Goal: Task Accomplishment & Management: Manage account settings

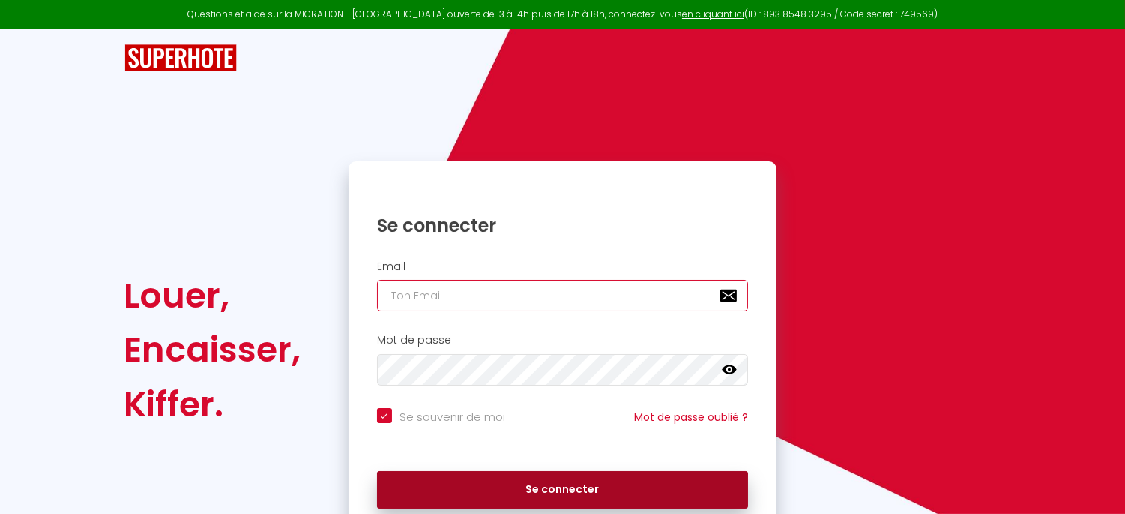
type input "[EMAIL_ADDRESS][DOMAIN_NAME]"
click at [525, 491] on button "Se connecter" at bounding box center [563, 489] width 372 height 37
checkbox input "true"
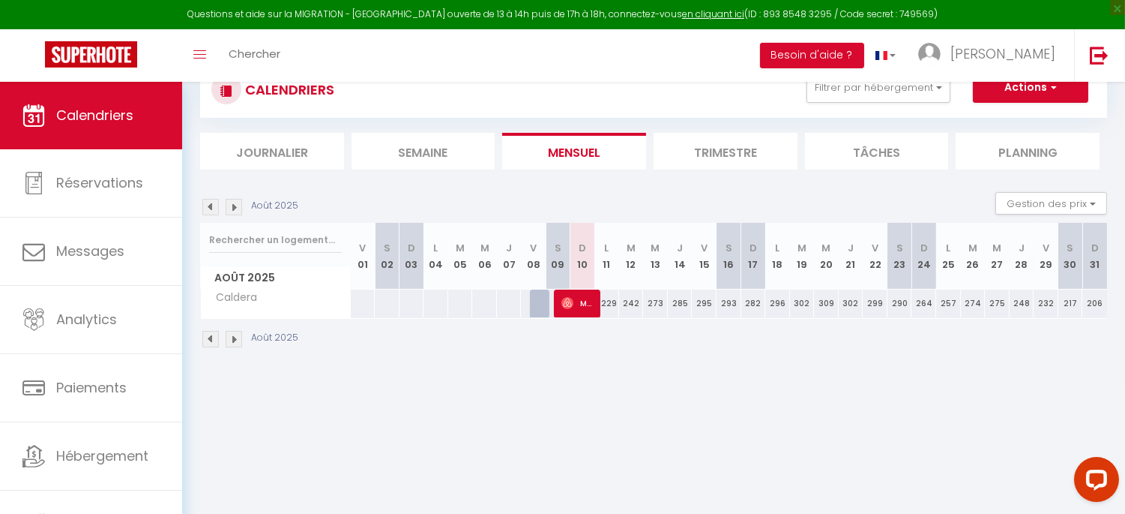
scroll to position [81, 0]
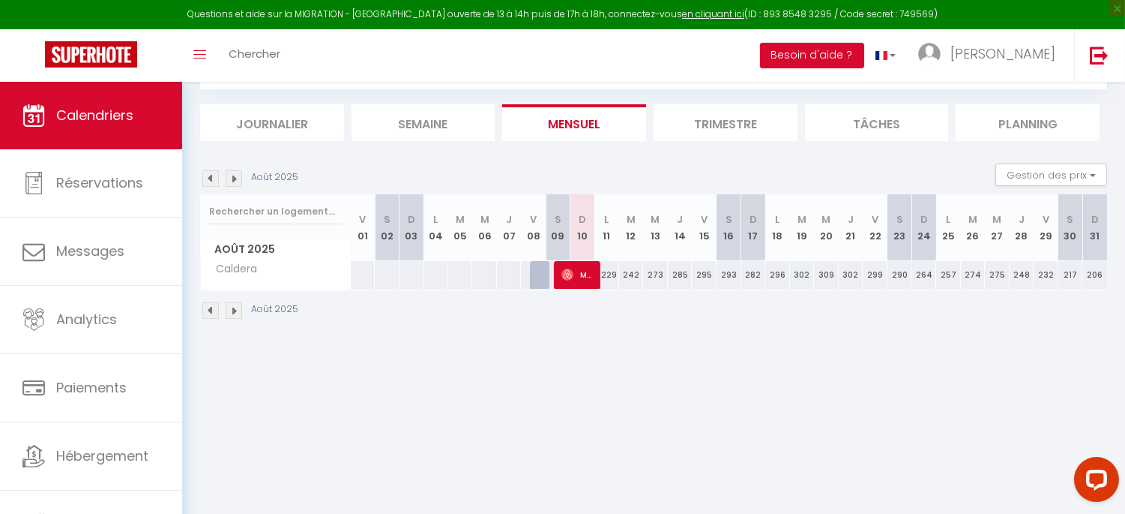
click at [705, 124] on li "Trimestre" at bounding box center [726, 122] width 144 height 37
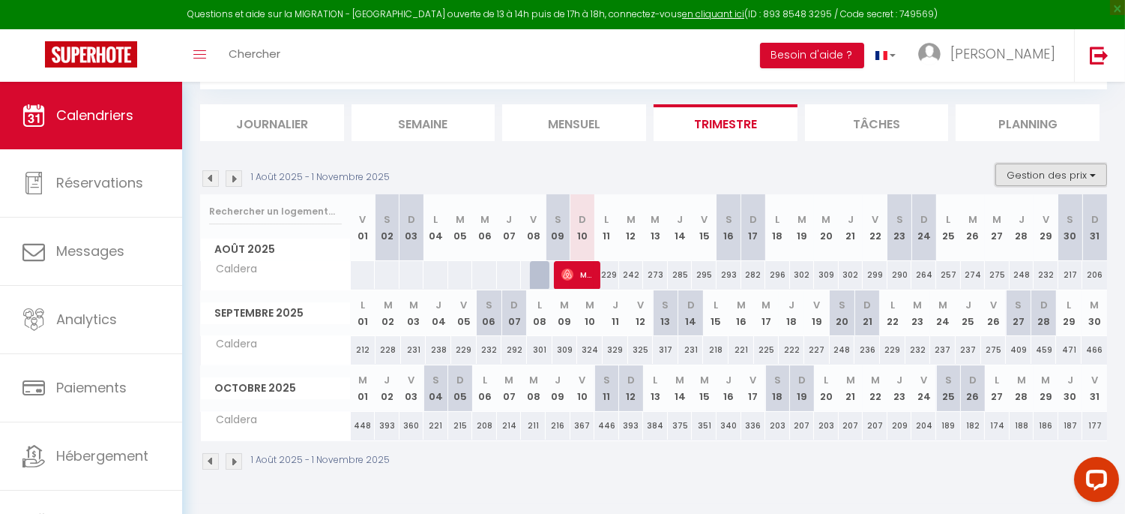
click at [1105, 178] on button "Gestion des prix" at bounding box center [1052, 174] width 112 height 22
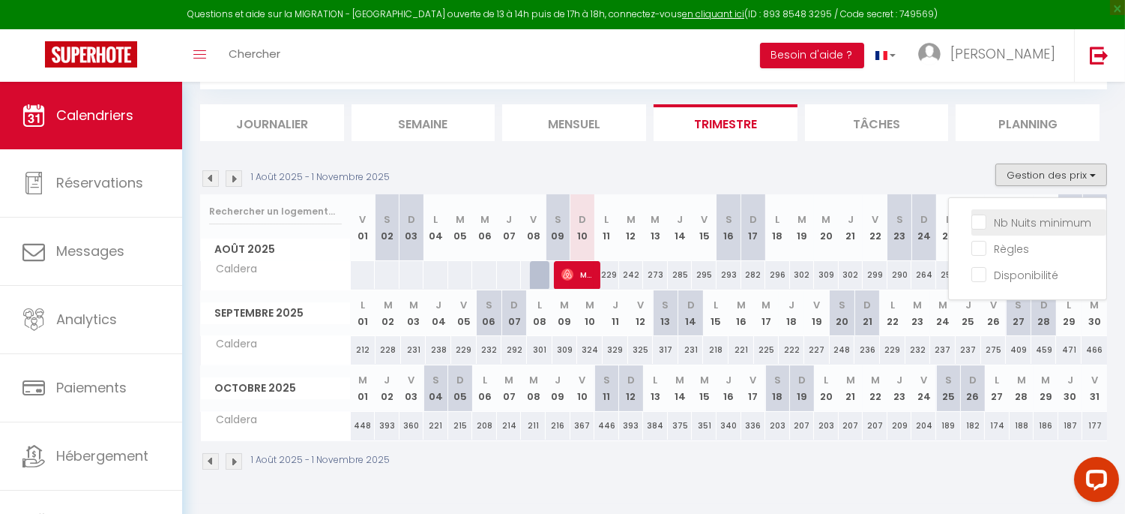
click at [1017, 226] on input "Nb Nuits minimum" at bounding box center [1039, 221] width 135 height 15
checkbox input "true"
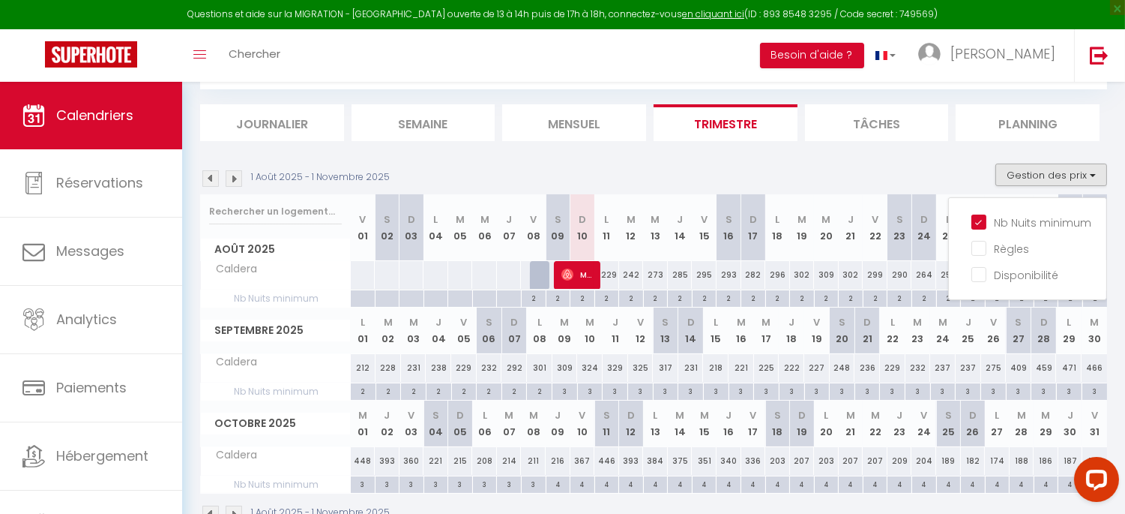
click at [783, 169] on div "1 Août 2025 - 1 Novembre 2025 Gestion des prix Nb Nuits minimum Règles Disponib…" at bounding box center [653, 178] width 907 height 31
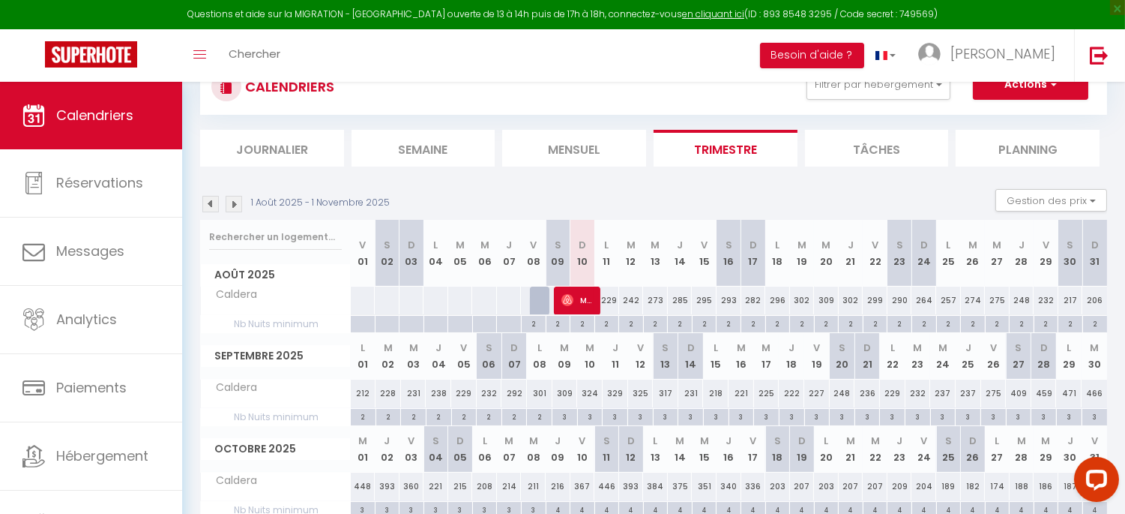
scroll to position [83, 0]
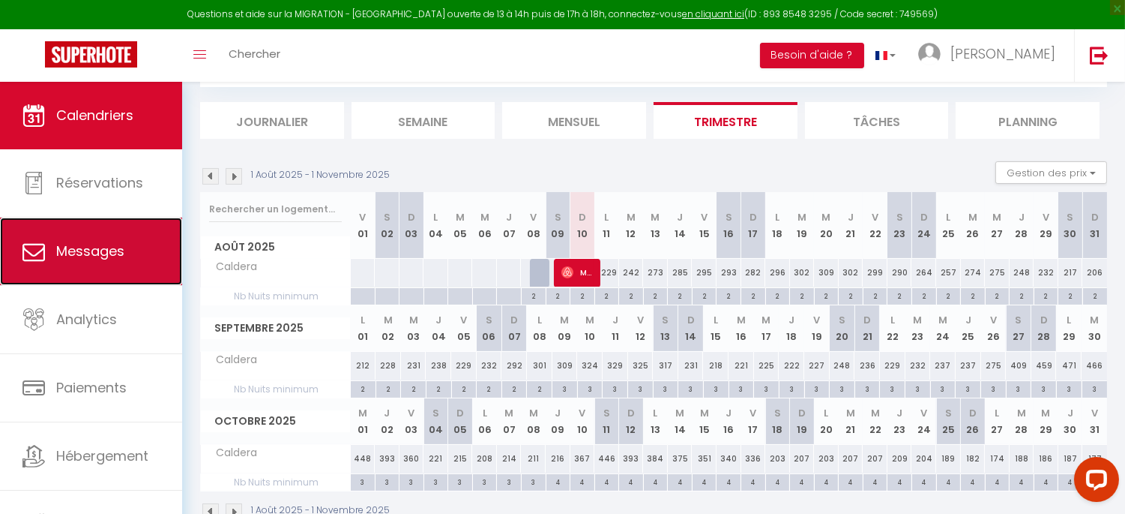
click at [98, 248] on span "Messages" at bounding box center [90, 250] width 68 height 19
select select "message"
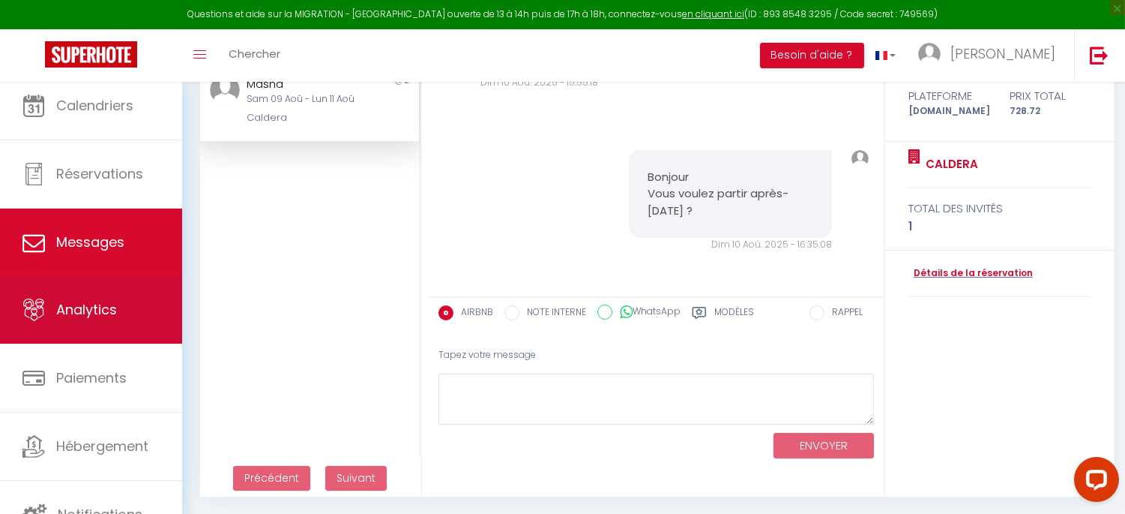
scroll to position [12, 0]
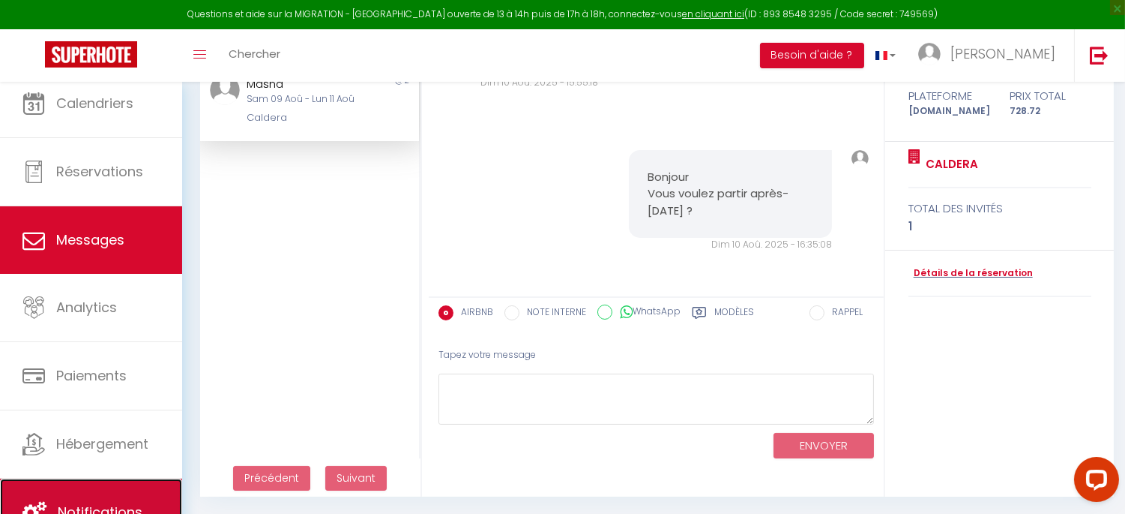
click at [84, 490] on link "Notifications" at bounding box center [91, 511] width 182 height 67
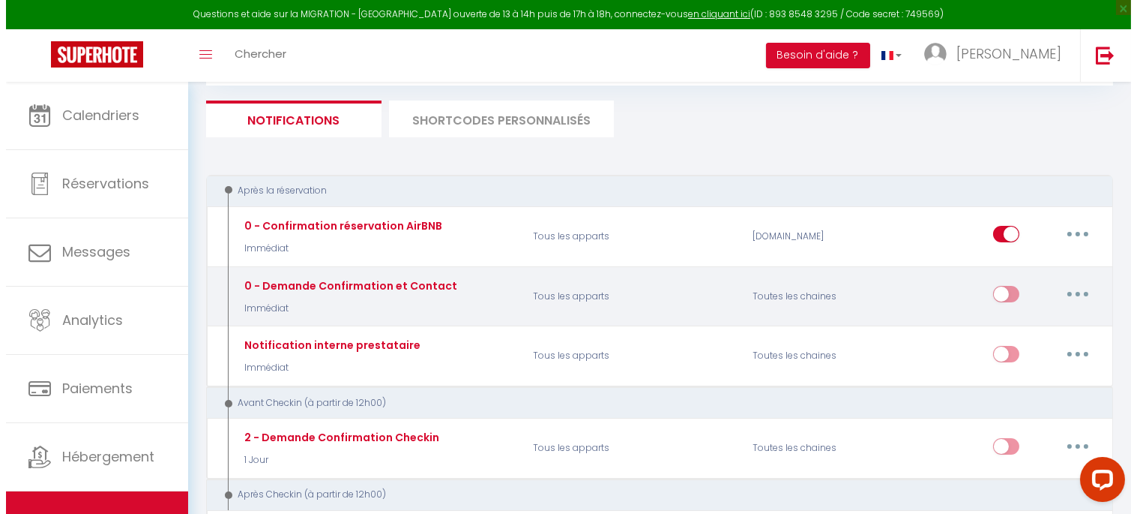
scroll to position [166, 0]
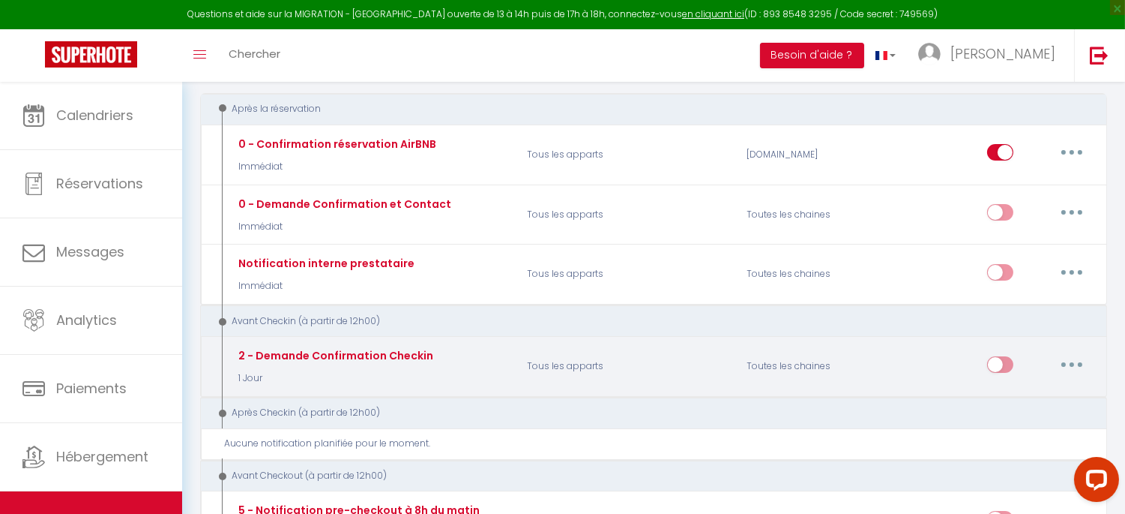
click at [1070, 364] on icon "button" at bounding box center [1072, 364] width 4 height 4
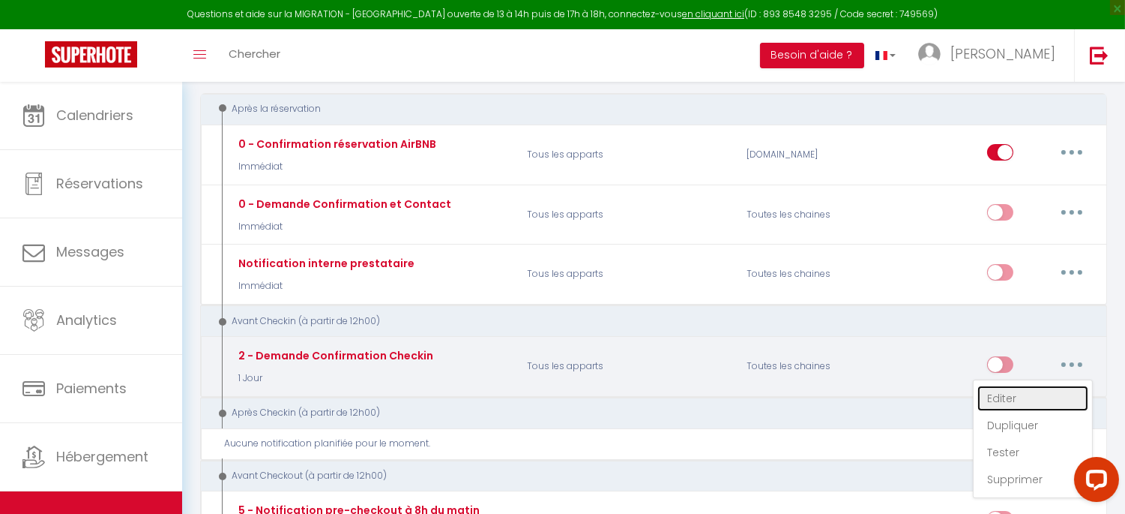
click at [1023, 400] on link "Editer" at bounding box center [1033, 397] width 111 height 25
type input "2 - Demande Confirmation Checkin"
select select "1 Jour"
select select "if_booking_is_paid"
checkbox input "true"
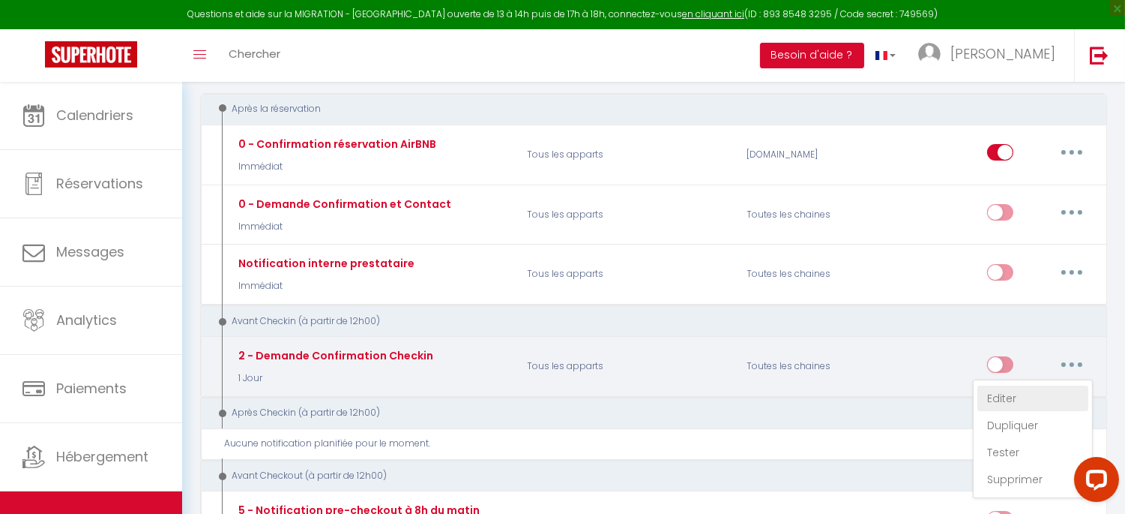
checkbox input "false"
radio input "true"
type input "Procédure pour le checkin - [RENTAL:NAME]"
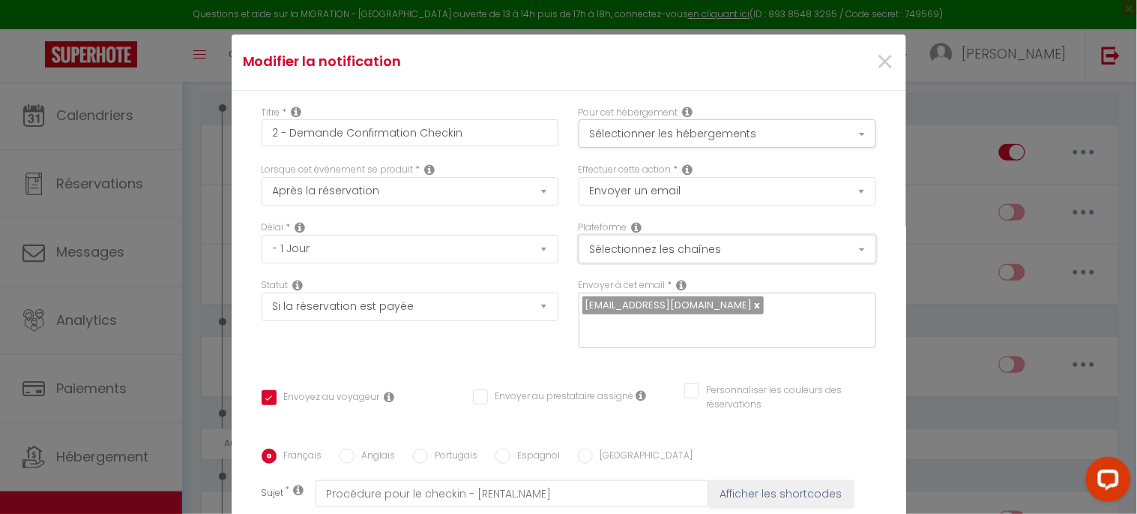
click at [668, 255] on button "Sélectionnez les chaînes" at bounding box center [728, 249] width 298 height 28
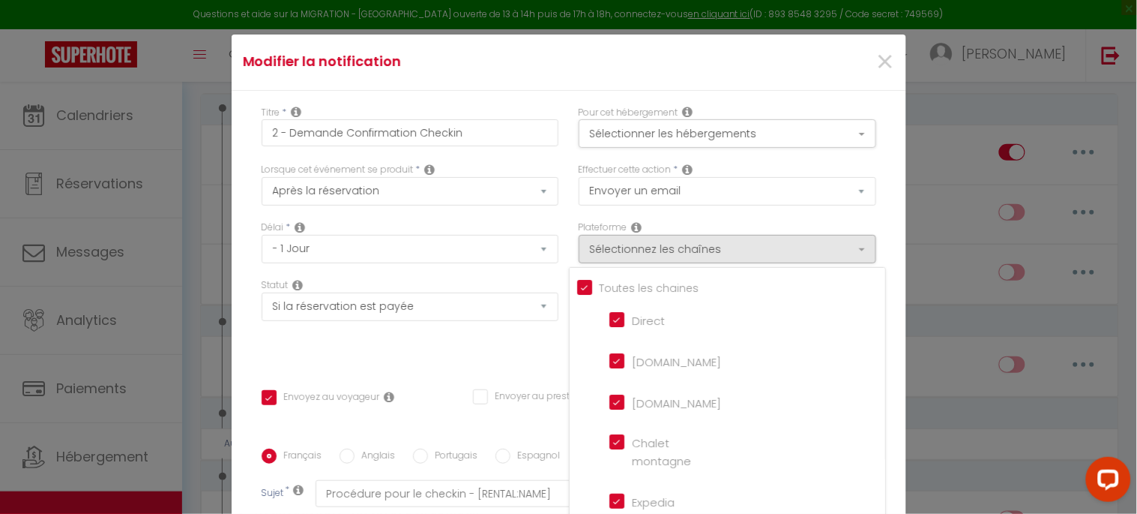
click at [590, 290] on input "Tous les apparts" at bounding box center [731, 286] width 308 height 15
checkbox input "false"
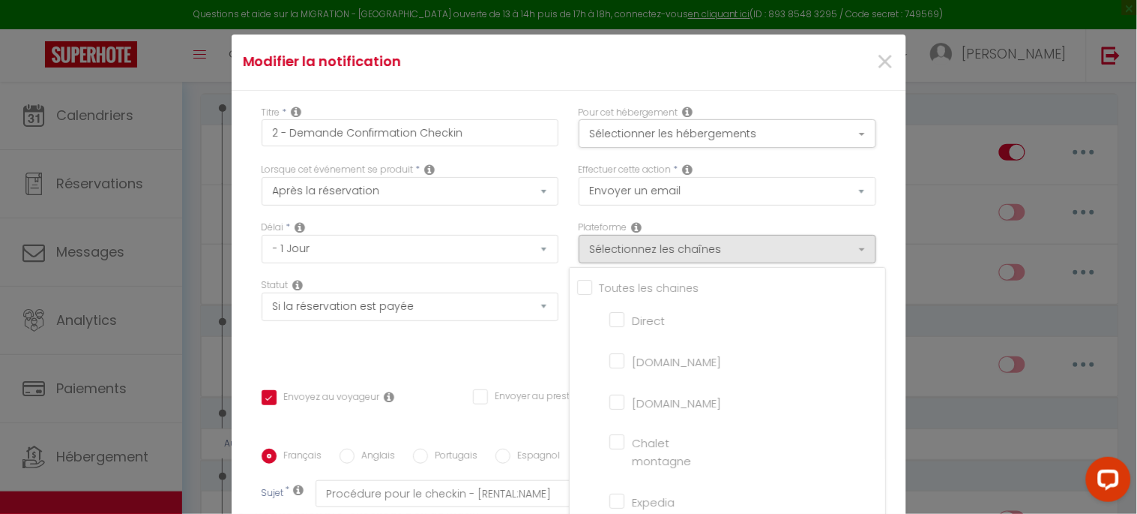
checkbox montagne "false"
checkbox input "false"
checkbox France "false"
checkbox input "false"
checkbox iCal "false"
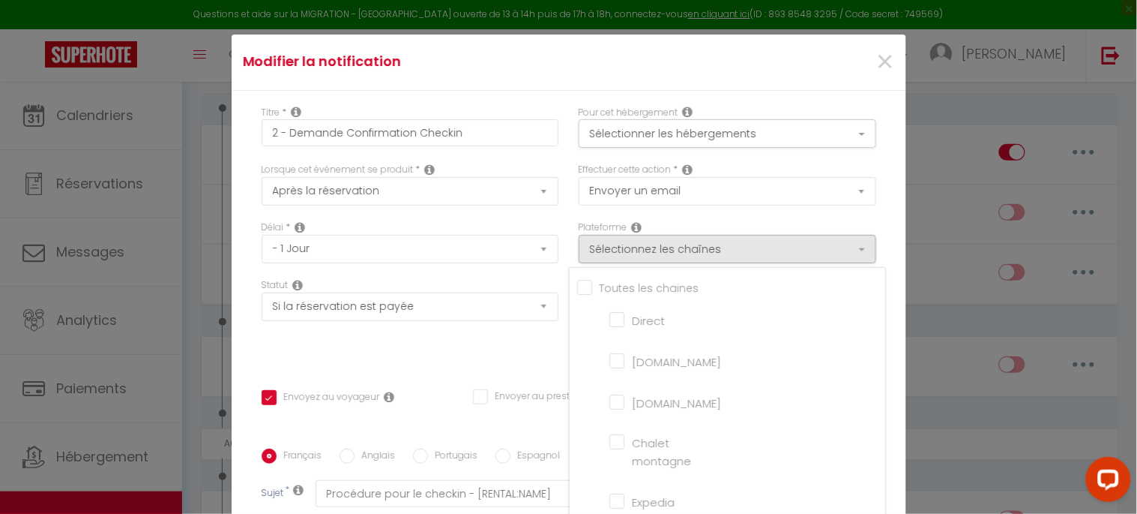
checkbox input "false"
checkbox tourisme "false"
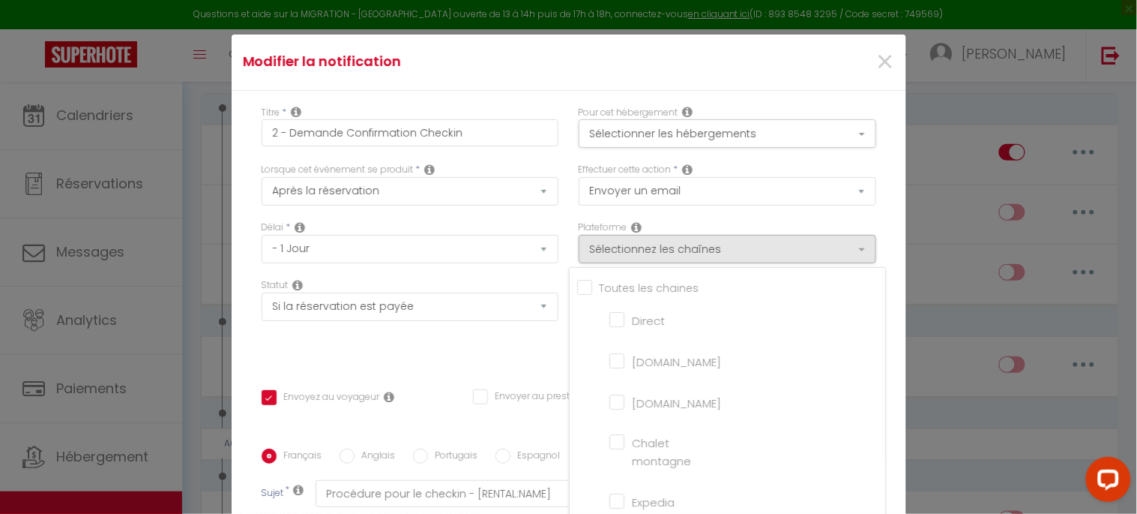
checkbox input "false"
checkbox input "true"
checkbox input "false"
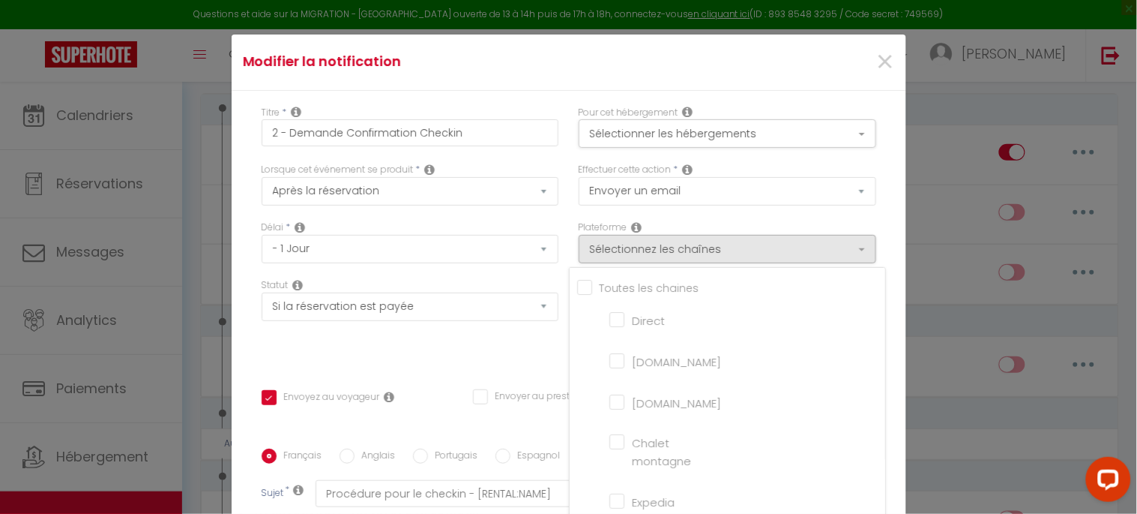
click at [610, 358] on input "[DOMAIN_NAME]" at bounding box center [652, 359] width 85 height 15
checkbox input "true"
checkbox input "false"
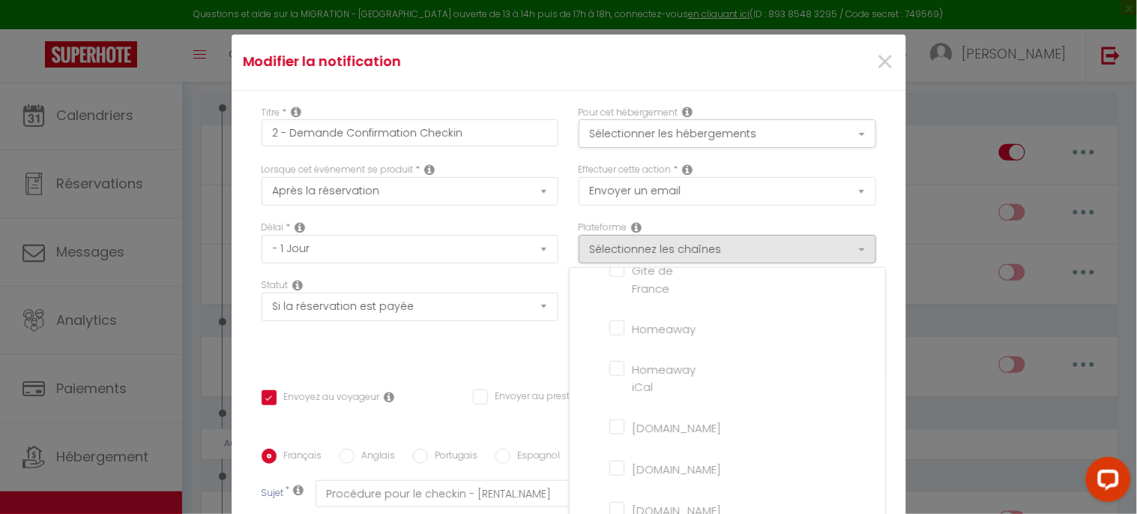
scroll to position [333, 0]
click at [518, 343] on div "Statut Aucun Si la réservation est payée Si réservation non payée Si la caution…" at bounding box center [409, 320] width 317 height 85
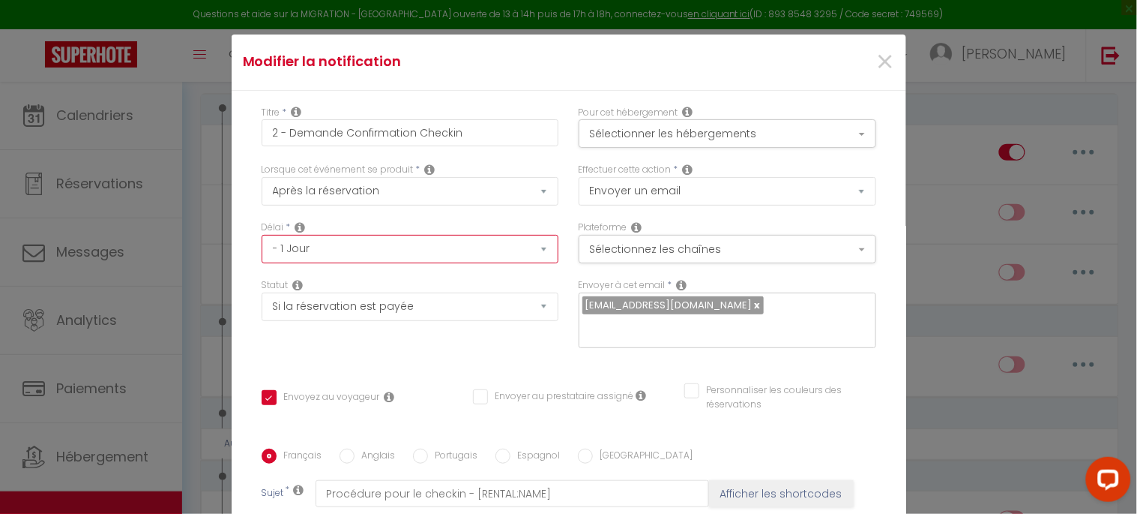
click at [376, 251] on select "Immédiat - 10 Minutes - 1 Heure - 2 Heures - 3 Heures - 4 Heures - 5 Heures - 6…" at bounding box center [411, 249] width 298 height 28
select select "20 Heures"
click at [262, 235] on select "Immédiat - 10 Minutes - 1 Heure - 2 Heures - 3 Heures - 4 Heures - 5 Heures - 6…" at bounding box center [411, 249] width 298 height 28
checkbox input "true"
checkbox input "false"
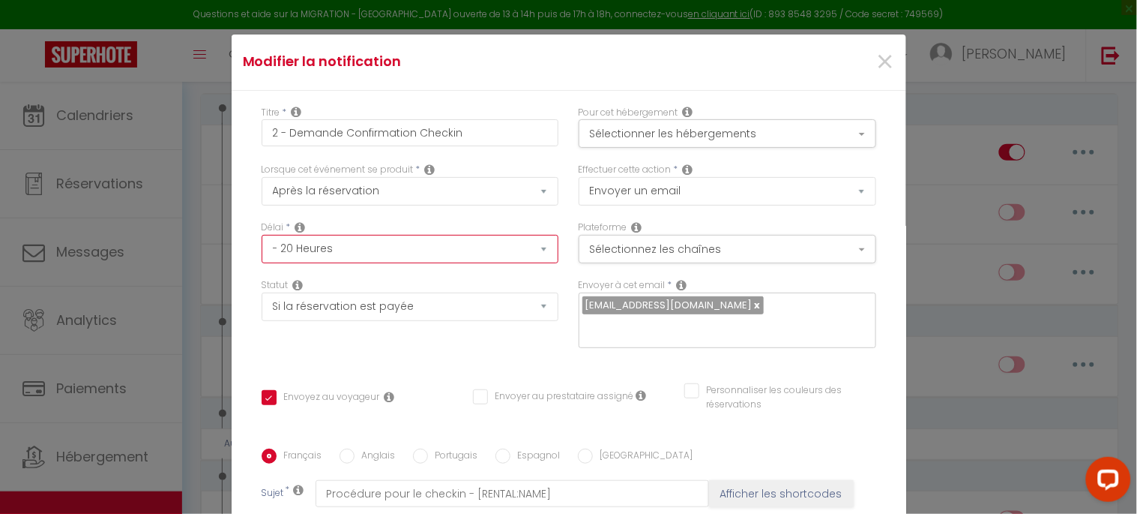
checkbox input "false"
click at [736, 136] on button "Sélectionner les hébergements" at bounding box center [728, 133] width 298 height 28
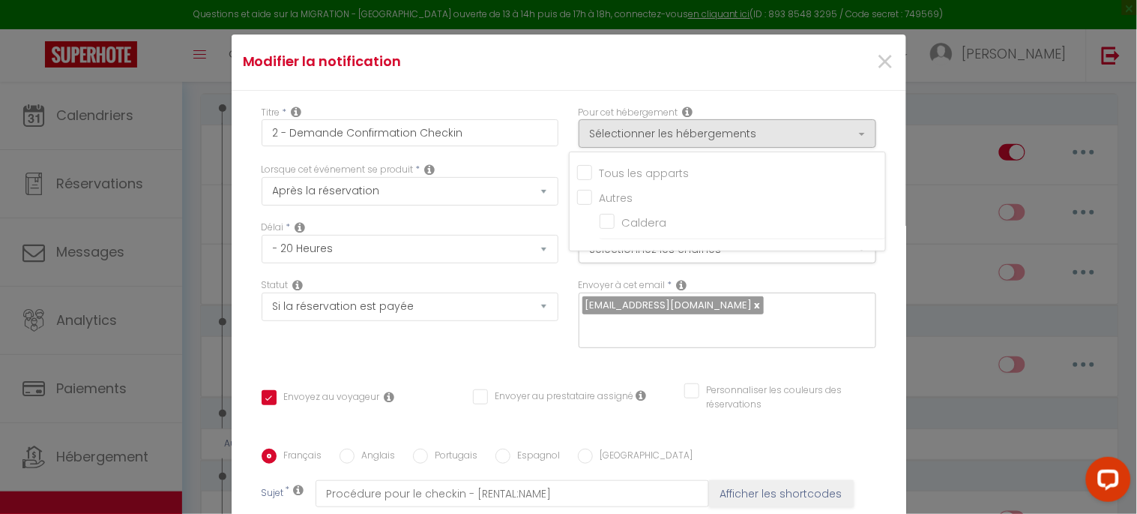
click at [617, 173] on input "Tous les apparts" at bounding box center [731, 170] width 308 height 15
checkbox input "true"
checkbox input "false"
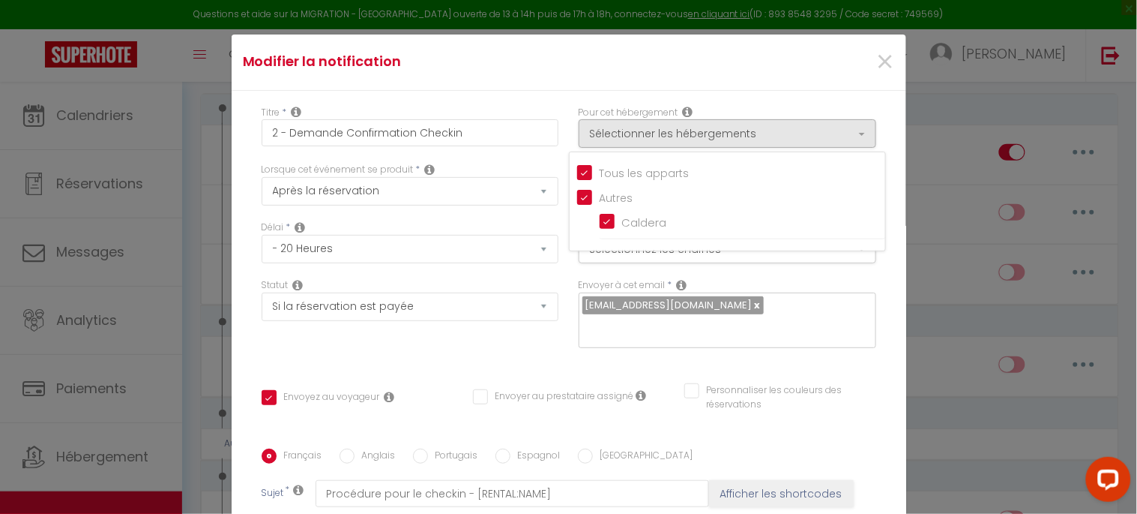
checkbox input "true"
click at [517, 335] on div "Statut Aucun Si la réservation est payée Si réservation non payée Si la caution…" at bounding box center [409, 320] width 317 height 85
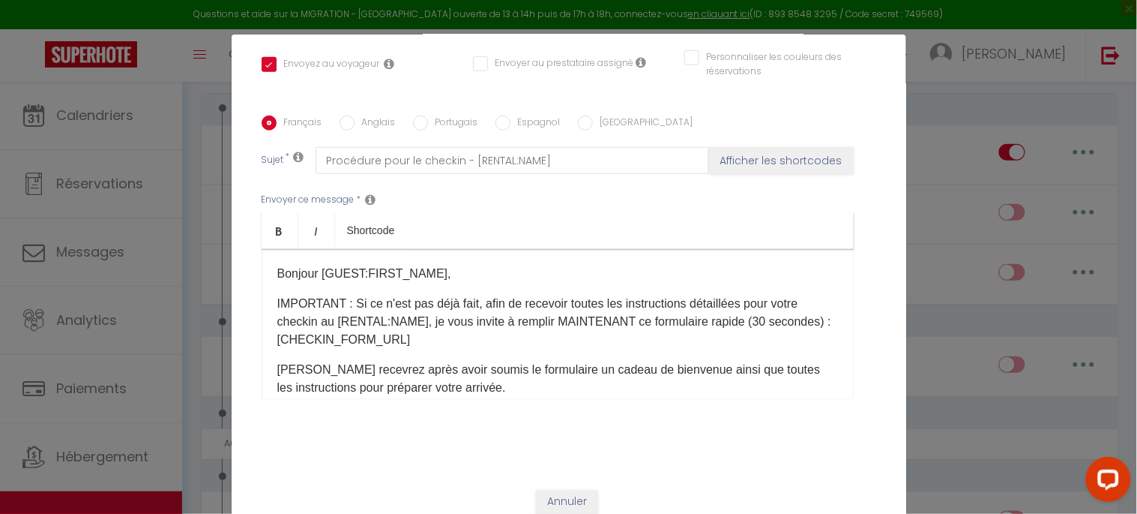
click at [384, 306] on p "IMPORTANT : Si ce n'est pas déjà fait, afin de recevoir toutes les instructions…" at bounding box center [557, 322] width 561 height 54
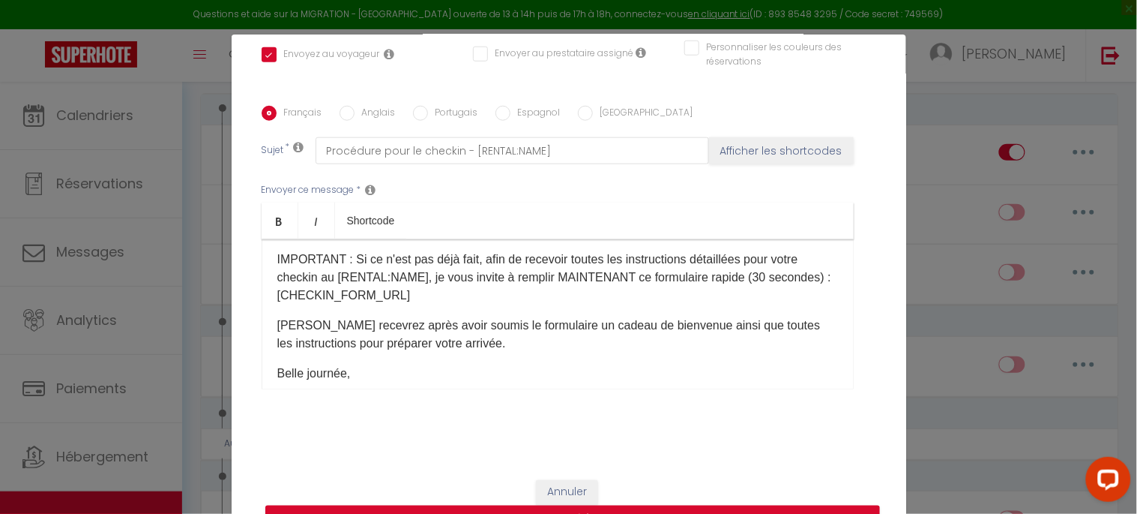
scroll to position [0, 0]
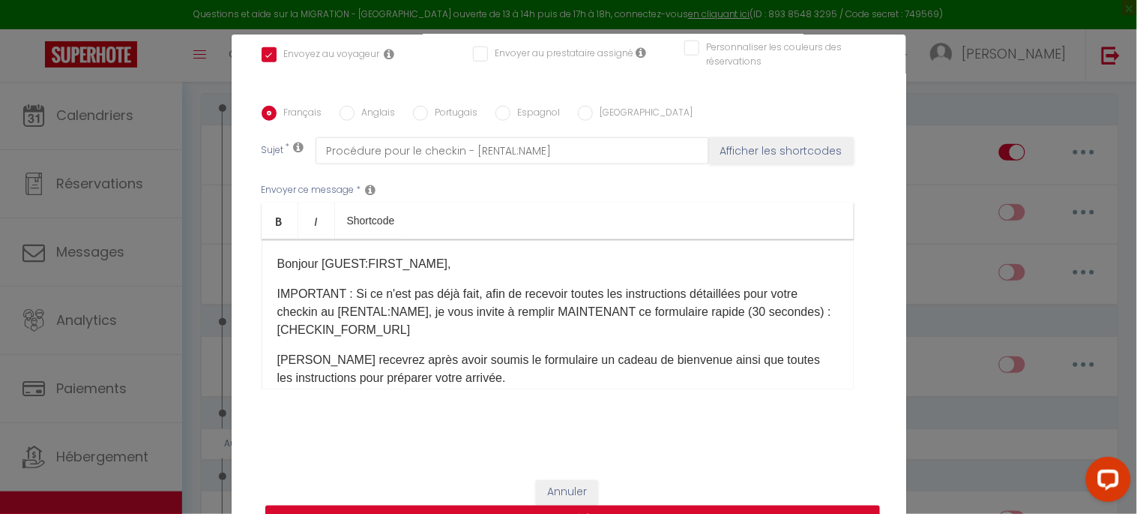
click at [403, 327] on p "IMPORTANT : Si ce n'est pas déjà fait, afin de recevoir toutes les instructions…" at bounding box center [557, 312] width 561 height 54
click at [565, 488] on button "Annuler" at bounding box center [567, 492] width 62 height 25
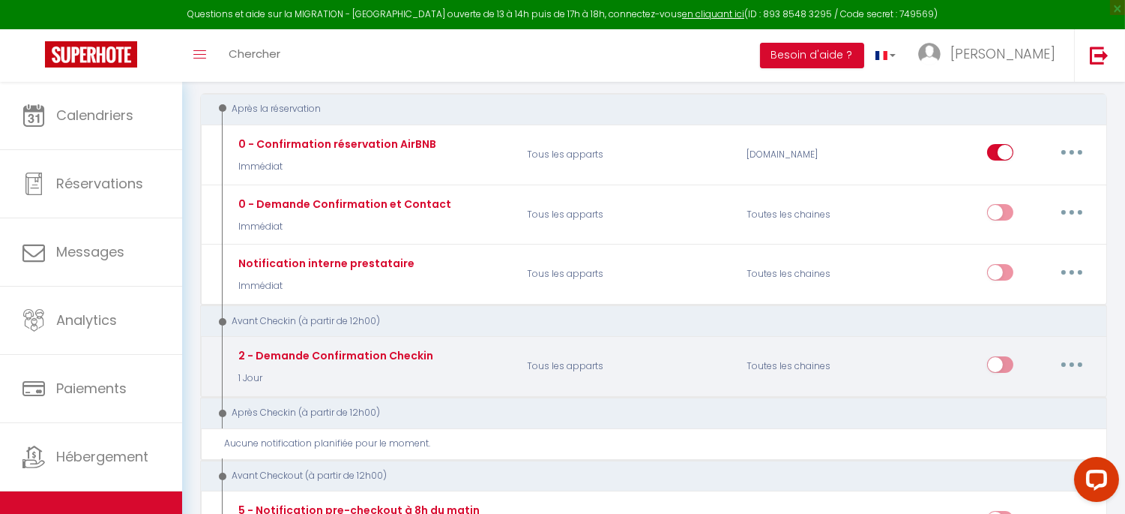
click at [1067, 364] on button "button" at bounding box center [1072, 364] width 42 height 24
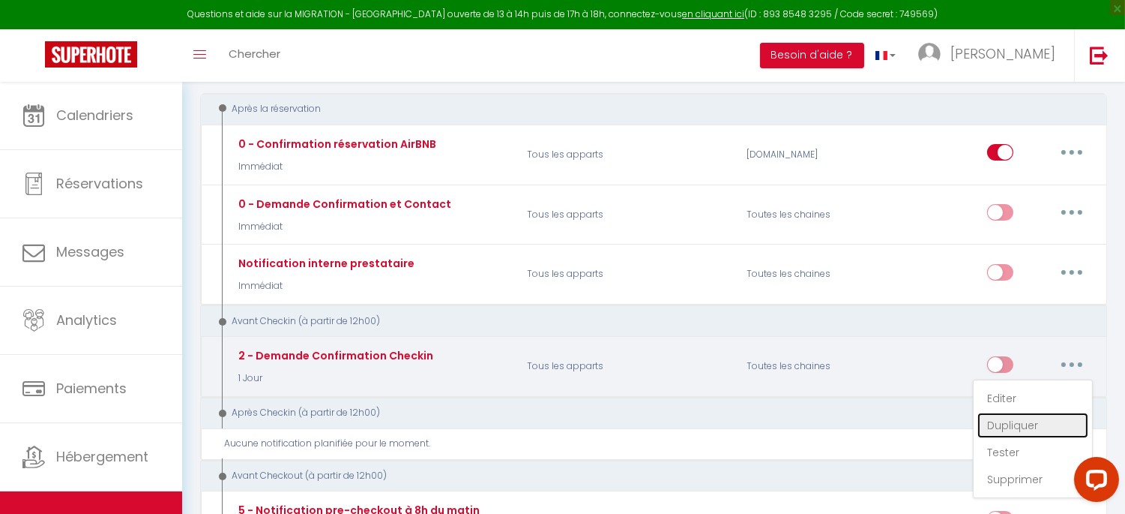
click at [1033, 422] on link "Dupliquer" at bounding box center [1033, 424] width 111 height 25
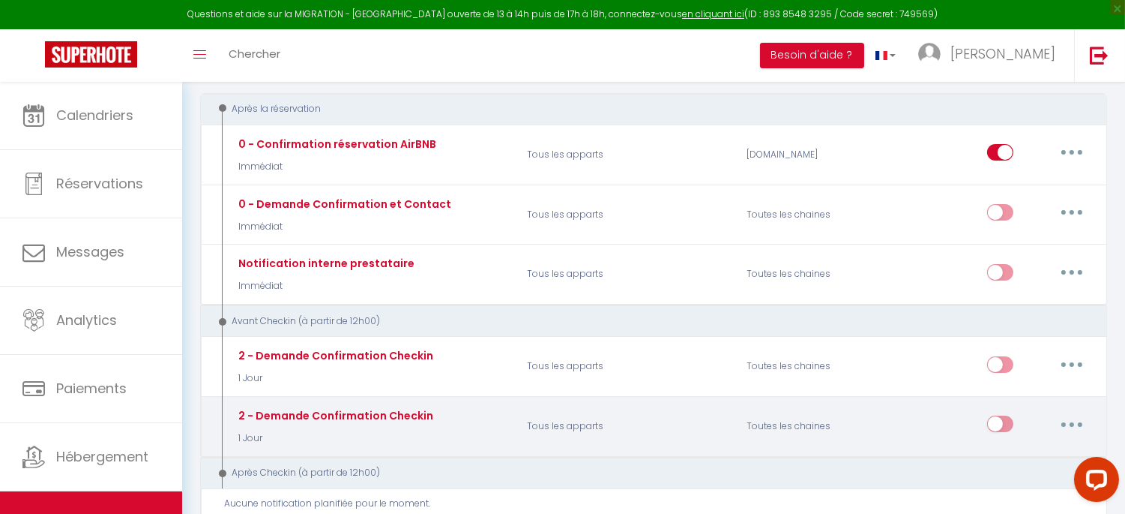
click at [1061, 425] on button "button" at bounding box center [1072, 424] width 42 height 24
click at [1033, 448] on link "Editer" at bounding box center [1033, 457] width 111 height 25
type input "2 - Demande Confirmation Checkin"
select select "1 Jour"
select select "if_booking_is_paid"
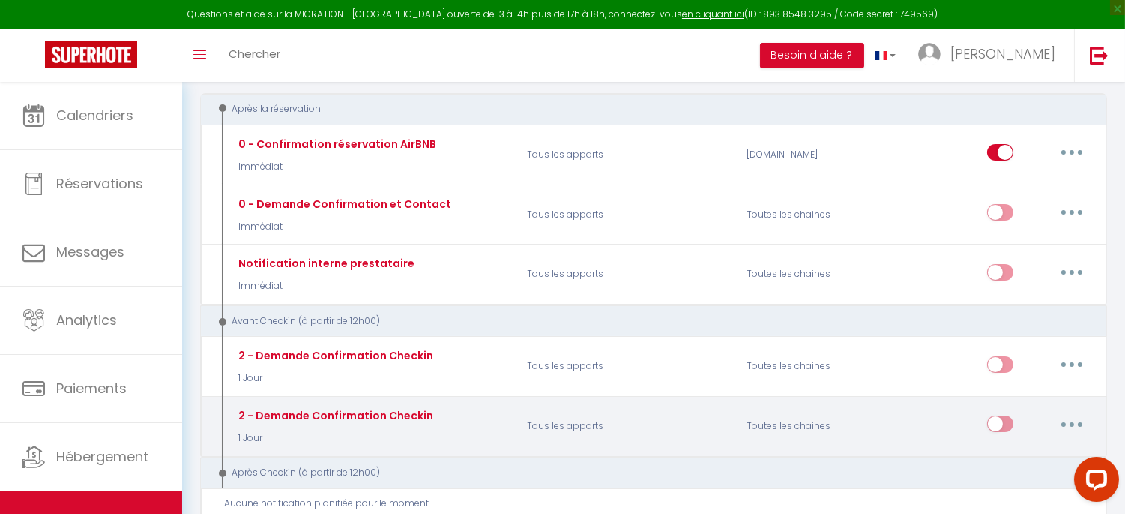
checkbox input "true"
checkbox input "false"
radio input "true"
type input "Procédure pour le checkin - [RENTAL:NAME]"
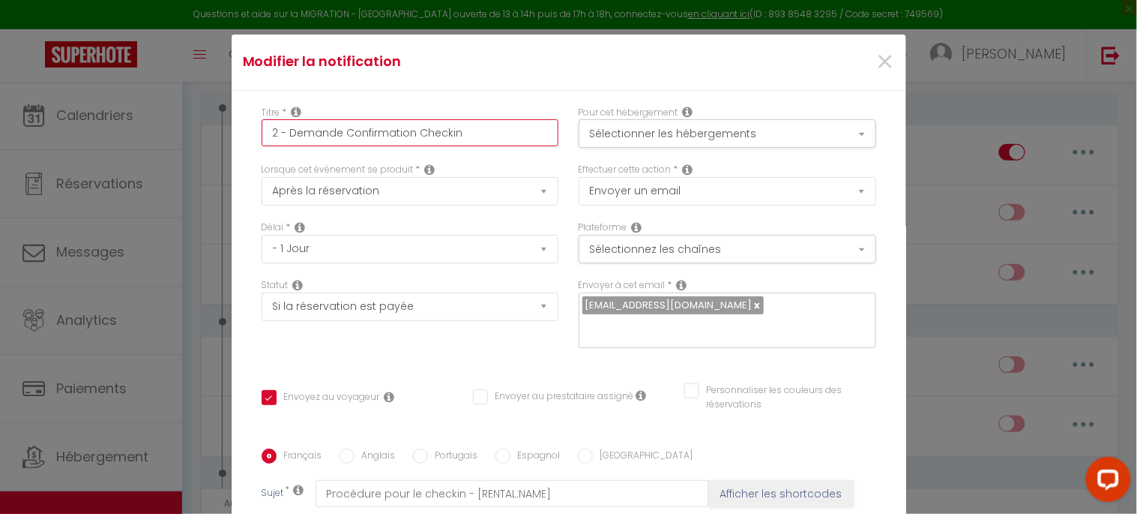
click at [271, 133] on input "2 - Demande Confirmation Checkin" at bounding box center [411, 132] width 298 height 27
type input "- Demande Confirmation Checkin"
checkbox input "true"
checkbox input "false"
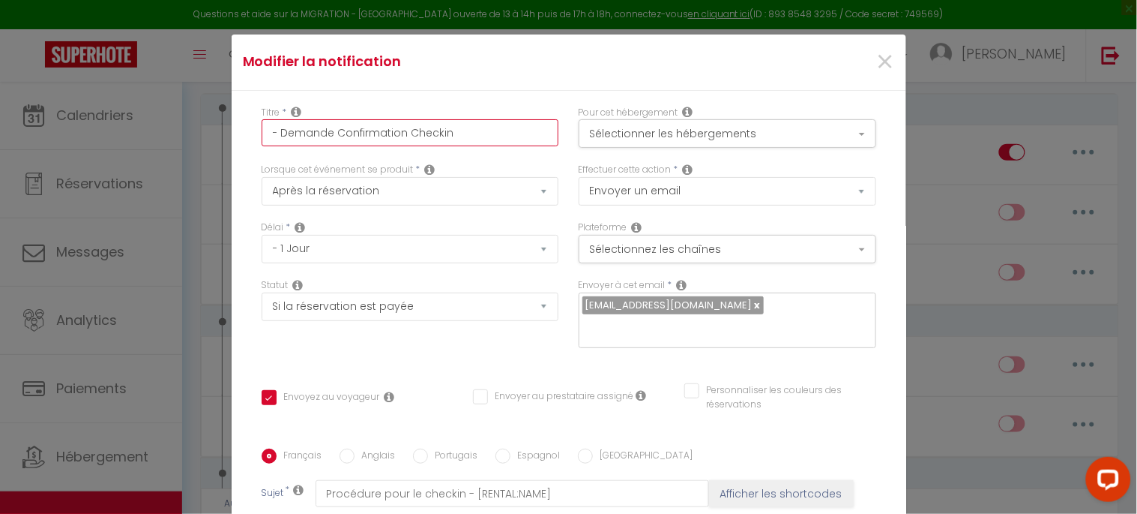
type input "1 - Demande Confirmation Checkin"
checkbox input "true"
checkbox input "false"
type input "1 - Demande Confirmation Checkin"
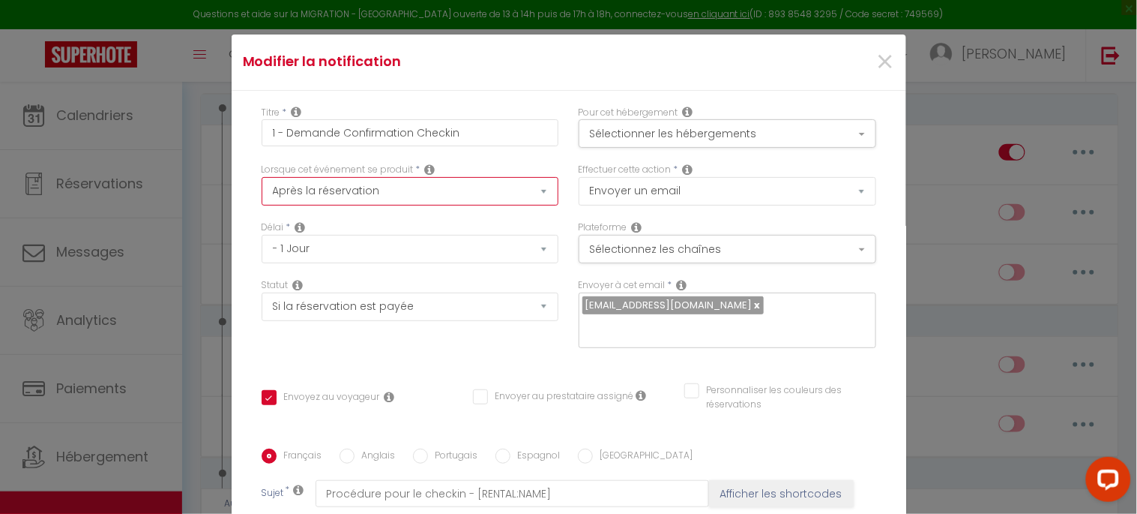
click at [399, 195] on select "Après la réservation Avant Checkin (à partir de 12h00) Après Checkin (à partir …" at bounding box center [411, 191] width 298 height 28
click at [387, 178] on select "Après la réservation Avant Checkin (à partir de 12h00) Après Checkin (à partir …" at bounding box center [411, 191] width 298 height 28
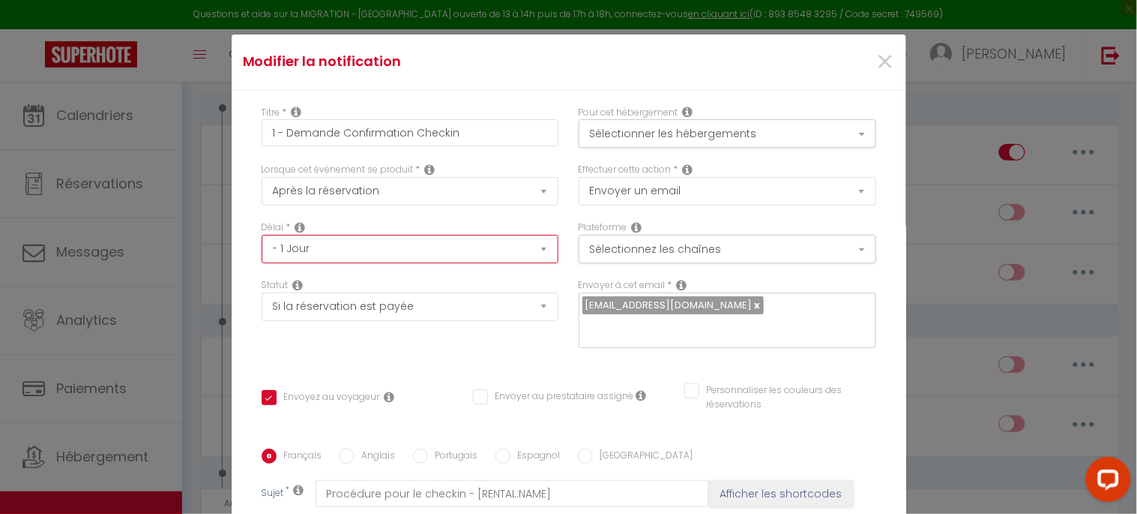
click at [335, 248] on select "Immédiat - 10 Minutes - 1 Heure - 2 Heures - 3 Heures - 4 Heures - 5 Heures - 6…" at bounding box center [411, 249] width 298 height 28
select select "20 Heures"
click at [262, 235] on select "Immédiat - 10 Minutes - 1 Heure - 2 Heures - 3 Heures - 4 Heures - 5 Heures - 6…" at bounding box center [411, 249] width 298 height 28
checkbox input "false"
checkbox input "true"
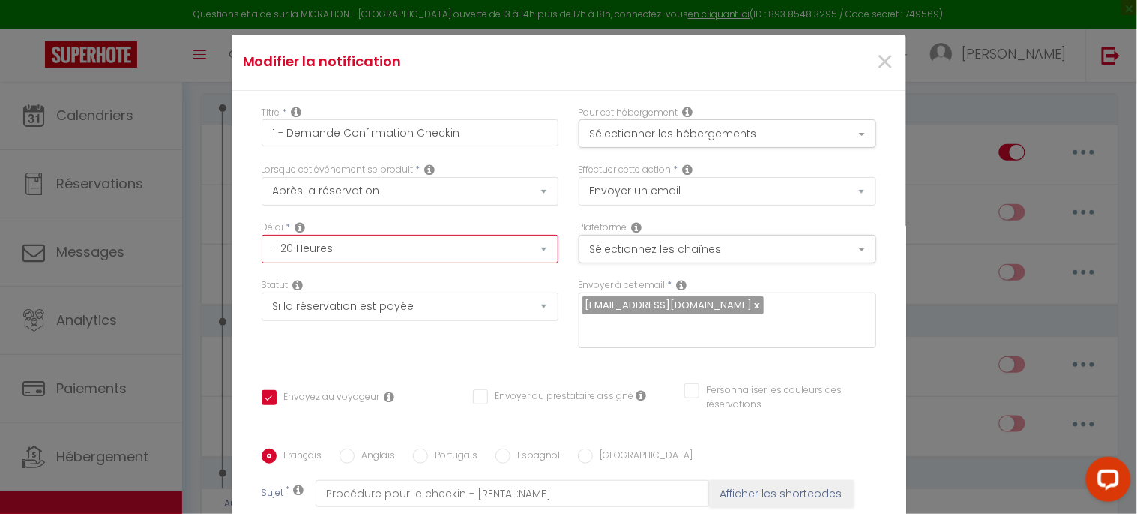
checkbox input "false"
click at [688, 143] on button "Sélectionner les hébergements" at bounding box center [728, 133] width 298 height 28
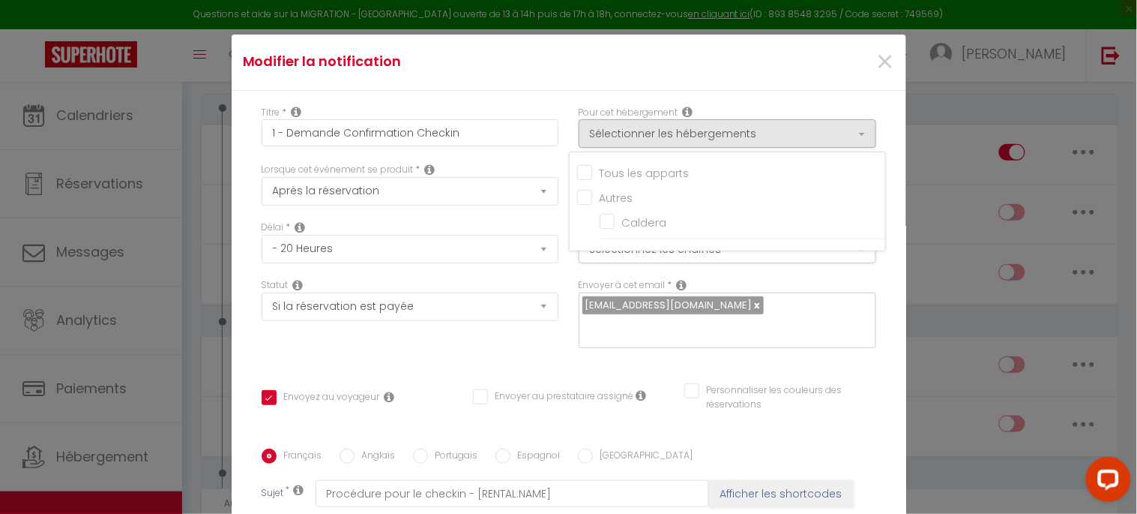
click at [639, 173] on input "Tous les apparts" at bounding box center [731, 170] width 308 height 15
checkbox input "true"
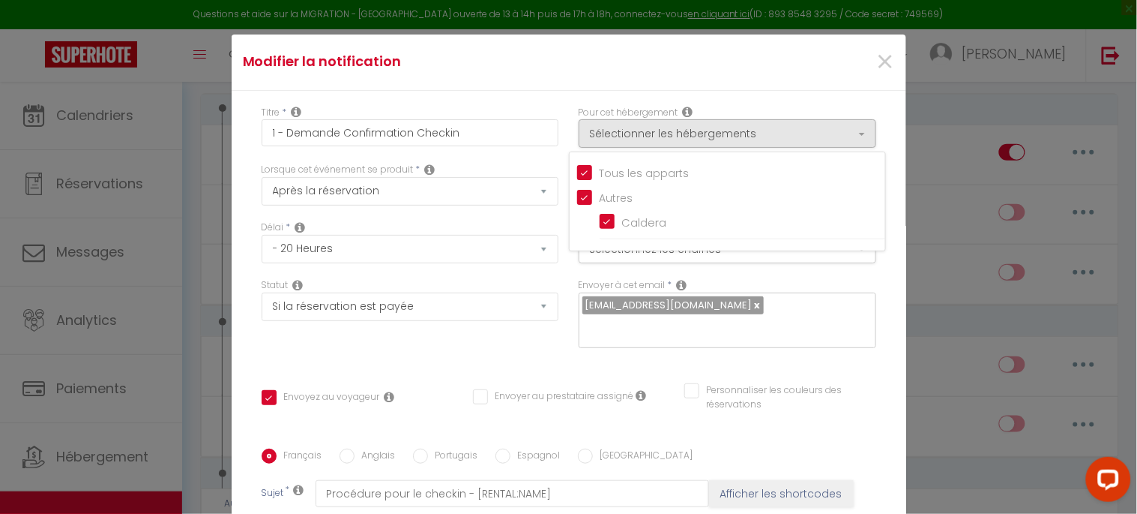
checkbox input "false"
click at [527, 339] on div "Statut Aucun Si la réservation est payée Si réservation non payée Si la caution…" at bounding box center [409, 320] width 317 height 85
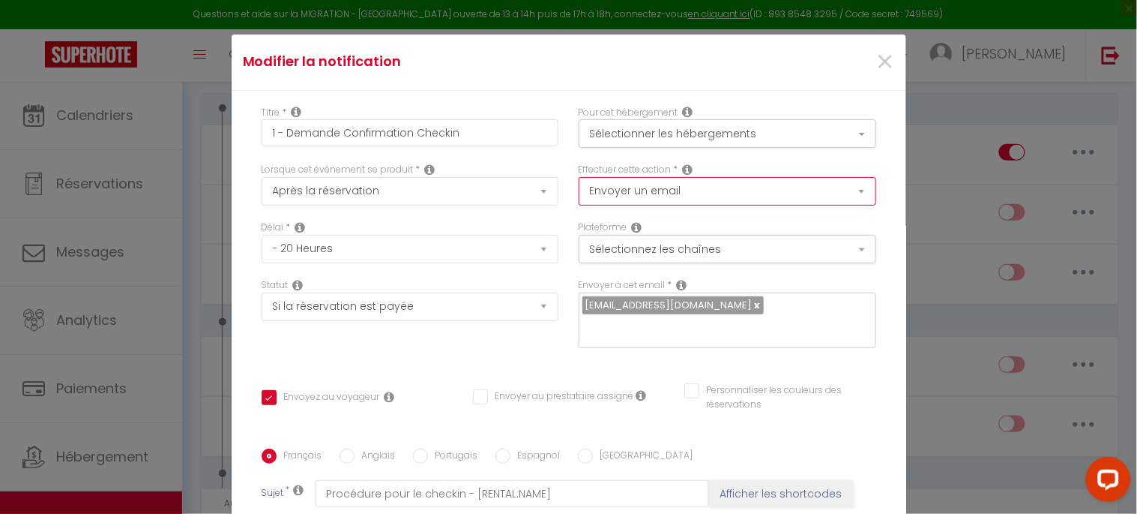
click at [671, 196] on select "Envoyer un email Envoyer un SMS Envoyer une notification push" at bounding box center [728, 191] width 298 height 28
select select "notification"
click at [579, 177] on select "Envoyer un email Envoyer un SMS Envoyer une notification push" at bounding box center [728, 191] width 298 height 28
checkbox input "true"
checkbox input "false"
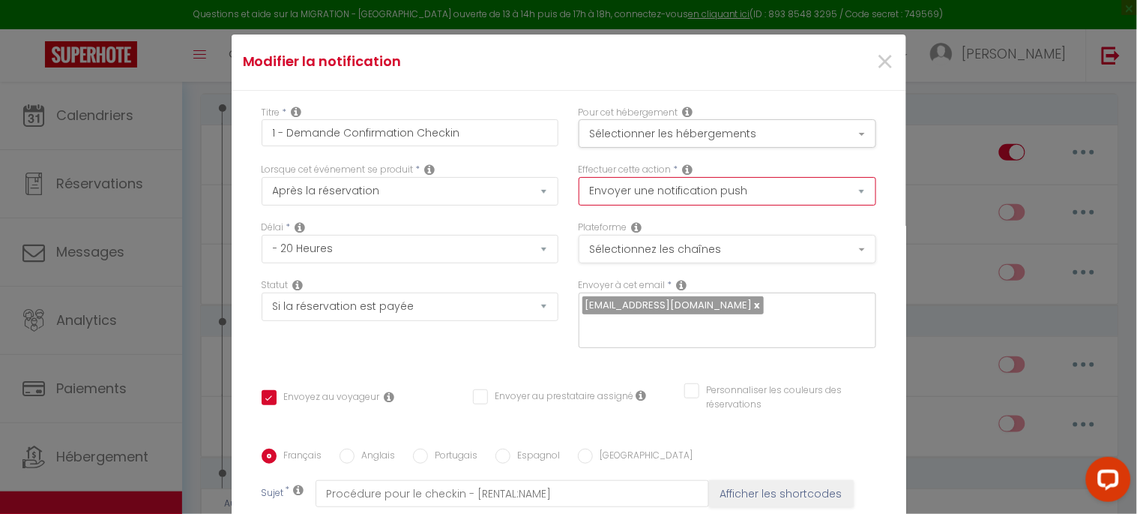
checkbox input "false"
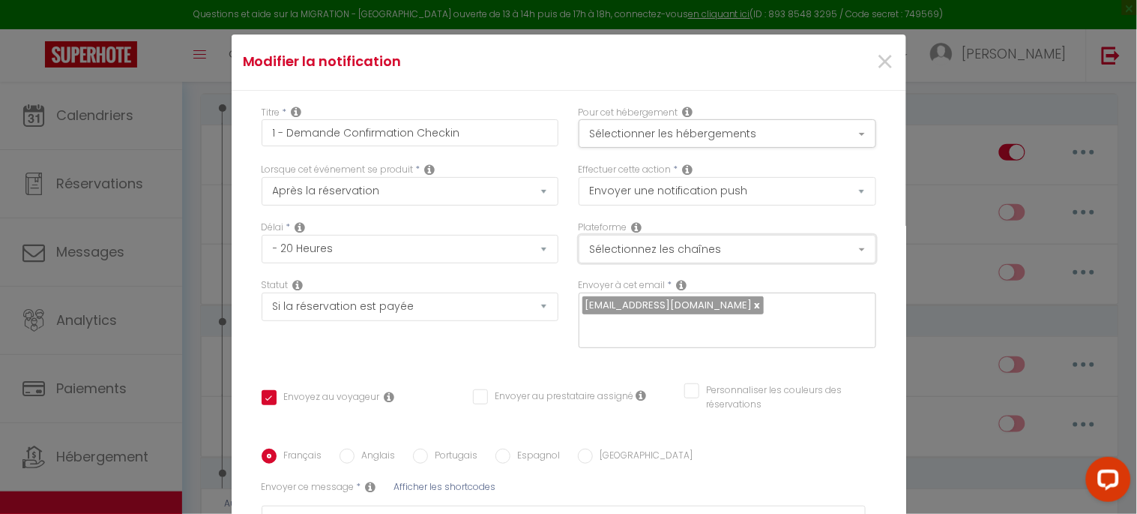
click at [643, 253] on button "Sélectionnez les chaînes" at bounding box center [728, 249] width 298 height 28
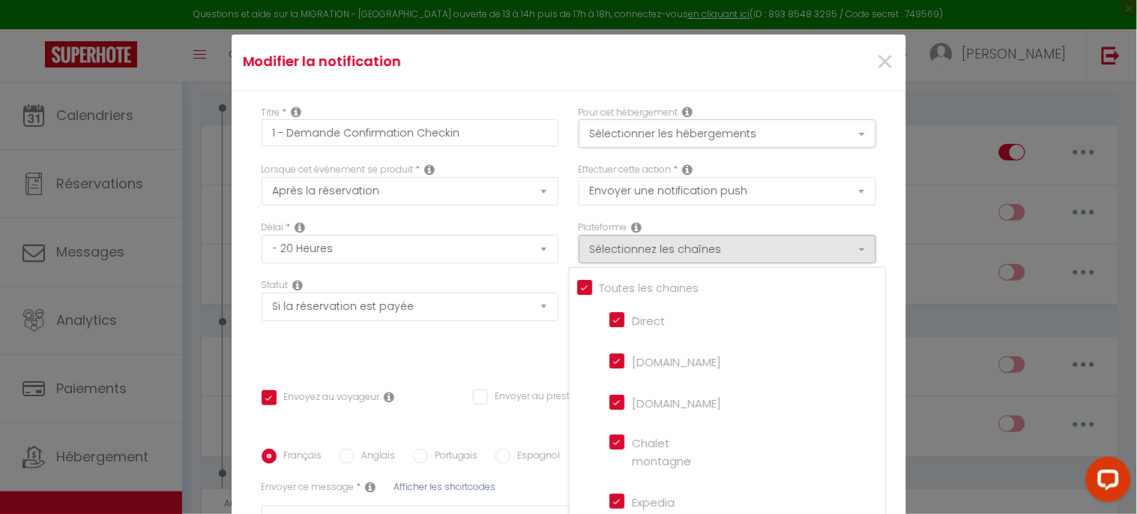
click at [577, 283] on input "Tous les apparts" at bounding box center [731, 286] width 308 height 15
checkbox input "false"
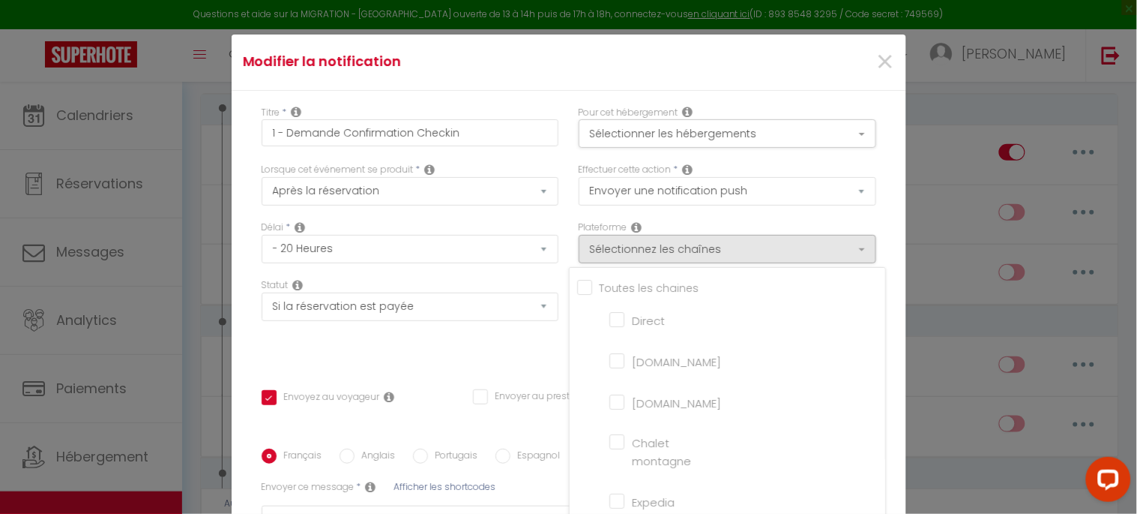
checkbox montagne "false"
checkbox input "false"
checkbox France "false"
checkbox input "false"
checkbox iCal "false"
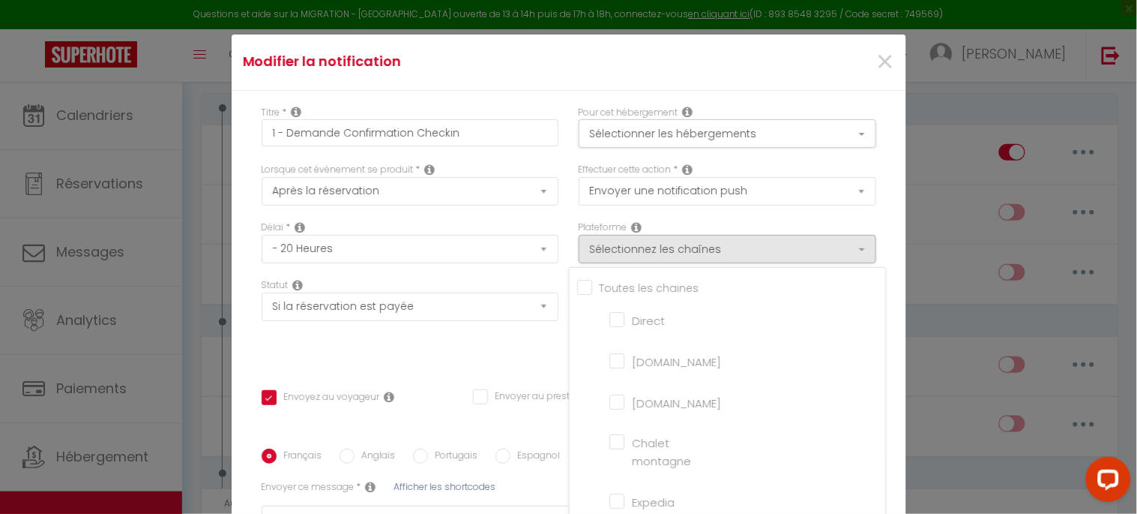
checkbox input "false"
checkbox tourisme "false"
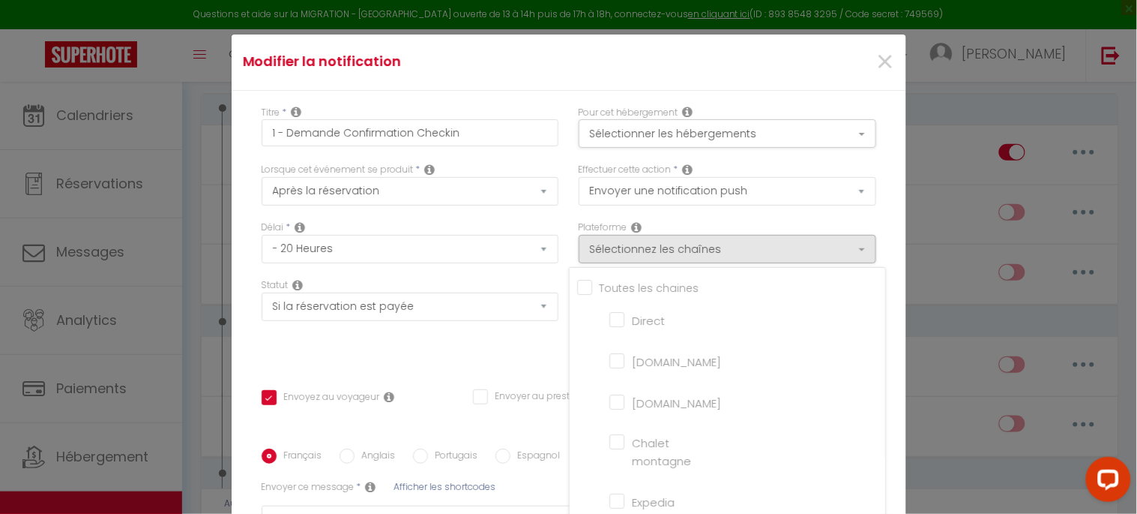
checkbox input "false"
checkbox input "true"
checkbox input "false"
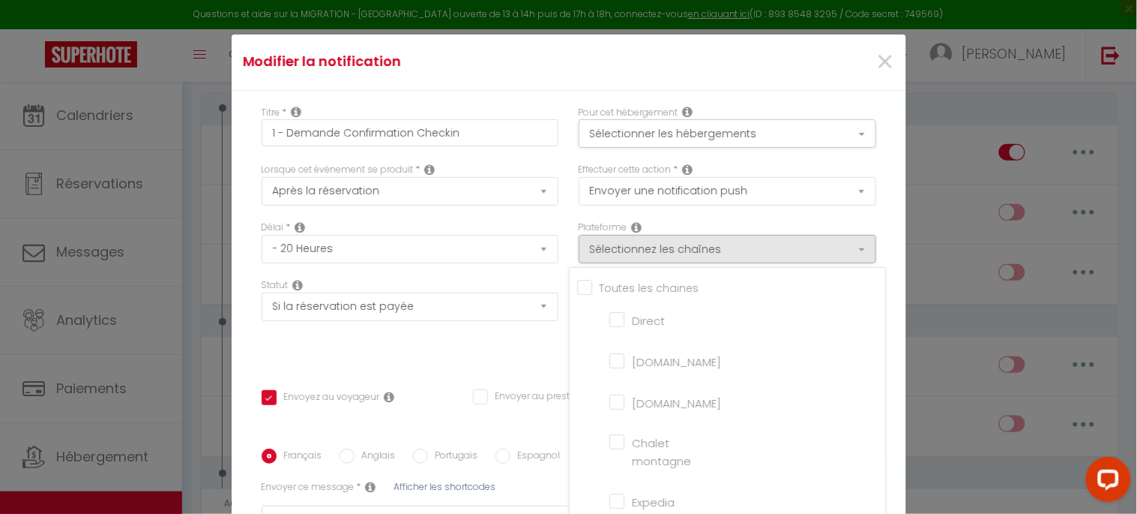
click at [610, 356] on input "[DOMAIN_NAME]" at bounding box center [652, 359] width 85 height 15
checkbox input "true"
checkbox input "false"
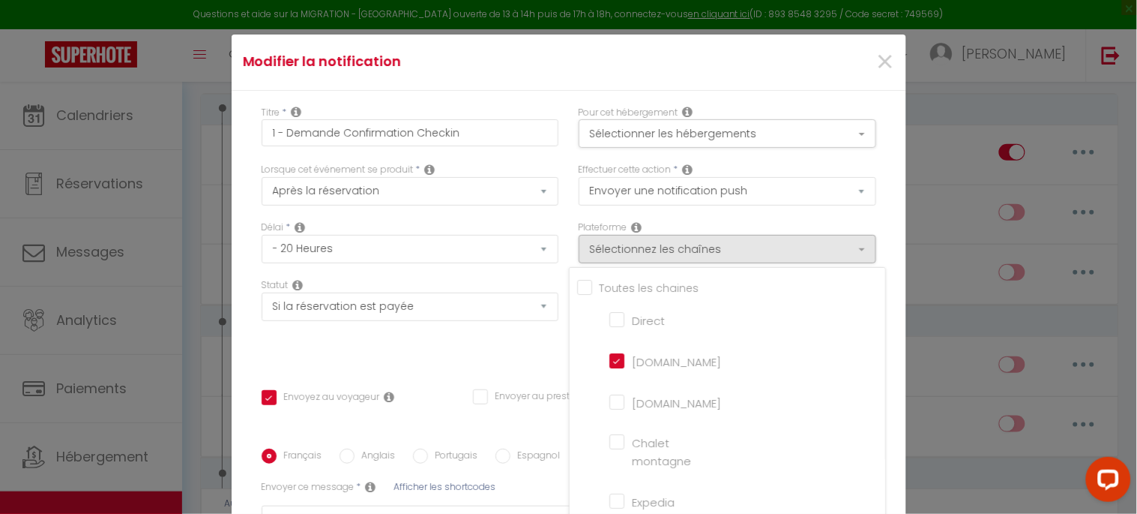
click at [473, 360] on div "Statut Aucun Si la réservation est payée Si réservation non payée Si la caution…" at bounding box center [409, 320] width 317 height 85
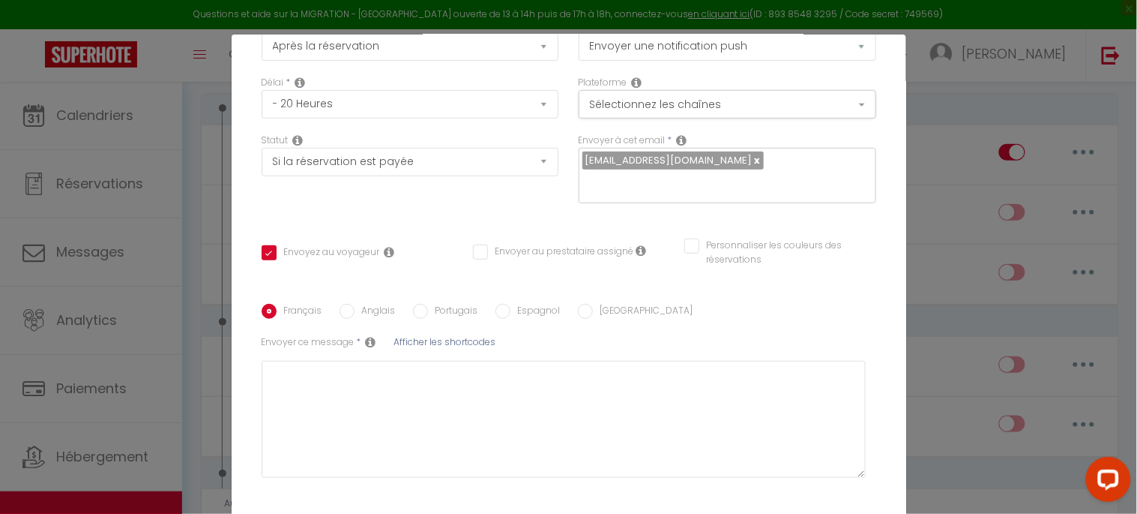
scroll to position [166, 0]
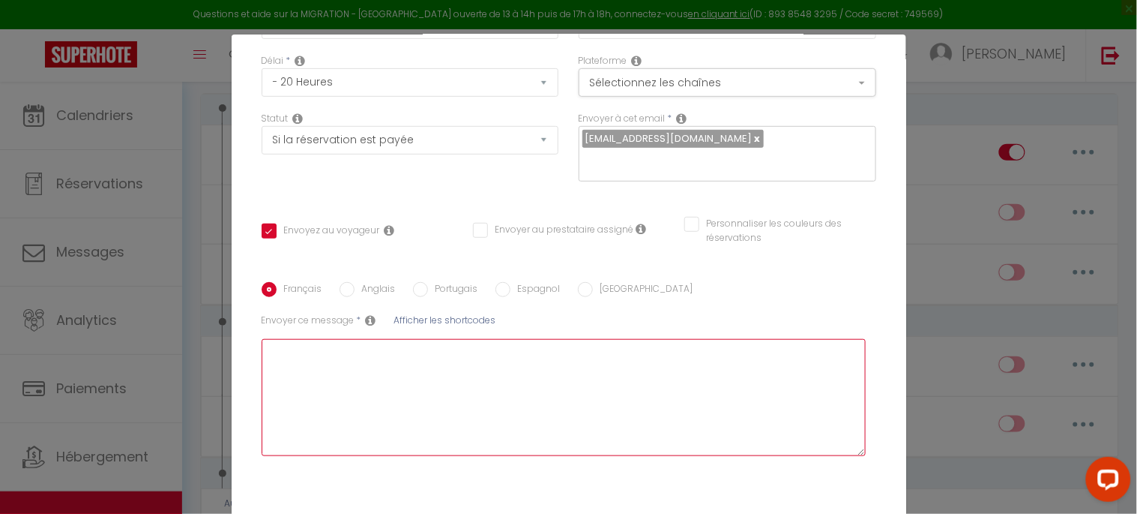
click at [324, 352] on textarea at bounding box center [564, 397] width 605 height 117
paste textarea "Loremip [DOLOR:SITAM_CONS], Adip elitsedd eiu temp incid utla ! Etdol magnaa en…"
type textarea "Loremip [DOLOR:SITAM_CONS], Adip elitsedd eiu temp incid utla ! Etdol magnaa en…"
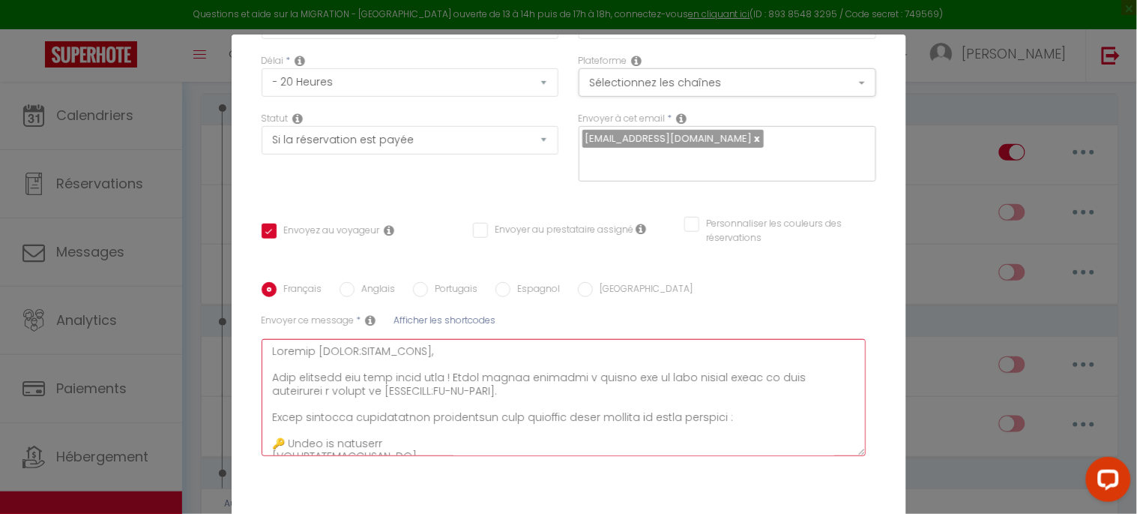
checkbox input "true"
checkbox input "false"
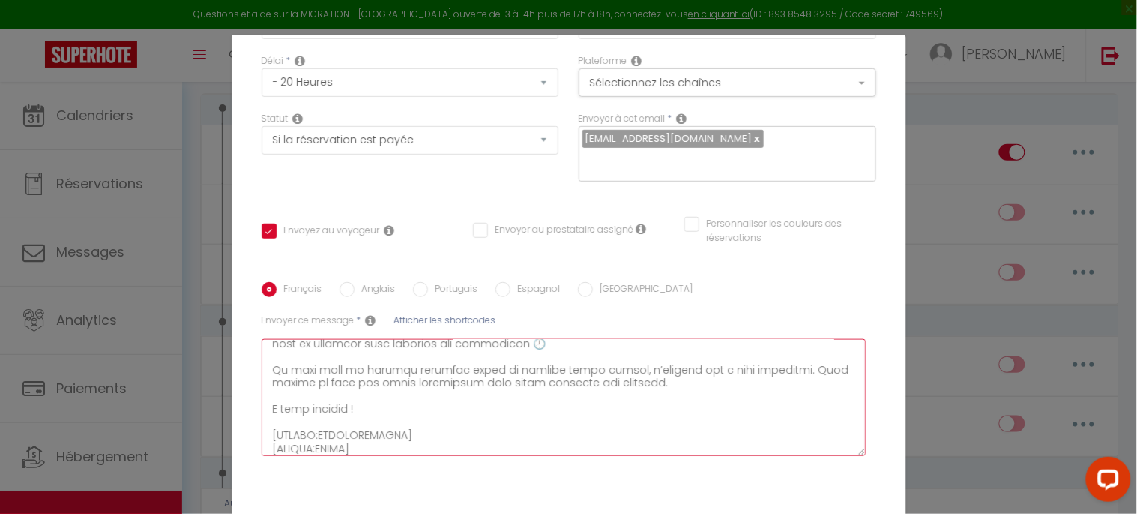
click at [267, 435] on textarea at bounding box center [564, 397] width 605 height 117
type textarea "Loremip [DOLOR:SITAM_CONS], Adip elitsedd eiu temp incid utla ! Etdol magnaa en…"
click at [433, 316] on span "Afficher les shortcodes" at bounding box center [445, 319] width 102 height 13
checkbox input "true"
checkbox input "false"
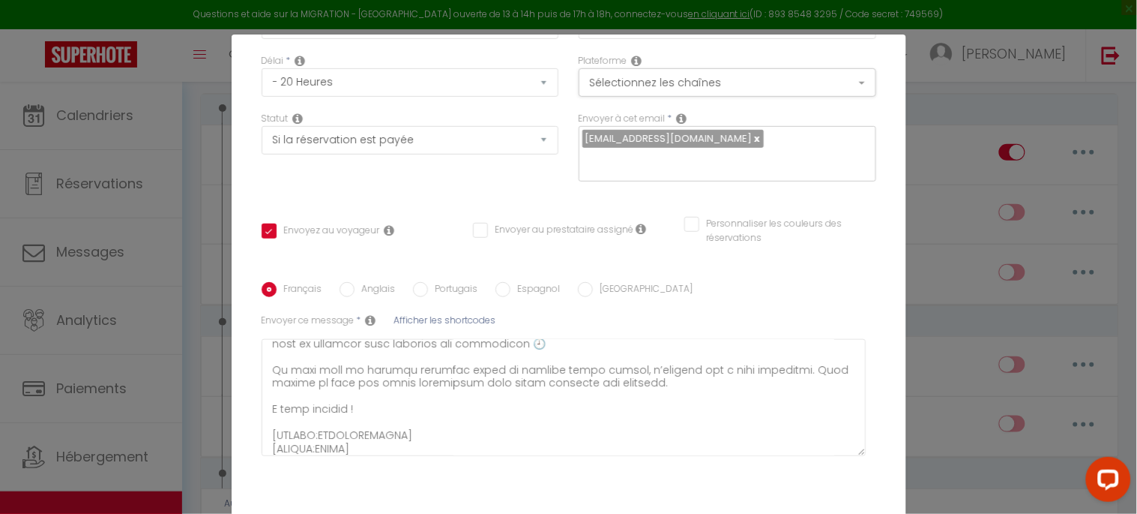
checkbox input "false"
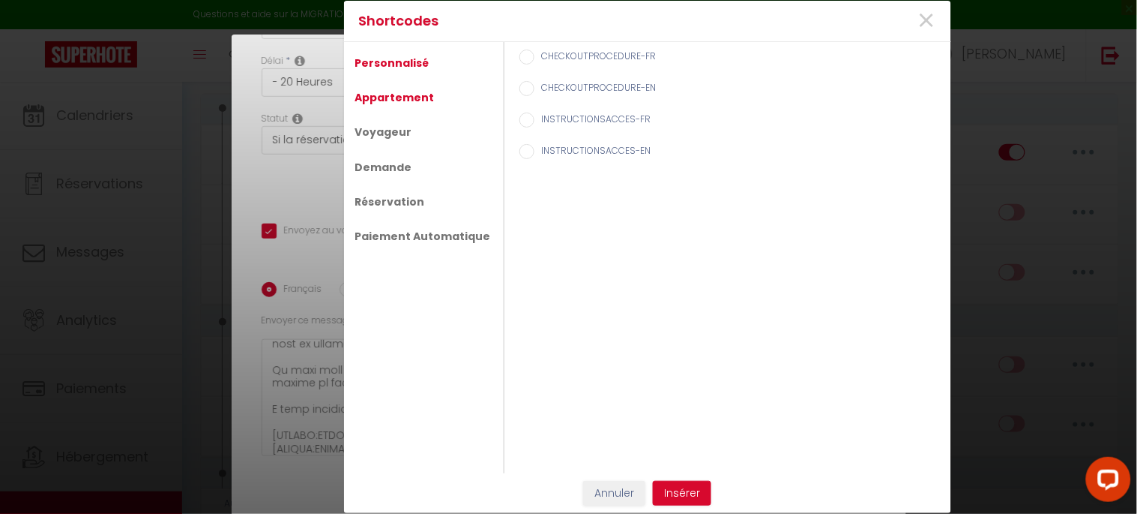
click at [391, 101] on link "Appartement" at bounding box center [395, 97] width 94 height 27
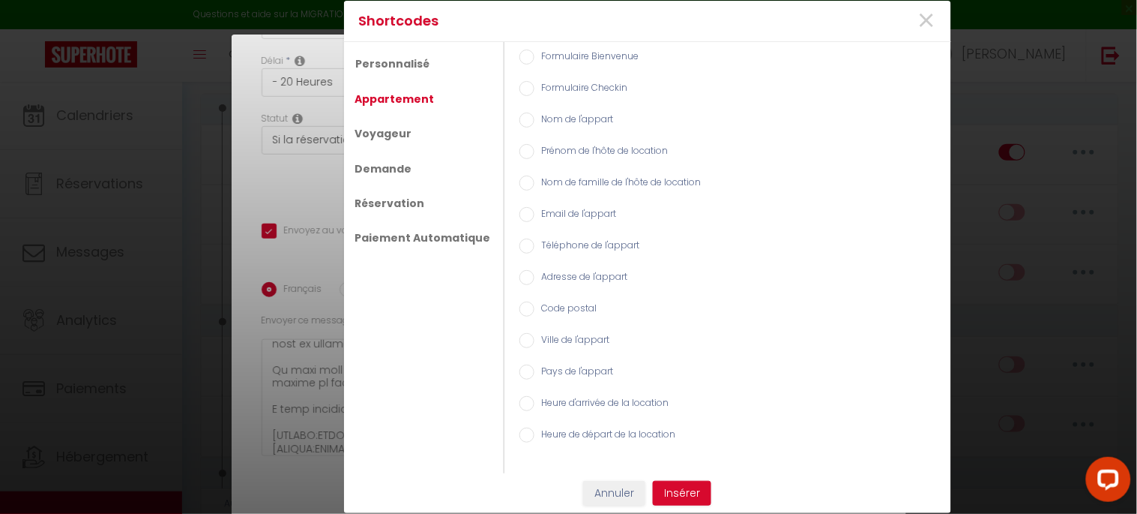
click at [520, 151] on input "Prénom de l'hôte de location" at bounding box center [527, 151] width 15 height 15
radio input "true"
click at [679, 490] on button "Insérer" at bounding box center [682, 493] width 58 height 25
checkbox input "true"
checkbox input "false"
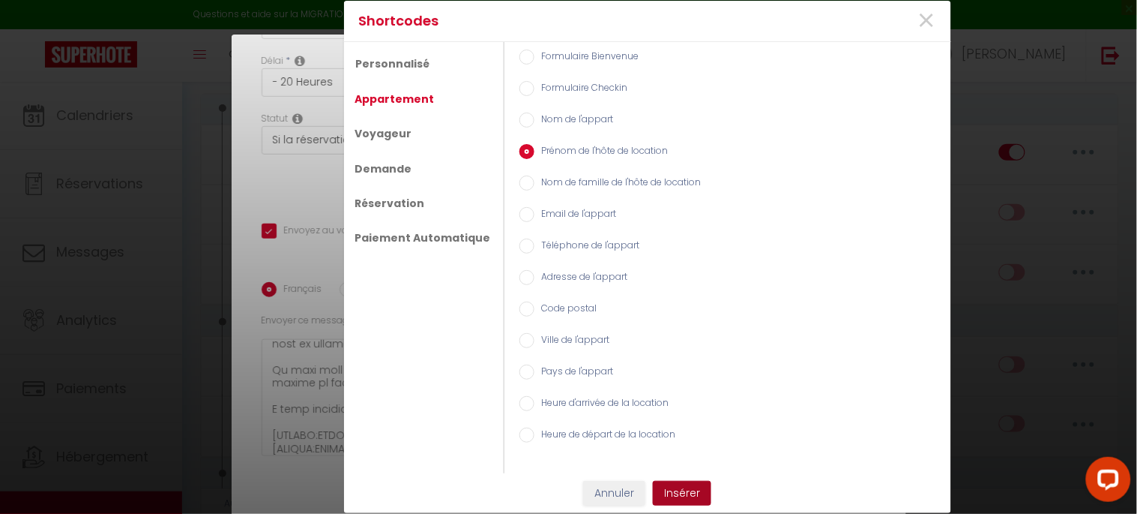
checkbox input "false"
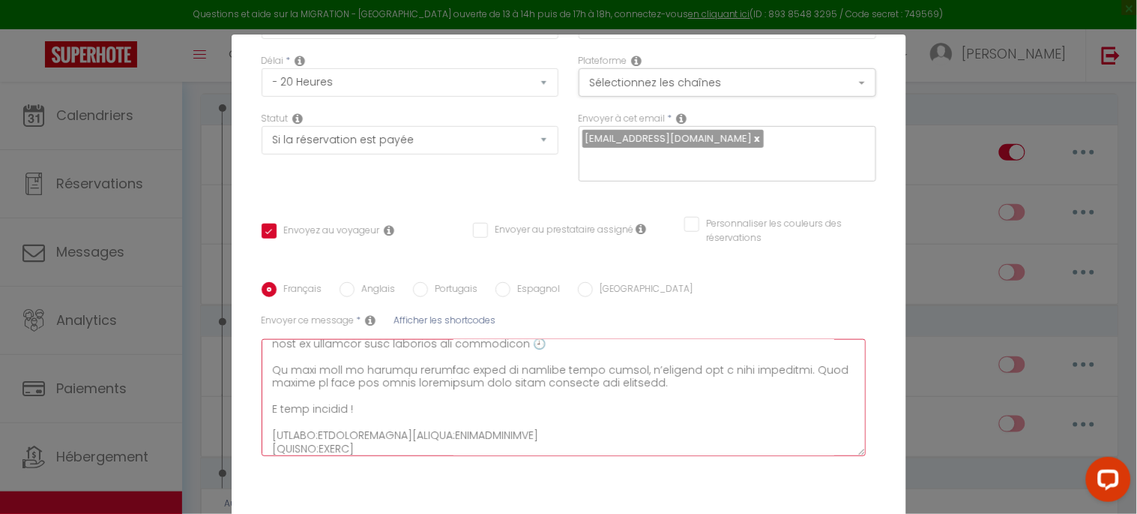
click at [392, 432] on textarea at bounding box center [564, 397] width 605 height 117
type textarea "Loremip [DOLOR:SITAM_CONS], Adip elitsedd eiu temp incid utla ! Etdol magnaa en…"
checkbox input "true"
checkbox input "false"
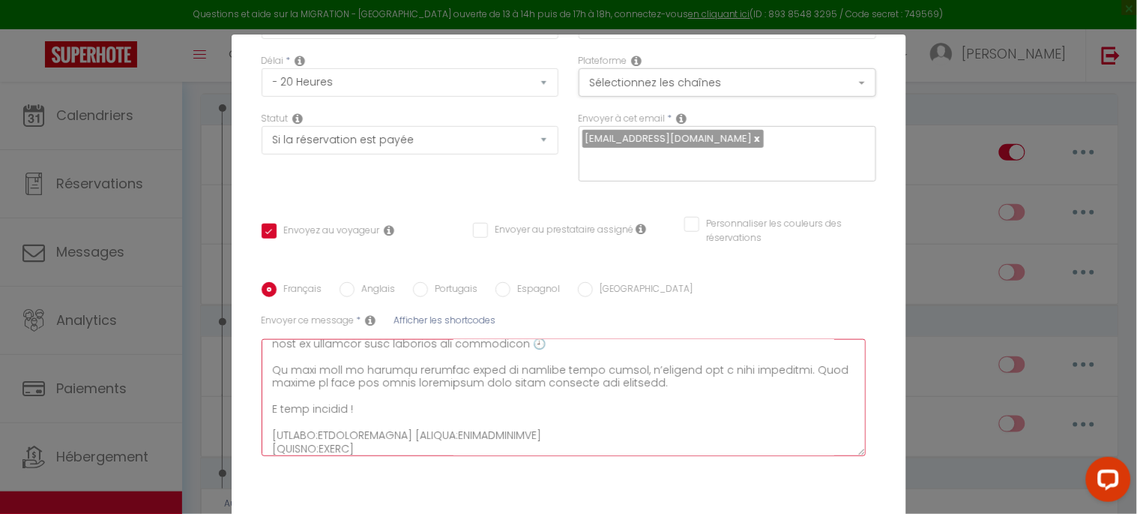
type textarea "Loremip [DOLOR:SITAM_CONS], Adip elitsedd eiu temp incid utla ! Etdol magnaa en…"
checkbox input "true"
checkbox input "false"
type textarea "Loremip [DOLOR:SITAM_CONS], Adip elitsedd eiu temp incid utla ! Etdol magnaa en…"
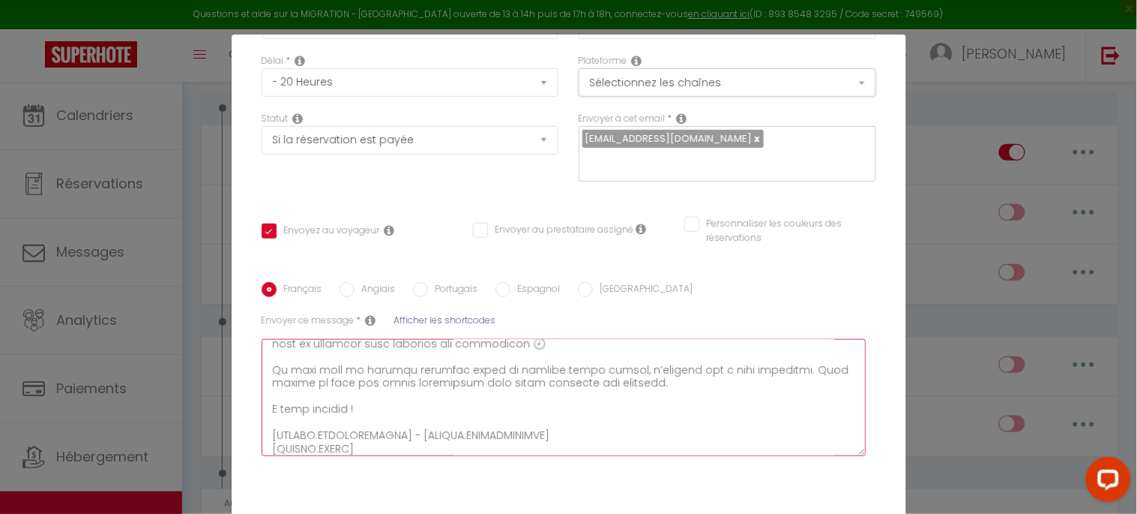
checkbox input "true"
checkbox input "false"
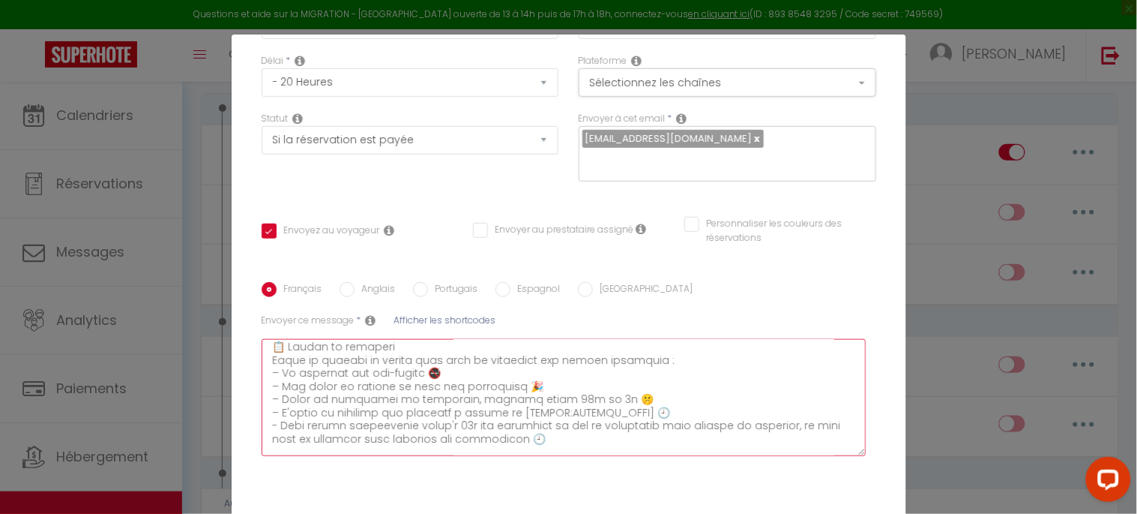
scroll to position [139, 0]
click at [523, 385] on textarea at bounding box center [564, 397] width 605 height 117
type textarea "Loremip [DOLOR:SITAM_CONS], Adip elitsedd eiu temp incid utla ! Etdol magnaa en…"
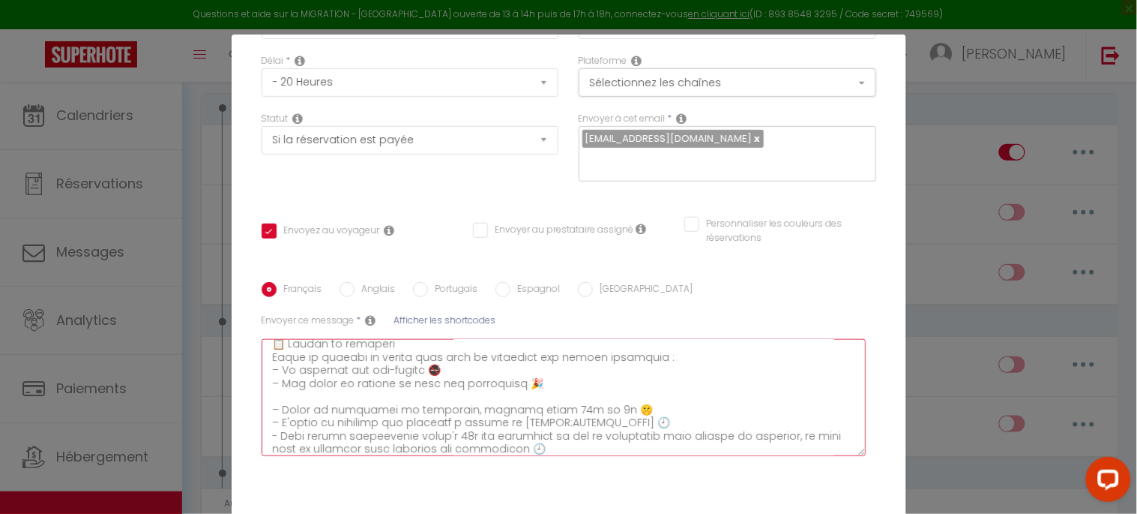
checkbox input "true"
checkbox input "false"
type textarea "Loremip [DOLOR:SITAM_CONS], Adip elitsedd eiu temp incid utla ! Etdol magnaa en…"
checkbox input "true"
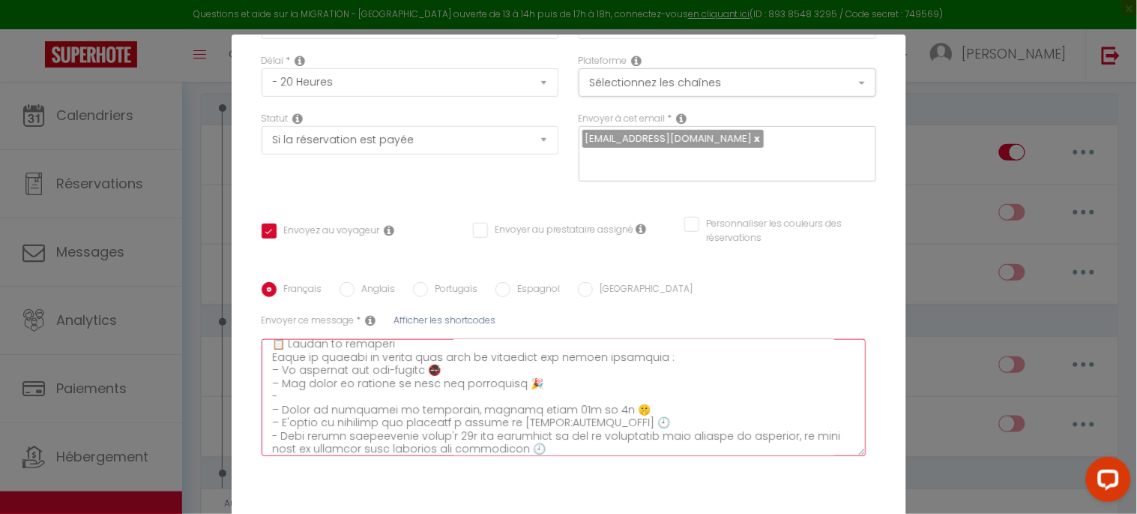
checkbox input "false"
type textarea "Loremip [DOLOR:SITAM_CONS], Adip elitsedd eiu temp incid utla ! Etdol magnaa en…"
checkbox input "true"
checkbox input "false"
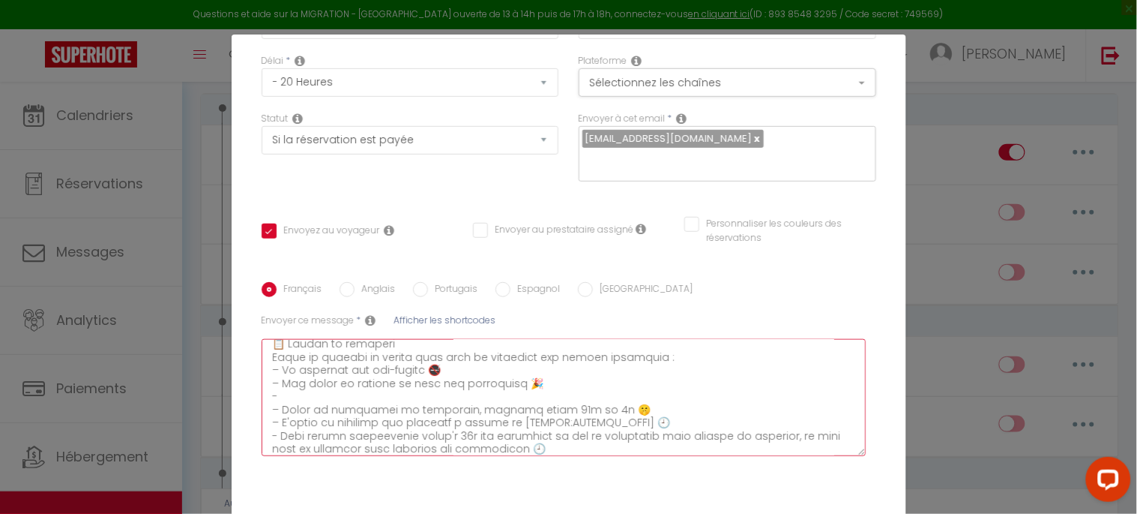
checkbox input "false"
type textarea "Loremip [DOLOR:SITAM_CONS], Adip elitsedd eiu temp incid utla ! Etdol magnaa en…"
checkbox input "true"
checkbox input "false"
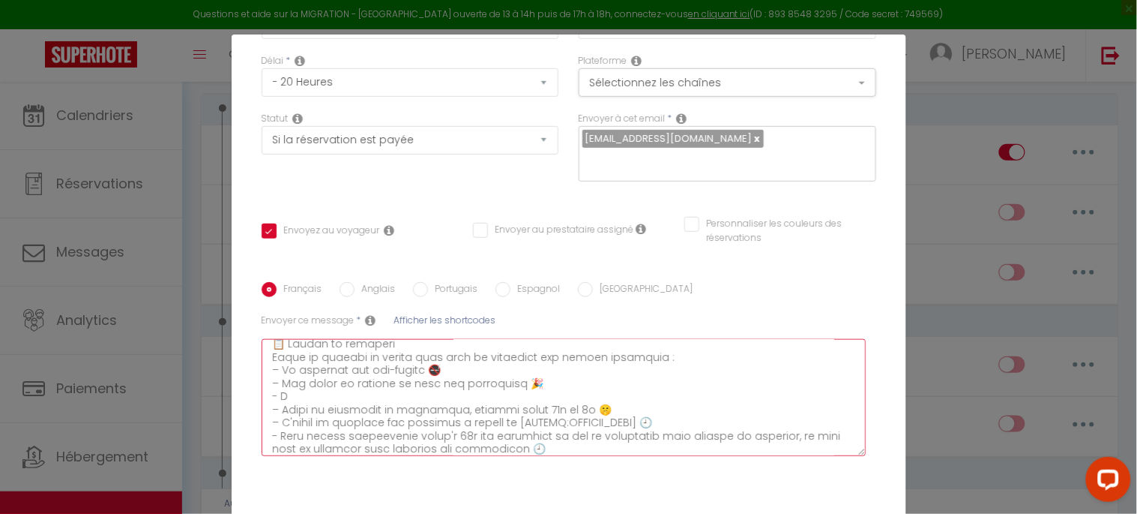
type textarea "Loremip [DOLOR:SITAM_CONS], Adip elitsedd eiu temp incid utla ! Etdol magnaa en…"
checkbox input "true"
checkbox input "false"
type textarea "Loremip [DOLOR:SITAM_CONS], Adip elitsedd eiu temp incid utla ! Etdol magnaa en…"
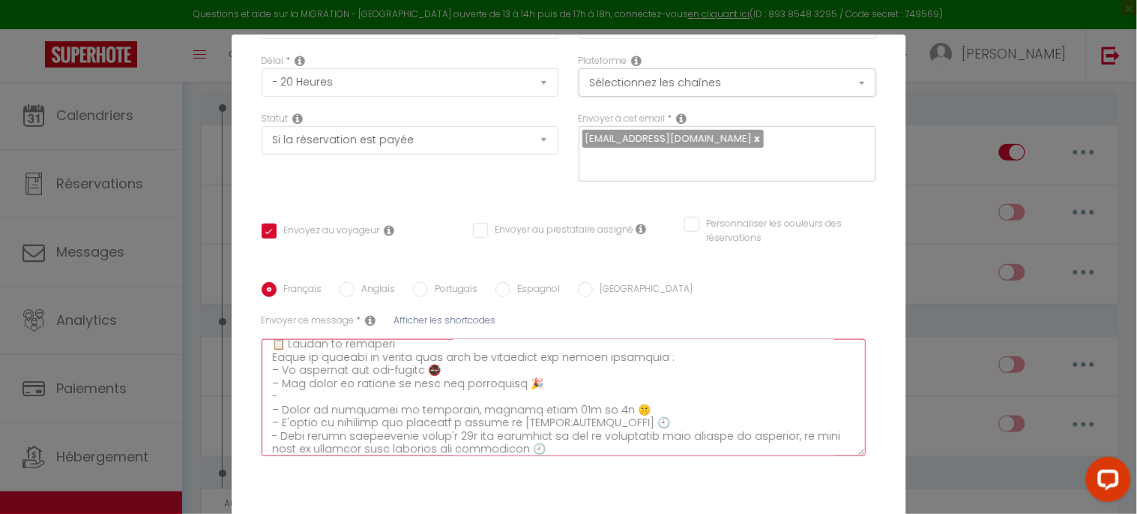
checkbox input "true"
checkbox input "false"
type textarea "Loremip [DOLOR:SITAM_CONS], Adip elitsedd eiu temp incid utla ! Etdol magnaa en…"
checkbox input "true"
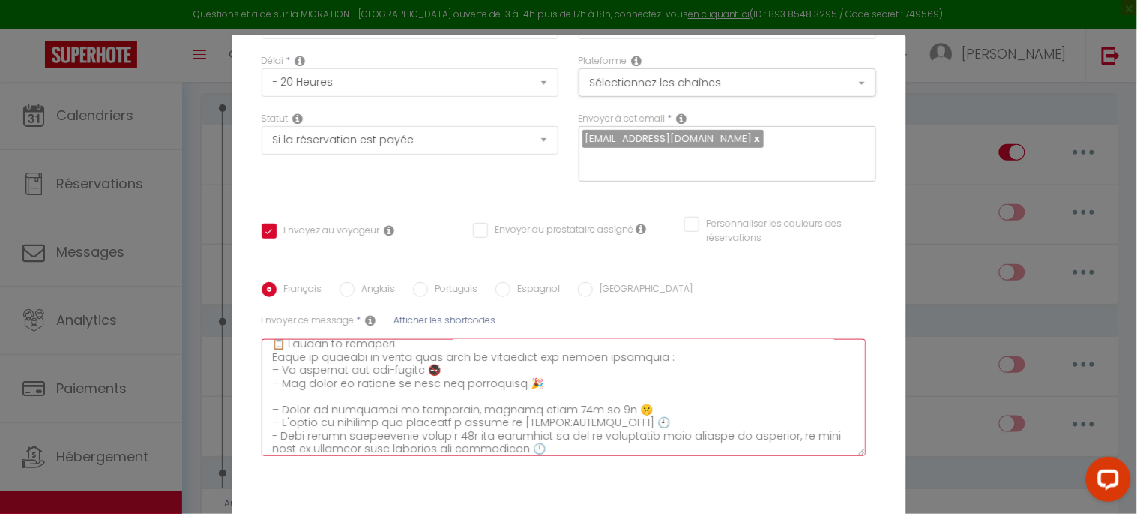
checkbox input "false"
type textarea "Loremip [DOLOR:SITAM_CONS], Adip elitsedd eiu temp incid utla ! Etdol magnaa en…"
checkbox input "true"
checkbox input "false"
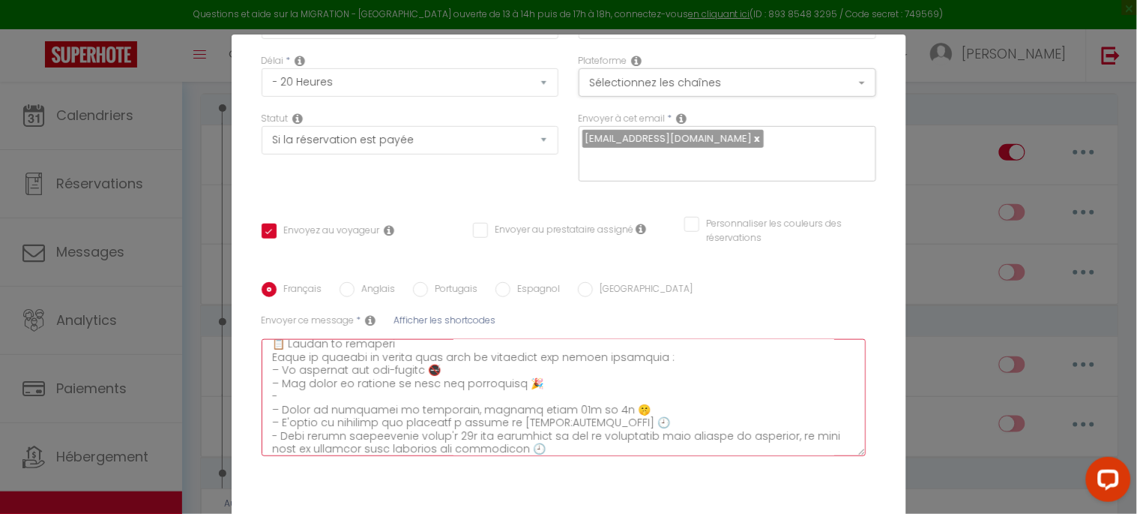
checkbox input "false"
type textarea "Loremip [DOLOR:SITAM_CONS], Adip elitsedd eiu temp incid utla ! Etdol magnaa en…"
checkbox input "true"
checkbox input "false"
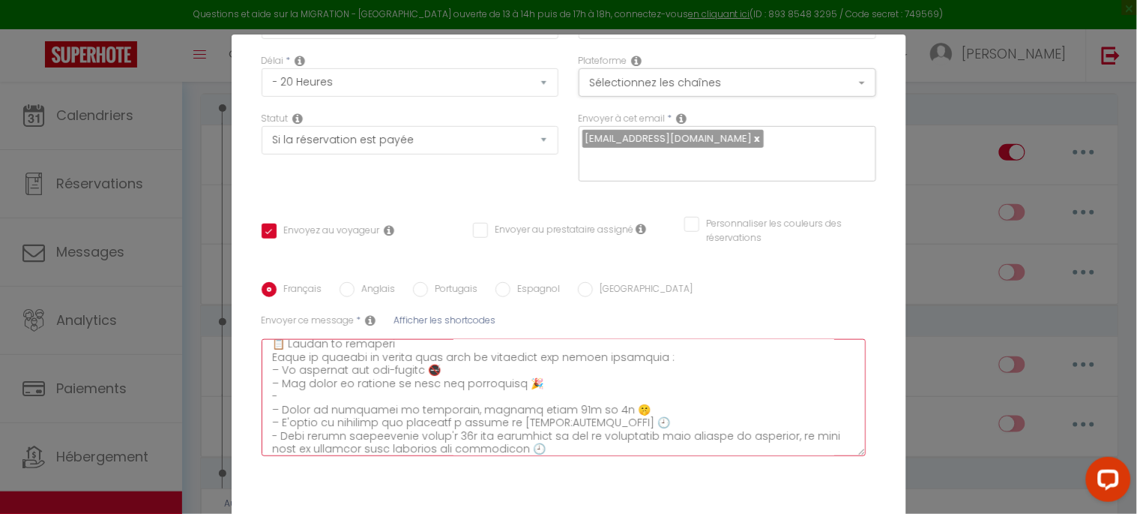
type textarea "Loremip [DOLOR:SITAM_CONS], Adip elitsedd eiu temp incid utla ! Etdol magnaa en…"
checkbox input "true"
checkbox input "false"
type textarea "Loremip [DOLOR:SITAM_CONS], Adip elitsedd eiu temp incid utla ! Etdol magnaa en…"
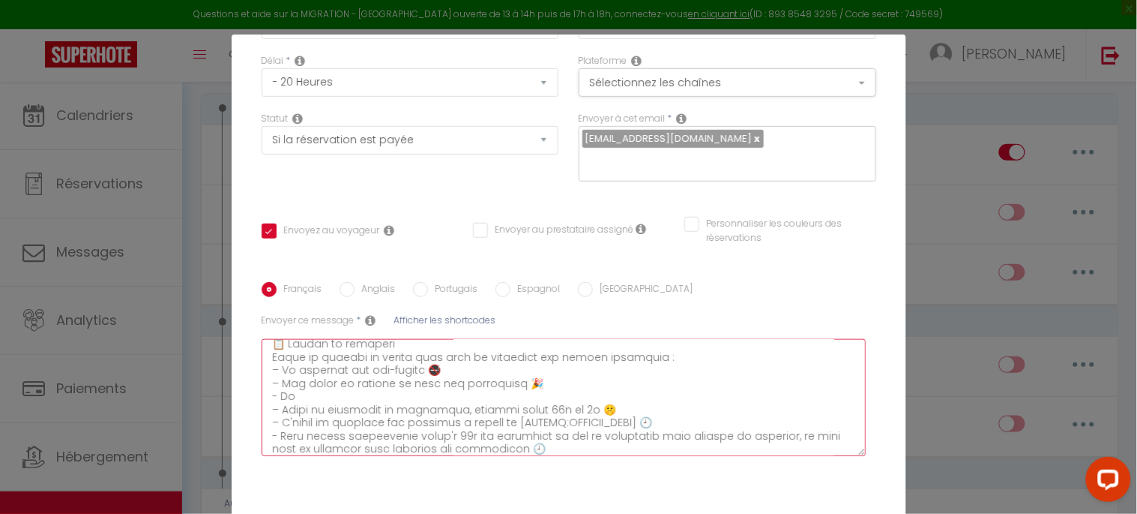
checkbox input "true"
checkbox input "false"
type textarea "Loremip [DOLOR:SITAM_CONS], Adip elitsedd eiu temp incid utla ! Etdol magnaa en…"
checkbox input "true"
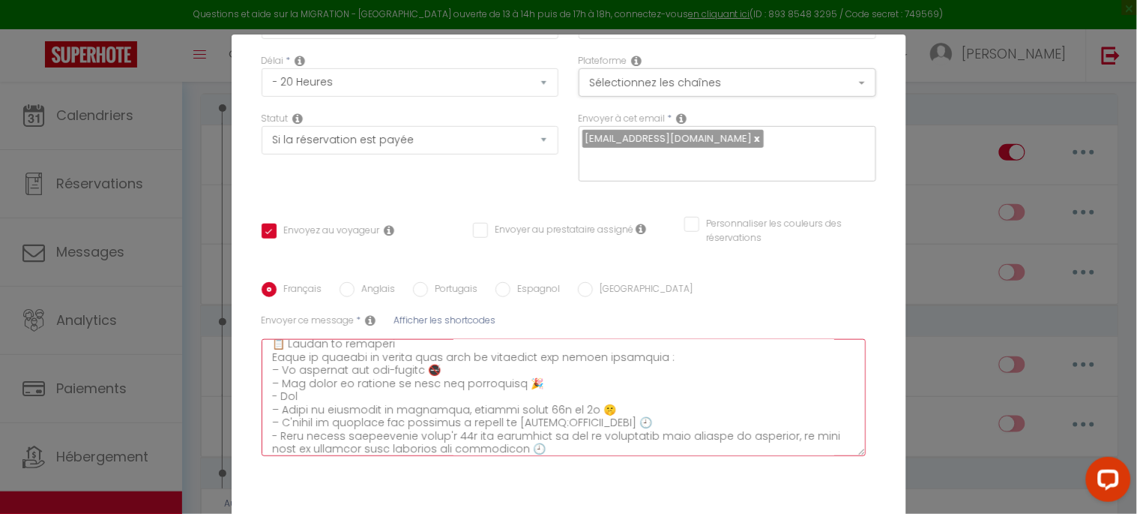
checkbox input "false"
type textarea "Loremip [DOLOR:SITAM_CONS], Adip elitsedd eiu temp incid utla ! Etdol magnaa en…"
checkbox input "true"
checkbox input "false"
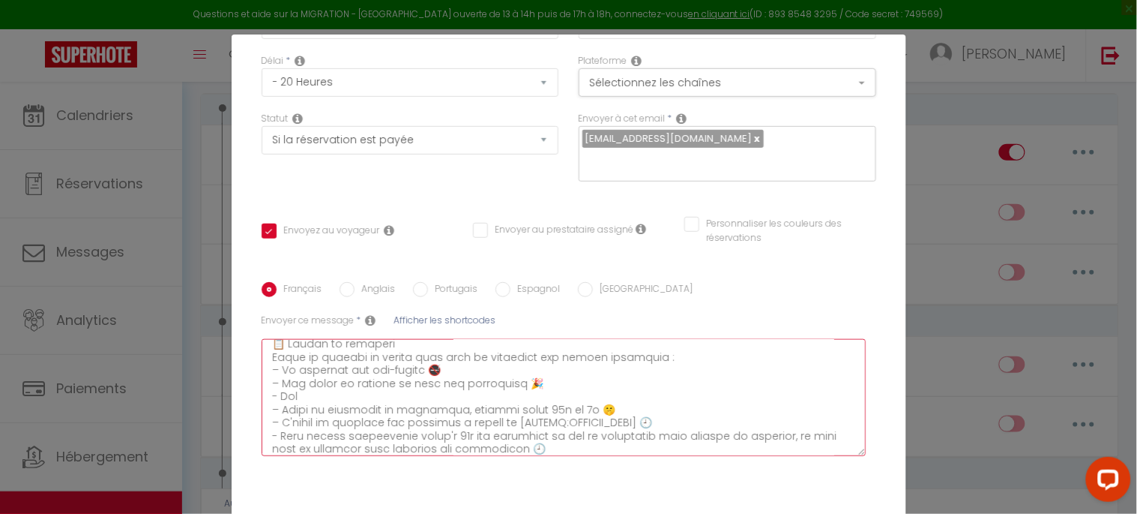
checkbox input "false"
type textarea "Loremip [DOLOR:SITAM_CONS], Adip elitsedd eiu temp incid utla ! Etdol magnaa en…"
checkbox input "true"
checkbox input "false"
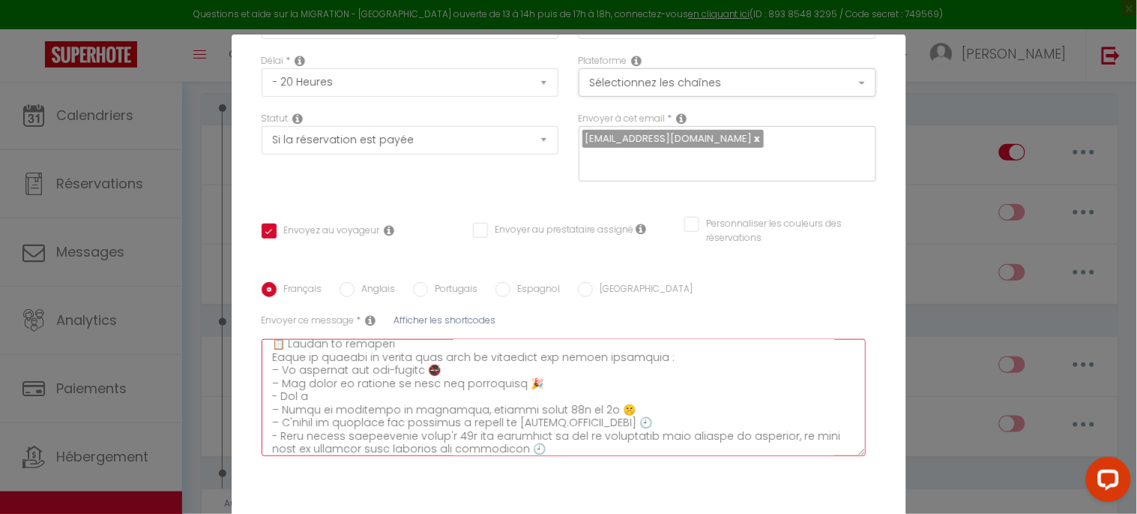
type textarea "Loremip [DOLOR:SITAM_CONS], Adip elitsedd eiu temp incid utla ! Etdol magnaa en…"
checkbox input "true"
checkbox input "false"
type textarea "Loremip [DOLOR:SITAM_CONS], Adip elitsedd eiu temp incid utla ! Etdol magnaa en…"
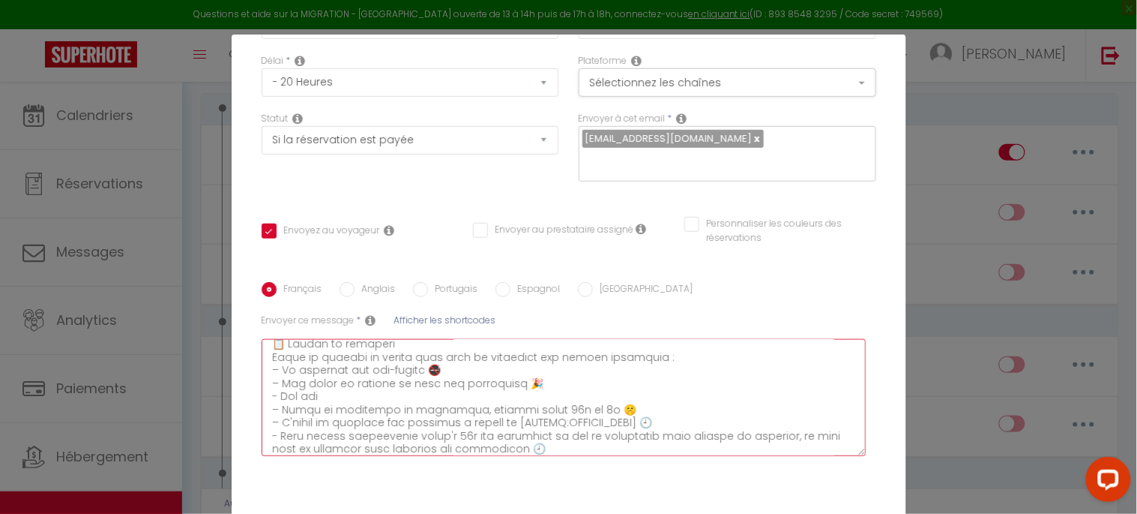
checkbox input "true"
checkbox input "false"
type textarea "Loremip [DOLOR:SITAM_CONS], Adip elitsedd eiu temp incid utla ! Etdol magnaa en…"
checkbox input "true"
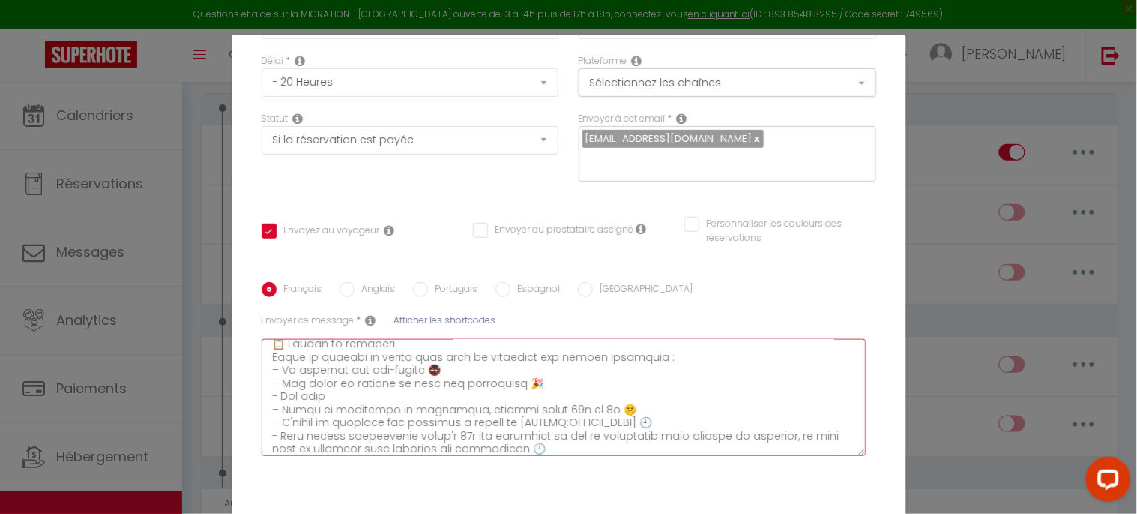
checkbox input "false"
type textarea "Loremip [DOLOR:SITAM_CONS], Adip elitsedd eiu temp incid utla ! Etdol magnaa en…"
checkbox input "true"
checkbox input "false"
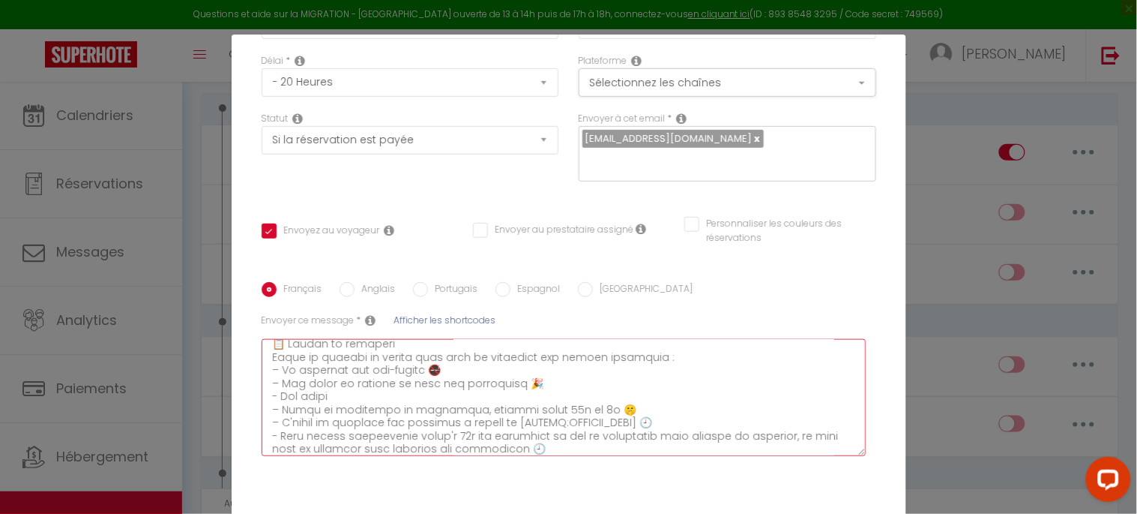
checkbox input "false"
type textarea "Loremip [DOLOR:SITAM_CONS], Adip elitsedd eiu temp incid utla ! Etdol magnaa en…"
checkbox input "true"
checkbox input "false"
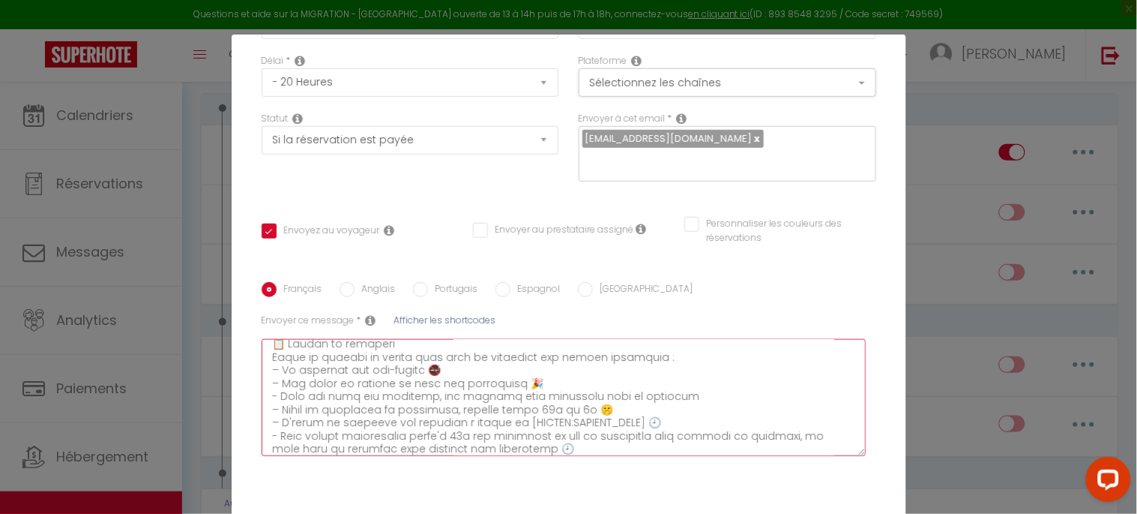
drag, startPoint x: 486, startPoint y: 394, endPoint x: 549, endPoint y: 393, distance: 63.0
click at [549, 393] on textarea at bounding box center [564, 397] width 605 height 117
click at [711, 398] on textarea at bounding box center [564, 397] width 605 height 117
click at [564, 394] on textarea at bounding box center [564, 397] width 605 height 117
click at [709, 395] on textarea at bounding box center [564, 397] width 605 height 117
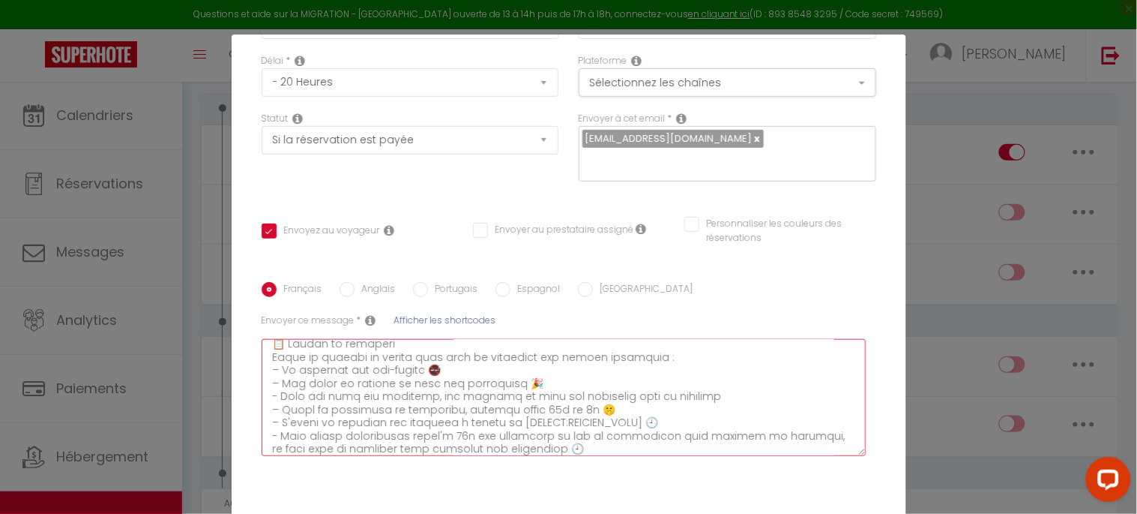
paste textarea "⛔🐾"
drag, startPoint x: 697, startPoint y: 394, endPoint x: 705, endPoint y: 397, distance: 8.1
click at [705, 397] on textarea at bounding box center [564, 397] width 605 height 117
click at [497, 380] on textarea at bounding box center [564, 397] width 605 height 117
paste textarea "⛔"
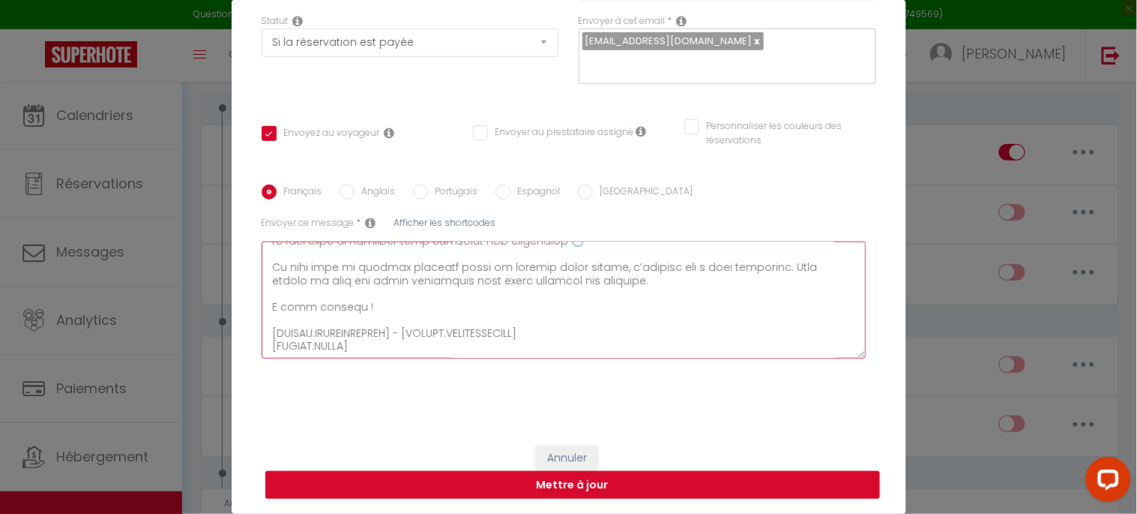
scroll to position [67, 0]
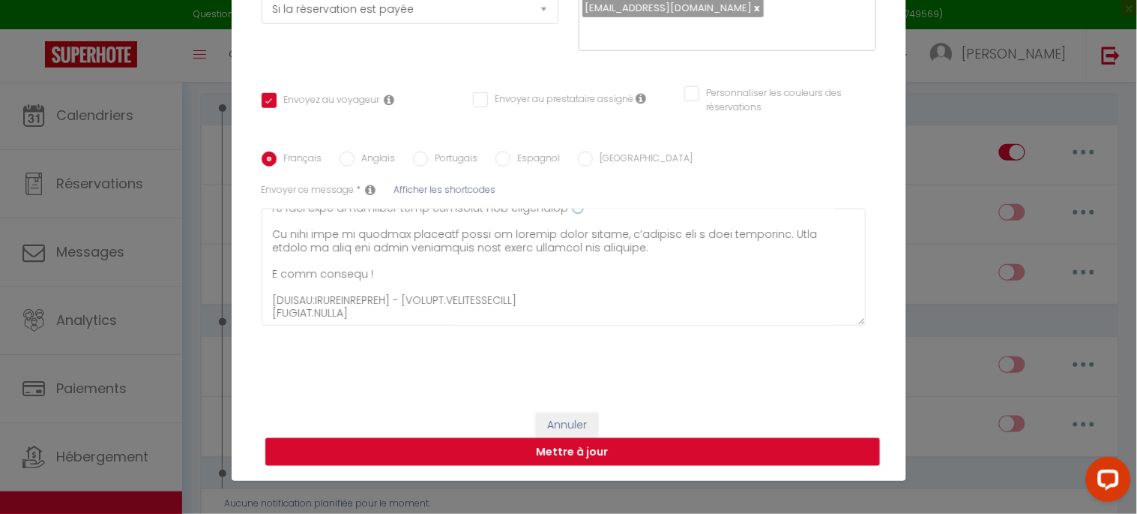
click at [594, 446] on button "Mettre à jour" at bounding box center [572, 452] width 615 height 28
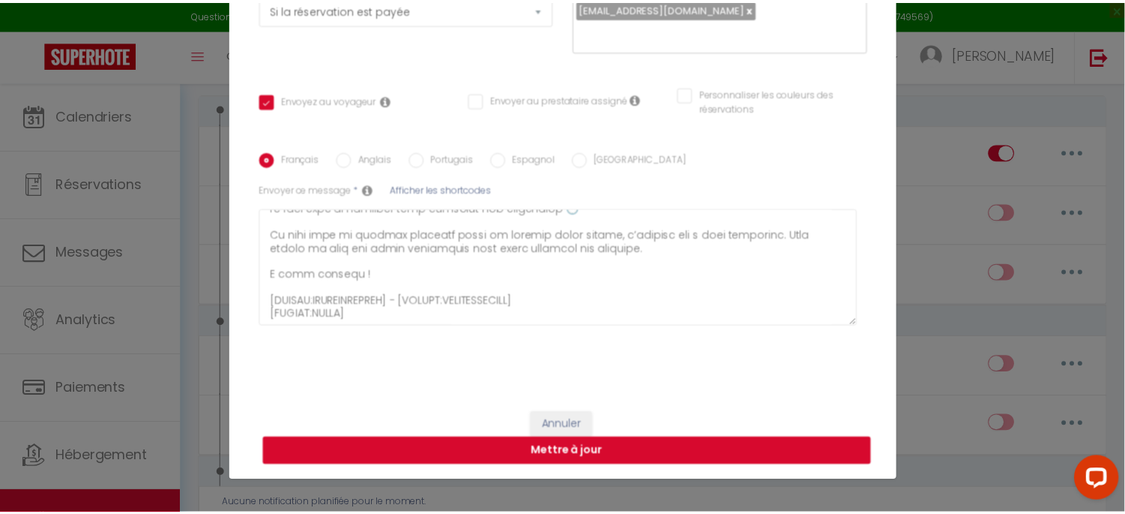
scroll to position [214, 0]
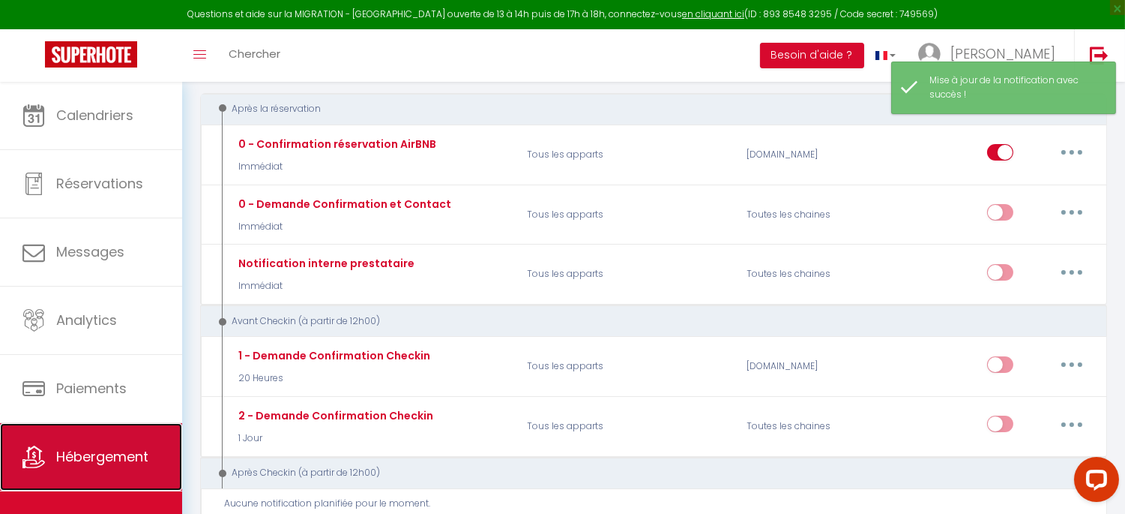
click at [83, 440] on link "Hébergement" at bounding box center [91, 456] width 182 height 67
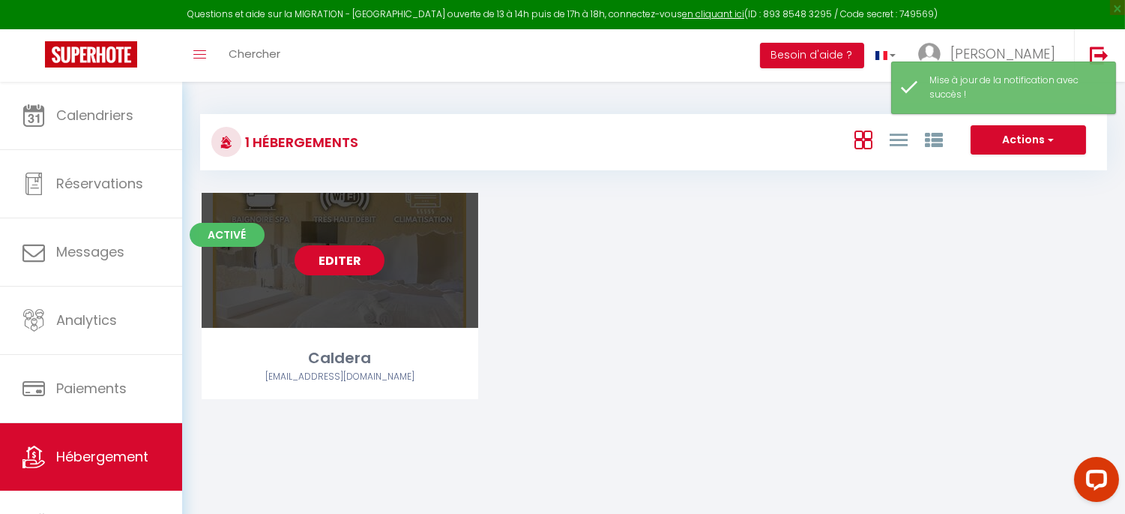
click at [346, 260] on link "Editer" at bounding box center [340, 260] width 90 height 30
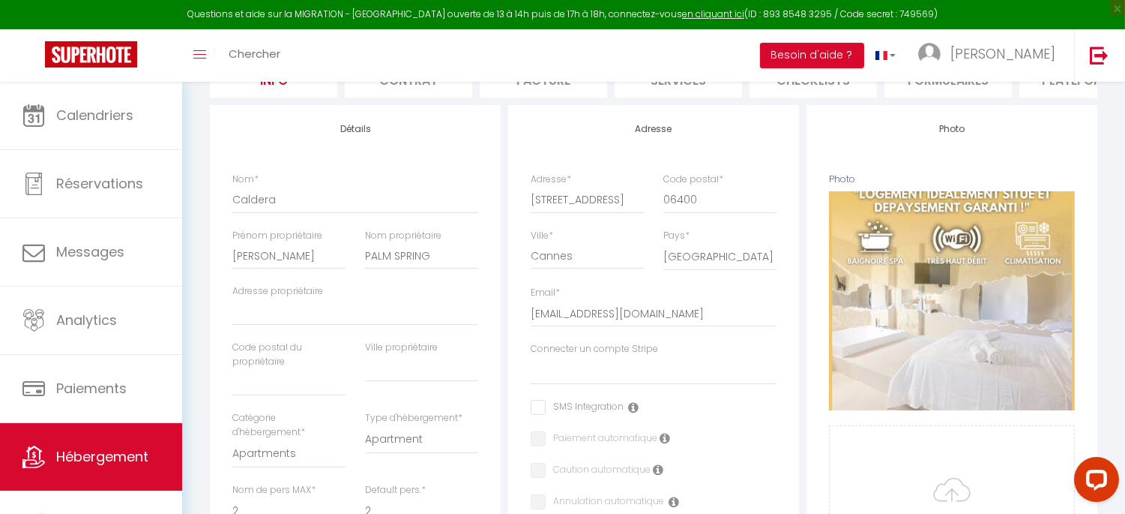
scroll to position [83, 0]
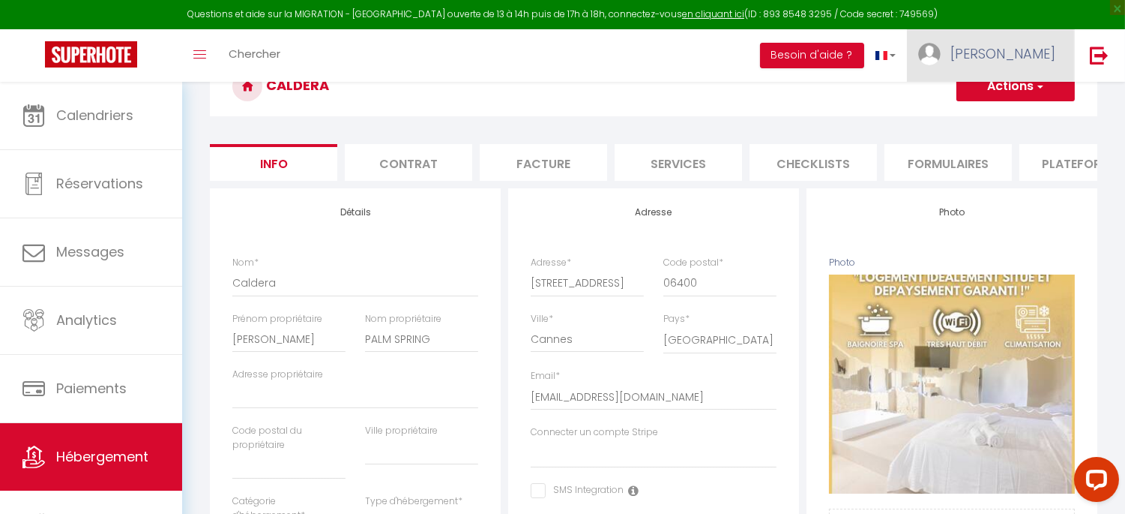
click at [1039, 62] on span "[PERSON_NAME]" at bounding box center [1003, 53] width 105 height 19
click at [1017, 95] on link "Paramètres" at bounding box center [1014, 103] width 111 height 25
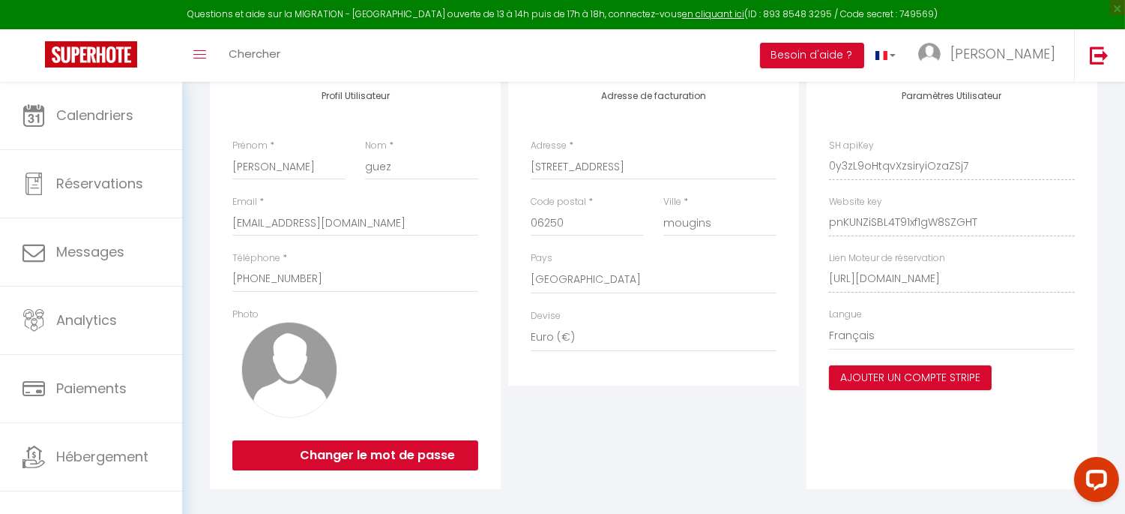
scroll to position [201, 0]
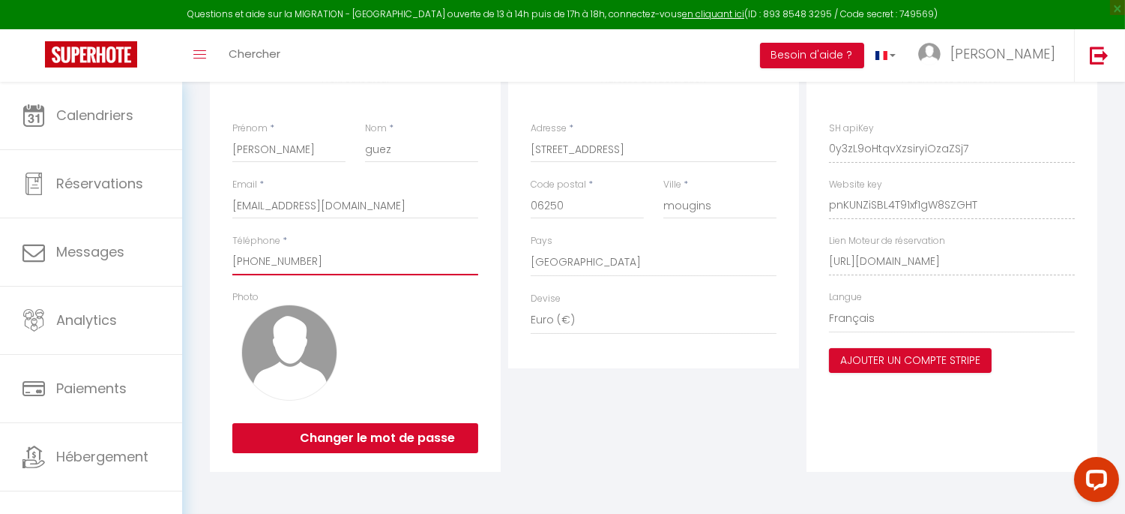
click at [333, 263] on input "[PHONE_NUMBER]" at bounding box center [355, 261] width 246 height 27
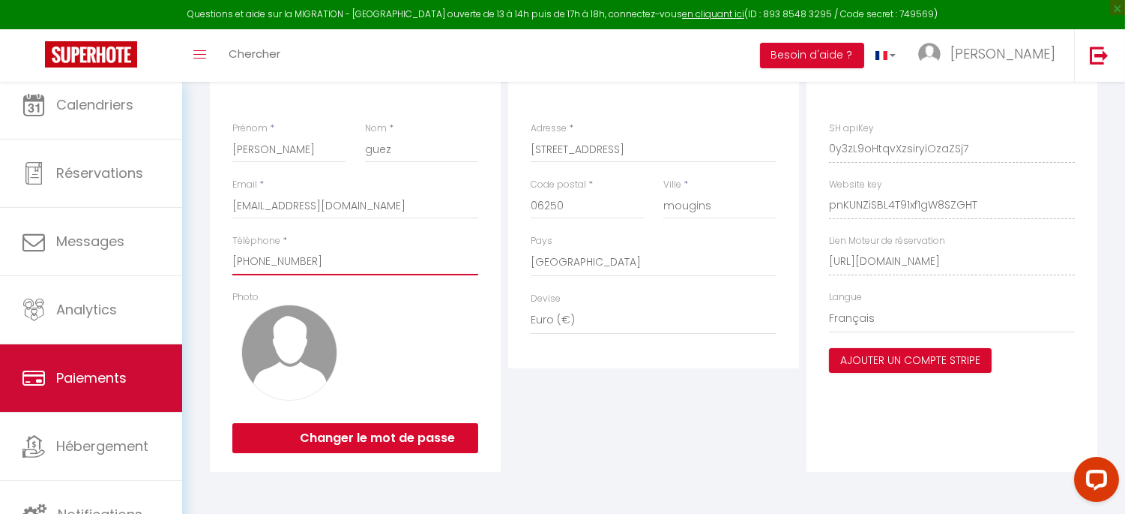
scroll to position [13, 0]
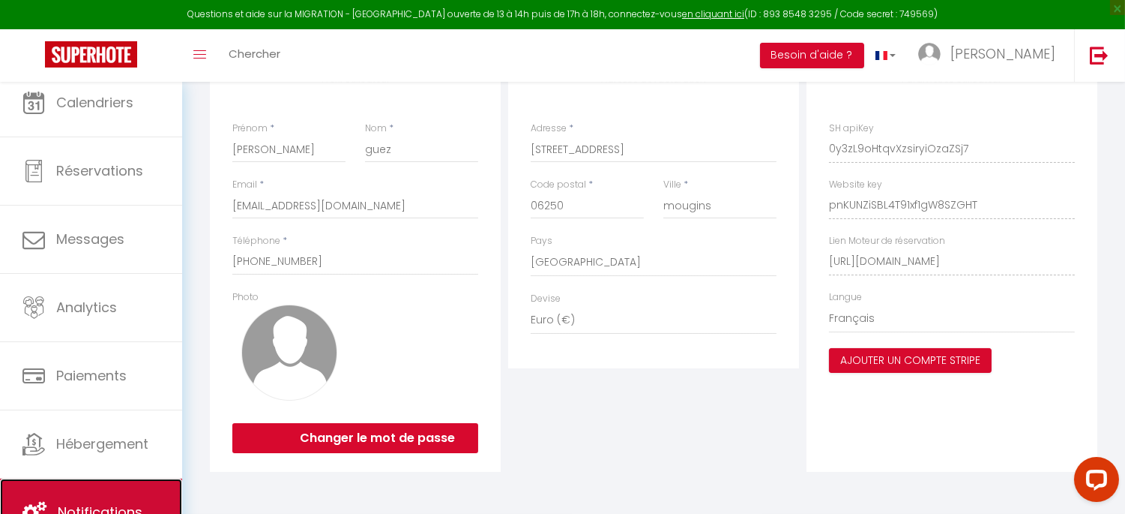
click at [106, 491] on link "Notifications" at bounding box center [91, 511] width 182 height 67
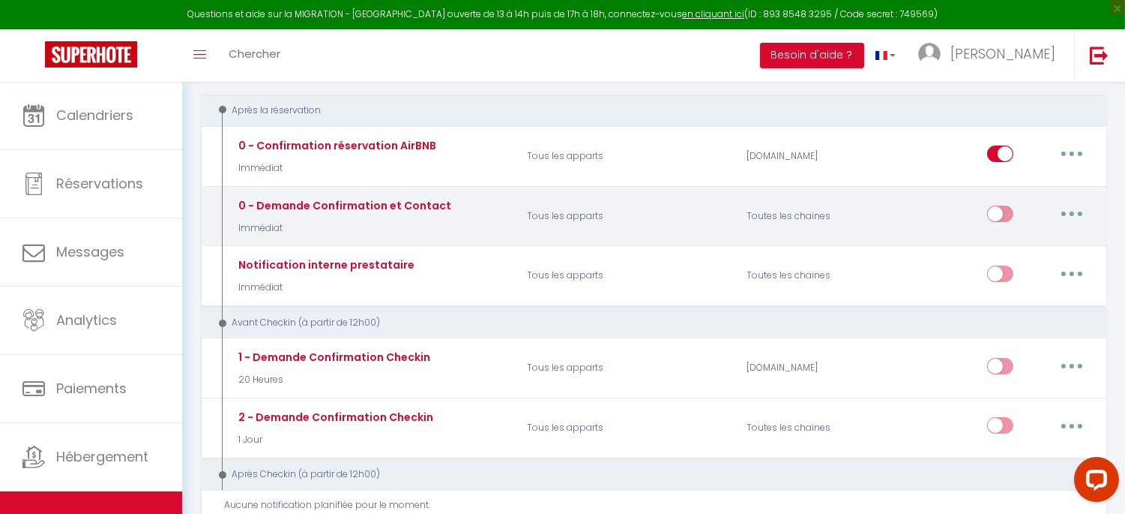
scroll to position [166, 0]
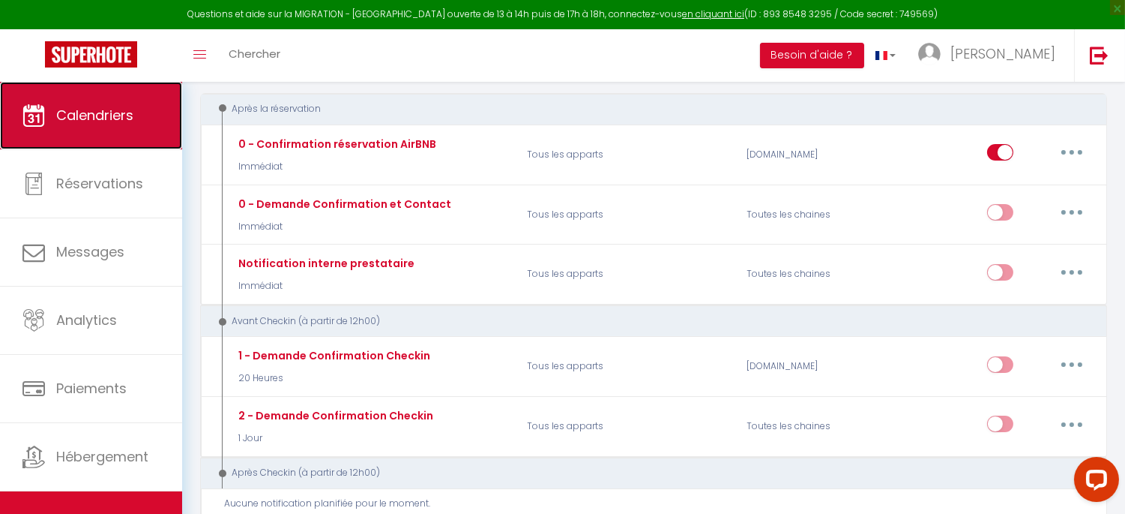
click at [121, 124] on span "Calendriers" at bounding box center [94, 115] width 77 height 19
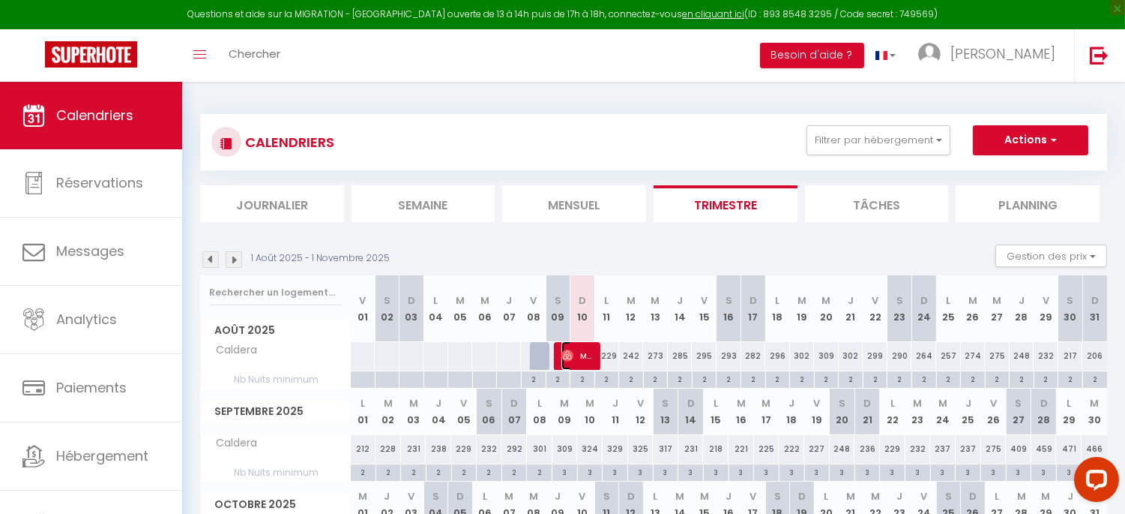
click at [581, 354] on span "Masha" at bounding box center [578, 355] width 33 height 28
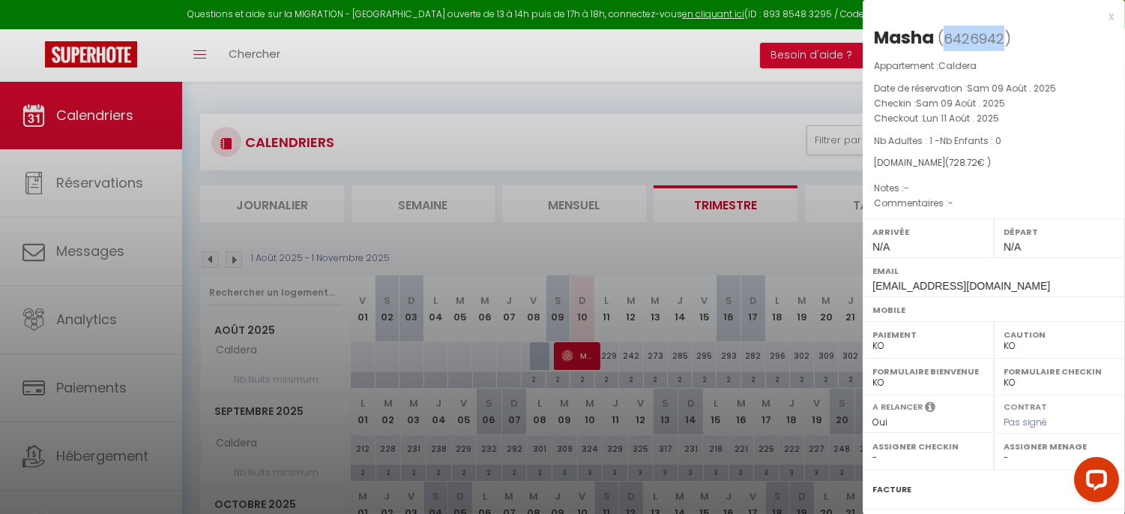
drag, startPoint x: 946, startPoint y: 36, endPoint x: 1001, endPoint y: 36, distance: 54.7
click at [1001, 36] on span "6426942" at bounding box center [974, 38] width 61 height 19
copy span "6426942"
click at [115, 466] on div at bounding box center [562, 257] width 1125 height 514
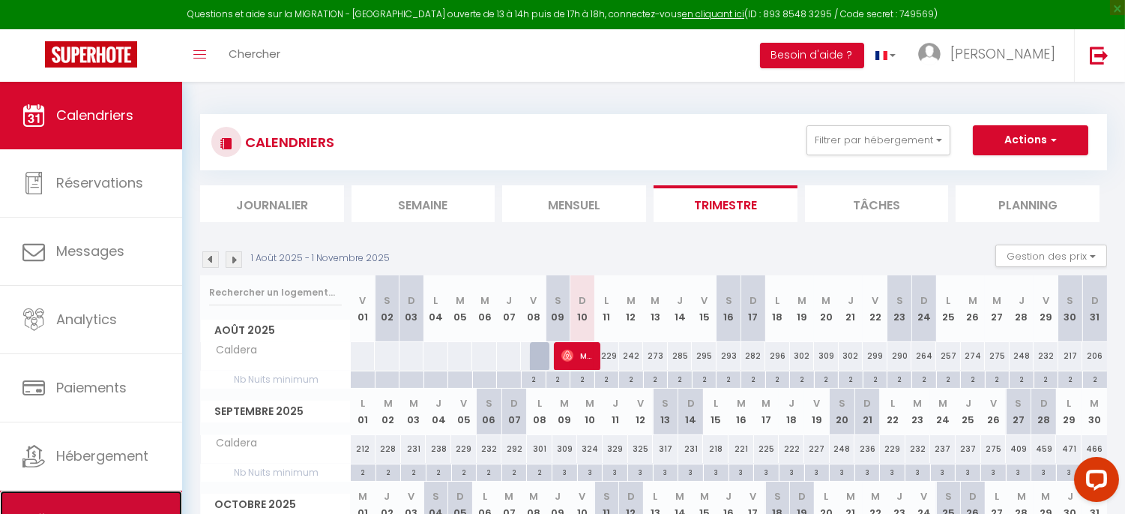
click at [106, 493] on link "Notifications" at bounding box center [91, 523] width 182 height 67
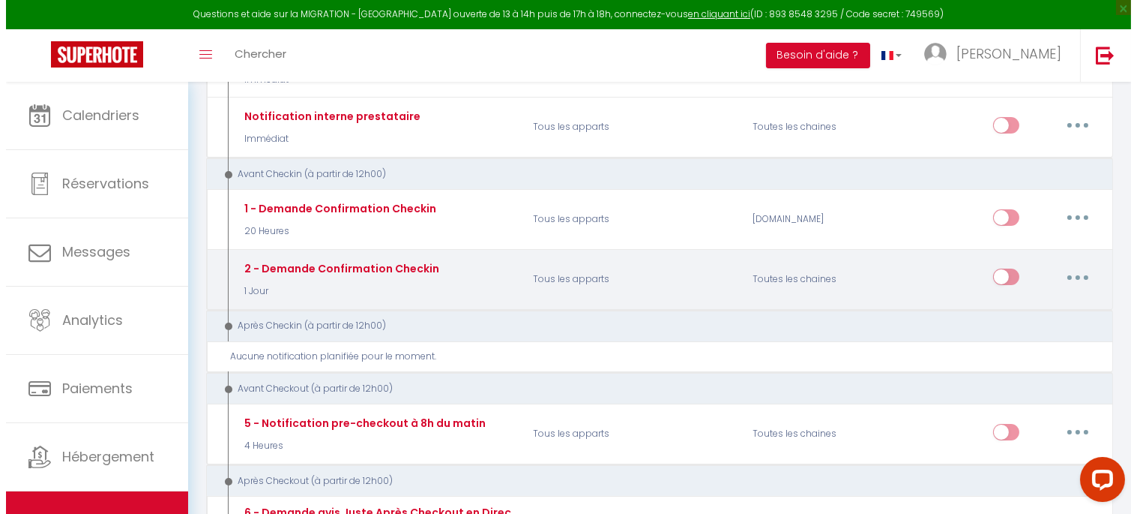
scroll to position [333, 0]
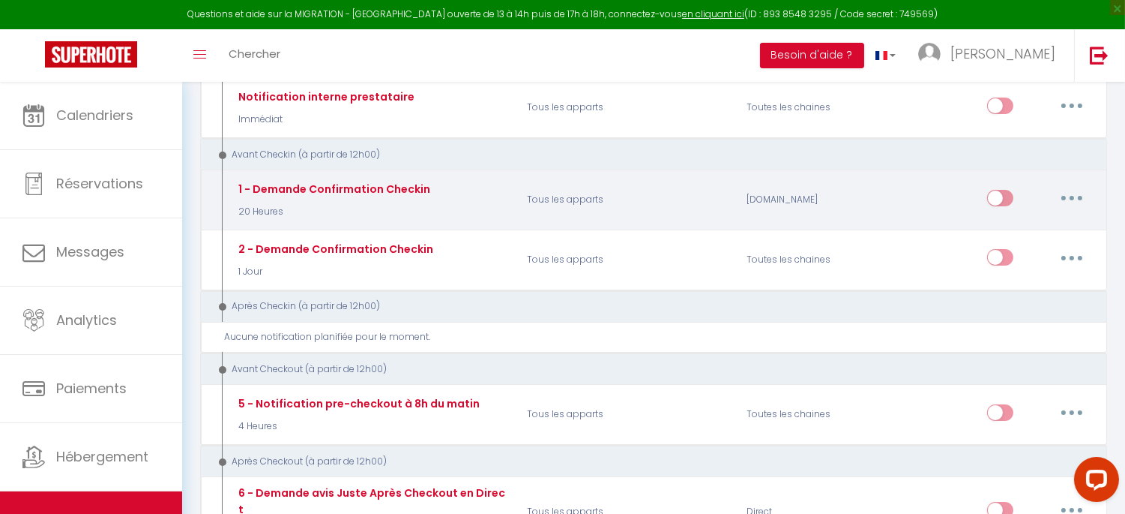
click at [1073, 202] on button "button" at bounding box center [1072, 198] width 42 height 24
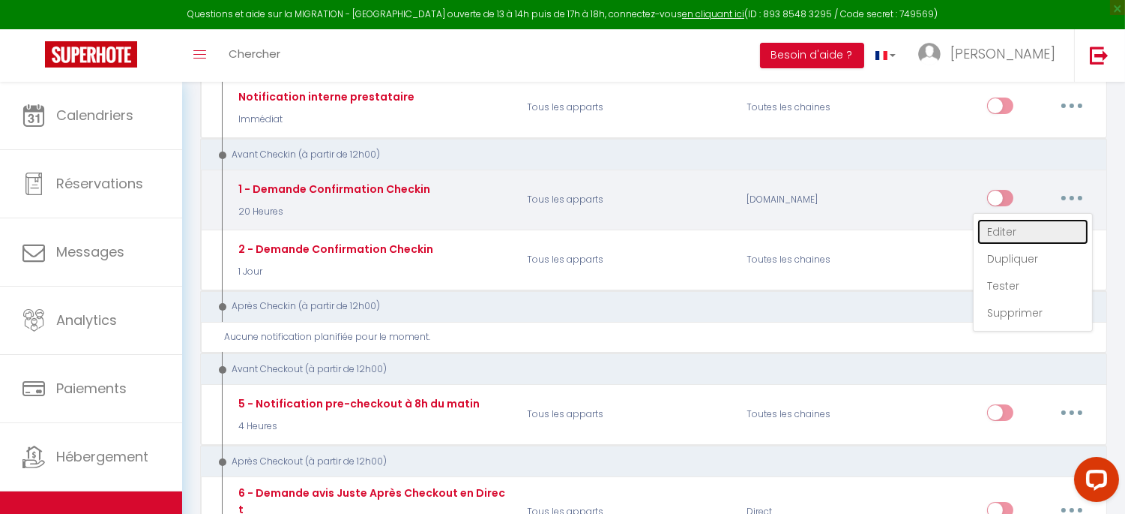
click at [1035, 229] on link "Editer" at bounding box center [1033, 231] width 111 height 25
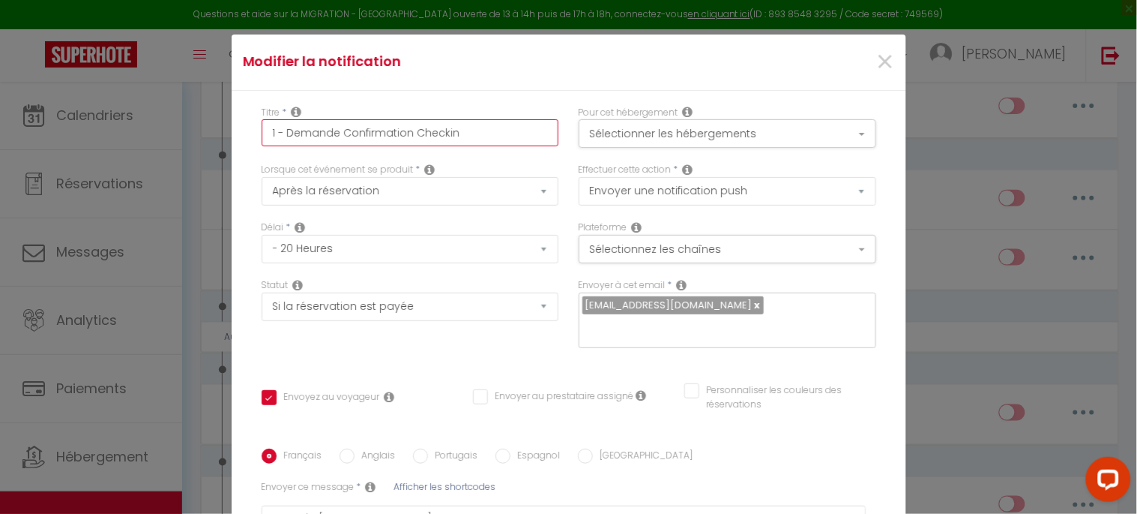
click at [467, 125] on input "1 - Demande Confirmation Checkin" at bounding box center [411, 132] width 298 height 27
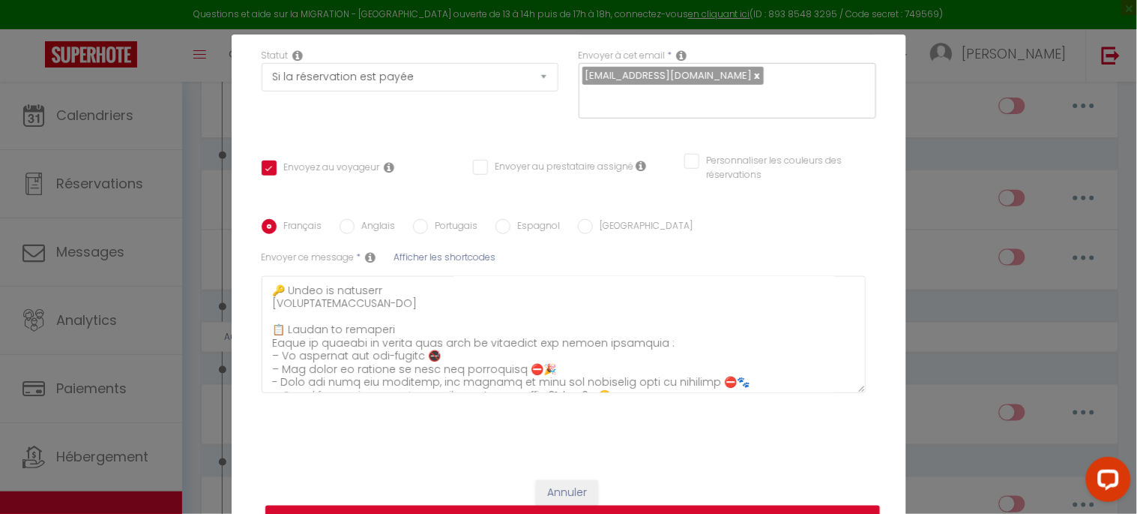
scroll to position [249, 0]
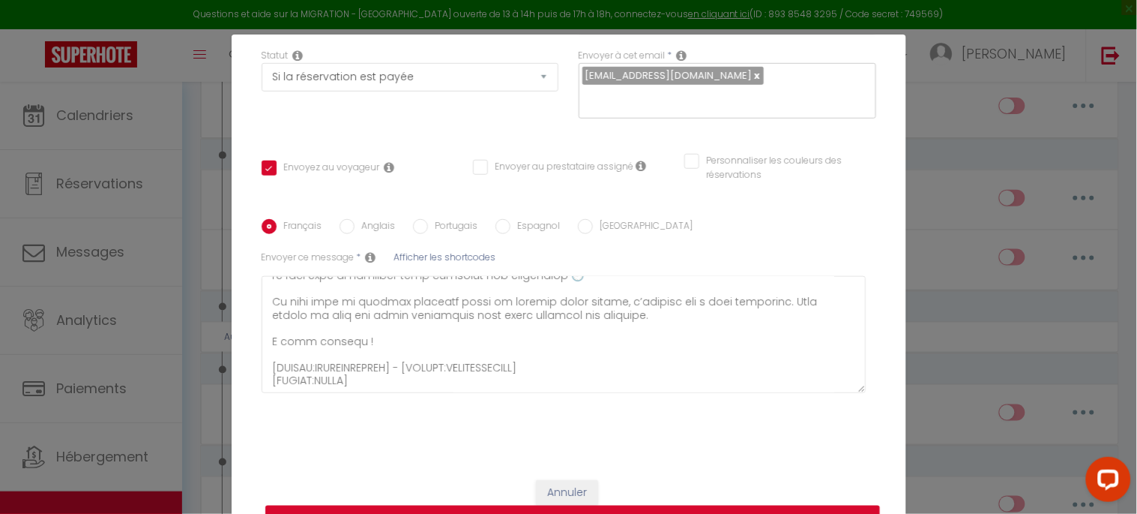
click at [595, 507] on button "Mettre à jour" at bounding box center [572, 519] width 615 height 28
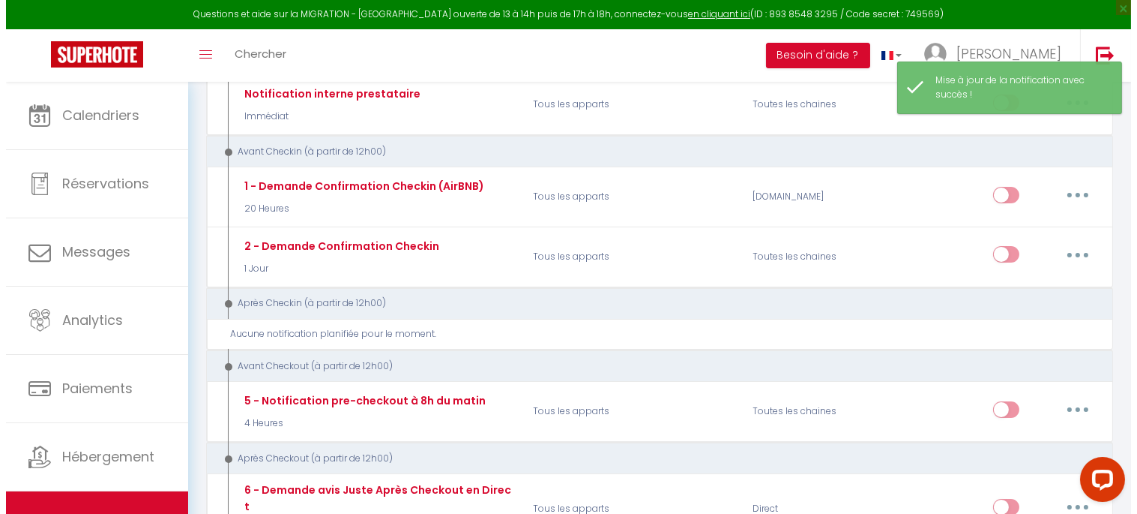
scroll to position [333, 0]
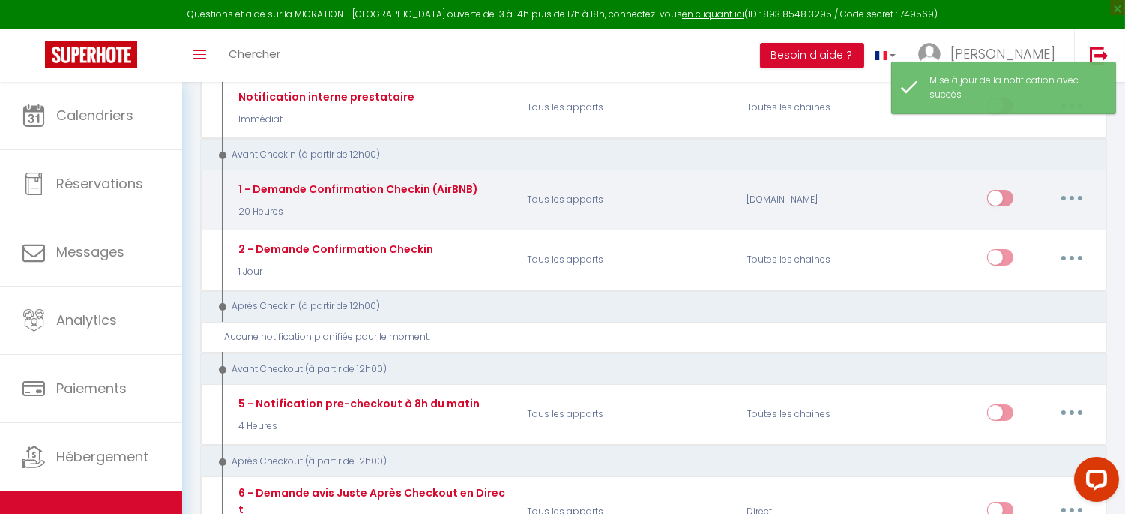
click at [1070, 199] on icon "button" at bounding box center [1072, 198] width 4 height 4
click at [1035, 286] on link "Tester" at bounding box center [1033, 285] width 111 height 25
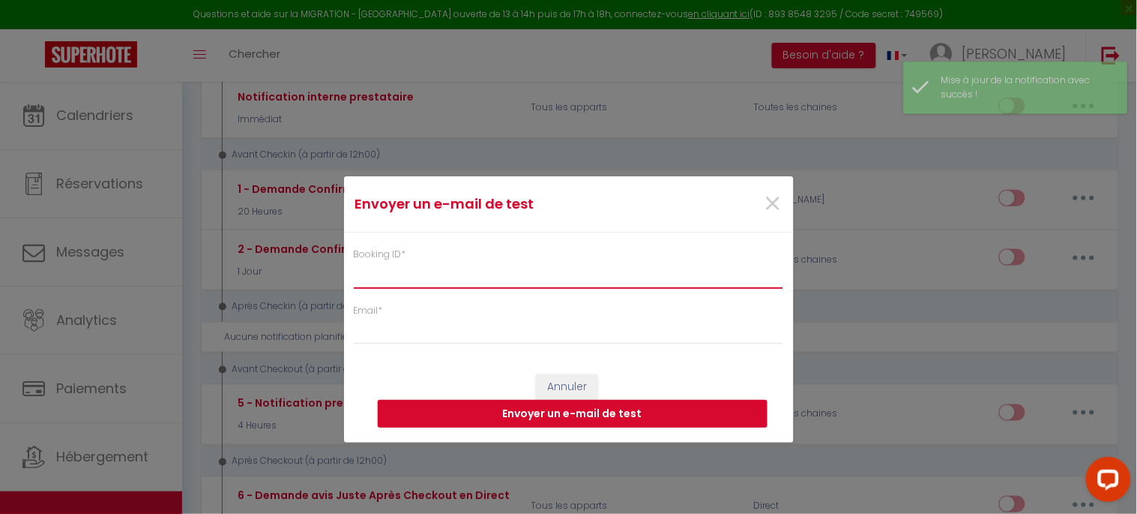
click at [534, 274] on input "Booking ID *" at bounding box center [569, 274] width 430 height 27
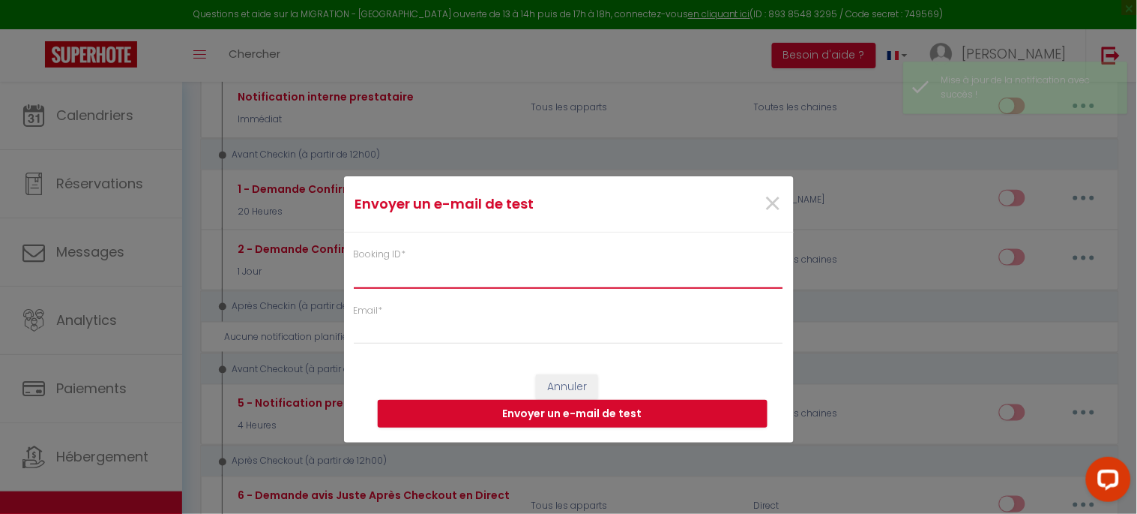
paste input "6426942"
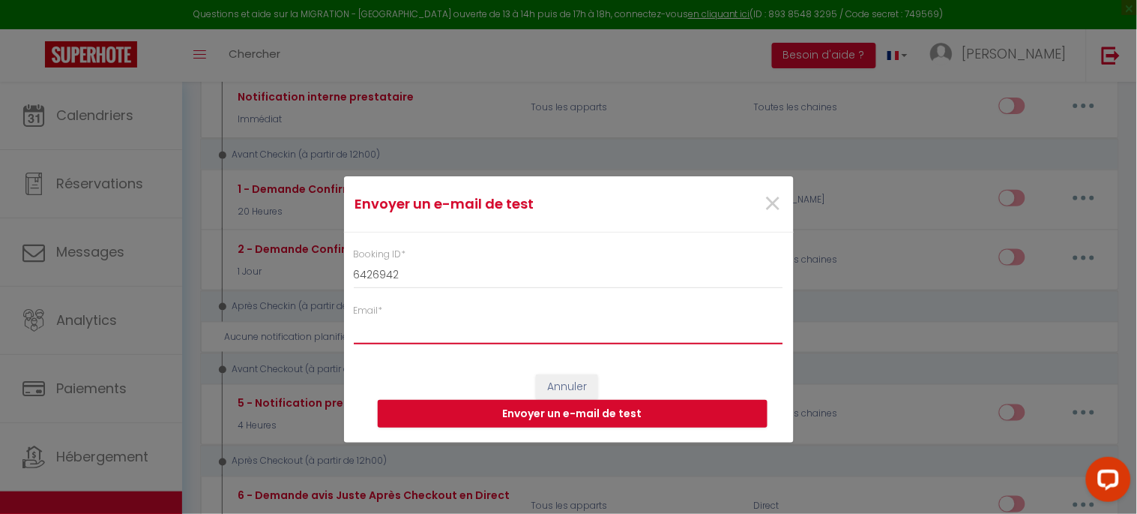
click at [475, 333] on input "Email *" at bounding box center [569, 330] width 430 height 27
click at [529, 414] on button "Envoyer un e-mail de test" at bounding box center [573, 414] width 390 height 28
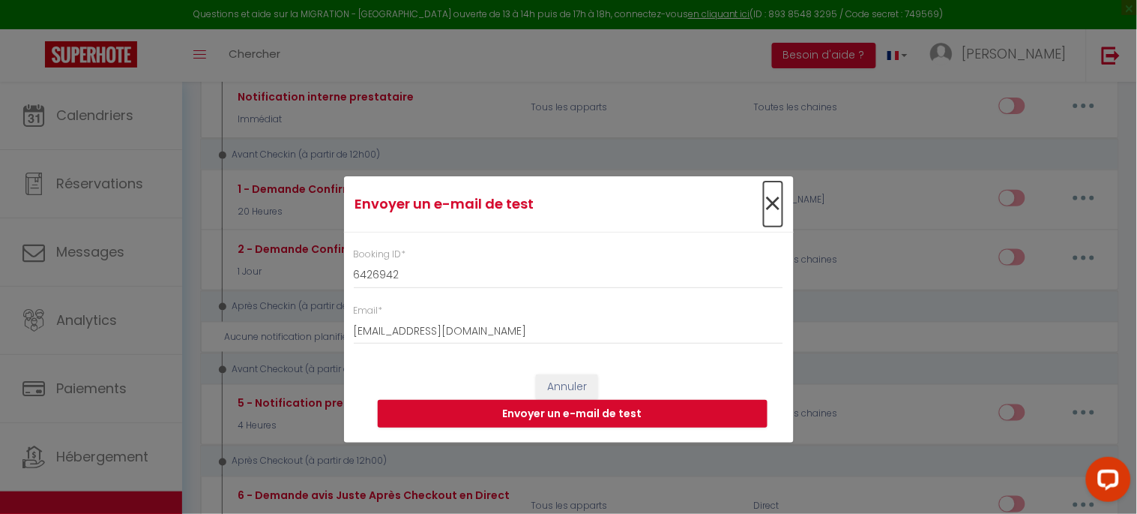
click at [771, 198] on span "×" at bounding box center [773, 203] width 19 height 45
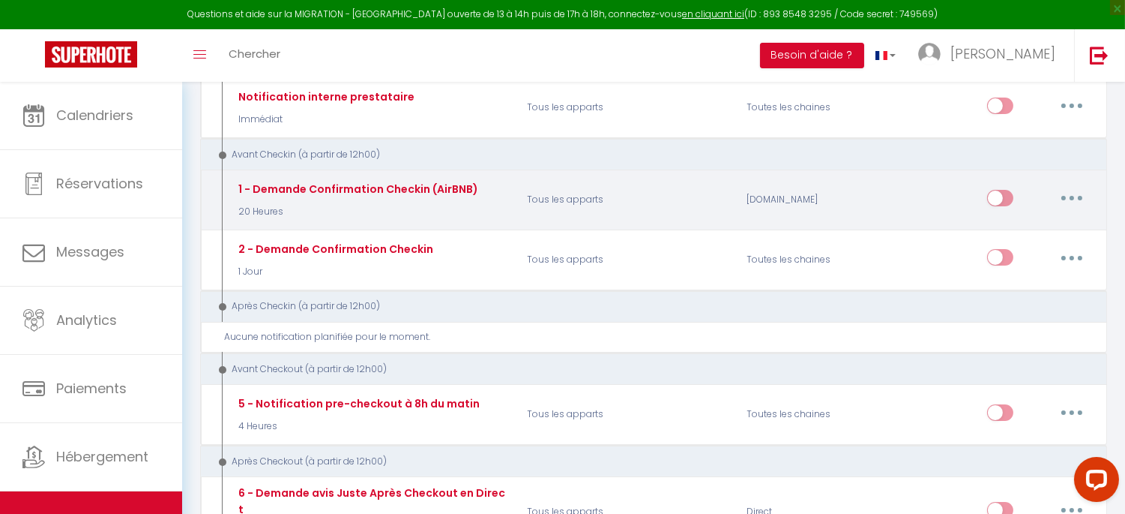
click at [1083, 196] on button "button" at bounding box center [1072, 198] width 42 height 24
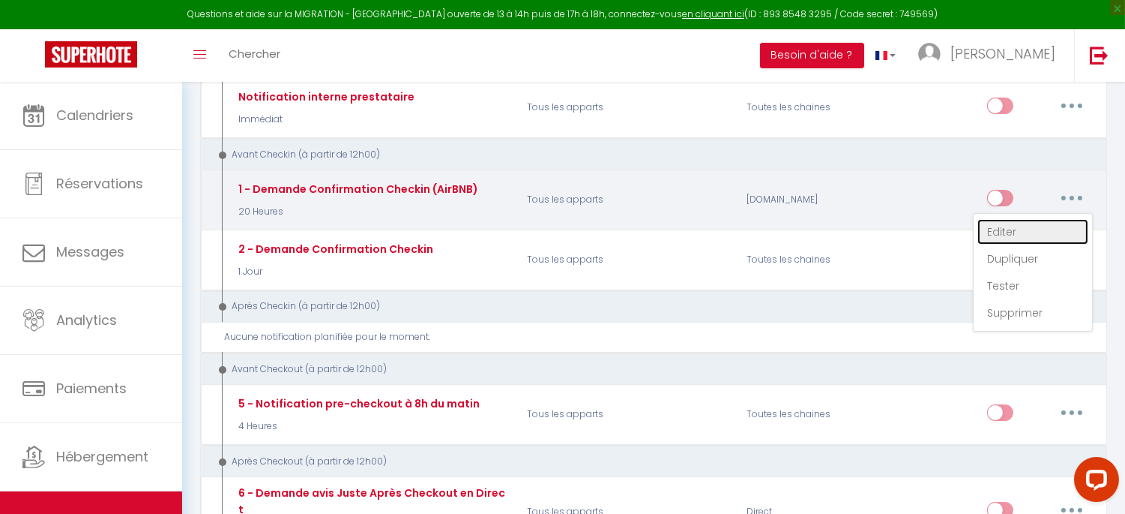
click at [1041, 227] on link "Editer" at bounding box center [1033, 231] width 111 height 25
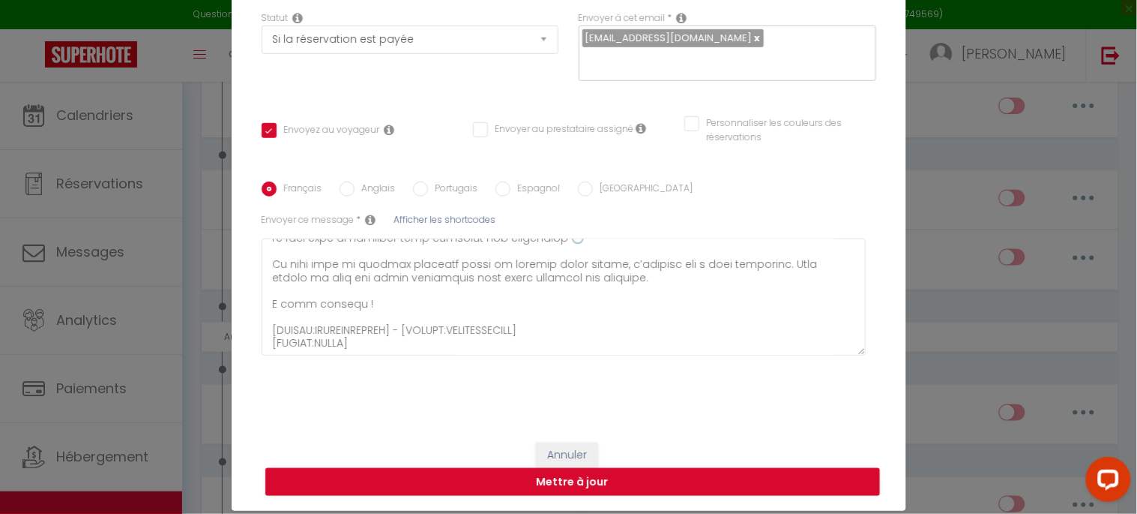
scroll to position [67, 0]
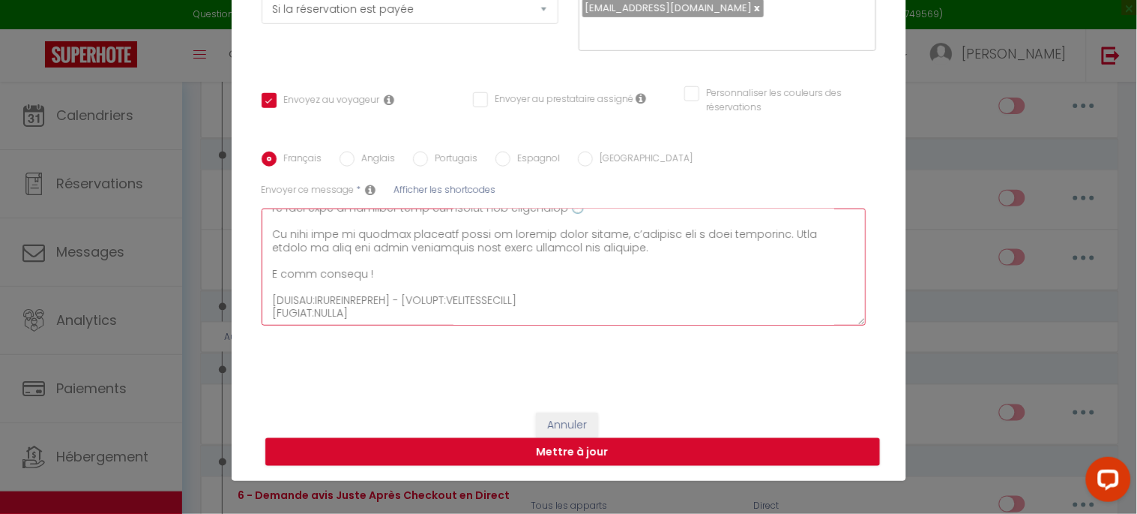
drag, startPoint x: 537, startPoint y: 298, endPoint x: 402, endPoint y: 297, distance: 135.0
click at [402, 297] on textarea at bounding box center [564, 266] width 605 height 117
click at [402, 190] on span "Afficher les shortcodes" at bounding box center [445, 189] width 102 height 13
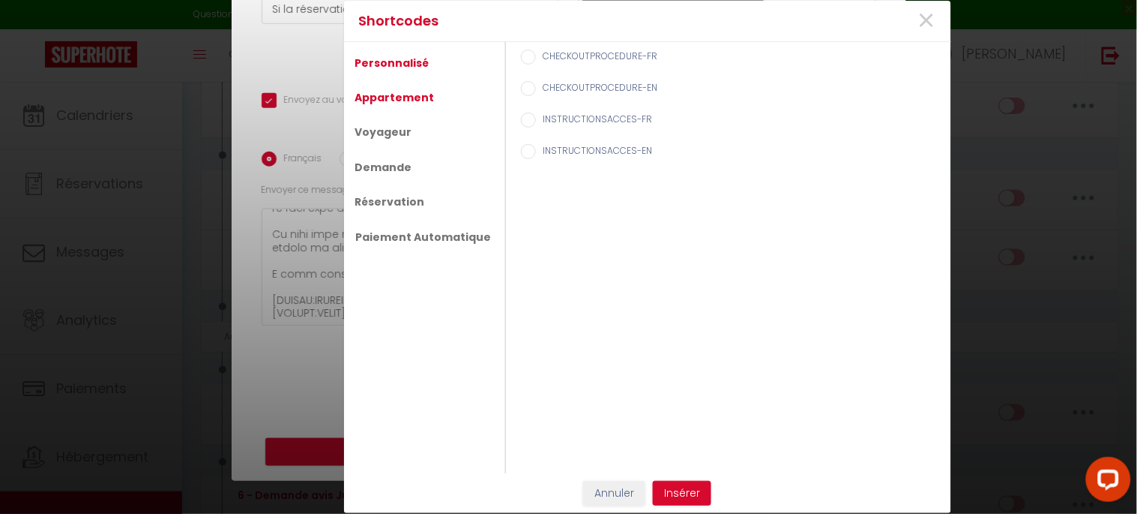
click at [387, 102] on link "Appartement" at bounding box center [395, 97] width 94 height 27
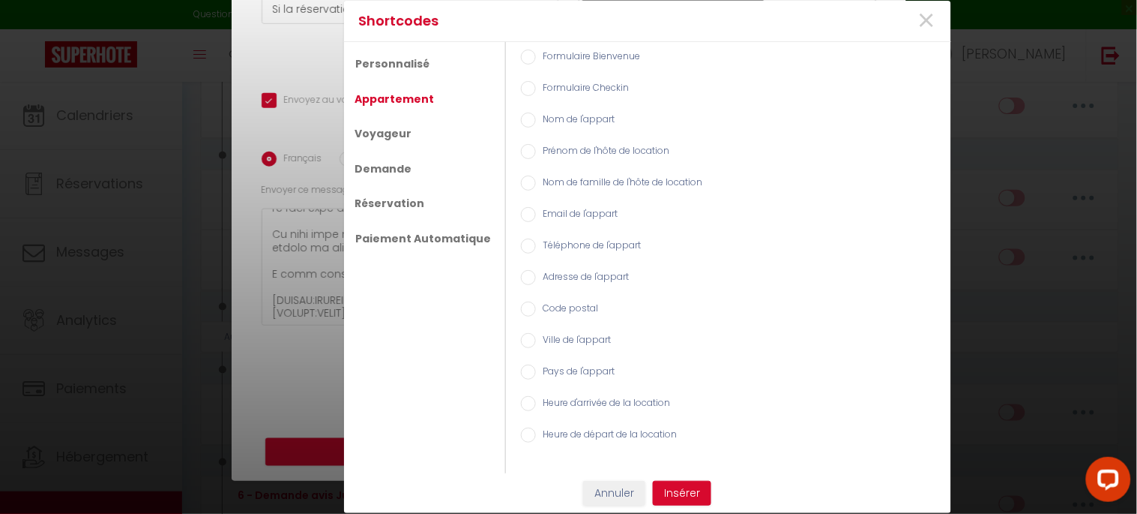
click at [526, 187] on input "Nom de famille de l'hôte de location" at bounding box center [528, 182] width 15 height 15
click at [682, 487] on button "Insérer" at bounding box center [682, 493] width 58 height 25
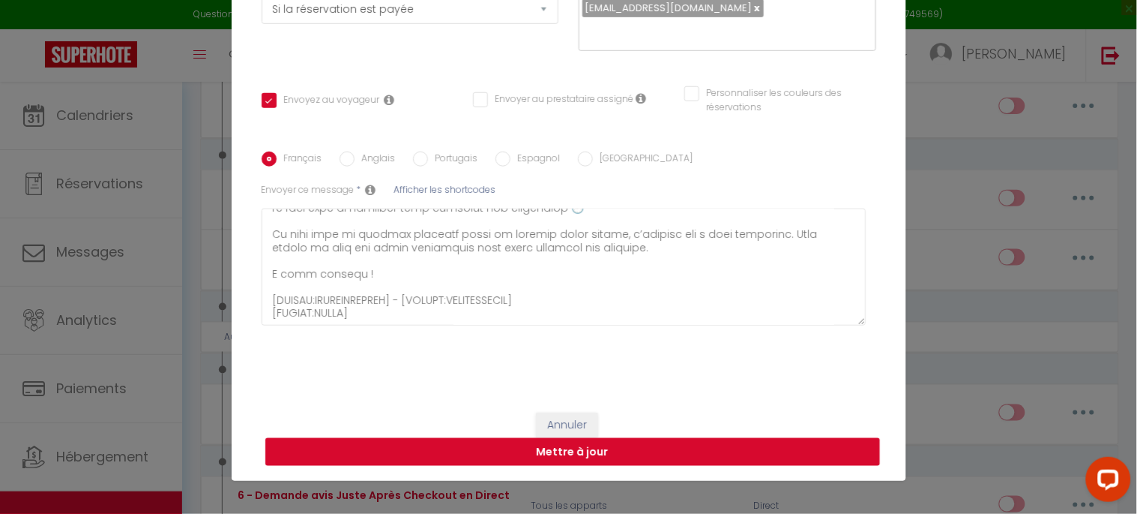
click at [535, 450] on button "Mettre à jour" at bounding box center [572, 452] width 615 height 28
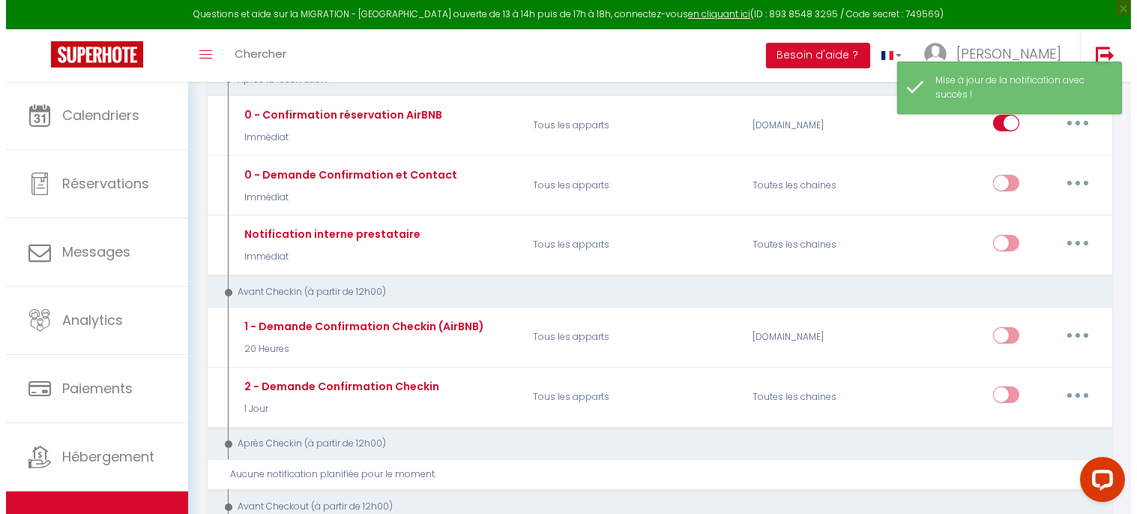
scroll to position [166, 0]
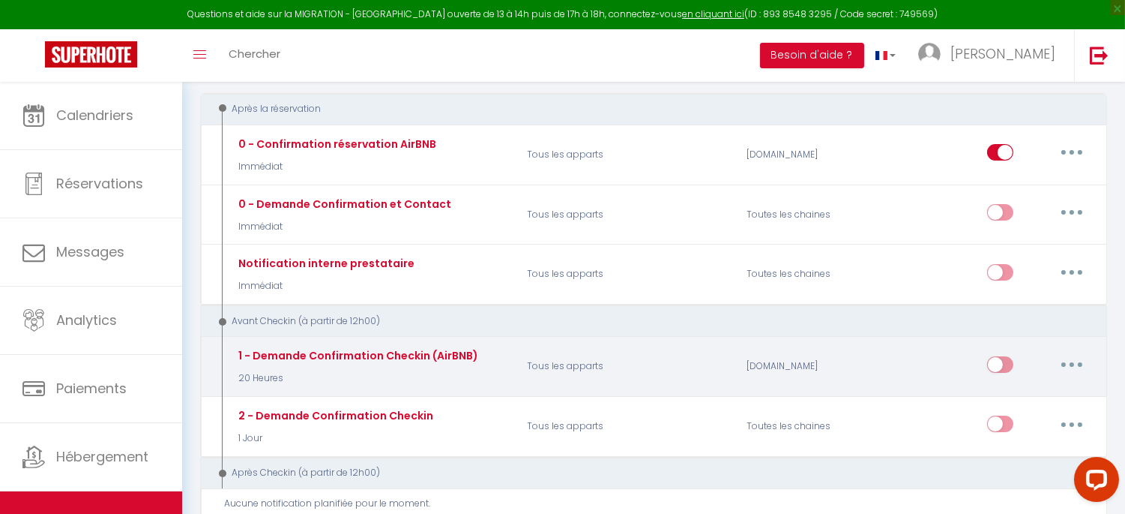
click at [1068, 360] on button "button" at bounding box center [1072, 364] width 42 height 24
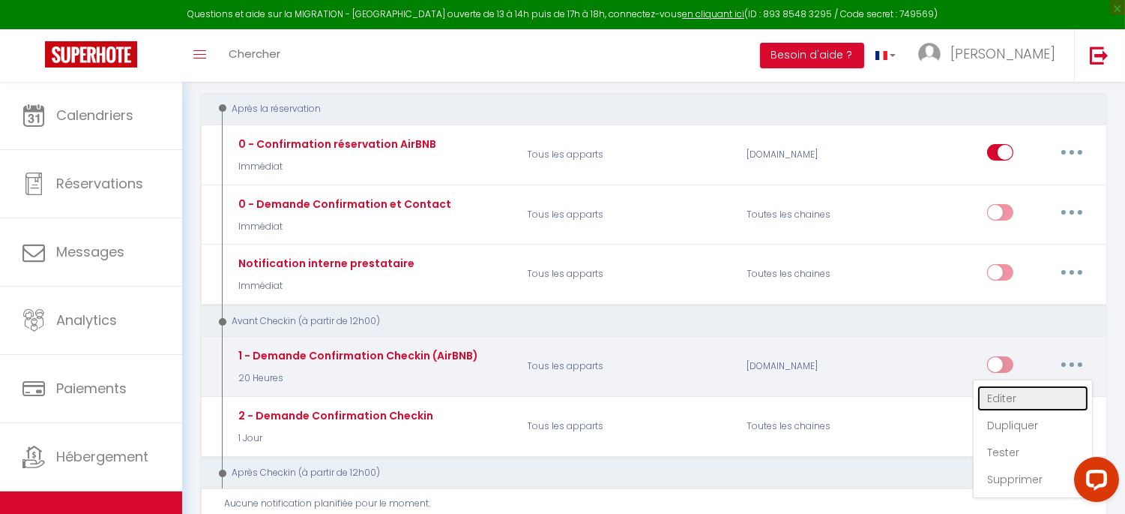
click at [1011, 392] on link "Editer" at bounding box center [1033, 397] width 111 height 25
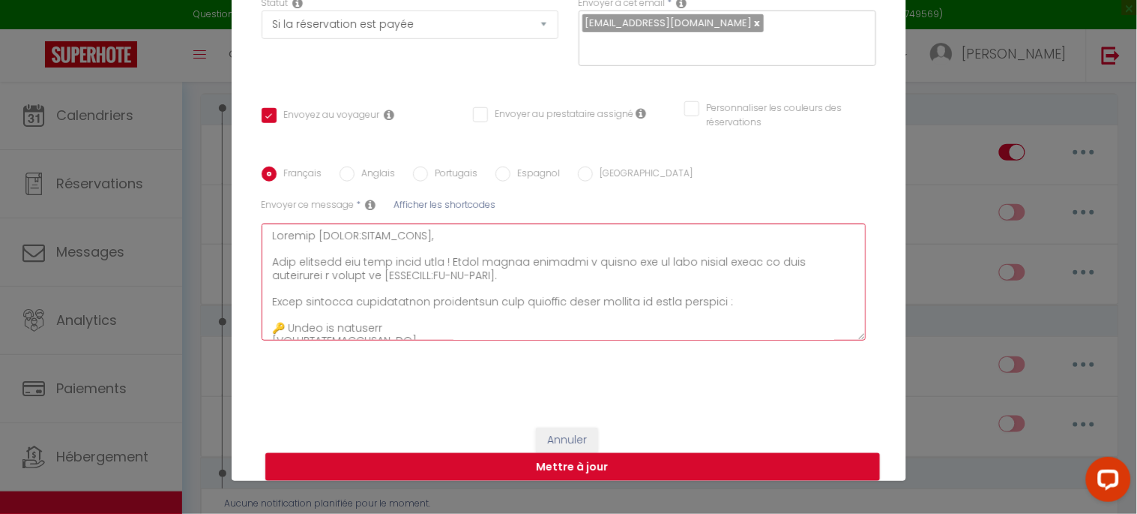
click at [484, 233] on textarea at bounding box center [564, 281] width 605 height 117
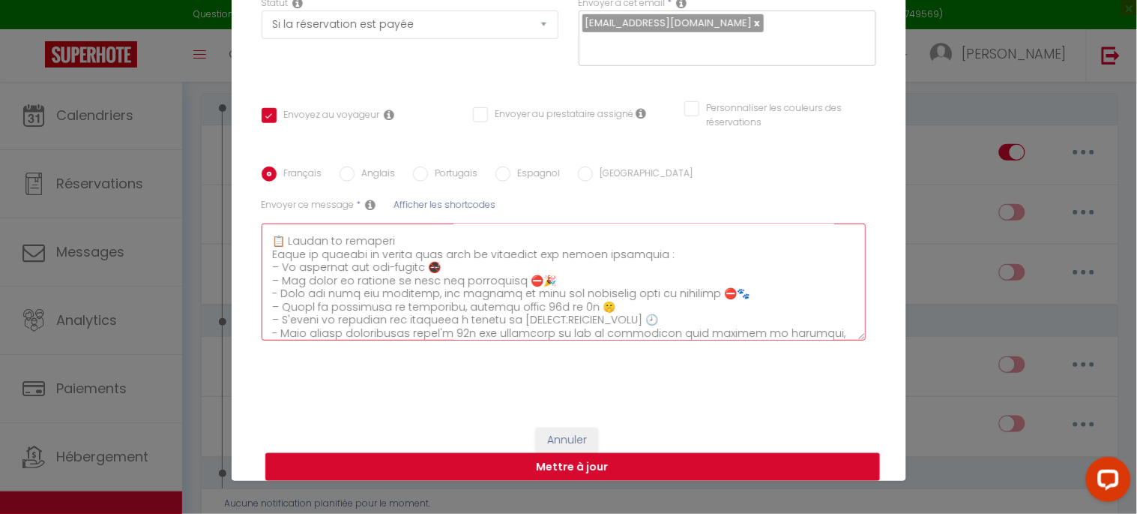
scroll to position [139, 0]
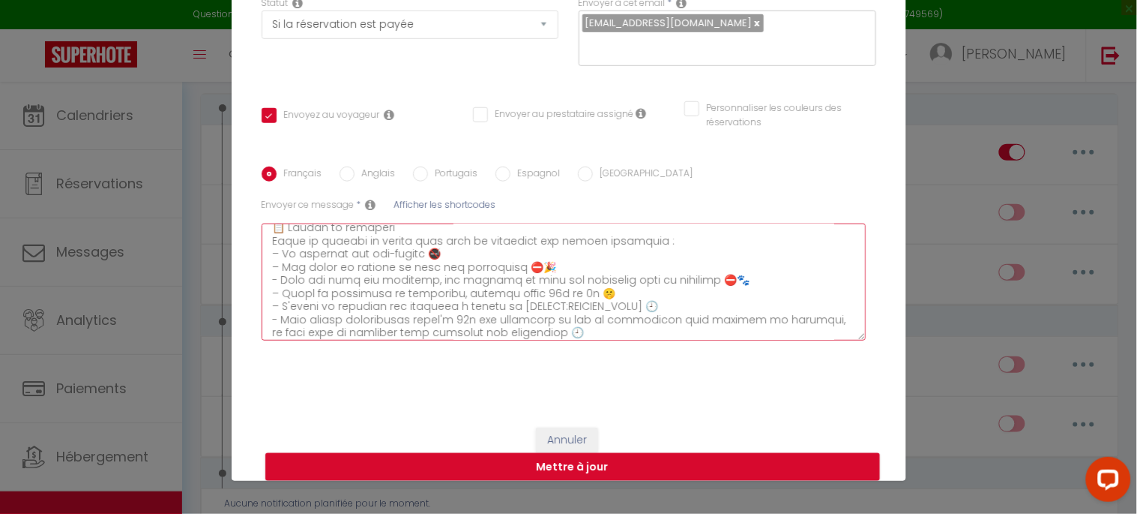
click at [470, 313] on textarea at bounding box center [564, 281] width 605 height 117
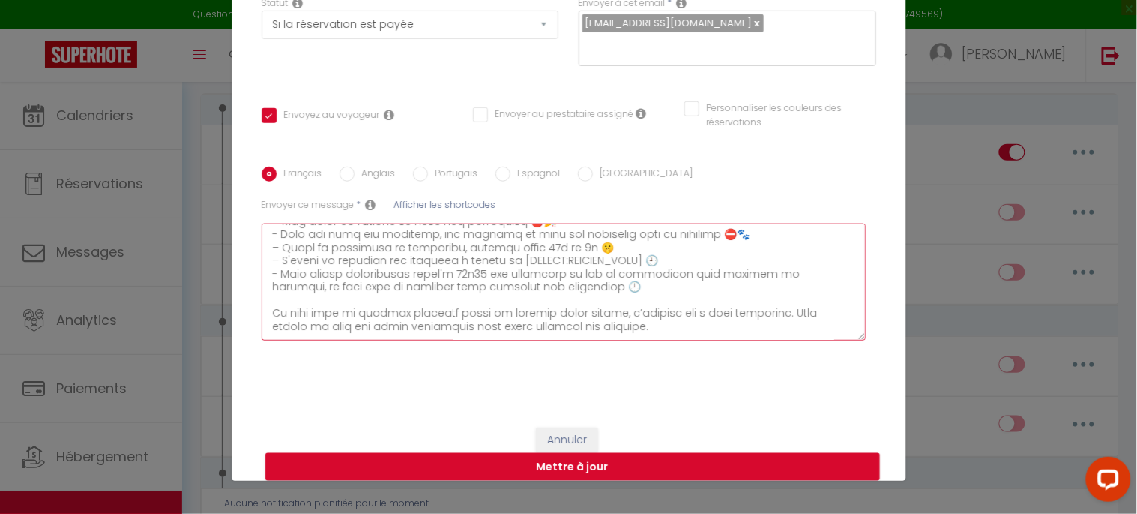
scroll to position [177, 0]
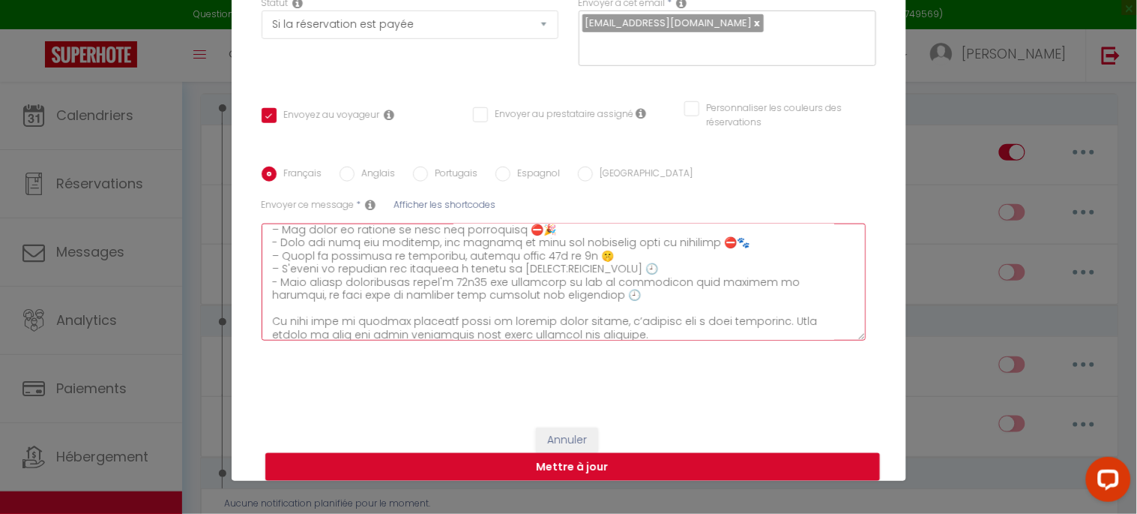
drag, startPoint x: 667, startPoint y: 280, endPoint x: 805, endPoint y: 279, distance: 138.0
click at [805, 279] on textarea at bounding box center [564, 281] width 605 height 117
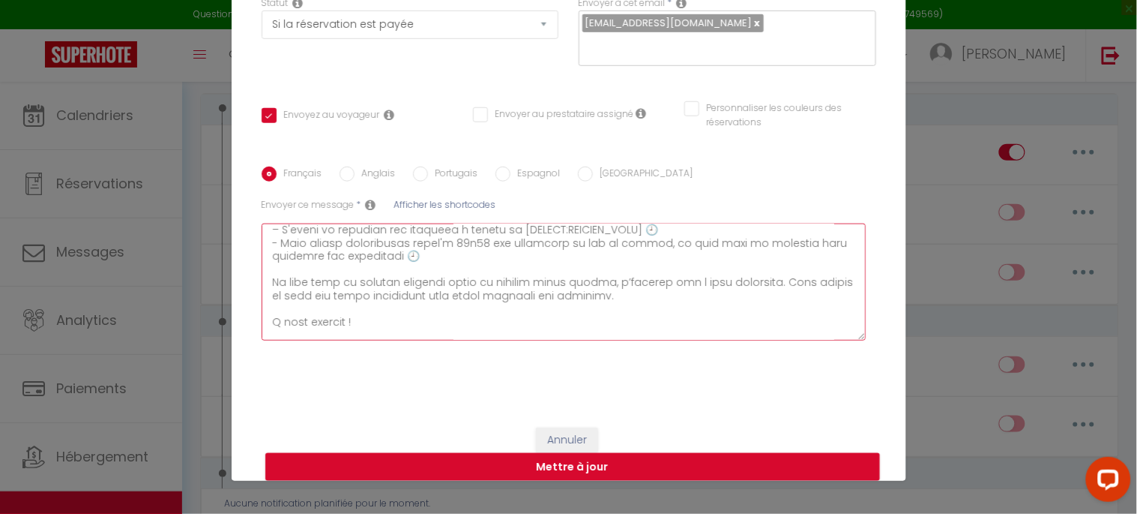
scroll to position [249, 0]
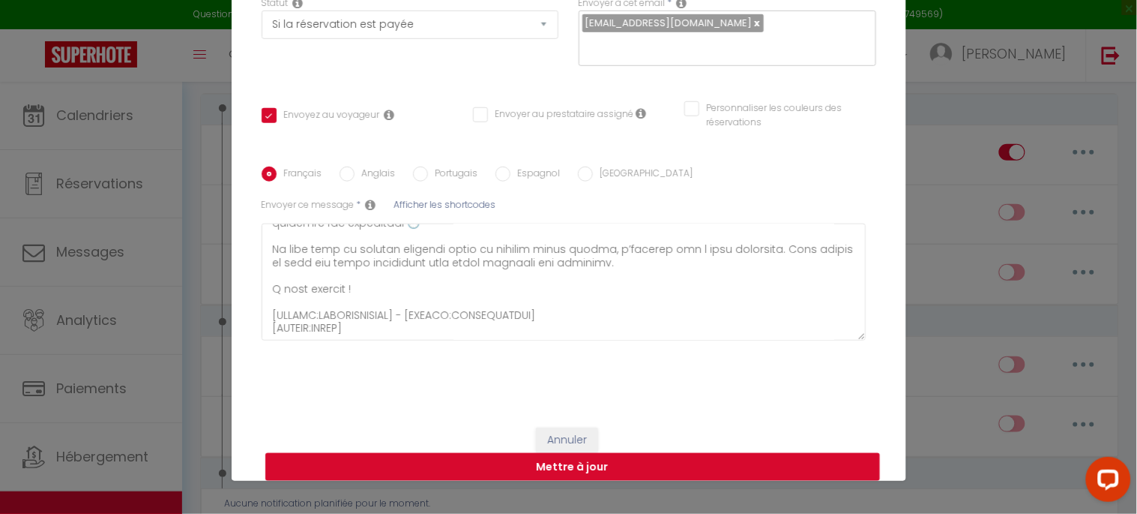
click at [546, 463] on button "Mettre à jour" at bounding box center [572, 467] width 615 height 28
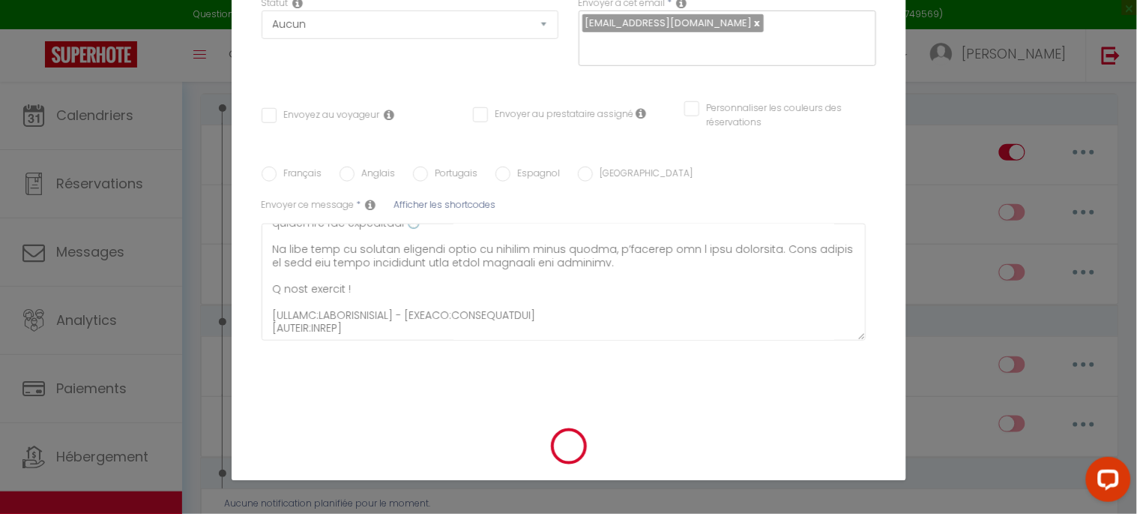
scroll to position [0, 0]
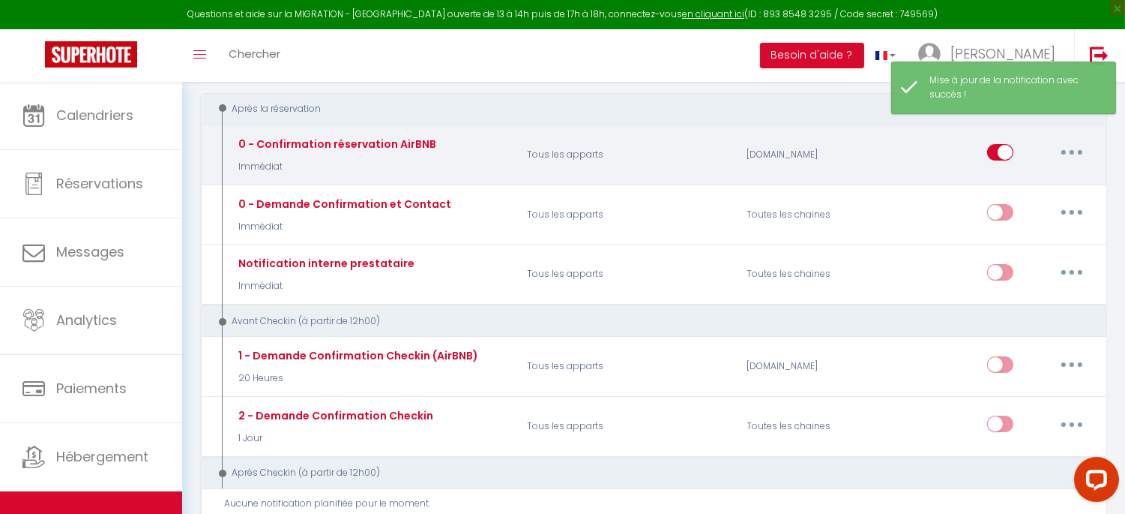
click at [1069, 154] on button "button" at bounding box center [1072, 152] width 42 height 24
click at [1014, 186] on link "Editer" at bounding box center [1033, 186] width 111 height 25
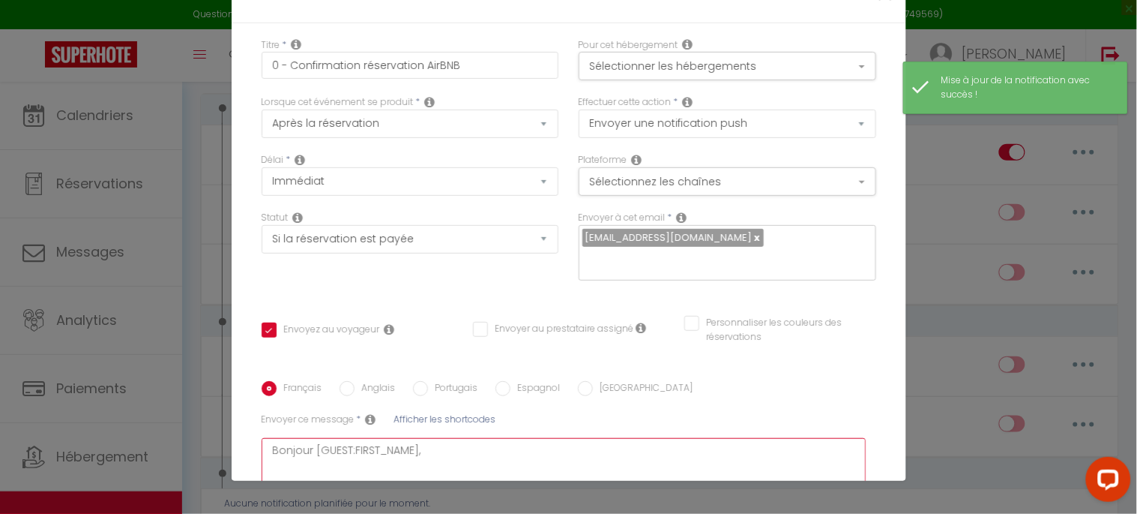
click at [355, 438] on textarea "Bonjour [GUEST:FIRST_NAME], Nous vous remercions pour votre réservation et somm…" at bounding box center [564, 496] width 605 height 117
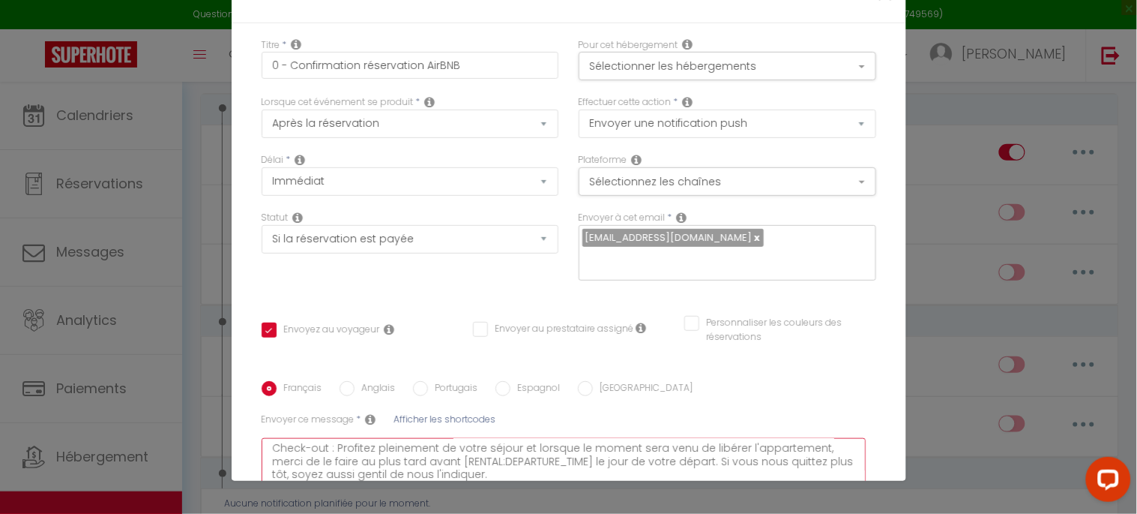
scroll to position [184, 0]
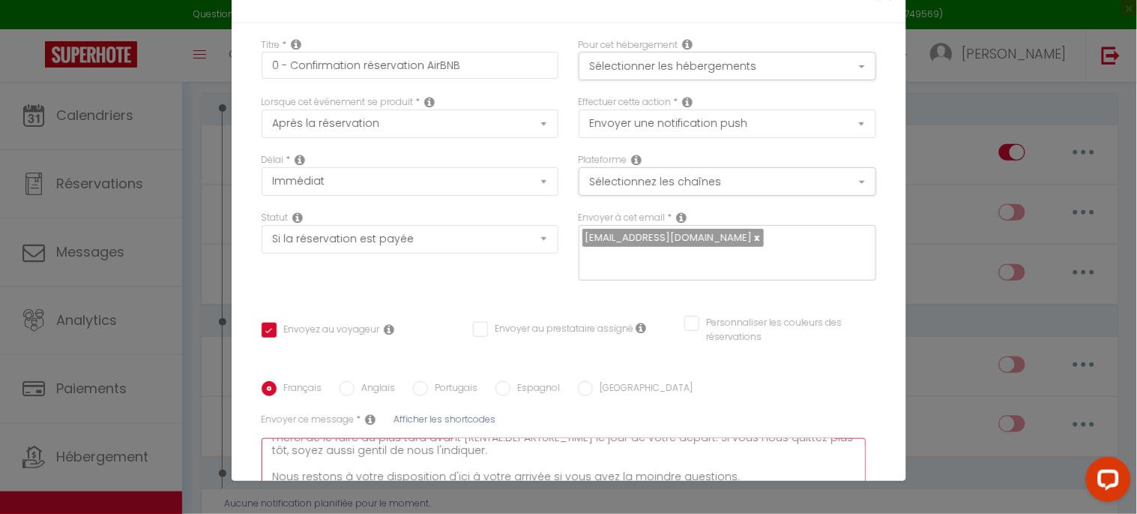
drag, startPoint x: 370, startPoint y: 328, endPoint x: 261, endPoint y: 324, distance: 108.8
click at [262, 438] on textarea "Bonjour [GUEST:FIRST_NAME], Nous vous remercions pour votre réservation et somm…" at bounding box center [564, 496] width 605 height 117
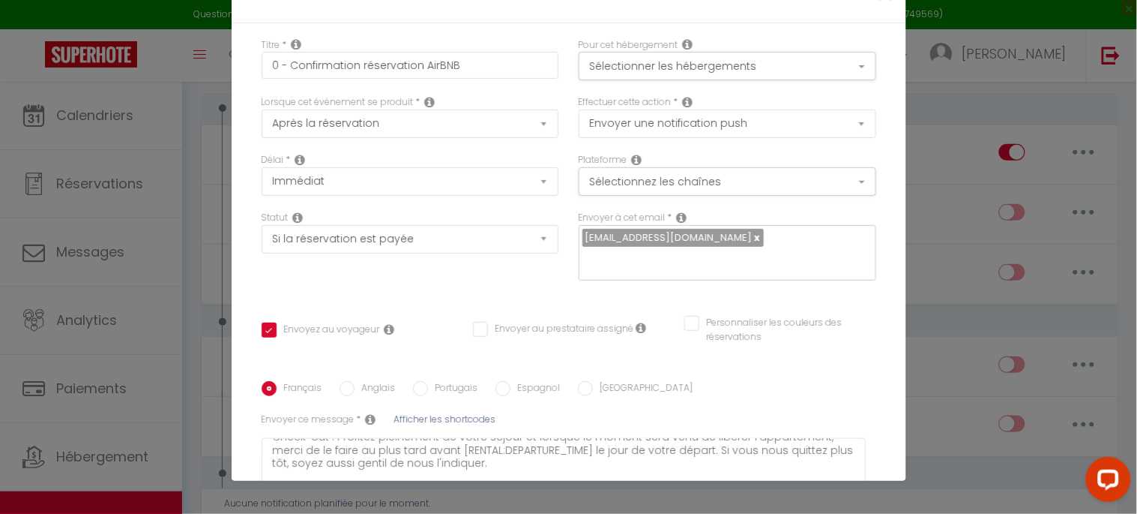
click at [428, 412] on span "Afficher les shortcodes" at bounding box center [445, 418] width 102 height 13
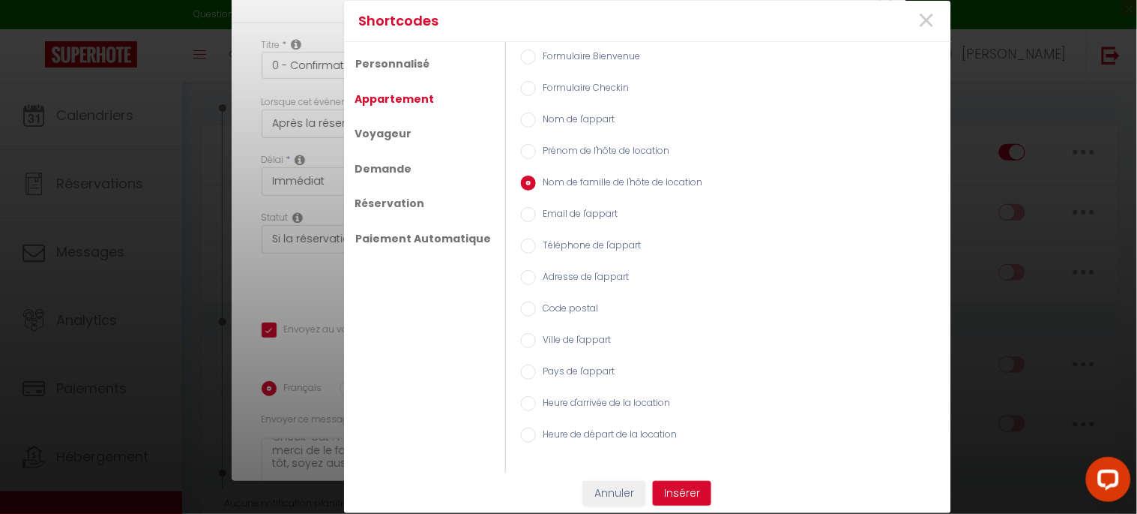
click at [523, 243] on input "Téléphone de l'appart" at bounding box center [528, 245] width 15 height 15
click at [680, 490] on button "Insérer" at bounding box center [682, 493] width 58 height 25
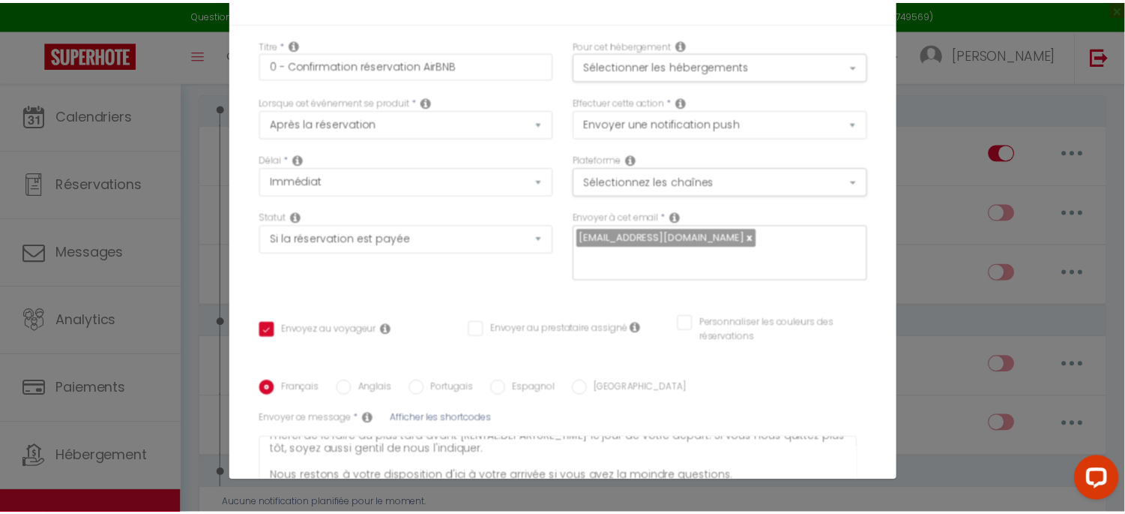
scroll to position [214, 0]
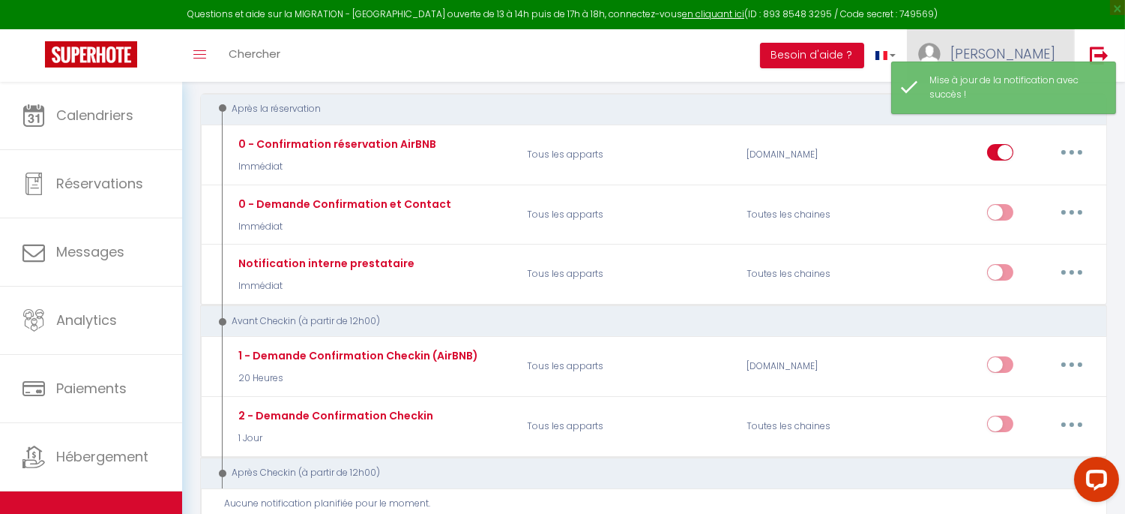
click at [1039, 46] on span "[PERSON_NAME]" at bounding box center [1003, 53] width 105 height 19
click at [1008, 111] on div "Mise à jour de la notification avec succès !" at bounding box center [1003, 87] width 225 height 52
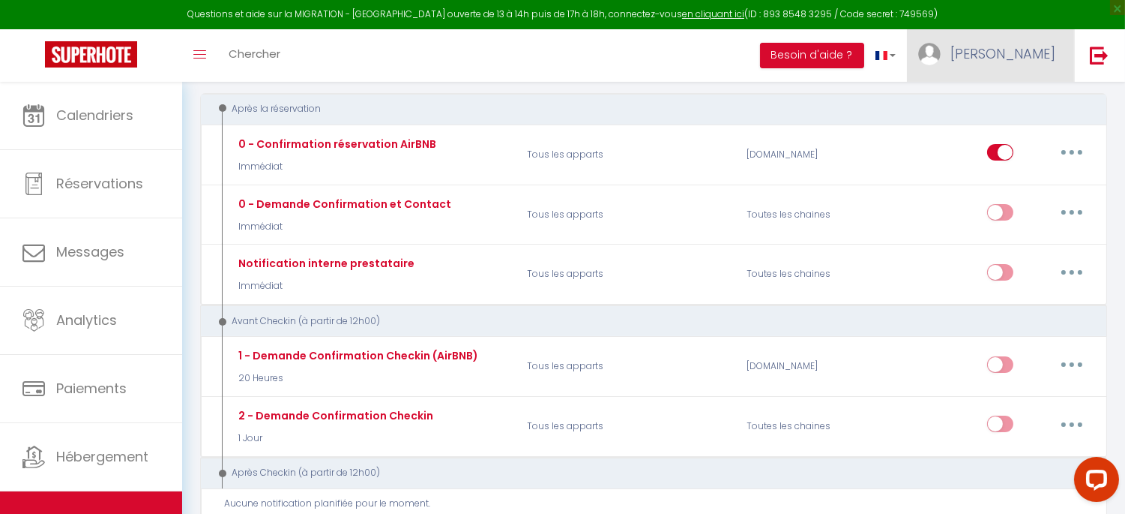
click at [1017, 65] on link "[PERSON_NAME]" at bounding box center [990, 55] width 167 height 52
click at [1002, 100] on link "Paramètres" at bounding box center [1014, 103] width 111 height 25
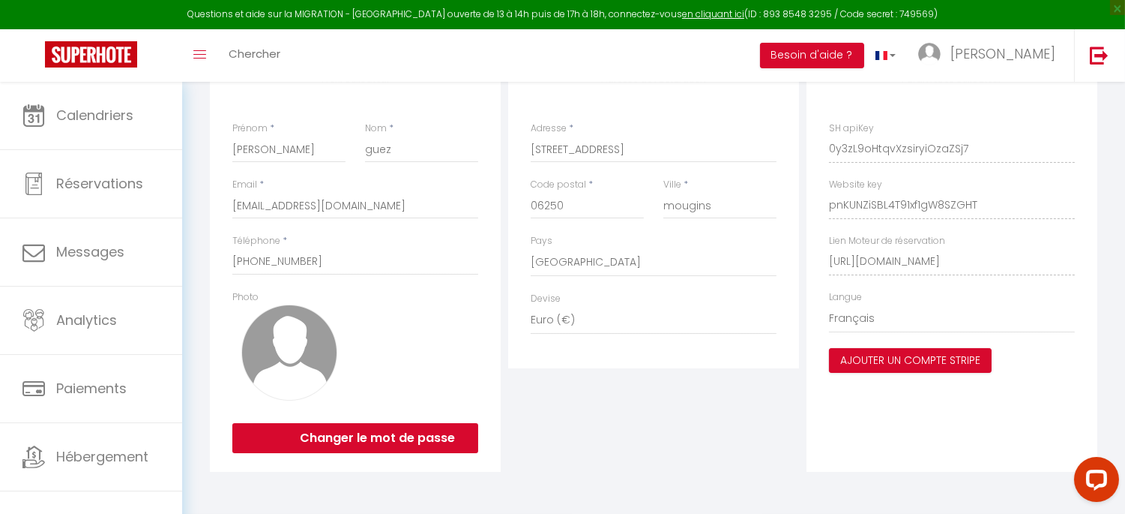
scroll to position [201, 0]
click at [252, 259] on input "[PHONE_NUMBER]" at bounding box center [355, 261] width 246 height 27
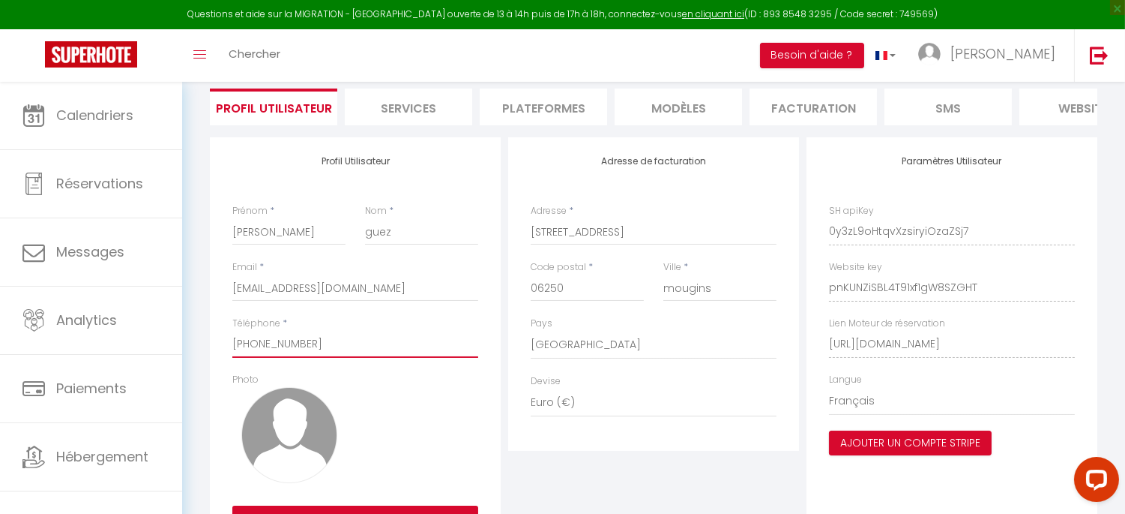
scroll to position [0, 0]
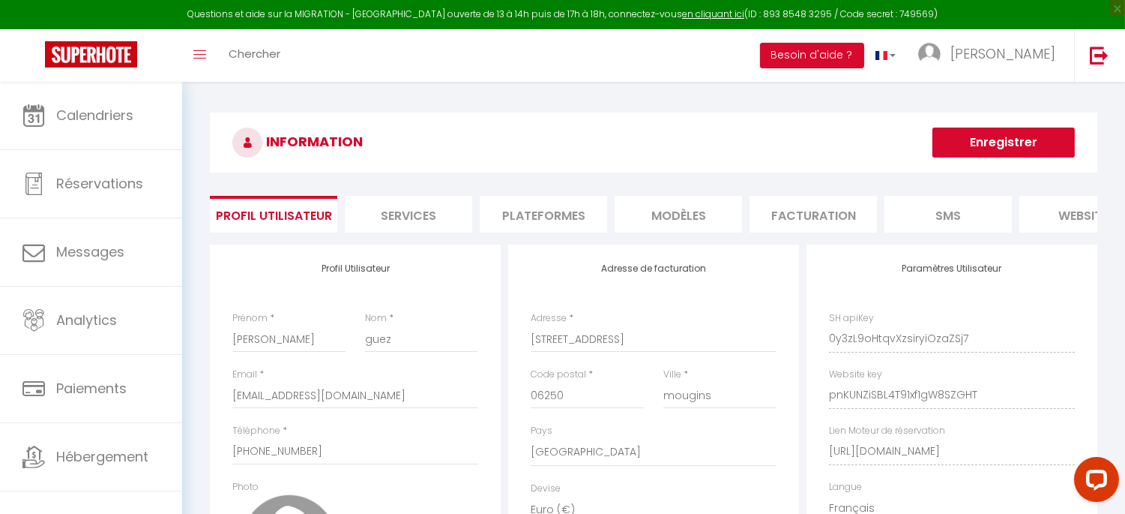
click at [1007, 141] on button "Enregistrer" at bounding box center [1004, 142] width 142 height 30
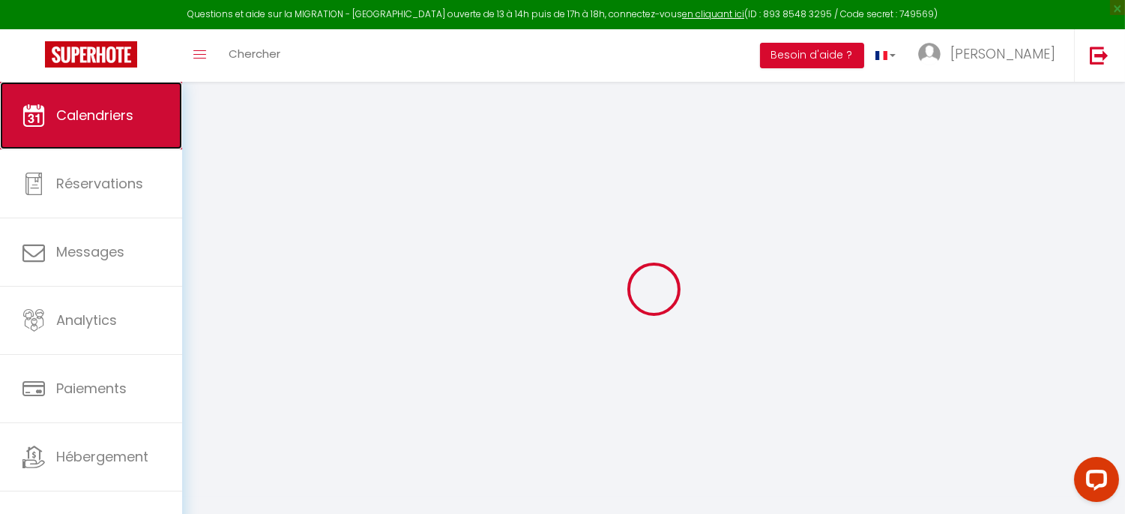
click at [110, 112] on span "Calendriers" at bounding box center [94, 115] width 77 height 19
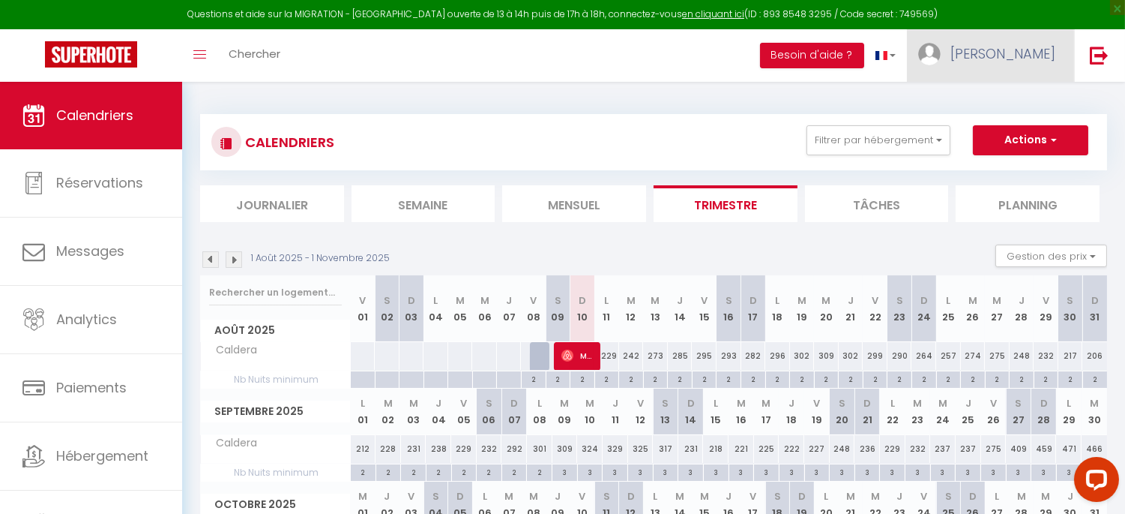
click at [1011, 62] on link "[PERSON_NAME]" at bounding box center [990, 55] width 167 height 52
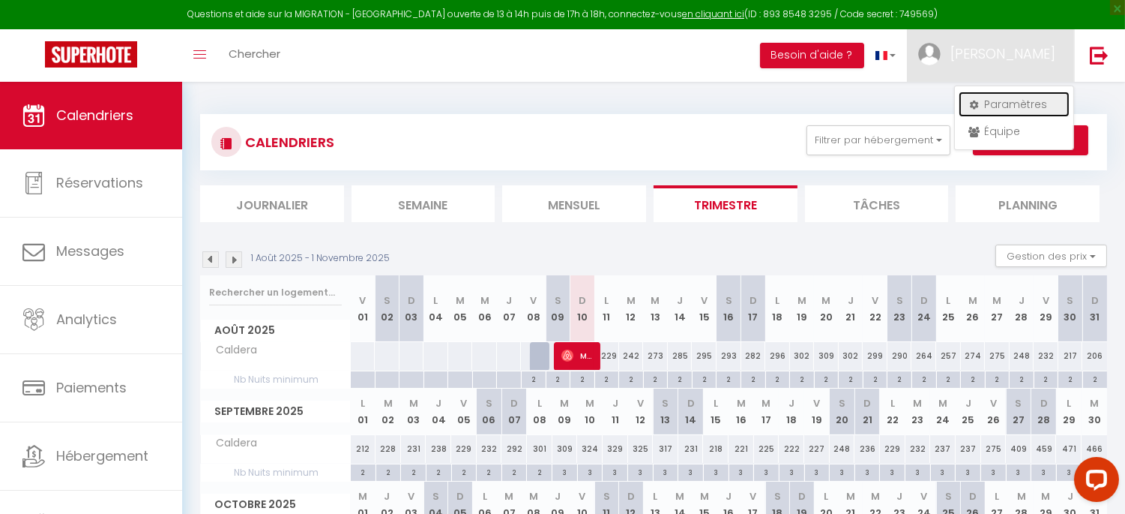
click at [1012, 94] on link "Paramètres" at bounding box center [1014, 103] width 111 height 25
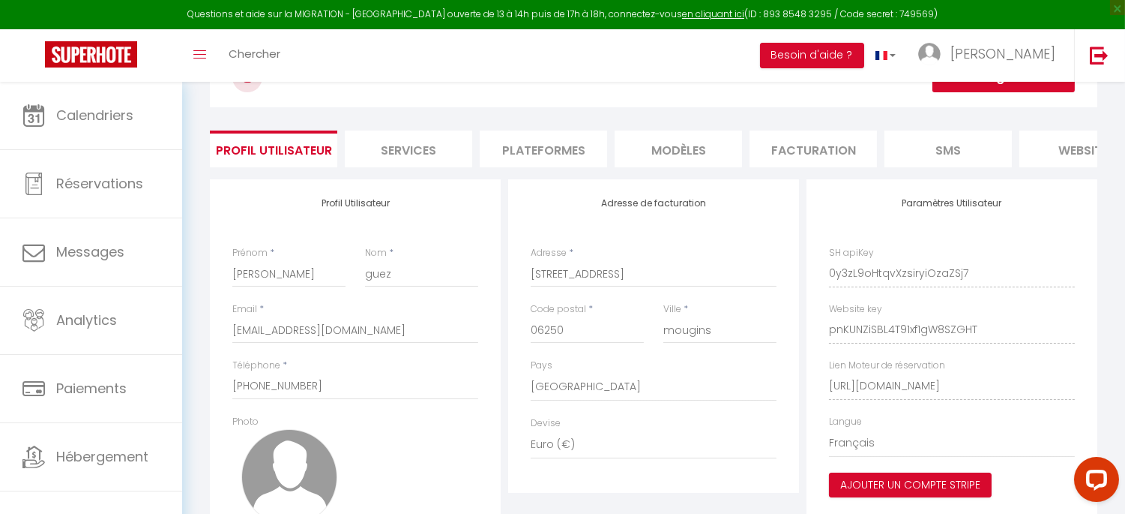
scroll to position [166, 0]
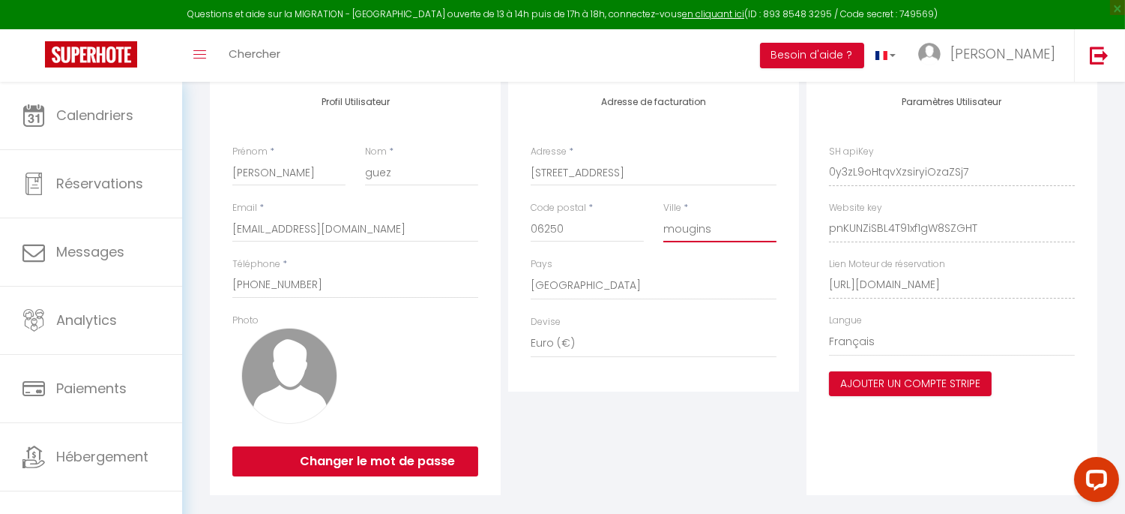
drag, startPoint x: 671, startPoint y: 238, endPoint x: 675, endPoint y: 256, distance: 18.4
click at [672, 238] on input "mougins" at bounding box center [720, 228] width 113 height 27
click at [237, 181] on input "[PERSON_NAME]" at bounding box center [288, 172] width 113 height 27
click at [403, 186] on input "guez" at bounding box center [421, 172] width 113 height 27
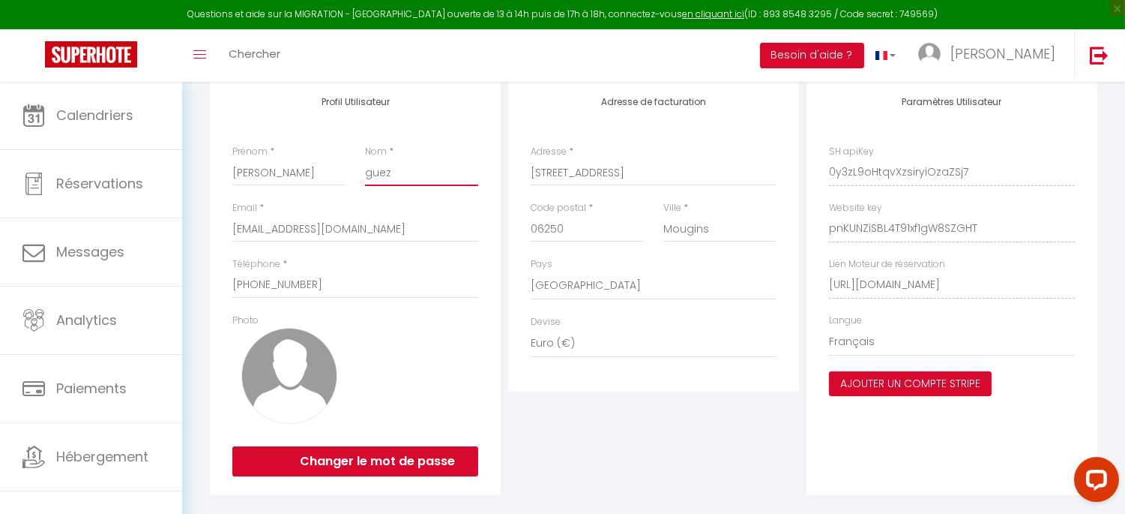
click at [403, 186] on input "guez" at bounding box center [421, 172] width 113 height 27
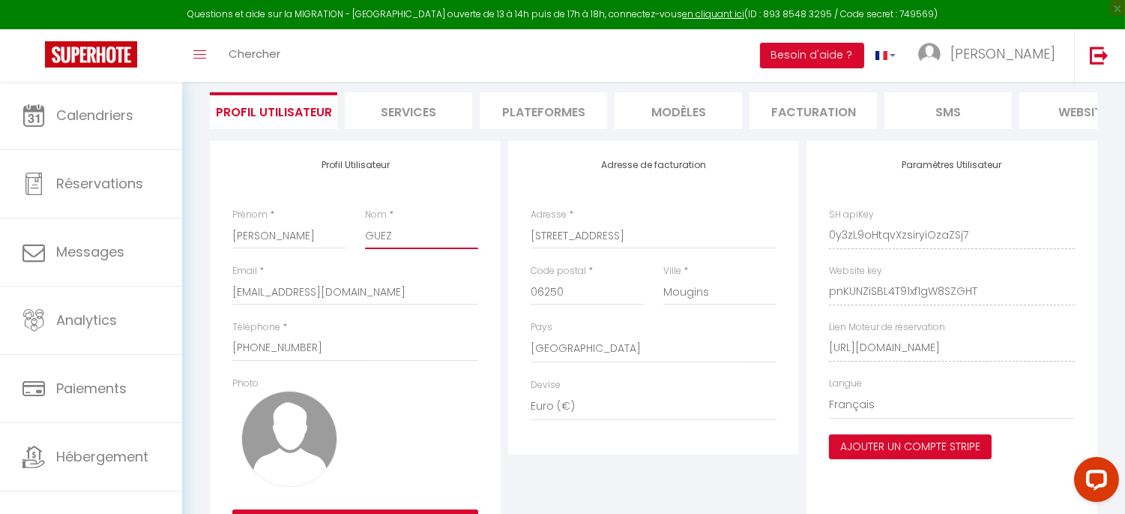
scroll to position [0, 0]
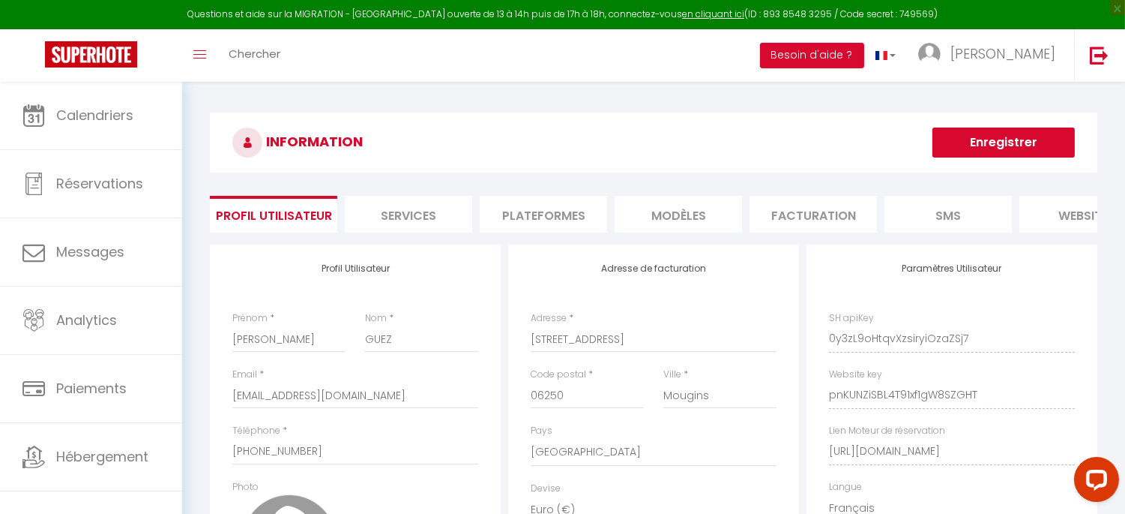
click at [1012, 138] on button "Enregistrer" at bounding box center [1004, 142] width 142 height 30
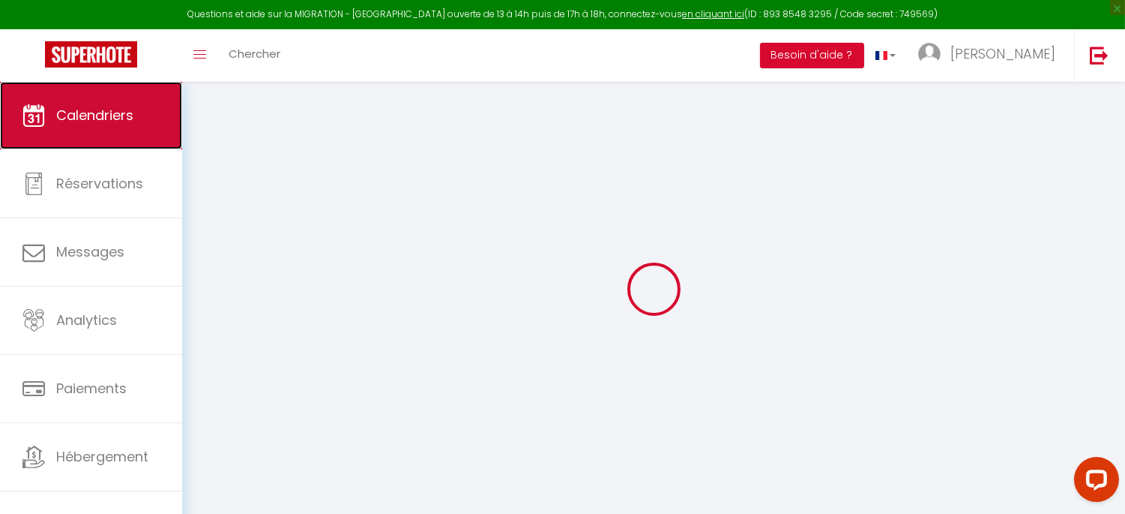
click at [115, 118] on span "Calendriers" at bounding box center [94, 115] width 77 height 19
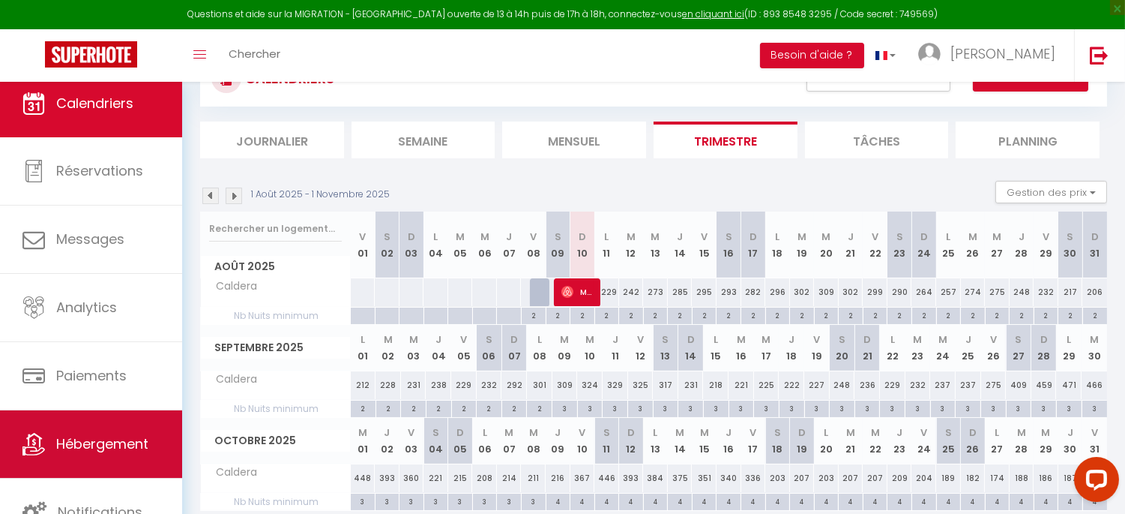
scroll to position [123, 0]
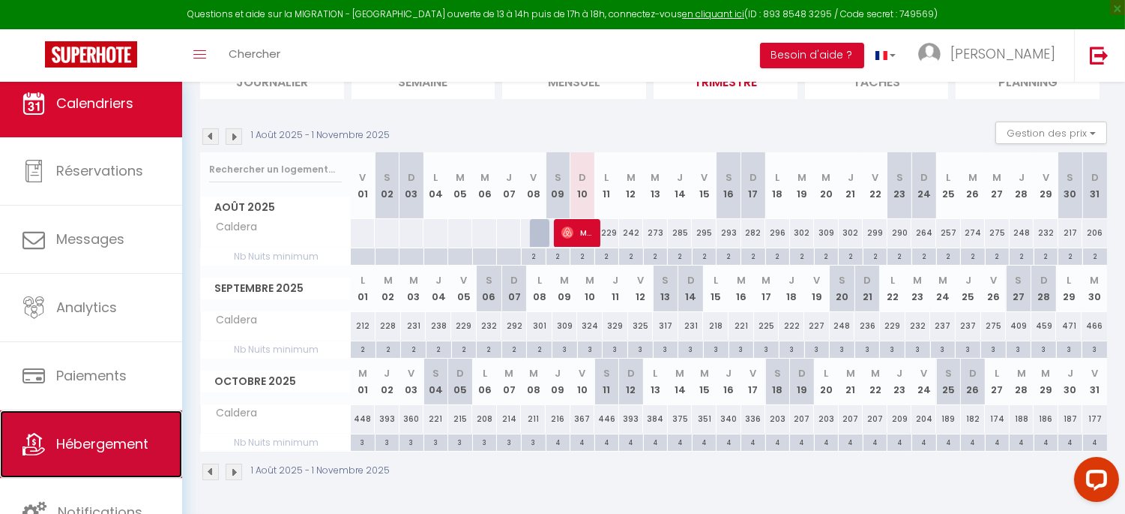
click at [107, 445] on span "Hébergement" at bounding box center [102, 443] width 92 height 19
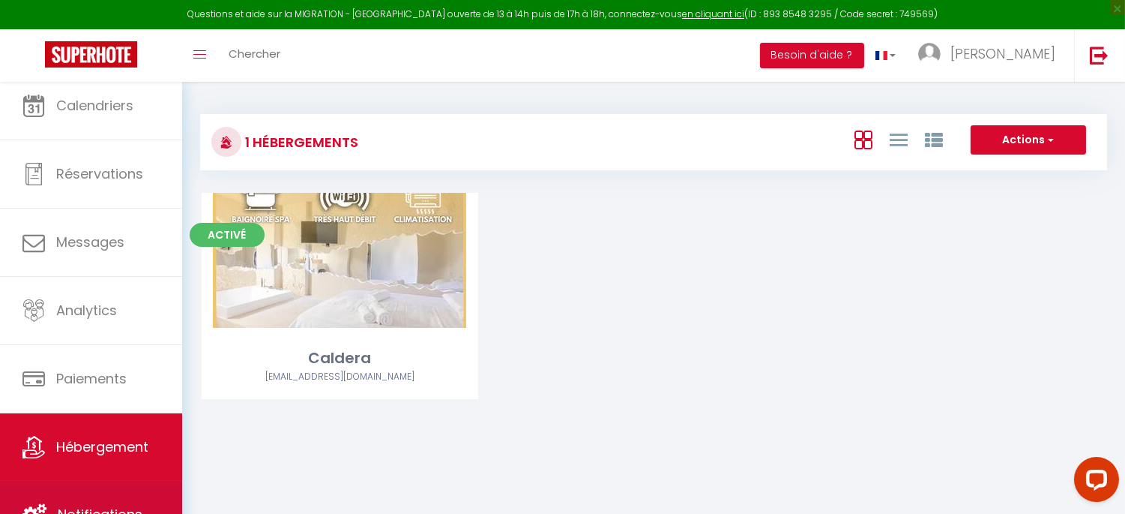
scroll to position [12, 0]
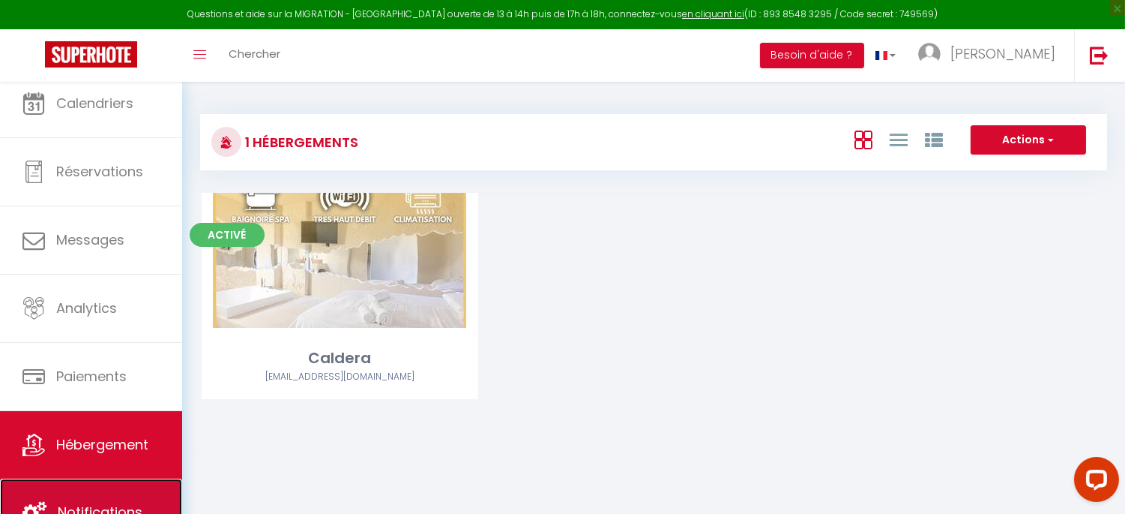
click at [93, 496] on link "Notifications" at bounding box center [91, 511] width 182 height 67
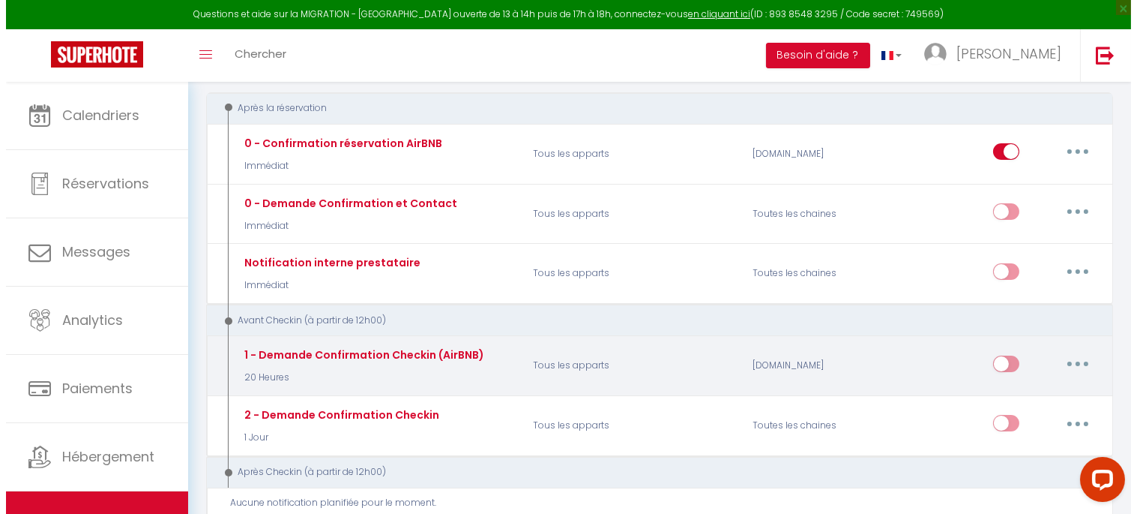
scroll to position [166, 0]
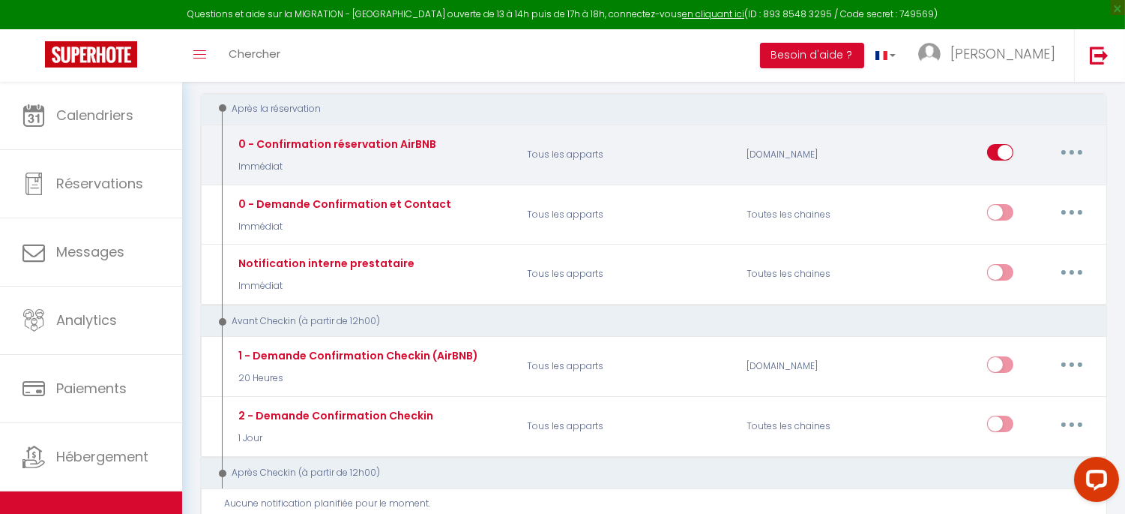
click at [1062, 148] on button "button" at bounding box center [1072, 152] width 42 height 24
click at [1028, 193] on link "Editer" at bounding box center [1033, 186] width 111 height 25
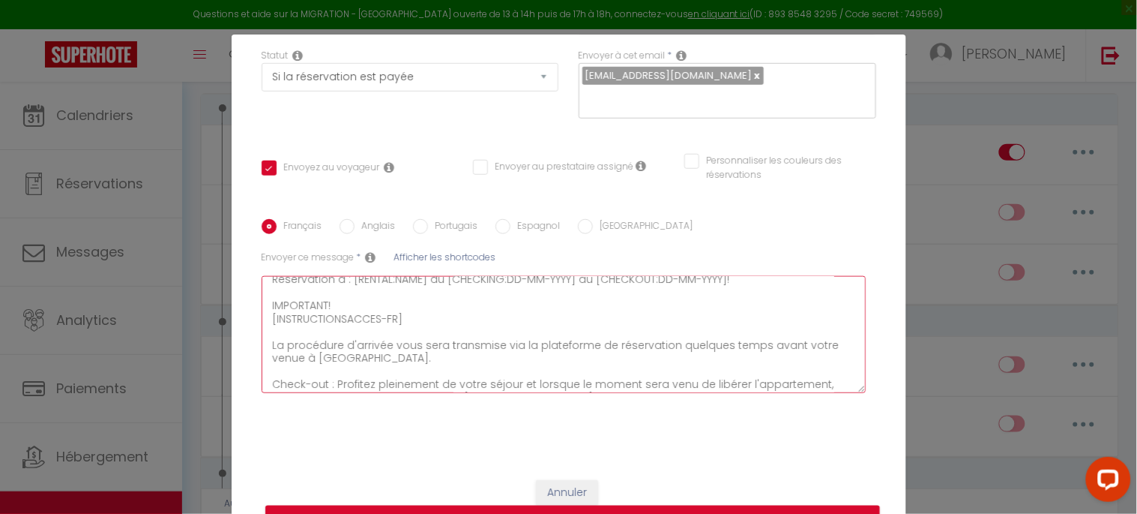
scroll to position [71, 0]
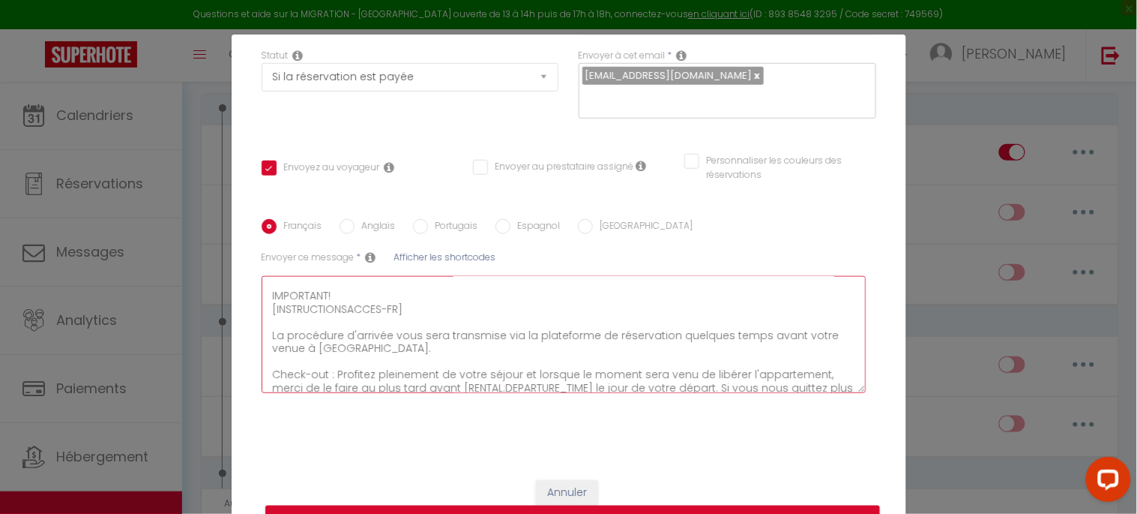
drag, startPoint x: 430, startPoint y: 306, endPoint x: 262, endPoint y: 297, distance: 167.4
click at [262, 297] on textarea "Bonjour [GUEST:FIRST_NAME], Nous vous remercions pour votre réservation et somm…" at bounding box center [564, 334] width 605 height 117
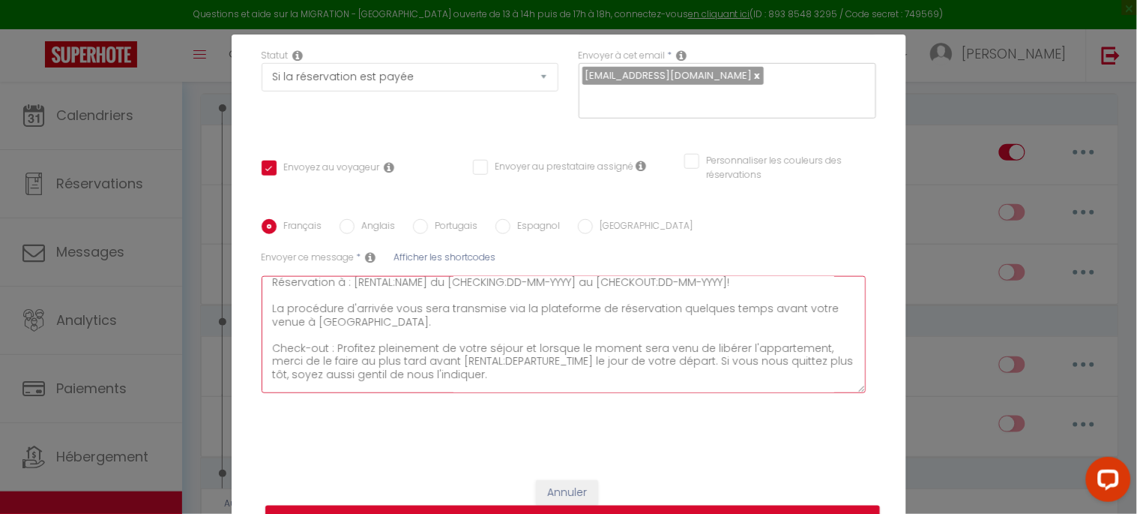
scroll to position [47, 0]
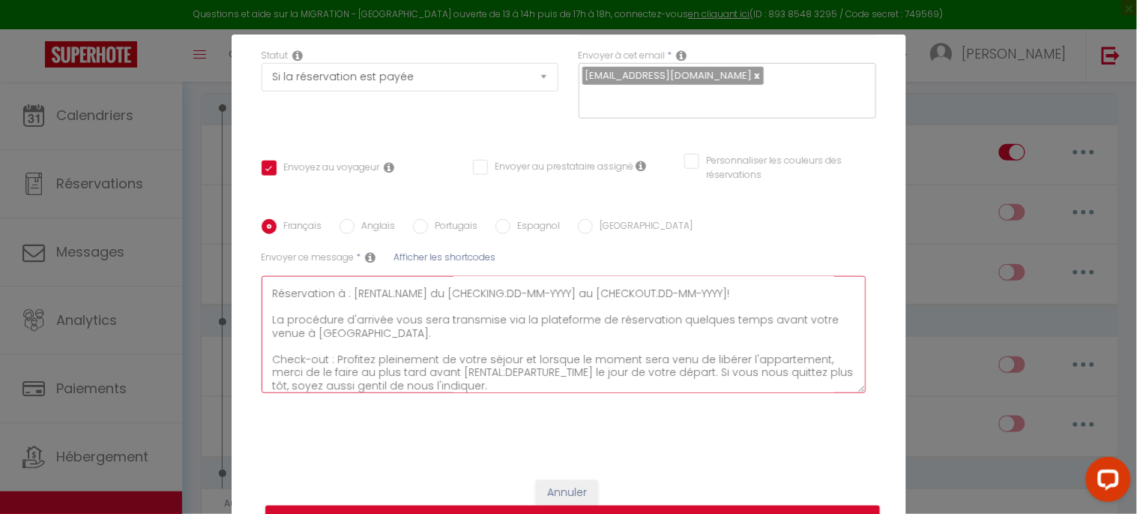
click at [847, 319] on textarea "Bonjour [GUEST:FIRST_NAME], Nous vous remercions pour votre réservation et somm…" at bounding box center [564, 334] width 605 height 117
click at [394, 313] on textarea "Bonjour [GUEST:FIRST_NAME], Nous vous remercions pour votre réservation et somm…" at bounding box center [564, 334] width 605 height 117
click at [265, 317] on textarea "Bonjour [GUEST:FIRST_NAME], Nous vous remercions pour votre réservation et somm…" at bounding box center [564, 334] width 605 height 117
click at [310, 361] on textarea "Bonjour [GUEST:FIRST_NAME], Nous vous remercions pour votre réservation et somm…" at bounding box center [564, 334] width 605 height 117
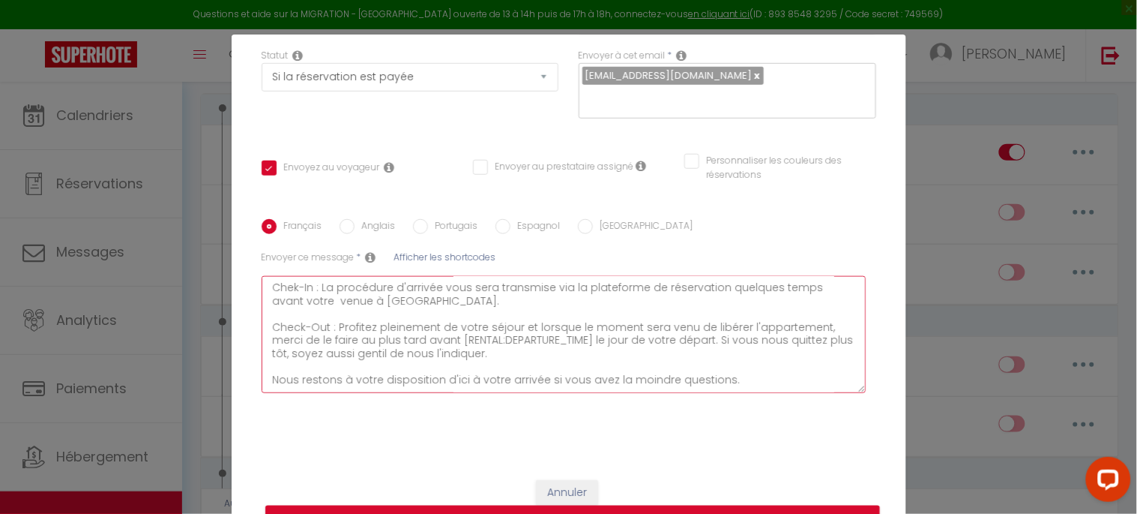
scroll to position [70, 0]
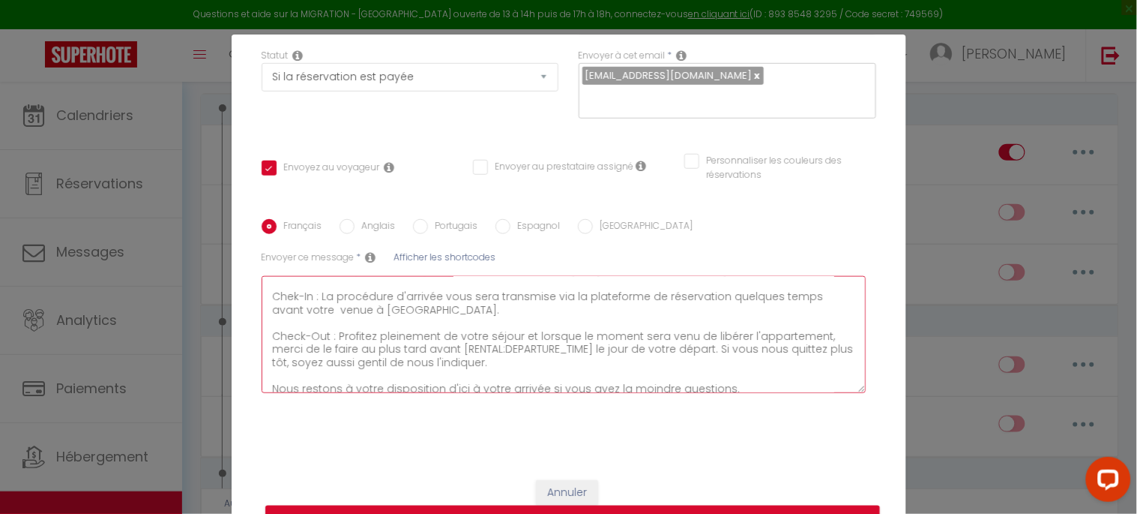
click at [466, 305] on textarea "Bonjour [GUEST:FIRST_NAME], Nous vous remercions pour votre réservation et somm…" at bounding box center [564, 334] width 605 height 117
click at [454, 261] on span "Afficher les shortcodes" at bounding box center [445, 256] width 102 height 13
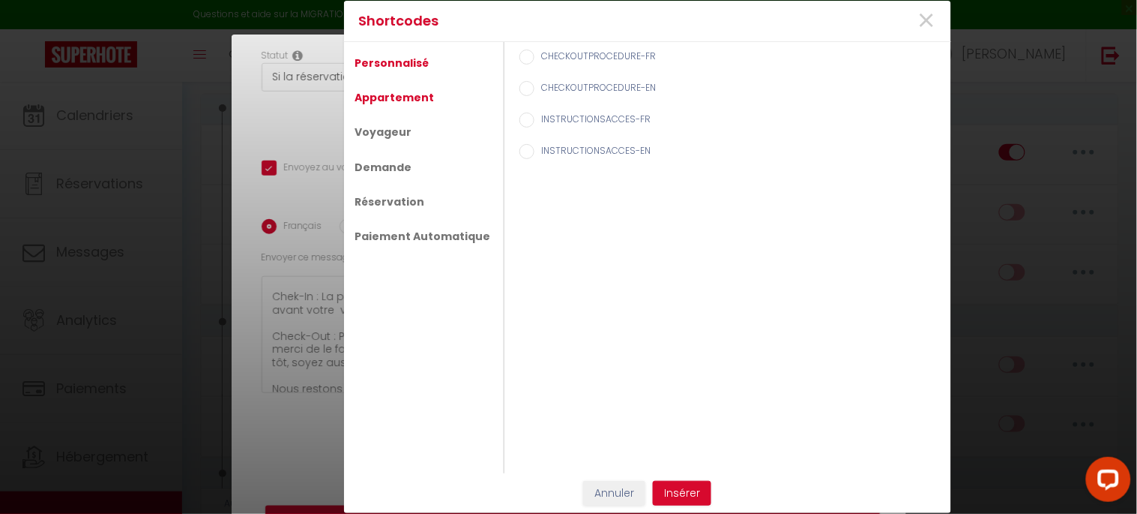
click at [393, 98] on link "Appartement" at bounding box center [395, 97] width 94 height 27
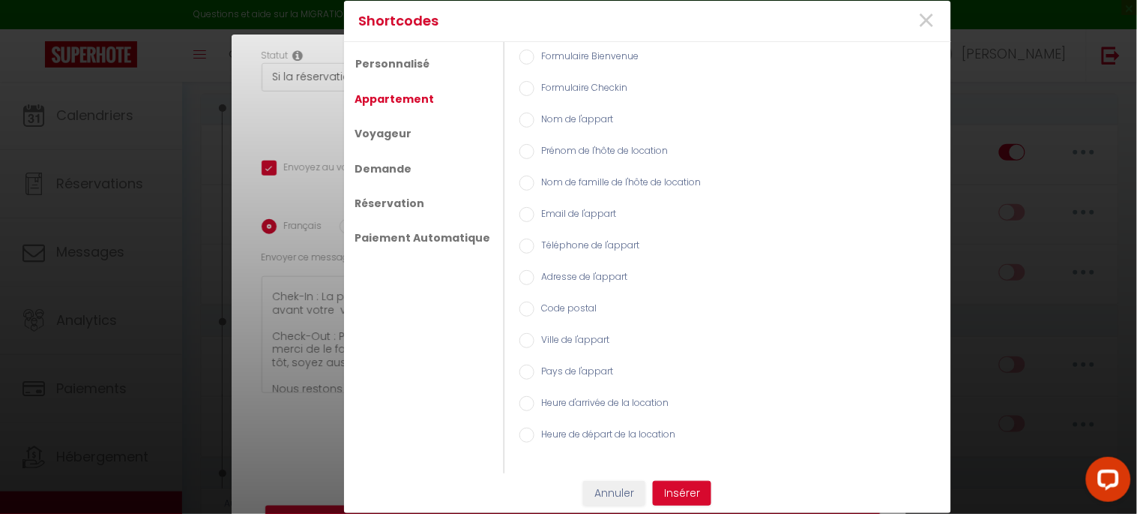
click at [571, 401] on label "Heure d'arrivée de la location" at bounding box center [602, 404] width 135 height 16
click at [535, 401] on input "Heure d'arrivée de la location" at bounding box center [527, 403] width 15 height 15
click at [678, 491] on button "Insérer" at bounding box center [682, 493] width 58 height 25
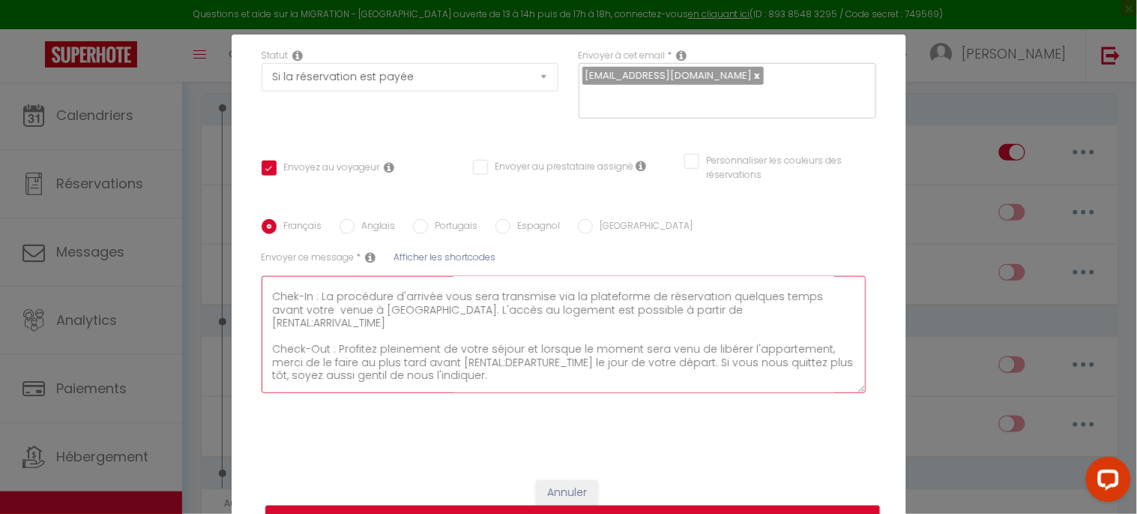
click at [778, 312] on textarea "Bonjour [GUEST:FIRST_NAME], Nous vous remercions pour votre réservation et somm…" at bounding box center [564, 334] width 605 height 117
click at [774, 310] on textarea "Bonjour [GUEST:FIRST_NAME], Nous vous remercions pour votre réservation et somm…" at bounding box center [564, 334] width 605 height 117
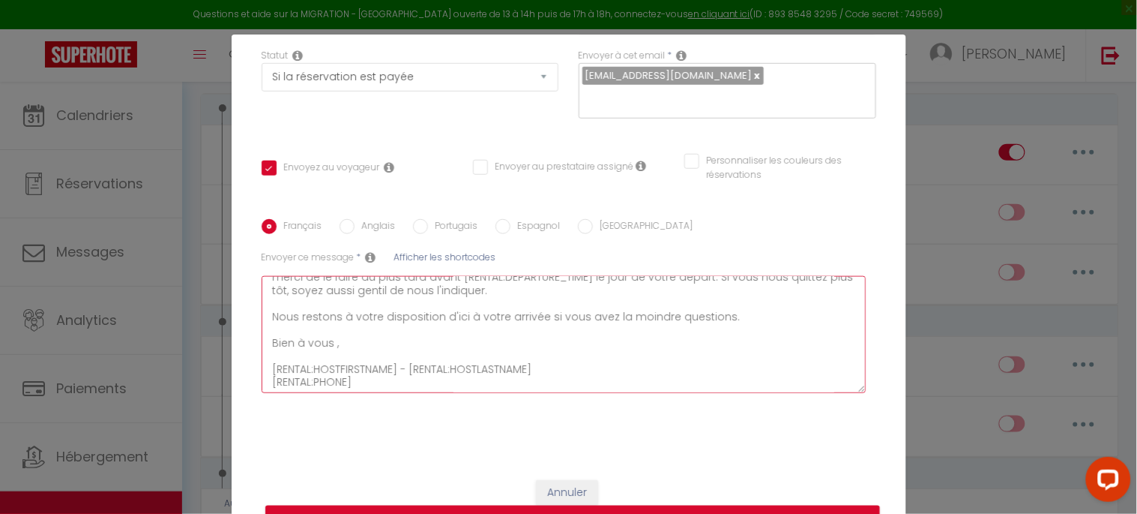
scroll to position [170, 0]
click at [640, 507] on button "Mettre à jour" at bounding box center [572, 519] width 615 height 28
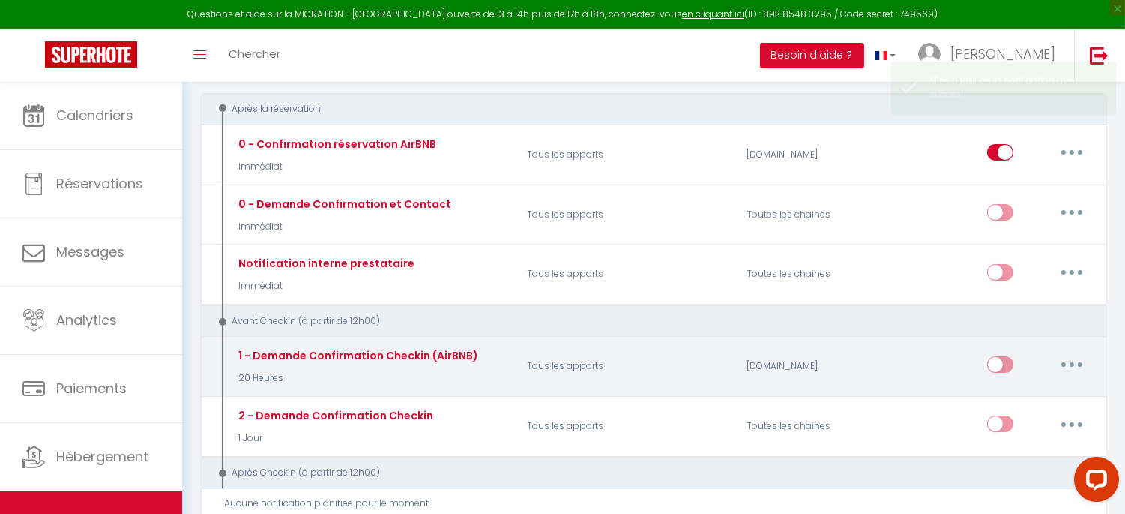
click at [999, 365] on input "checkbox" at bounding box center [1000, 367] width 26 height 22
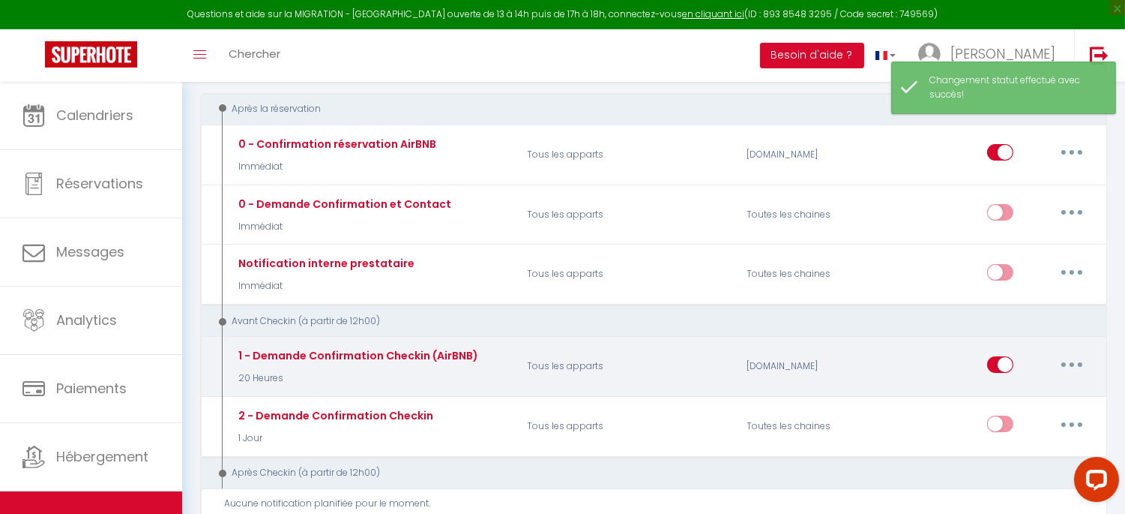
click at [1067, 364] on button "button" at bounding box center [1072, 364] width 42 height 24
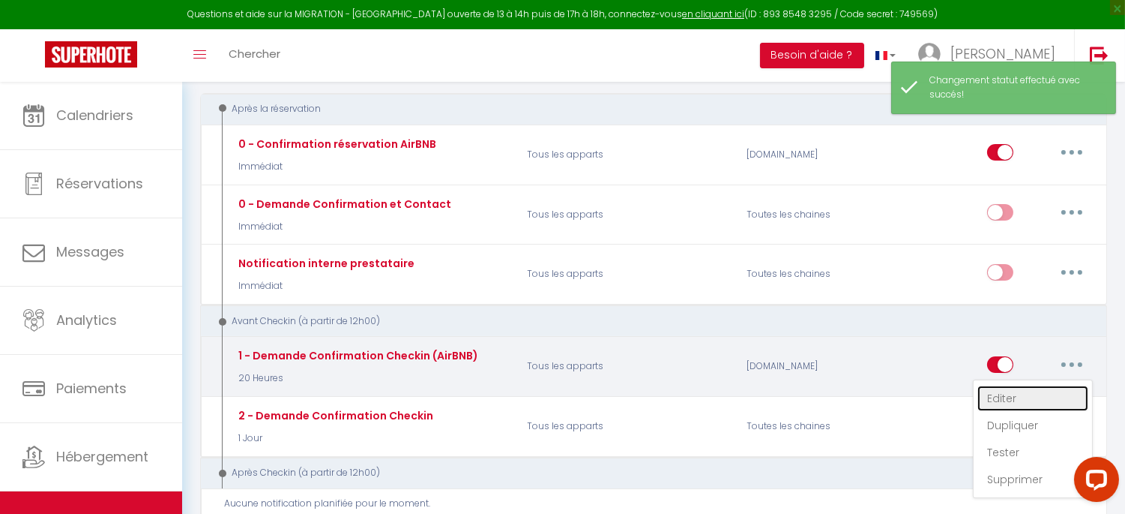
click at [1018, 392] on link "Editer" at bounding box center [1033, 397] width 111 height 25
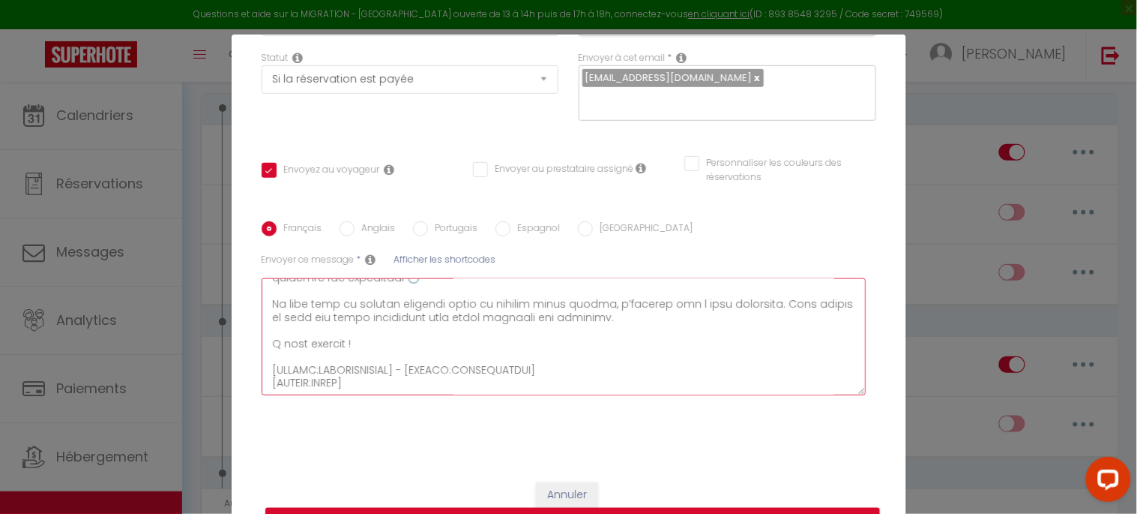
scroll to position [229, 0]
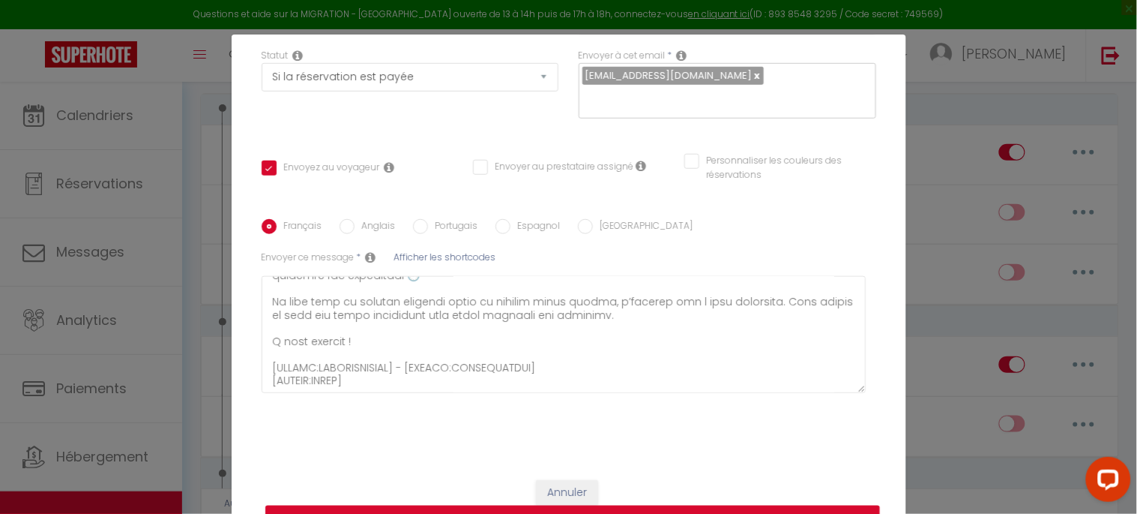
click at [621, 505] on button "Mettre à jour" at bounding box center [572, 519] width 615 height 28
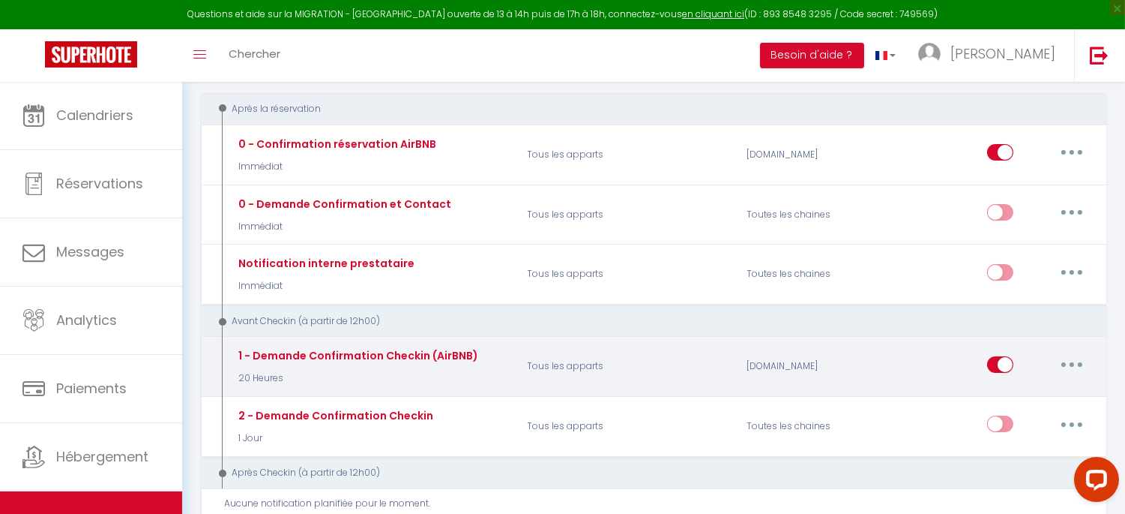
click at [1069, 361] on button "button" at bounding box center [1072, 364] width 42 height 24
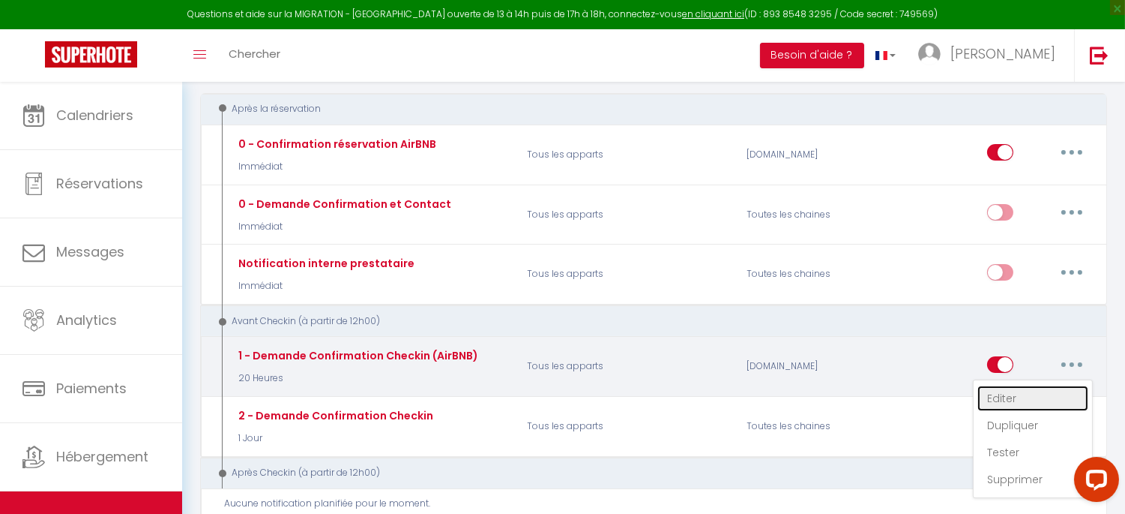
click at [1030, 393] on link "Editer" at bounding box center [1033, 397] width 111 height 25
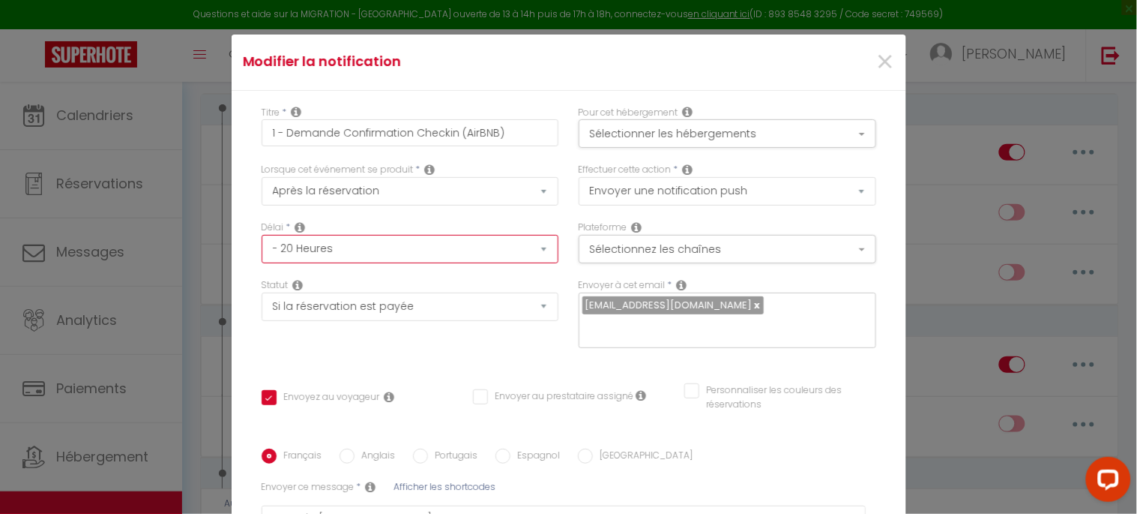
click at [485, 244] on select "Immédiat - 10 Minutes - 1 Heure - 2 Heures - 3 Heures - 4 Heures - 5 Heures - 6…" at bounding box center [411, 249] width 298 height 28
click at [427, 346] on div "Statut Aucun Si la réservation est payée Si réservation non payée Si la caution…" at bounding box center [409, 320] width 317 height 85
click at [423, 255] on select "Immédiat - 10 Minutes - 1 Heure - 2 Heures - 3 Heures - 4 Heures - 5 Heures - 6…" at bounding box center [411, 249] width 298 height 28
click at [262, 235] on select "Immédiat - 10 Minutes - 1 Heure - 2 Heures - 3 Heures - 4 Heures - 5 Heures - 6…" at bounding box center [411, 249] width 298 height 28
click at [462, 346] on div "Statut Aucun Si la réservation est payée Si réservation non payée Si la caution…" at bounding box center [409, 320] width 317 height 85
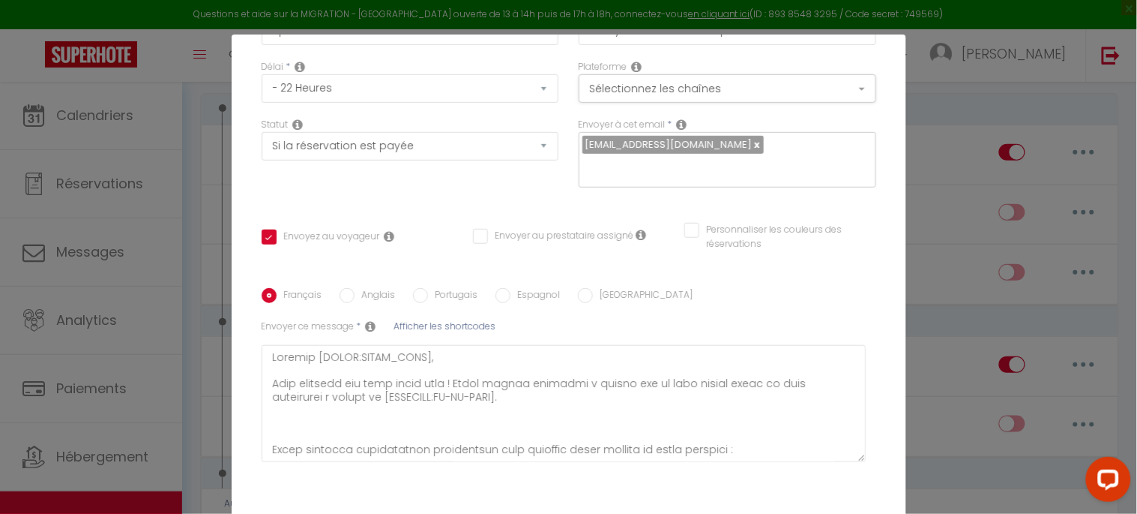
scroll to position [229, 0]
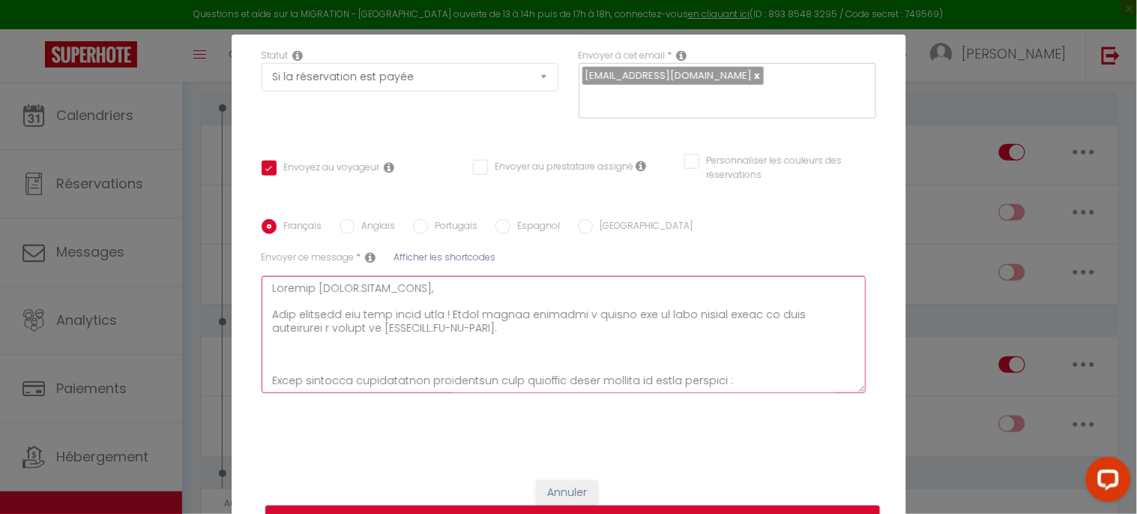
click at [309, 352] on textarea at bounding box center [564, 334] width 605 height 117
paste textarea "Afin de préparer au mieux votre arrivée, nous vous serions reconnaissants de bi…"
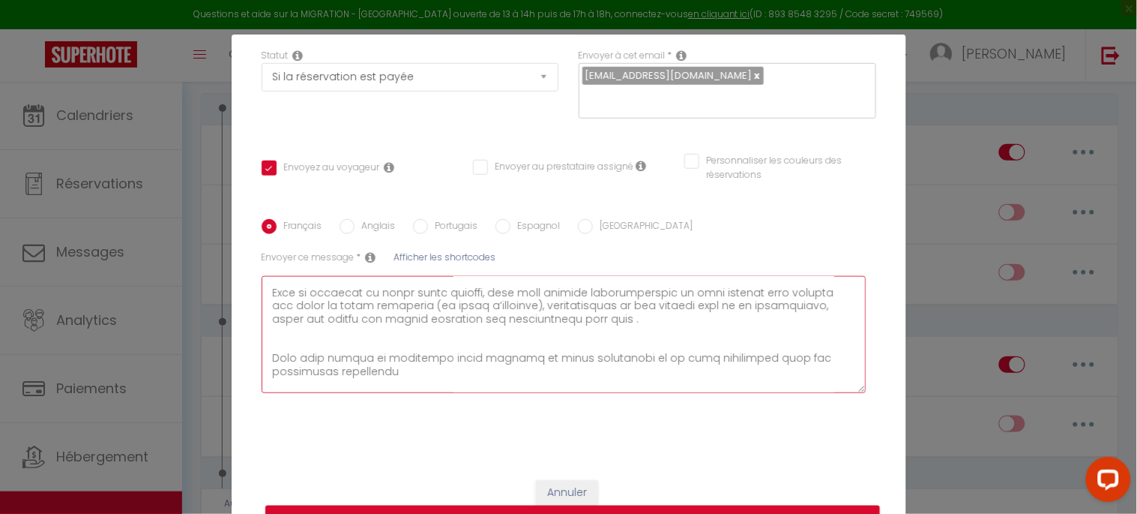
scroll to position [0, 0]
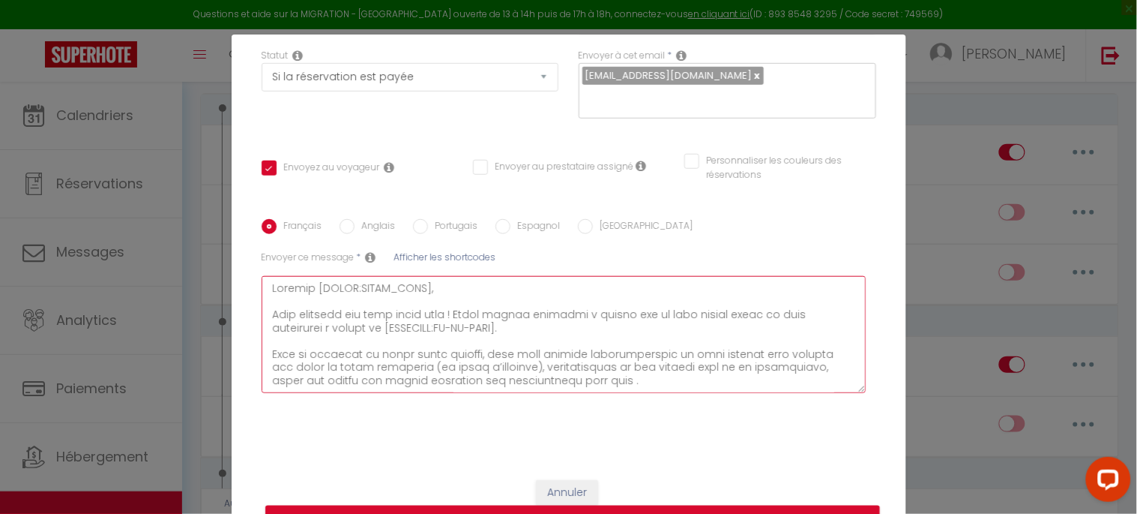
click at [315, 332] on textarea at bounding box center [564, 334] width 605 height 117
click at [304, 340] on textarea at bounding box center [564, 334] width 605 height 117
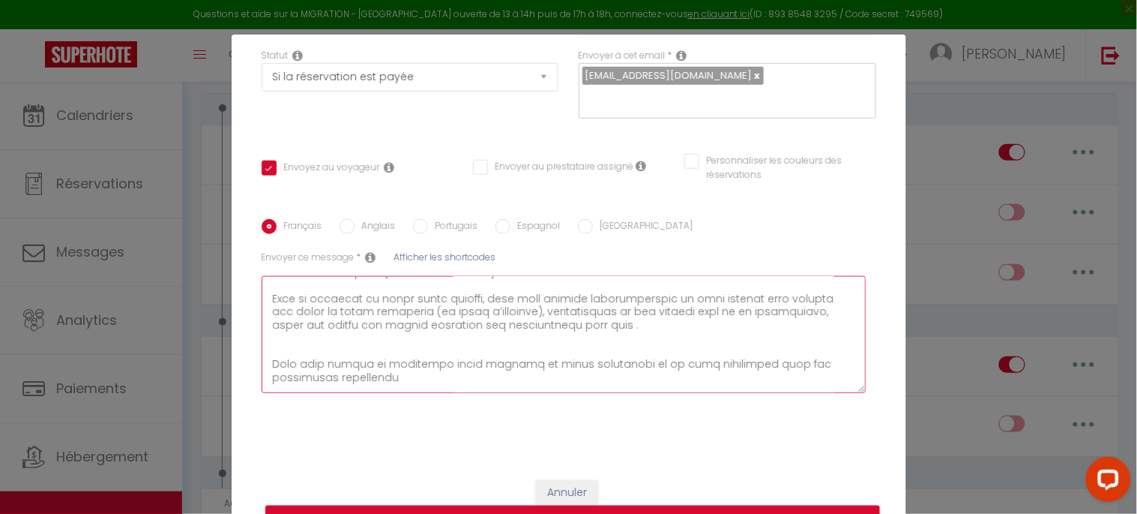
scroll to position [61, 0]
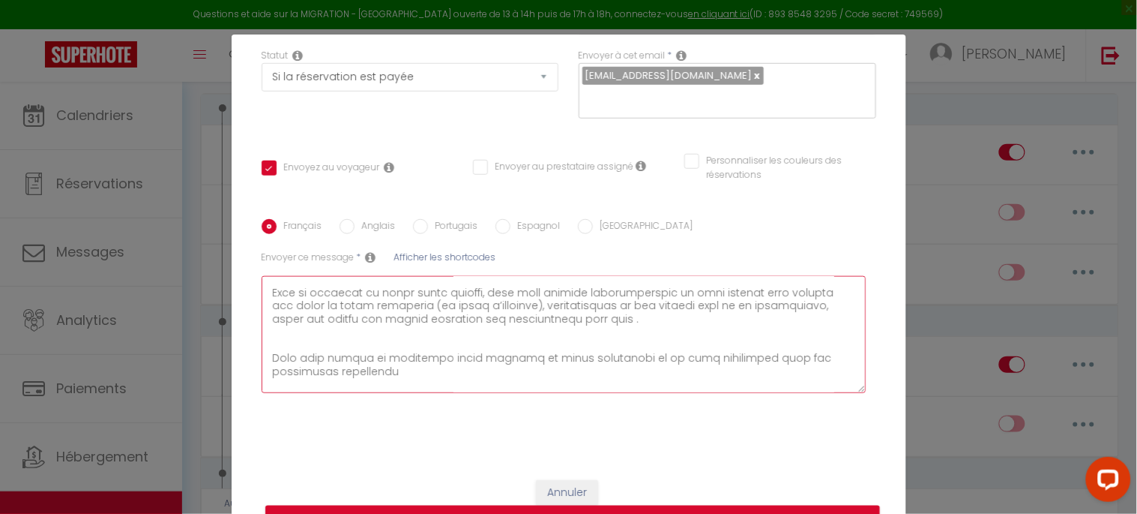
click at [272, 331] on textarea at bounding box center [564, 334] width 605 height 117
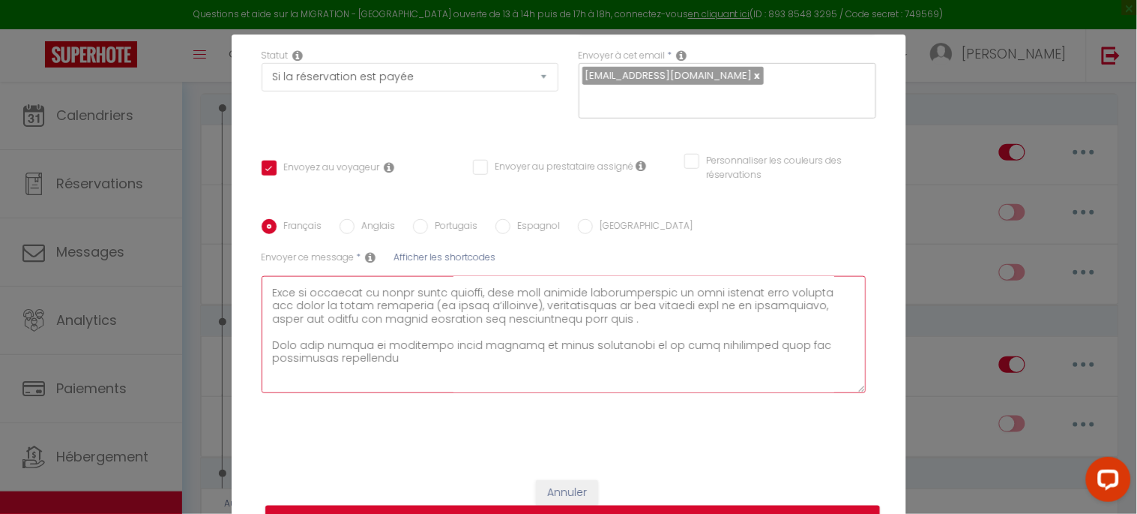
scroll to position [93, 0]
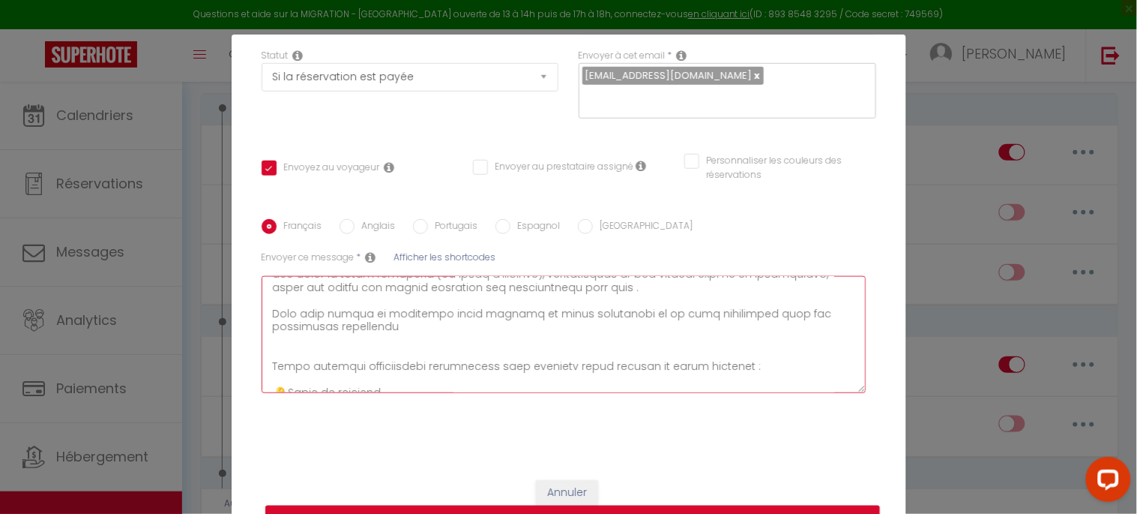
click at [380, 328] on textarea at bounding box center [564, 334] width 605 height 117
click at [289, 347] on textarea at bounding box center [564, 334] width 605 height 117
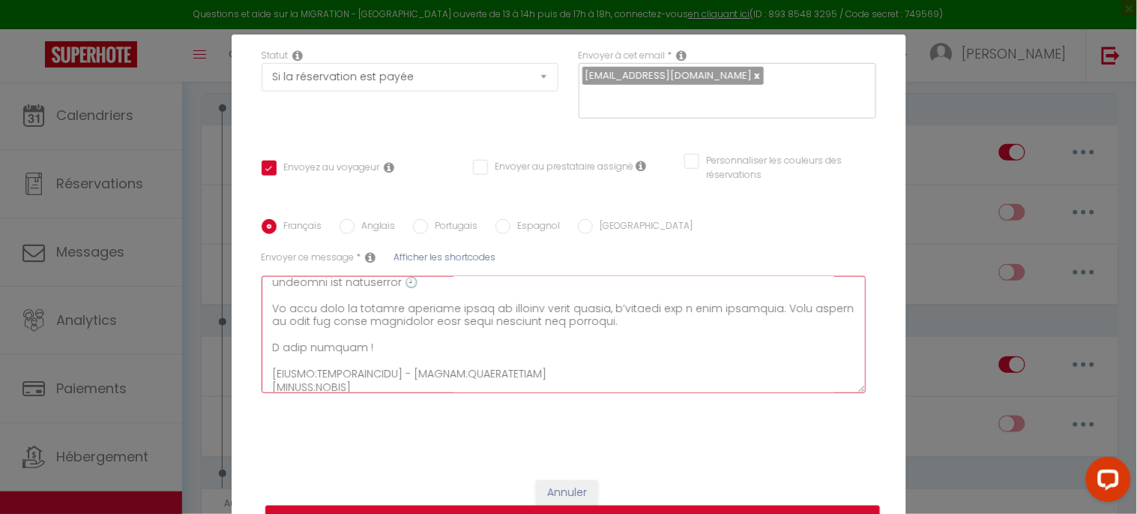
scroll to position [340, 0]
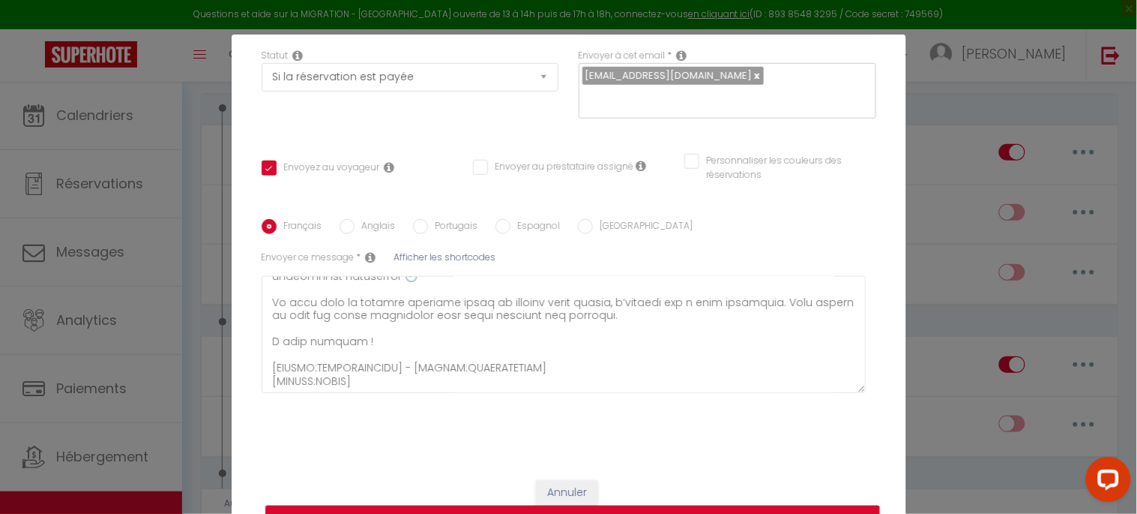
click at [632, 507] on button "Mettre à jour" at bounding box center [572, 519] width 615 height 28
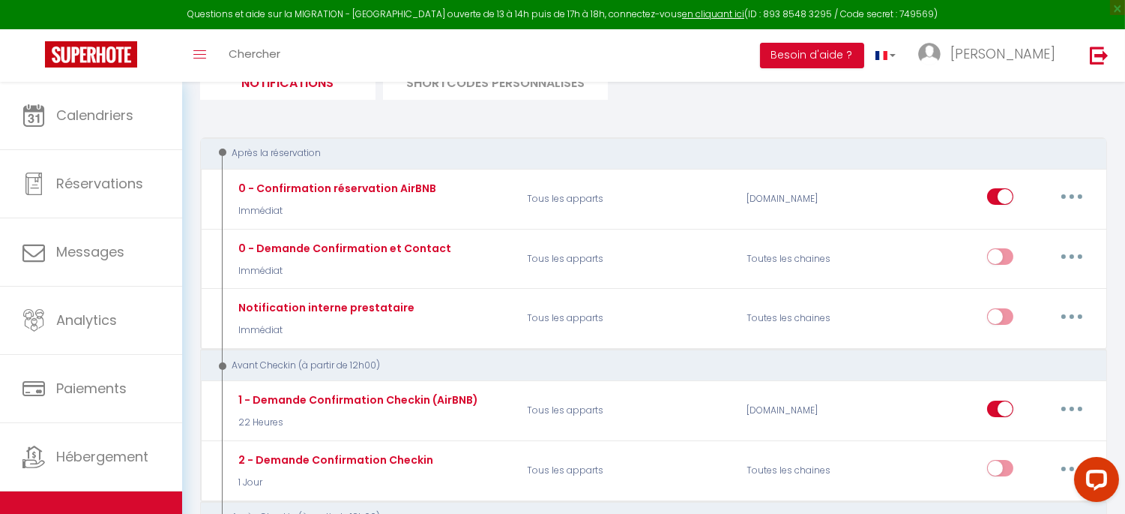
scroll to position [83, 0]
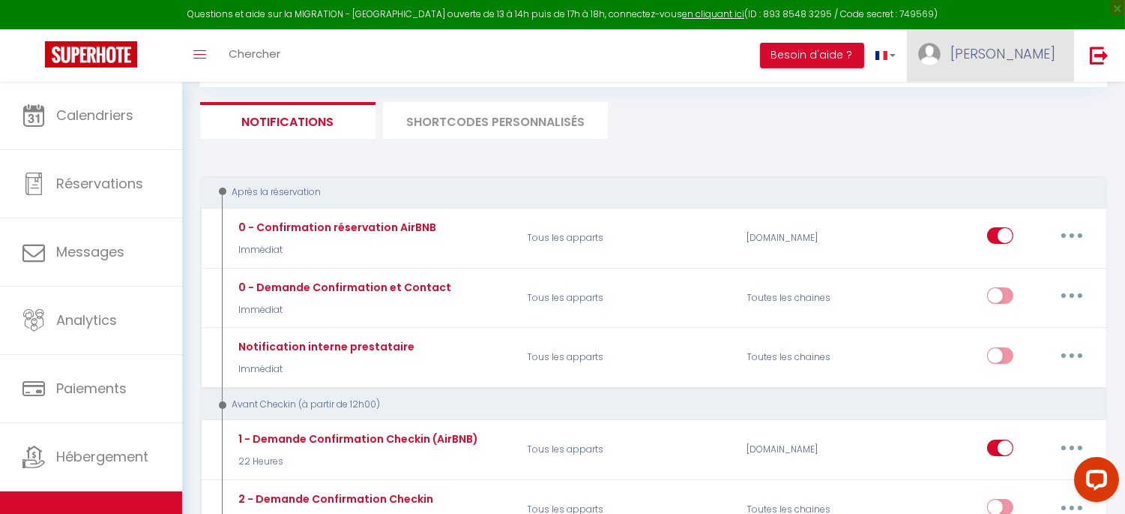
click at [1028, 56] on span "[PERSON_NAME]" at bounding box center [1003, 53] width 105 height 19
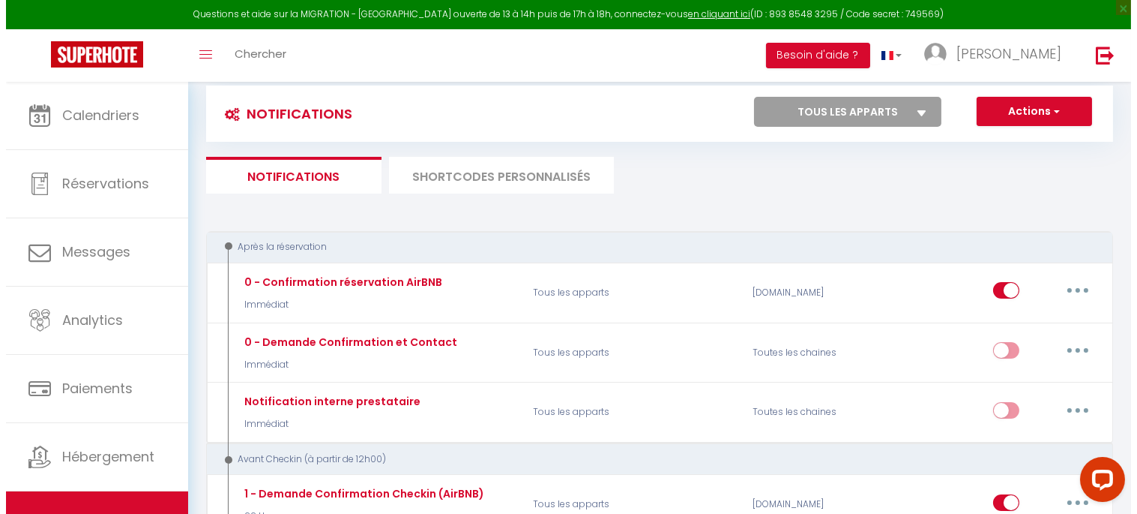
scroll to position [0, 0]
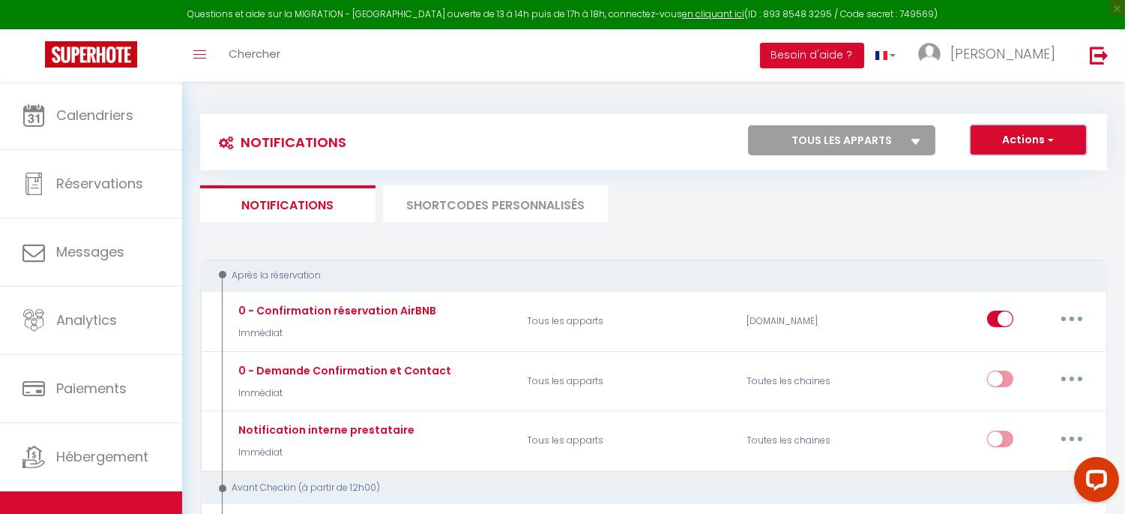
click at [1057, 133] on button "Actions" at bounding box center [1028, 140] width 115 height 30
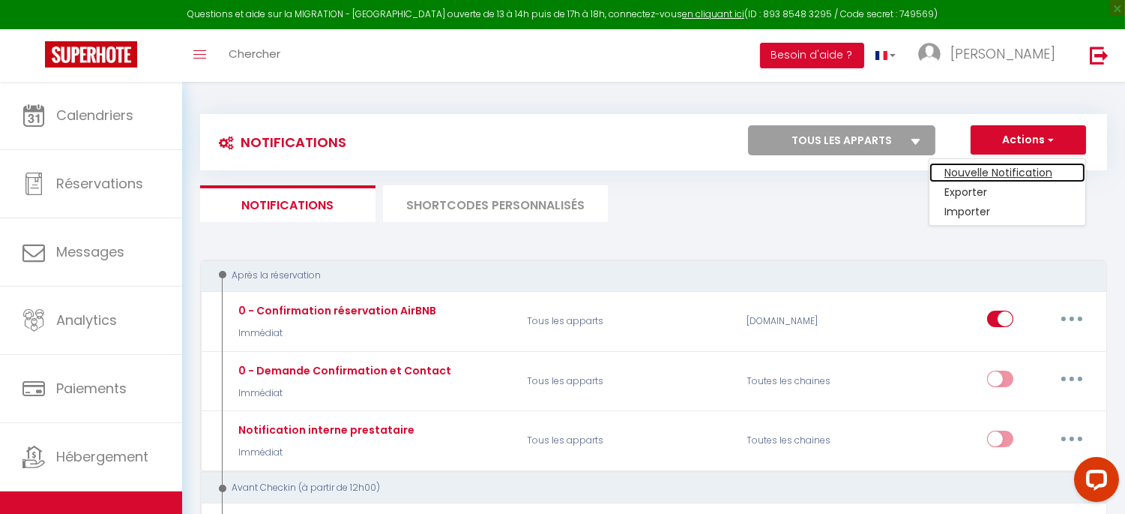
click at [1000, 173] on link "Nouvelle Notification" at bounding box center [1008, 172] width 156 height 19
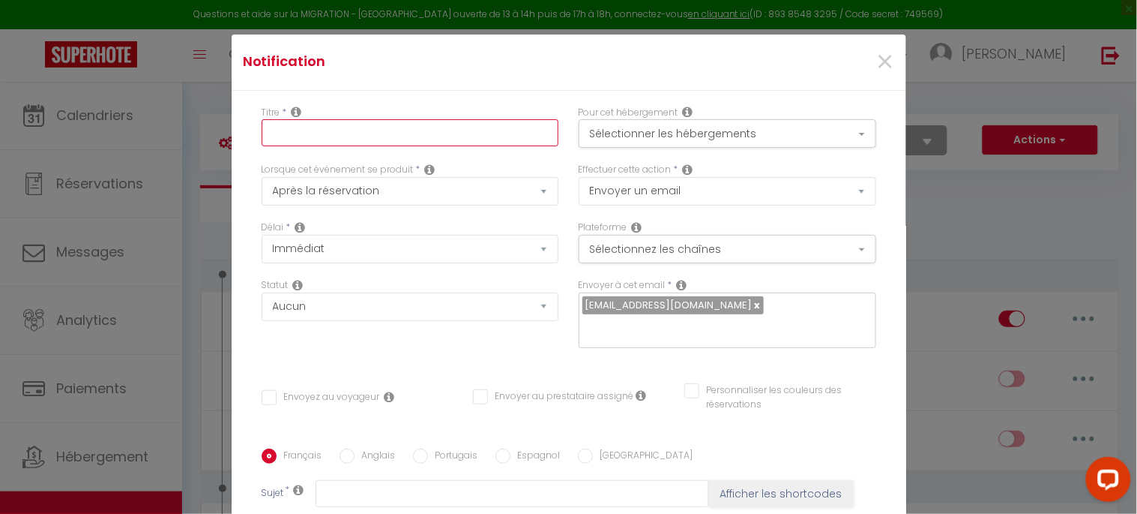
click at [312, 136] on input "text" at bounding box center [411, 132] width 298 height 27
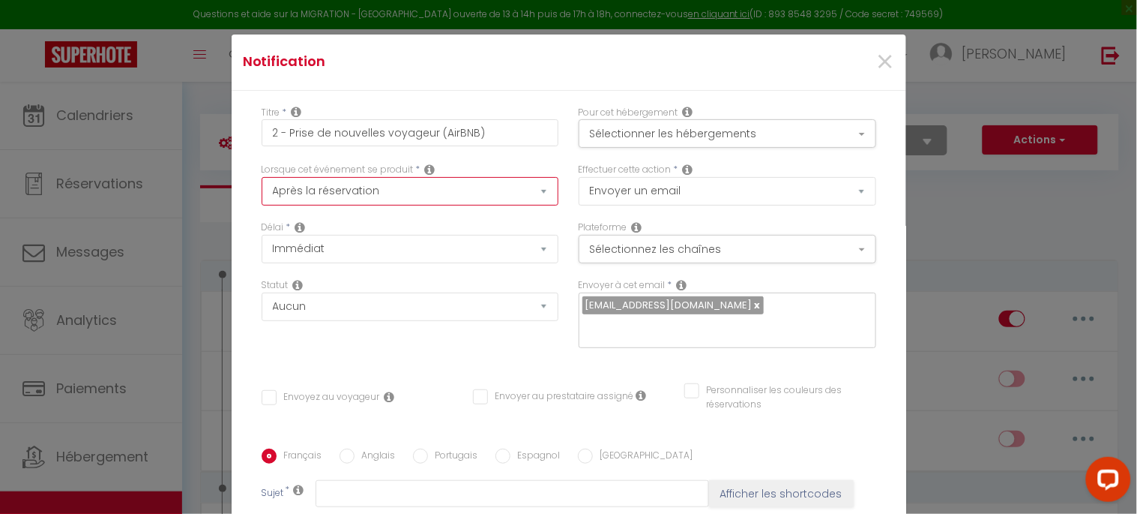
click at [385, 196] on select "Après la réservation Avant Checkin (à partir de 12h00) Après Checkin (à partir …" at bounding box center [411, 191] width 298 height 28
click at [262, 177] on select "Après la réservation Avant Checkin (à partir de 12h00) Après Checkin (à partir …" at bounding box center [411, 191] width 298 height 28
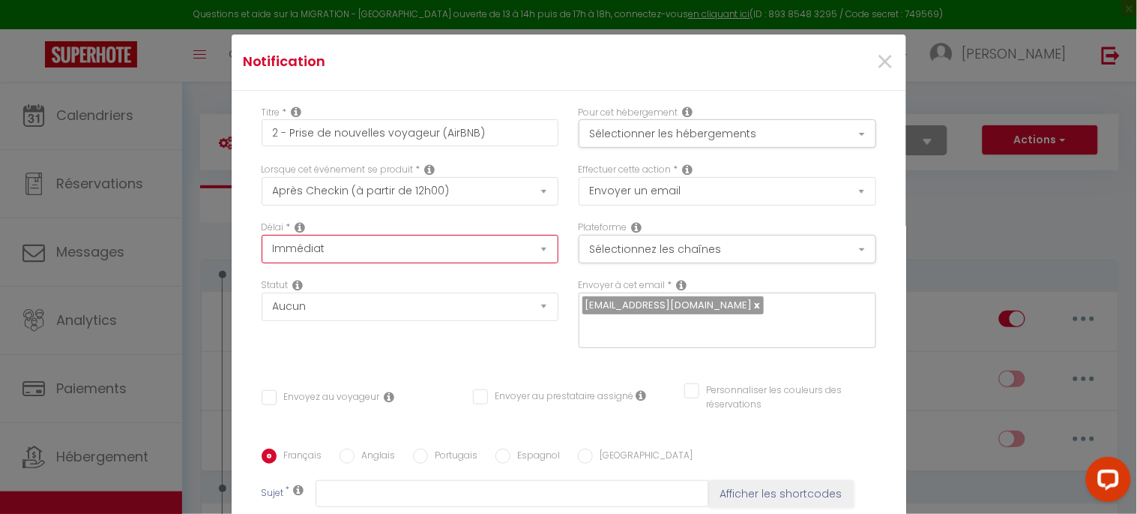
click at [381, 248] on select "Immédiat + 10 Minutes + 1 Heure + 2 Heures + 3 Heures + 4 Heures + 5 Heures + 6…" at bounding box center [411, 249] width 298 height 28
click at [262, 235] on select "Immédiat + 10 Minutes + 1 Heure + 2 Heures + 3 Heures + 4 Heures + 5 Heures + 6…" at bounding box center [411, 249] width 298 height 28
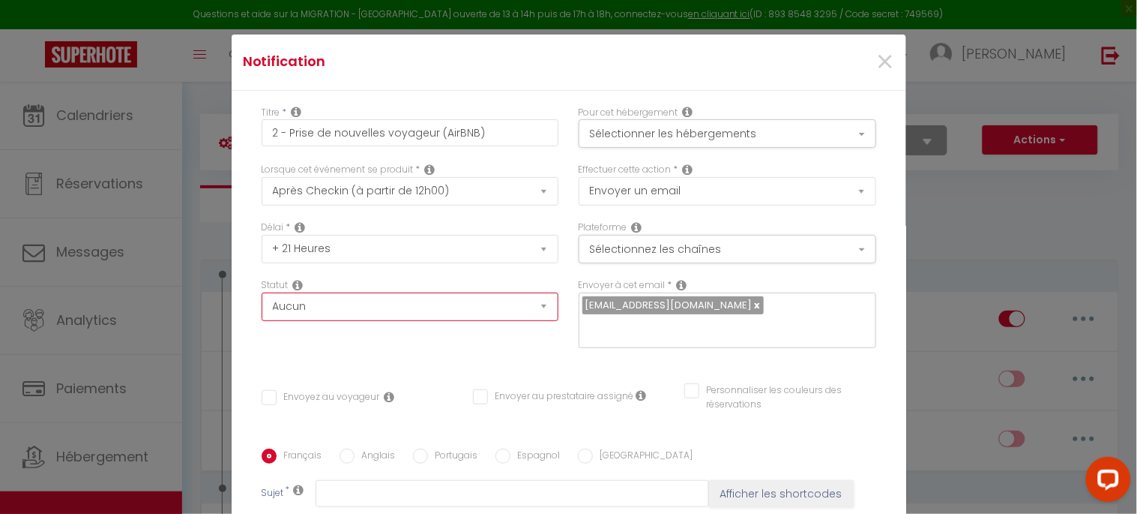
click at [370, 305] on select "Aucun Si la réservation est payée Si réservation non payée Si la caution a été …" at bounding box center [411, 306] width 298 height 28
click at [262, 292] on select "Aucun Si la réservation est payée Si réservation non payée Si la caution a été …" at bounding box center [411, 306] width 298 height 28
click at [713, 124] on button "Sélectionner les hébergements" at bounding box center [728, 133] width 298 height 28
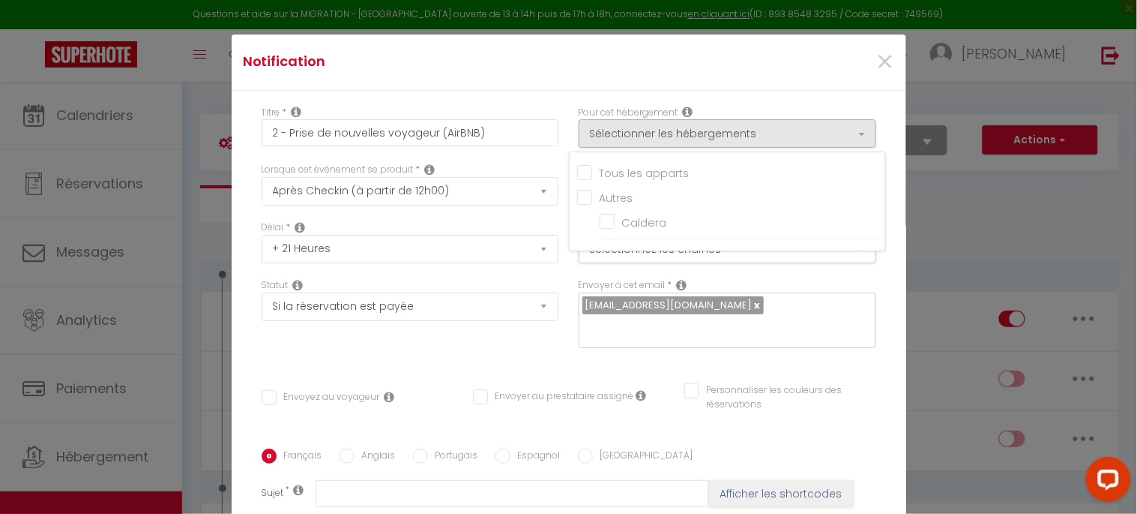
click at [593, 172] on input "Tous les apparts" at bounding box center [731, 170] width 308 height 15
click at [548, 276] on div "Délai * Immédiat + 10 Minutes + 1 Heure + 2 Heures + 3 Heures + 4 Heures + 5 He…" at bounding box center [409, 249] width 317 height 58
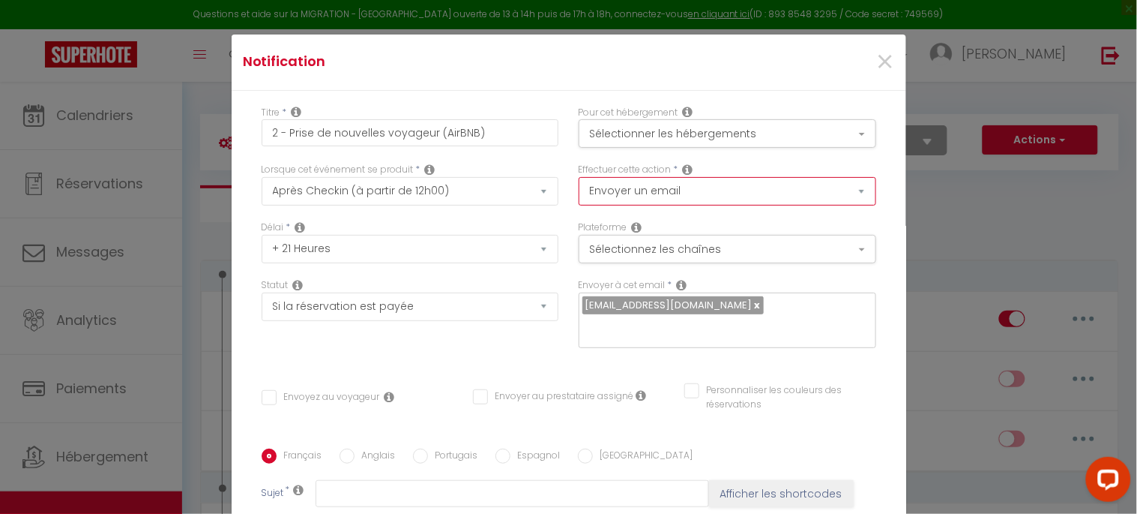
click at [792, 192] on select "Envoyer un email Envoyer un SMS Envoyer une notification push" at bounding box center [728, 191] width 298 height 28
click at [579, 177] on select "Envoyer un email Envoyer un SMS Envoyer une notification push" at bounding box center [728, 191] width 298 height 28
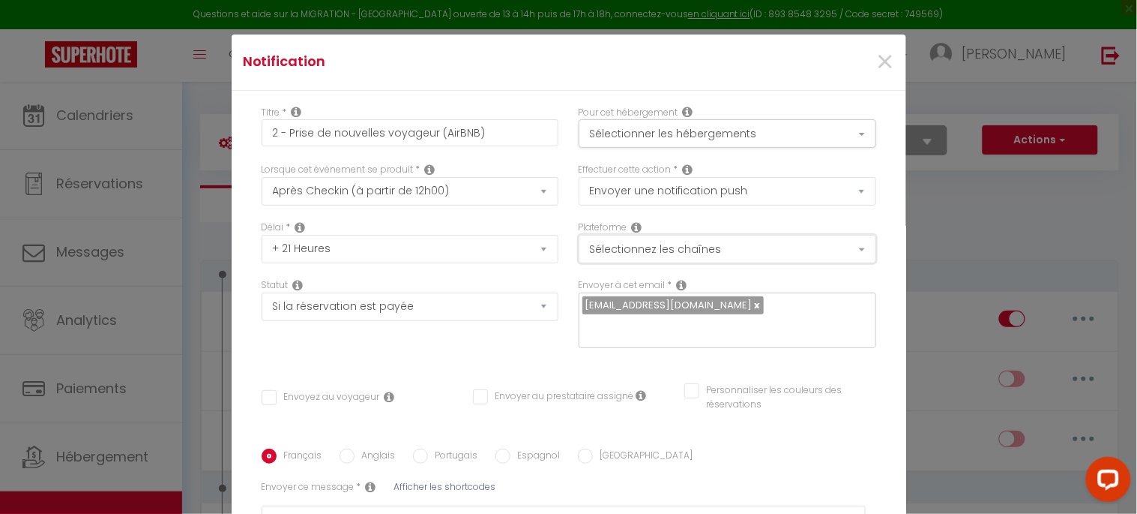
click at [707, 250] on button "Sélectionnez les chaînes" at bounding box center [728, 249] width 298 height 28
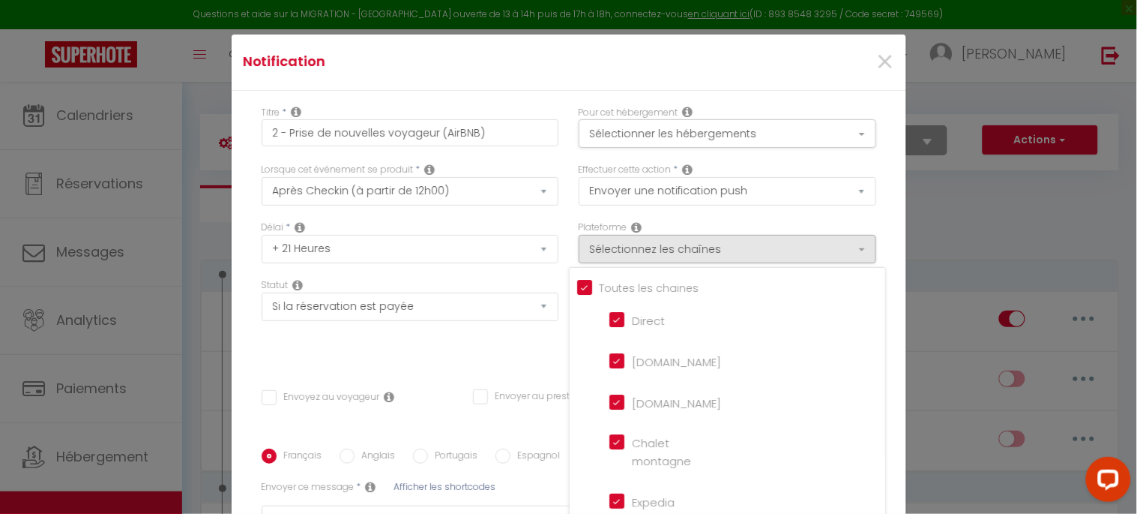
click at [577, 286] on input "Tous les apparts" at bounding box center [731, 286] width 308 height 15
click at [610, 361] on input "[DOMAIN_NAME]" at bounding box center [652, 359] width 85 height 15
click at [492, 350] on div "Statut Aucun Si la réservation est payée Si réservation non payée Si la caution…" at bounding box center [409, 320] width 317 height 85
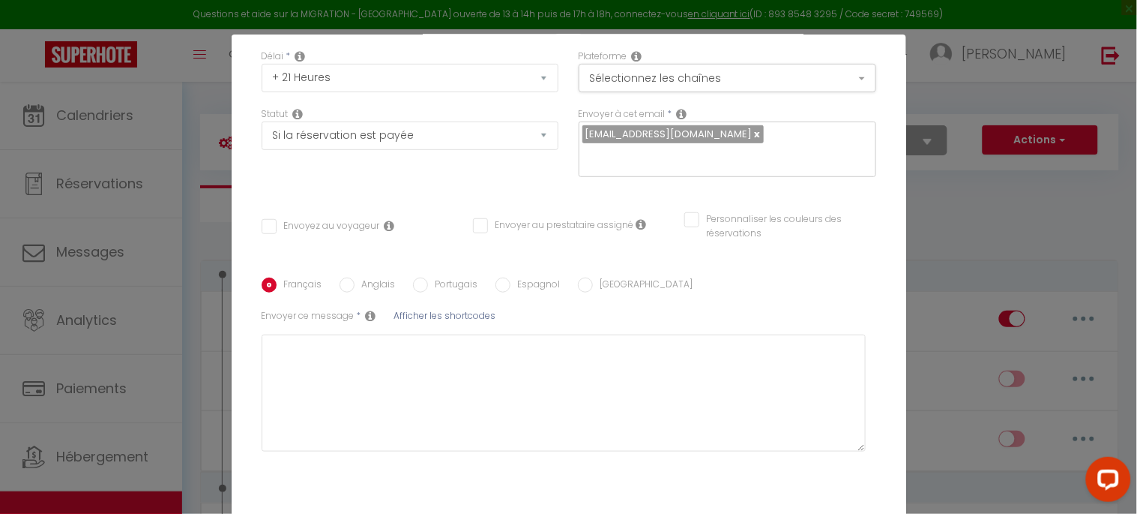
scroll to position [229, 0]
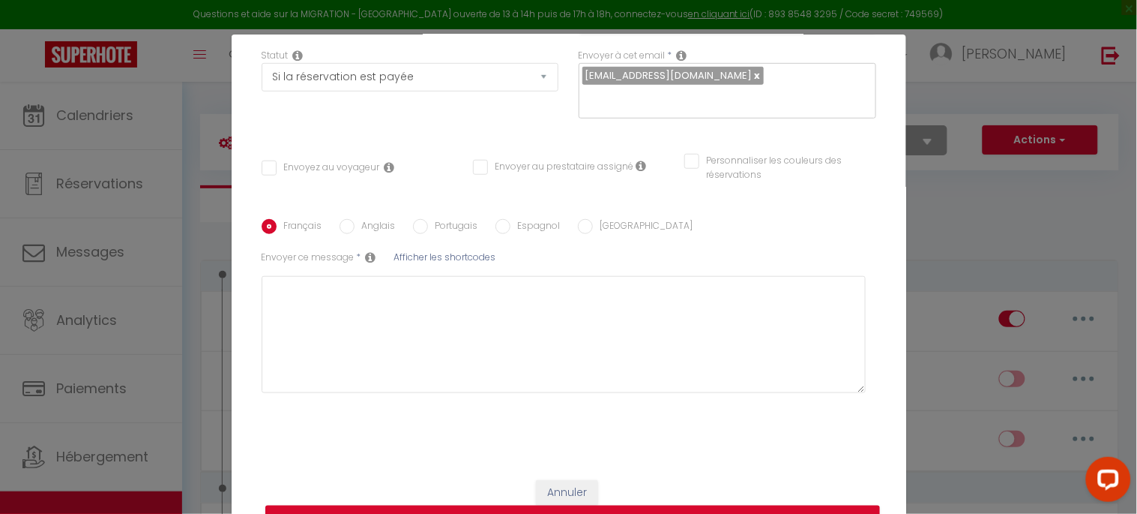
click at [263, 168] on input "Envoyez au voyageur" at bounding box center [321, 167] width 118 height 15
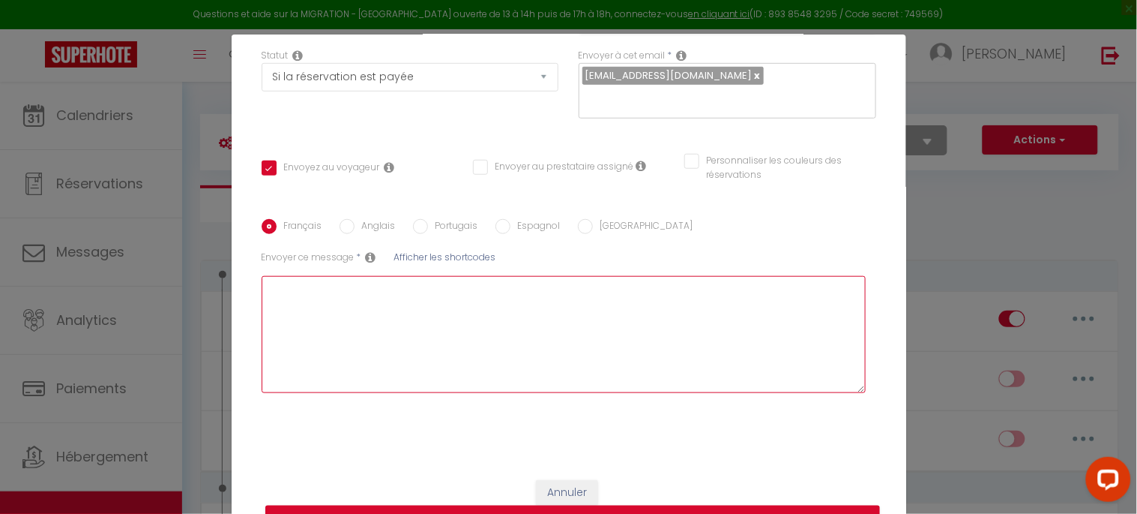
click at [334, 296] on textarea at bounding box center [564, 334] width 605 height 117
paste textarea "Bonjour Hind, Nous espérons que le logement vous convient et que vous y passez …"
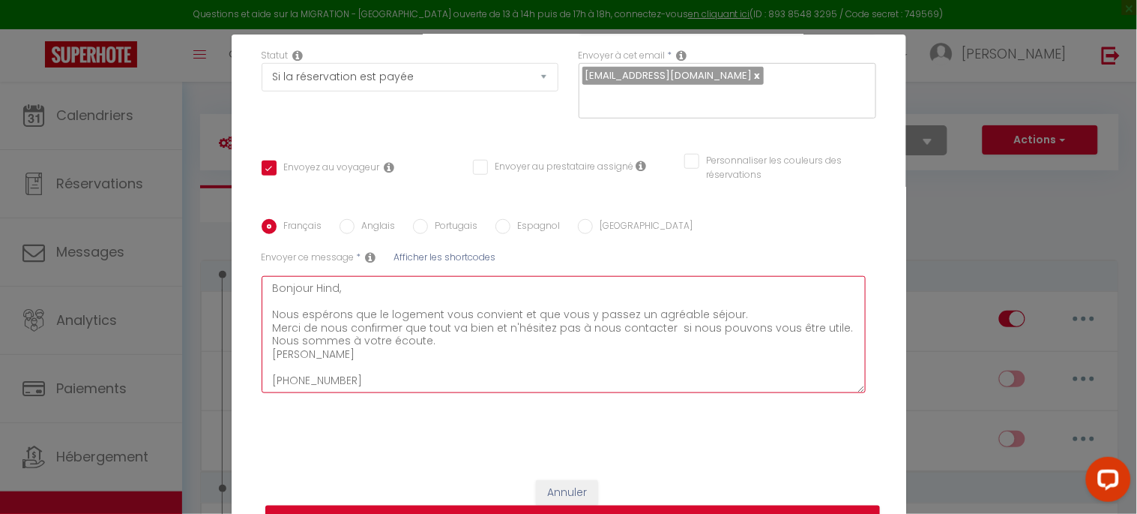
scroll to position [0, 0]
drag, startPoint x: 330, startPoint y: 297, endPoint x: 310, endPoint y: 298, distance: 20.3
click at [310, 298] on textarea "Bonjour Hind, Nous espérons que le logement vous convient et que vous y passez …" at bounding box center [564, 334] width 605 height 117
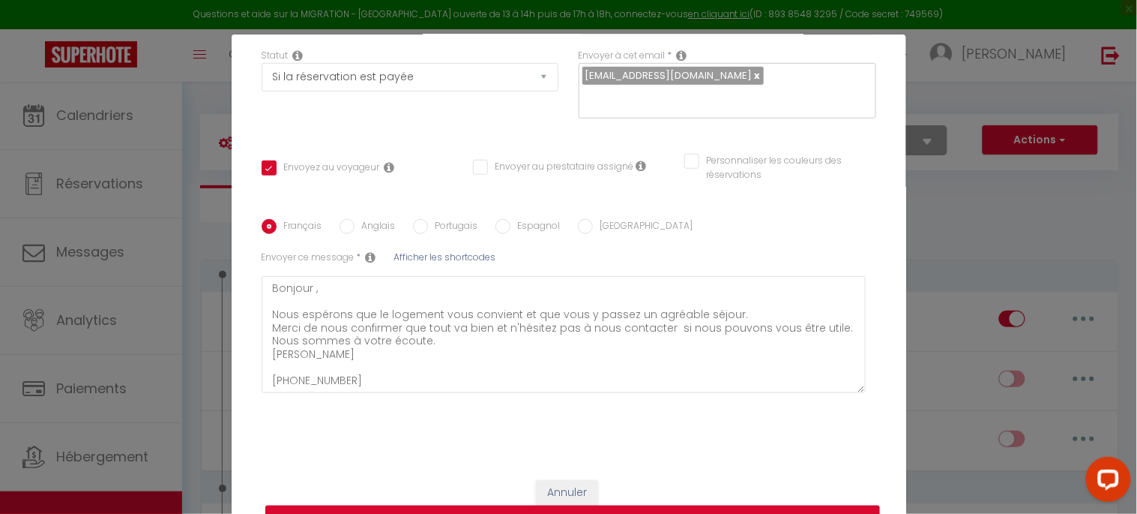
click at [423, 252] on span "Afficher les shortcodes" at bounding box center [445, 256] width 102 height 13
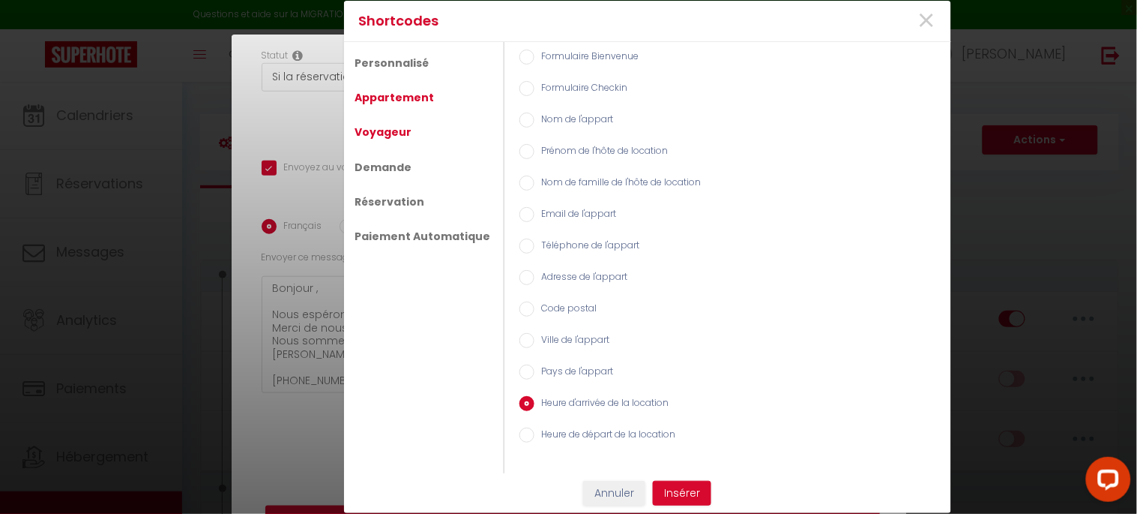
click at [383, 139] on link "Voyageur" at bounding box center [384, 131] width 72 height 27
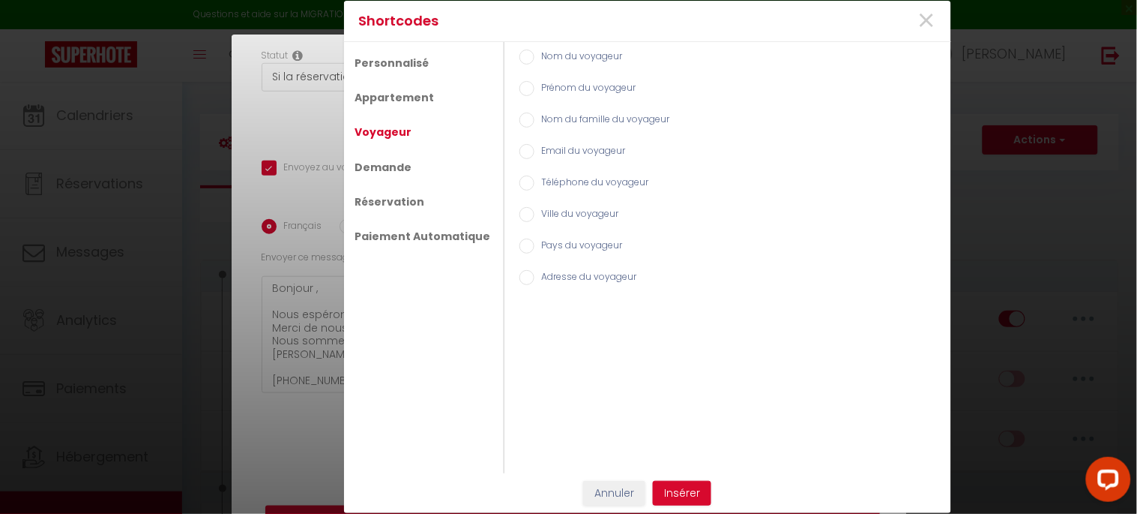
click at [520, 90] on input "Prénom du voyageur" at bounding box center [527, 88] width 15 height 15
click at [693, 488] on button "Insérer" at bounding box center [682, 493] width 58 height 25
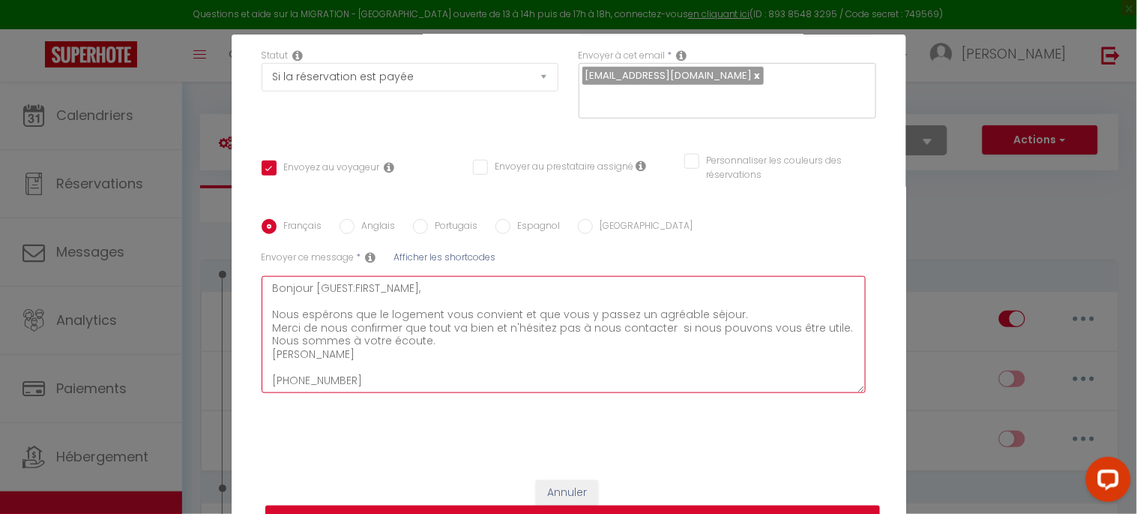
scroll to position [15, 0]
click at [266, 328] on textarea "Bonjour [GUEST:FIRST_NAME], Nous espérons que le logement vous convient et que …" at bounding box center [564, 334] width 605 height 117
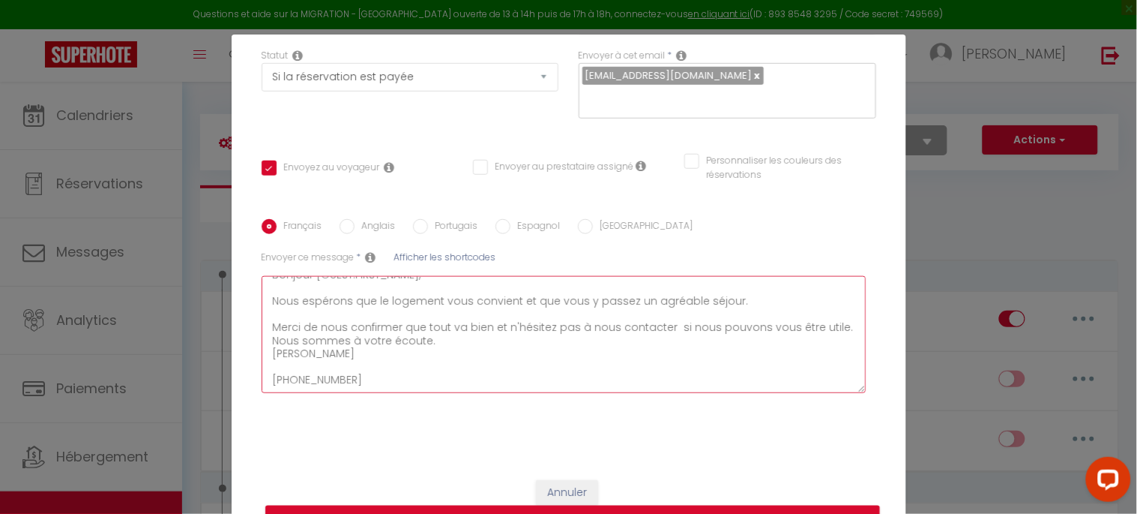
click at [688, 311] on textarea "Bonjour [GUEST:FIRST_NAME], Nous espérons que le logement vous convient et que …" at bounding box center [564, 334] width 605 height 117
click at [496, 338] on textarea "Bonjour [GUEST:FIRST_NAME], Nous espérons que le logement vous convient et que …" at bounding box center [564, 334] width 605 height 117
click at [486, 335] on textarea "Bonjour [GUEST:FIRST_NAME], Nous espérons que le logement vous convient et que …" at bounding box center [564, 334] width 605 height 117
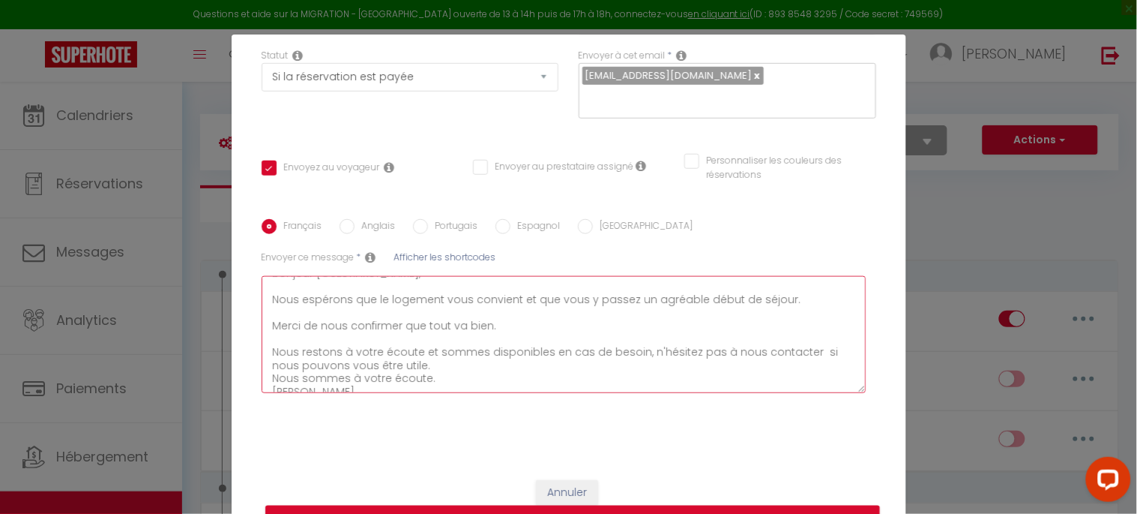
drag, startPoint x: 437, startPoint y: 379, endPoint x: 793, endPoint y: 361, distance: 355.9
click at [793, 361] on textarea "Bonjour [GUEST:FIRST_NAME], Nous espérons que le logement vous convient et que …" at bounding box center [564, 334] width 605 height 117
drag, startPoint x: 457, startPoint y: 375, endPoint x: 265, endPoint y: 376, distance: 191.9
click at [265, 376] on textarea "Bonjour [GUEST:FIRST_NAME], Nous espérons que le logement vous convient et que …" at bounding box center [564, 334] width 605 height 117
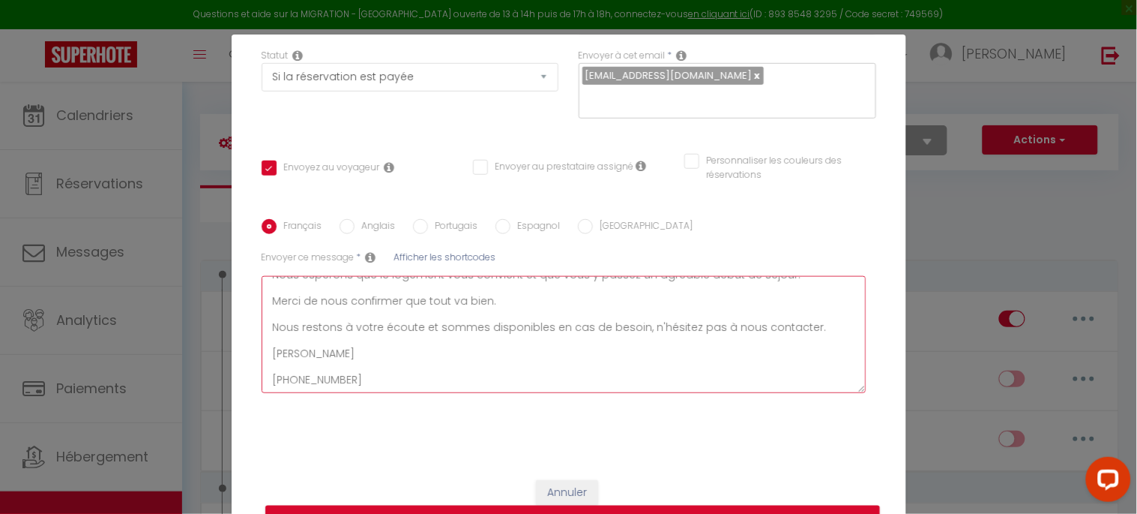
scroll to position [65, 0]
drag, startPoint x: 313, startPoint y: 336, endPoint x: 266, endPoint y: 339, distance: 47.3
click at [266, 339] on textarea "Bonjour [GUEST:FIRST_NAME], Nous espérons que le logement vous convient et que …" at bounding box center [564, 334] width 605 height 117
click at [433, 256] on span "Afficher les shortcodes" at bounding box center [445, 256] width 102 height 13
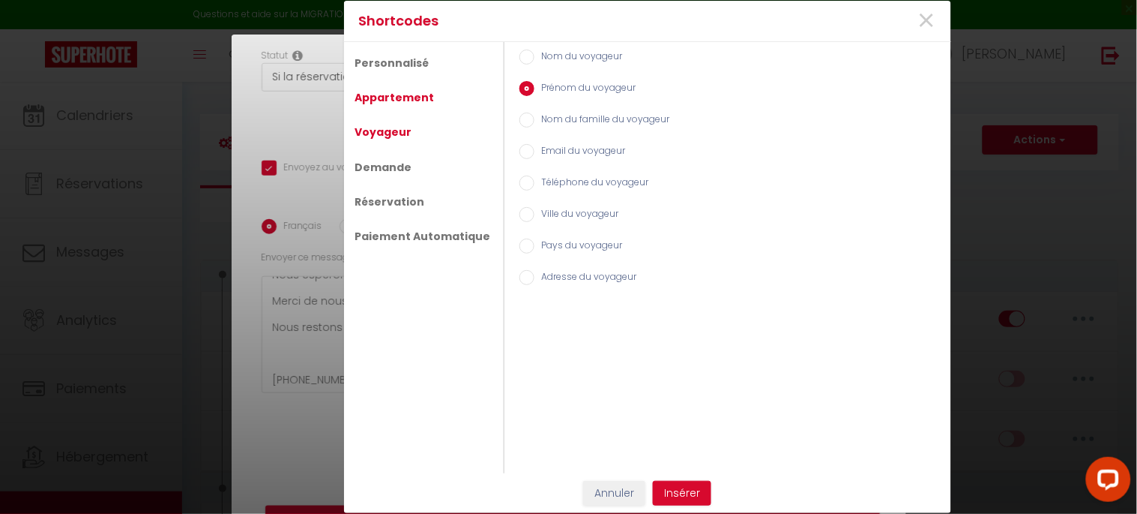
click at [392, 96] on link "Appartement" at bounding box center [395, 97] width 94 height 27
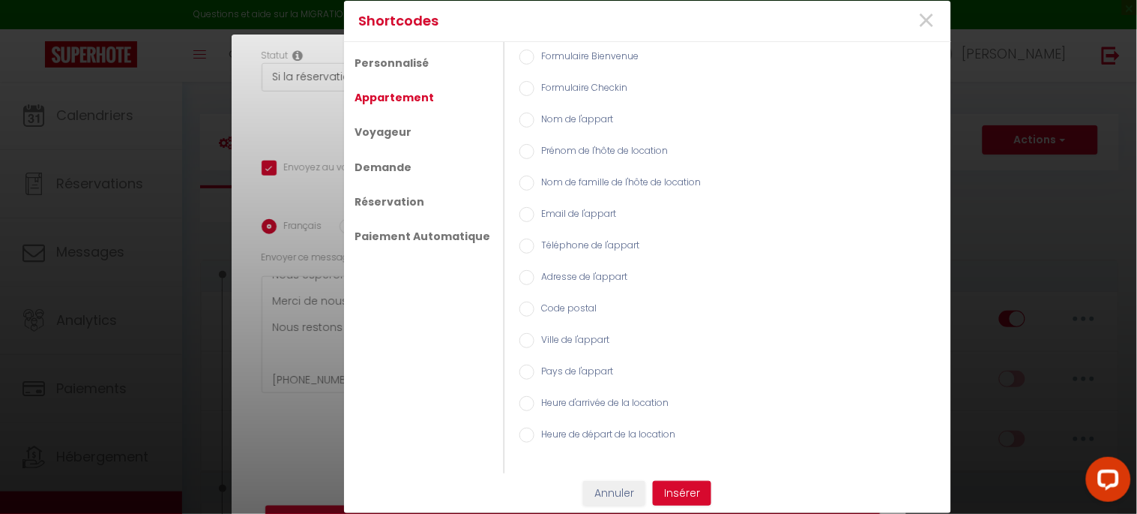
click at [535, 151] on label "Prénom de l'hôte de location" at bounding box center [602, 152] width 134 height 16
click at [533, 151] on input "Prénom de l'hôte de location" at bounding box center [527, 151] width 15 height 15
click at [688, 490] on button "Insérer" at bounding box center [682, 493] width 58 height 25
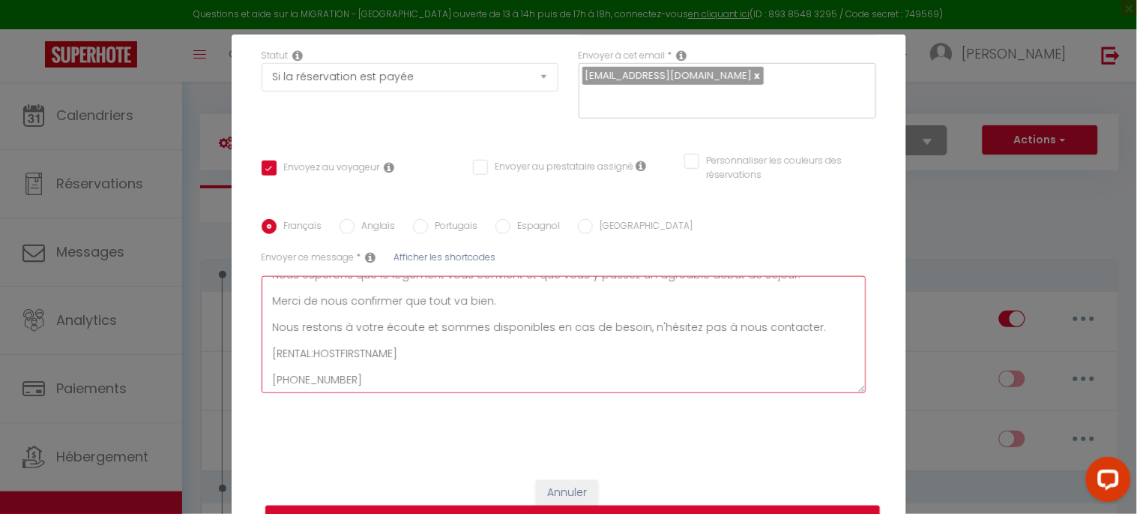
click at [433, 343] on textarea "Bonjour [GUEST:FIRST_NAME], Nous espérons que le logement vous convient et que …" at bounding box center [564, 334] width 605 height 117
click at [345, 355] on textarea "Bonjour [GUEST:FIRST_NAME], Nous espérons que le logement vous convient et que …" at bounding box center [564, 334] width 605 height 117
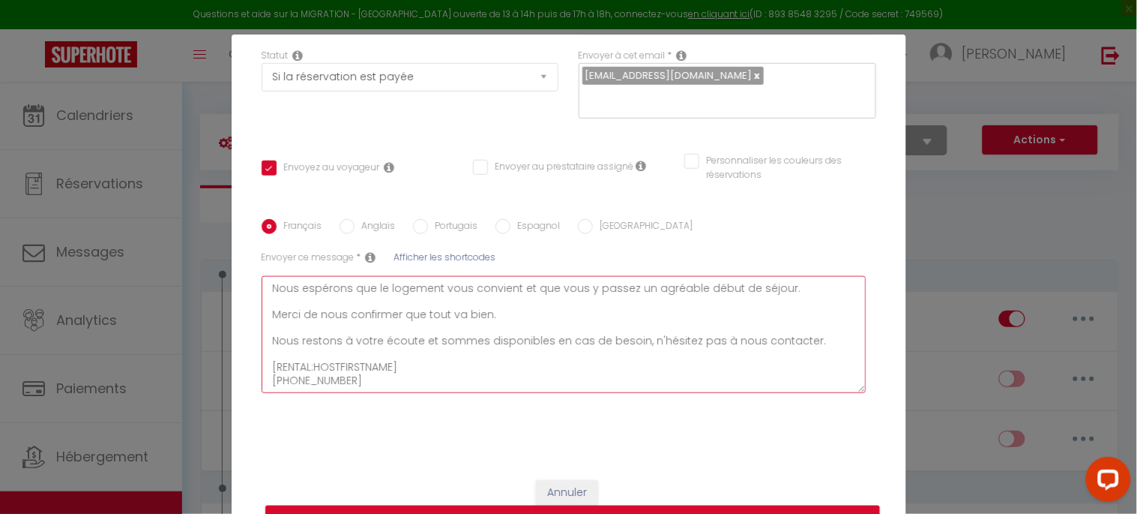
scroll to position [52, 0]
click at [423, 355] on textarea "Bonjour [GUEST:FIRST_NAME], Nous espérons que le logement vous convient et que …" at bounding box center [564, 334] width 605 height 117
click at [405, 244] on div "Français Anglais Portugais Espagnol Italien Sujet * Afficher les shortcodes Env…" at bounding box center [569, 313] width 622 height 189
click at [418, 255] on span "Afficher les shortcodes" at bounding box center [445, 256] width 102 height 13
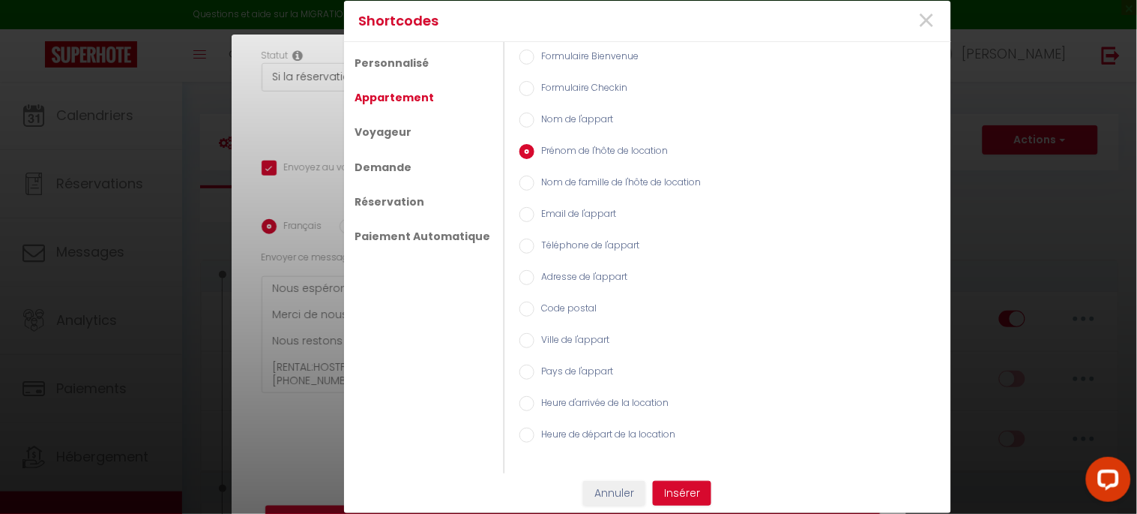
click at [520, 183] on input "Nom de famille de l'hôte de location" at bounding box center [527, 182] width 15 height 15
click at [681, 487] on button "Insérer" at bounding box center [682, 493] width 58 height 25
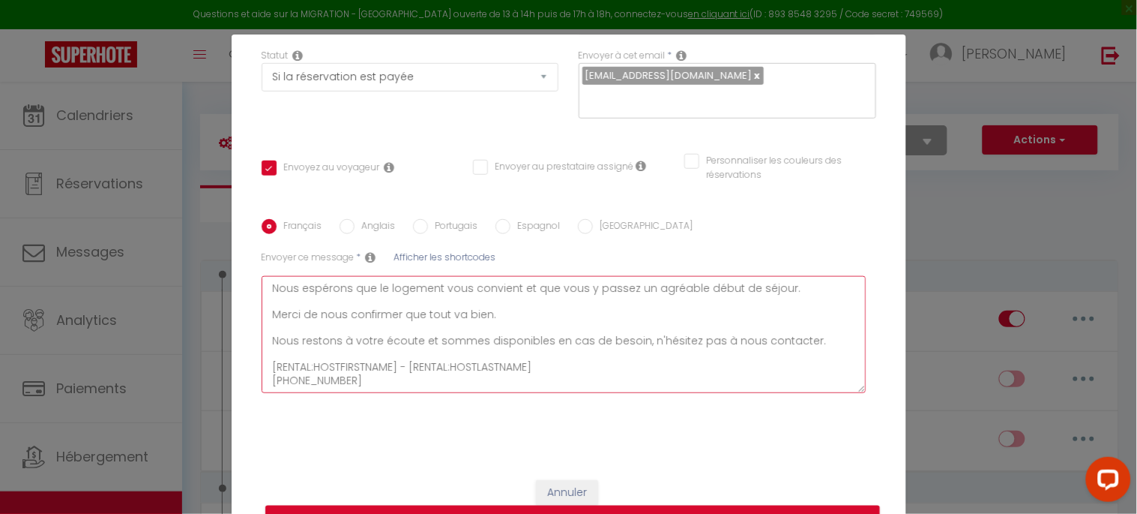
click at [358, 364] on textarea "Bonjour [GUEST:FIRST_NAME], Nous espérons que le logement vous convient et que …" at bounding box center [564, 334] width 605 height 117
click at [379, 382] on textarea "Bonjour [GUEST:FIRST_NAME], Nous espérons que le logement vous convient et que …" at bounding box center [564, 334] width 605 height 117
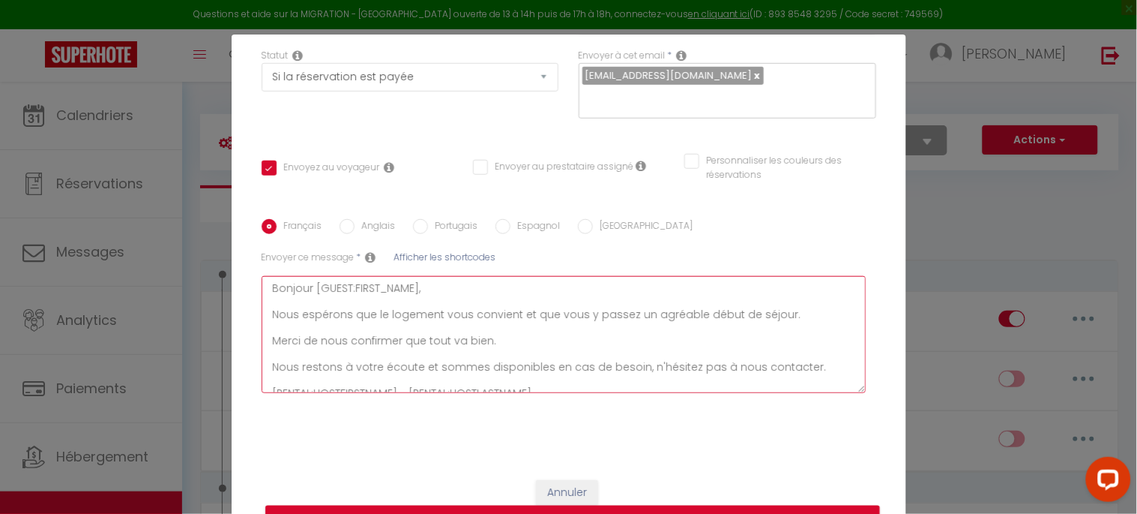
click at [793, 327] on textarea "Bonjour [GUEST:FIRST_NAME], Nous espérons que le logement vous convient et que …" at bounding box center [564, 334] width 605 height 117
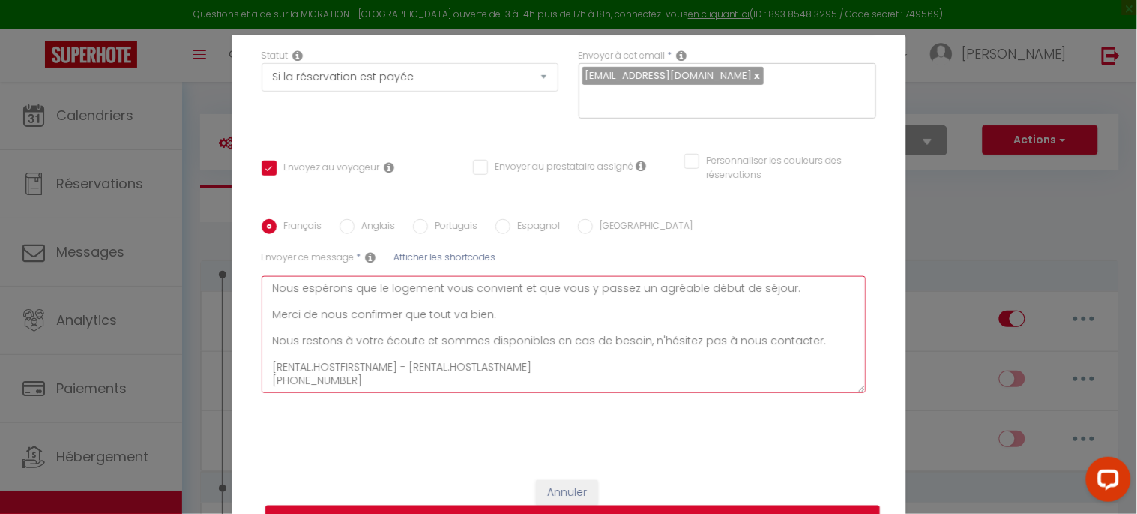
scroll to position [40, 0]
click at [610, 506] on button "Enregistrer" at bounding box center [572, 519] width 615 height 28
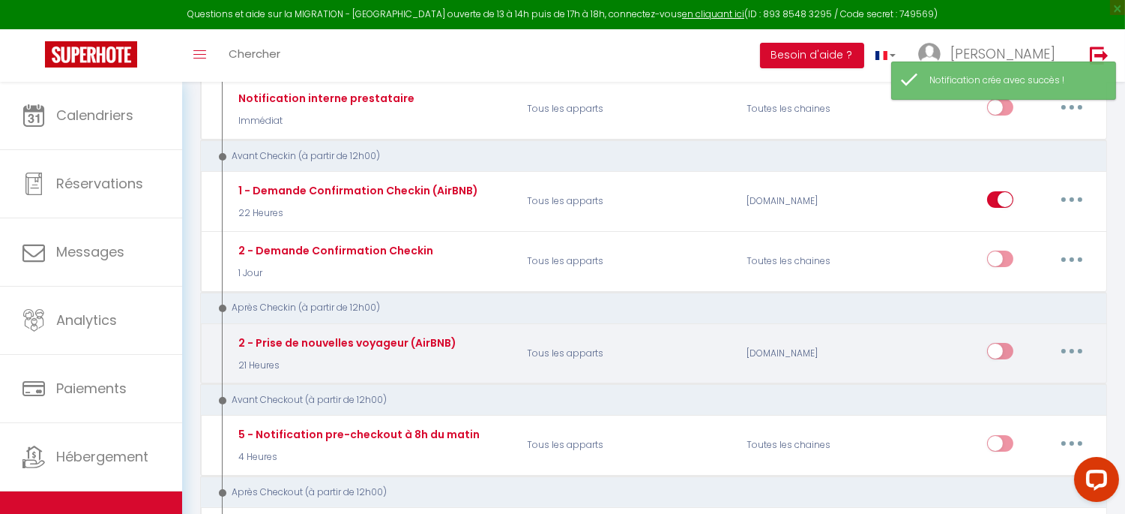
scroll to position [333, 0]
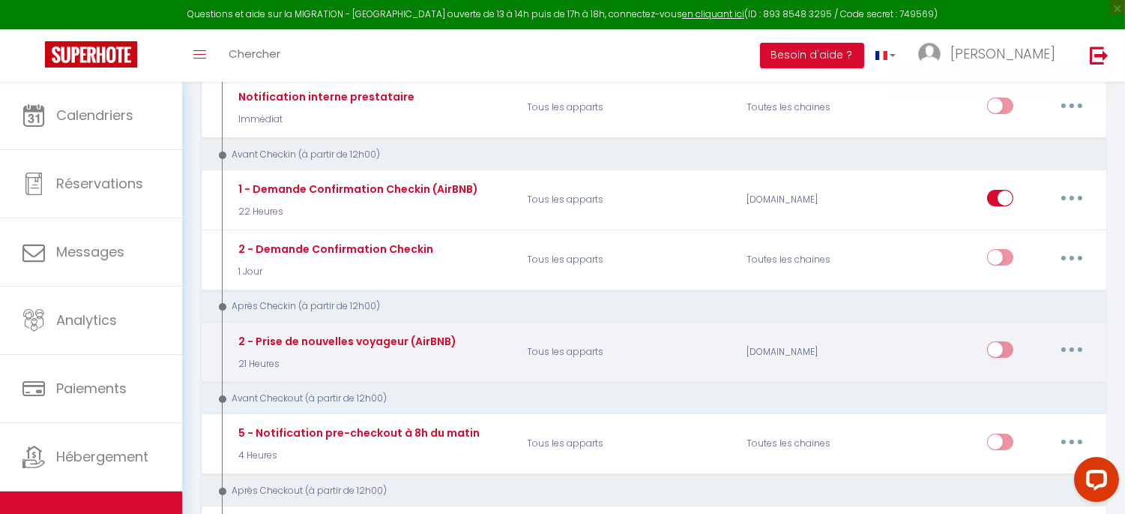
click at [1002, 351] on input "checkbox" at bounding box center [1000, 352] width 26 height 22
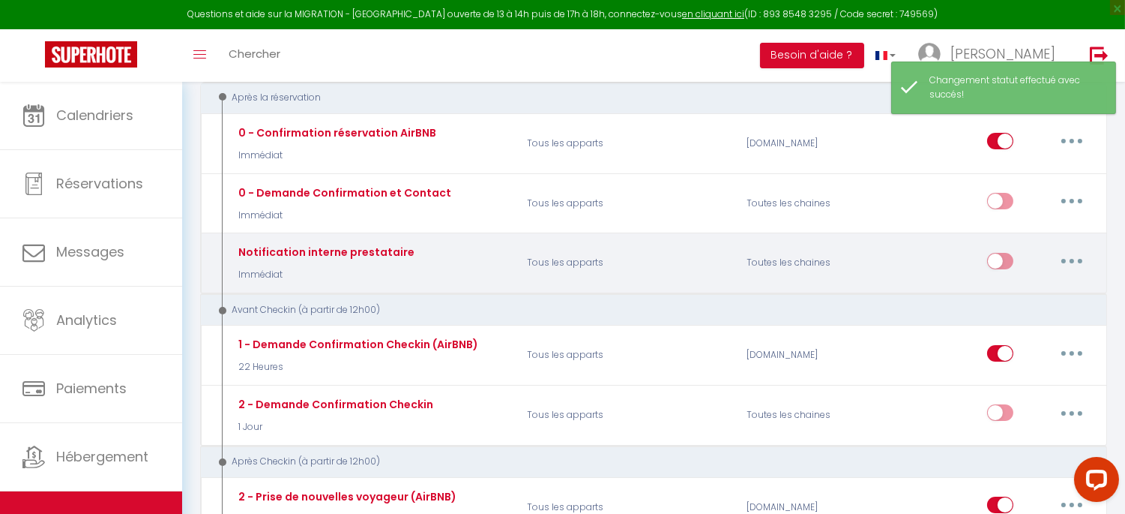
scroll to position [166, 0]
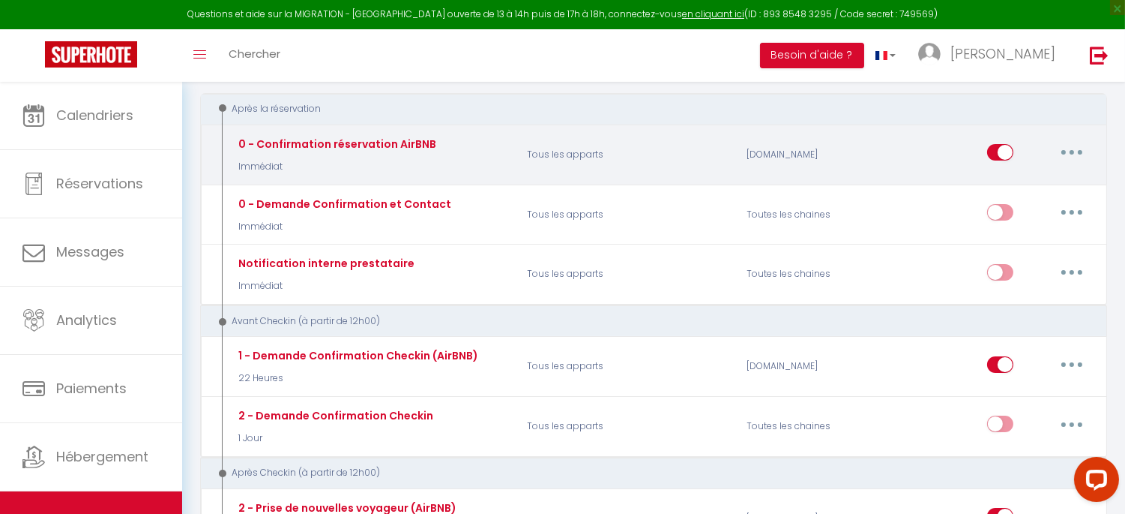
click at [1074, 146] on button "button" at bounding box center [1072, 152] width 42 height 24
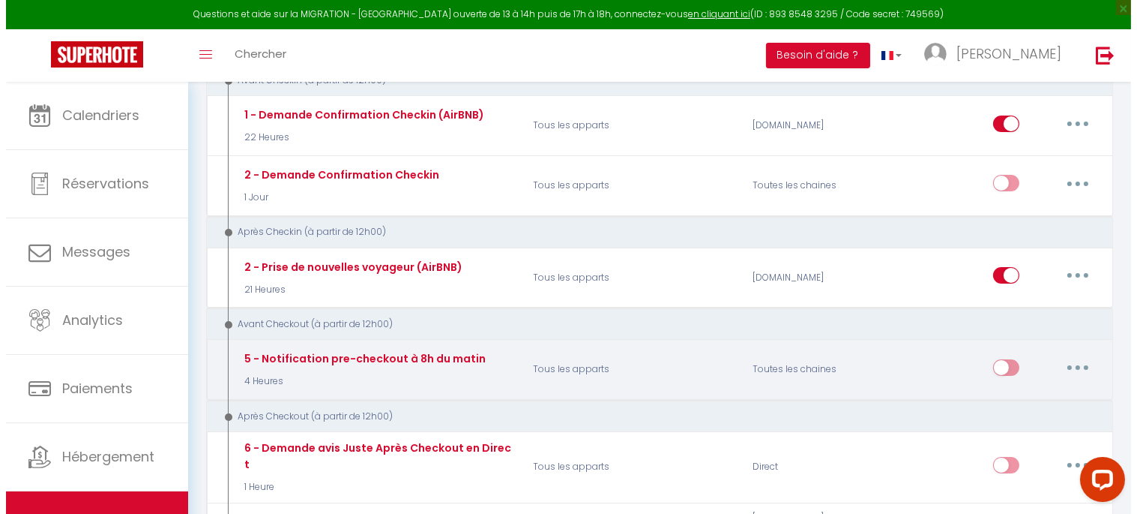
scroll to position [416, 0]
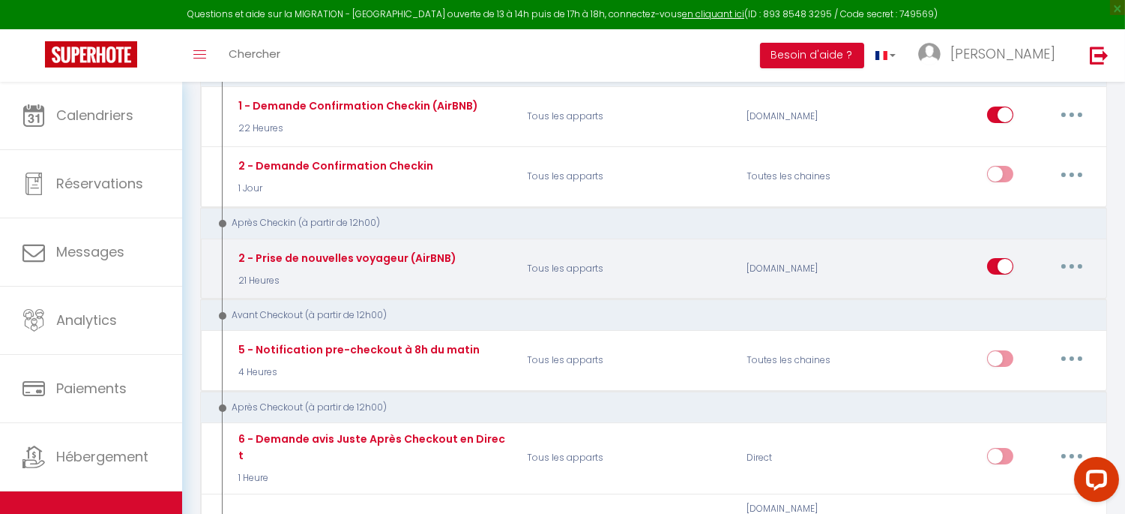
click at [1072, 267] on icon "button" at bounding box center [1072, 266] width 4 height 4
click at [1030, 303] on link "Editer" at bounding box center [1033, 300] width 111 height 25
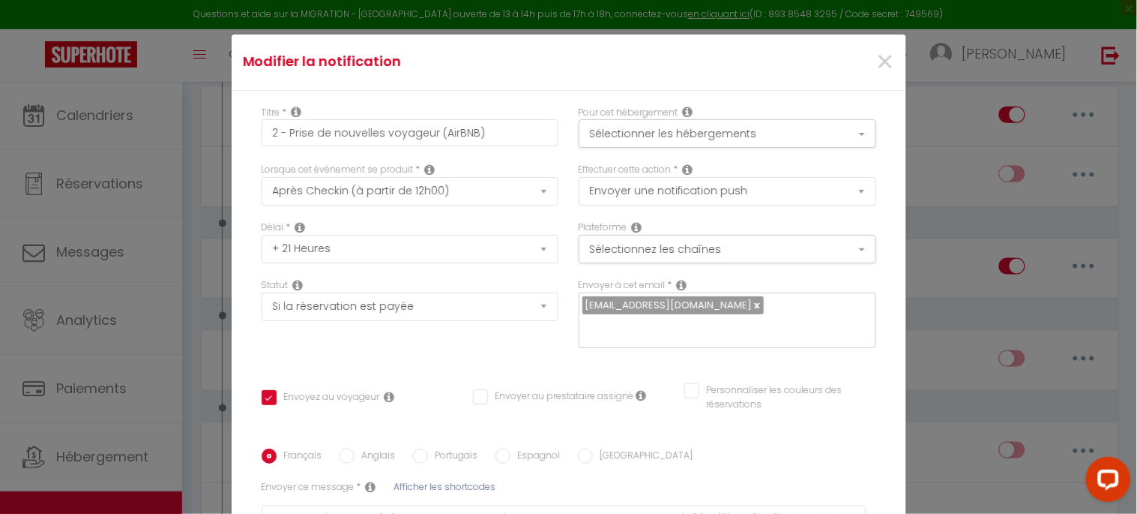
scroll to position [229, 0]
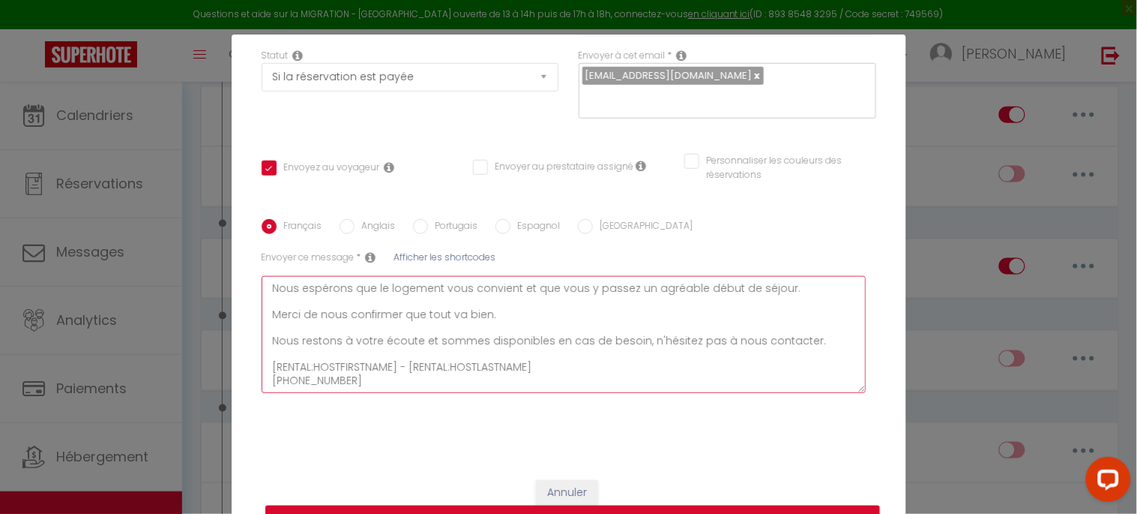
drag, startPoint x: 370, startPoint y: 383, endPoint x: 264, endPoint y: 381, distance: 106.5
click at [264, 381] on textarea "Bonjour [GUEST:FIRST_NAME], Nous espérons que le logement vous convient et que …" at bounding box center [564, 334] width 605 height 117
click at [630, 508] on button "Mettre à jour" at bounding box center [572, 519] width 615 height 28
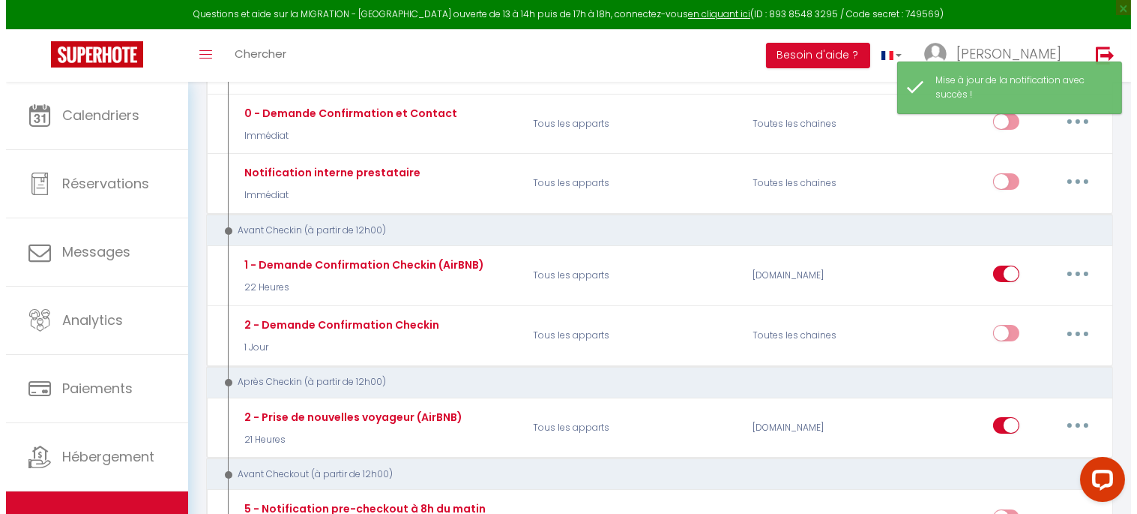
scroll to position [250, 0]
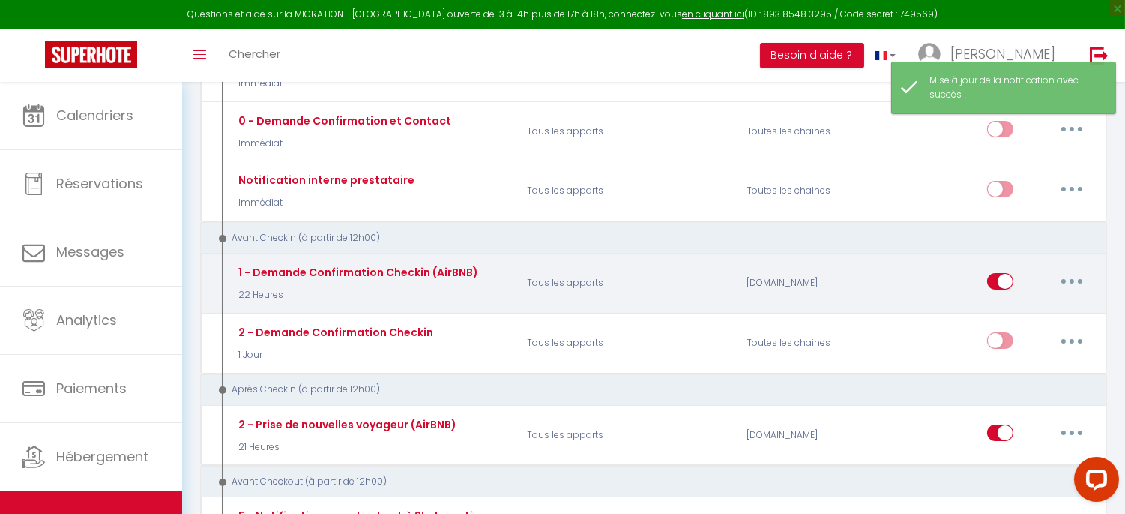
click at [1070, 277] on button "button" at bounding box center [1072, 281] width 42 height 24
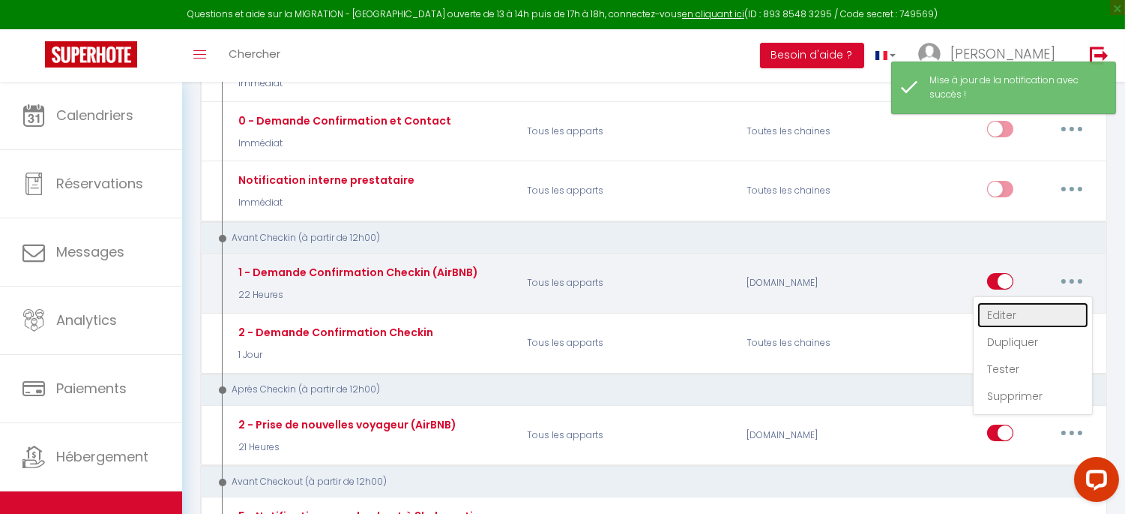
click at [1035, 313] on link "Editer" at bounding box center [1033, 314] width 111 height 25
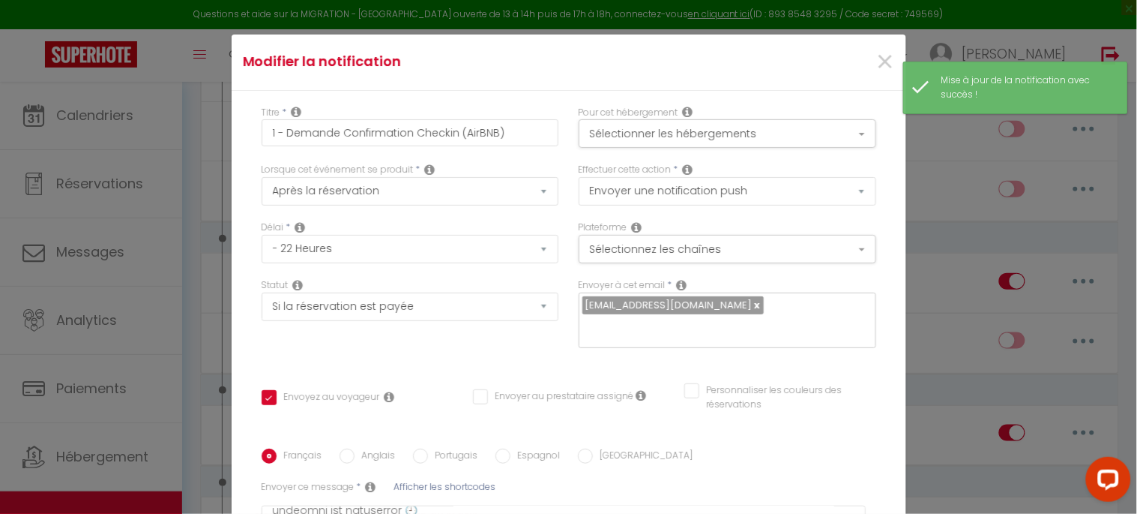
scroll to position [341, 0]
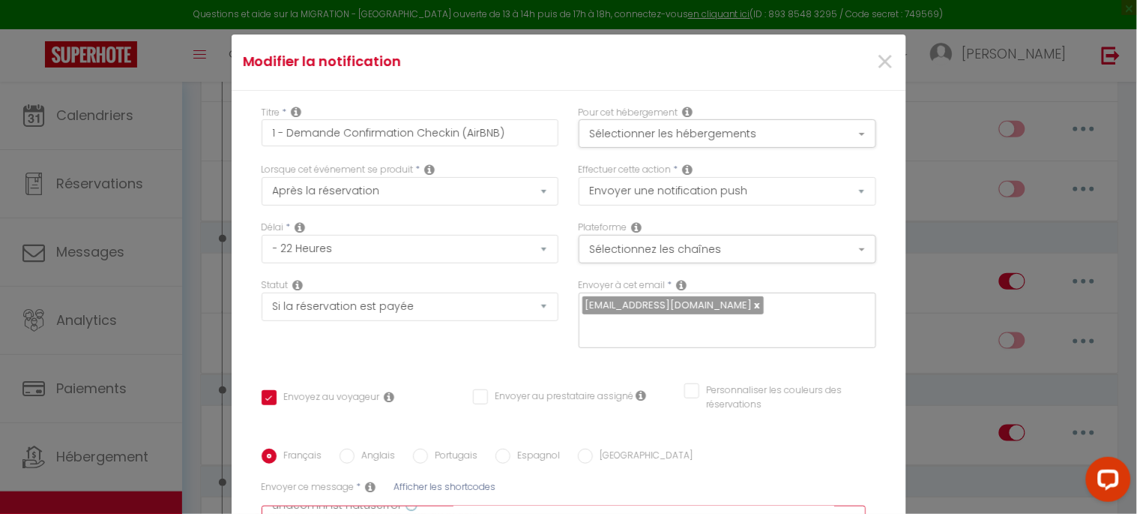
drag, startPoint x: 376, startPoint y: 400, endPoint x: 265, endPoint y: 399, distance: 111.0
paste textarea "[PHONE_NUMBER]"
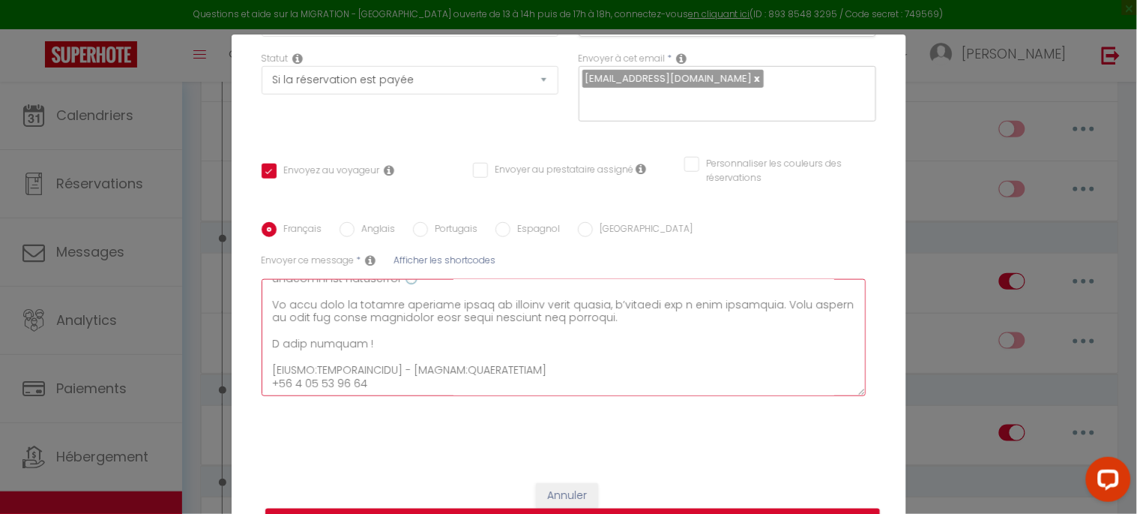
scroll to position [229, 0]
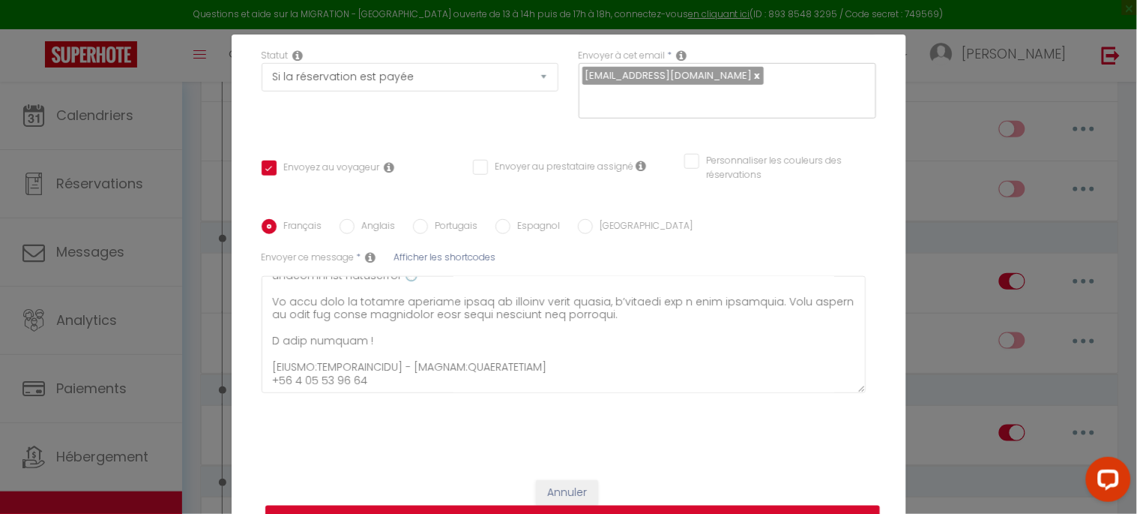
click at [475, 507] on button "Mettre à jour" at bounding box center [572, 519] width 615 height 28
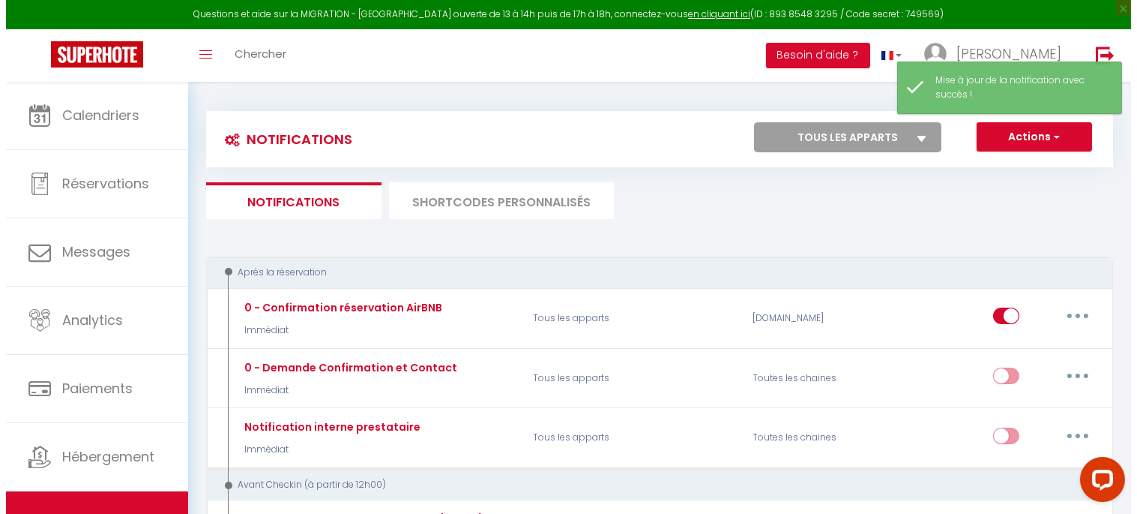
scroll to position [0, 0]
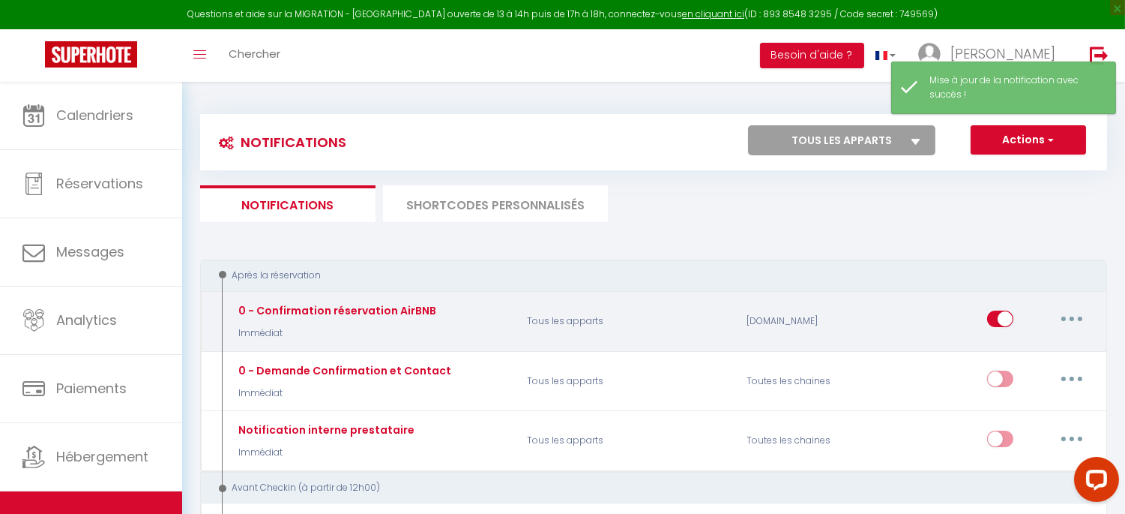
click at [1077, 320] on button "button" at bounding box center [1072, 319] width 42 height 24
click at [1038, 345] on link "Editer" at bounding box center [1033, 352] width 111 height 25
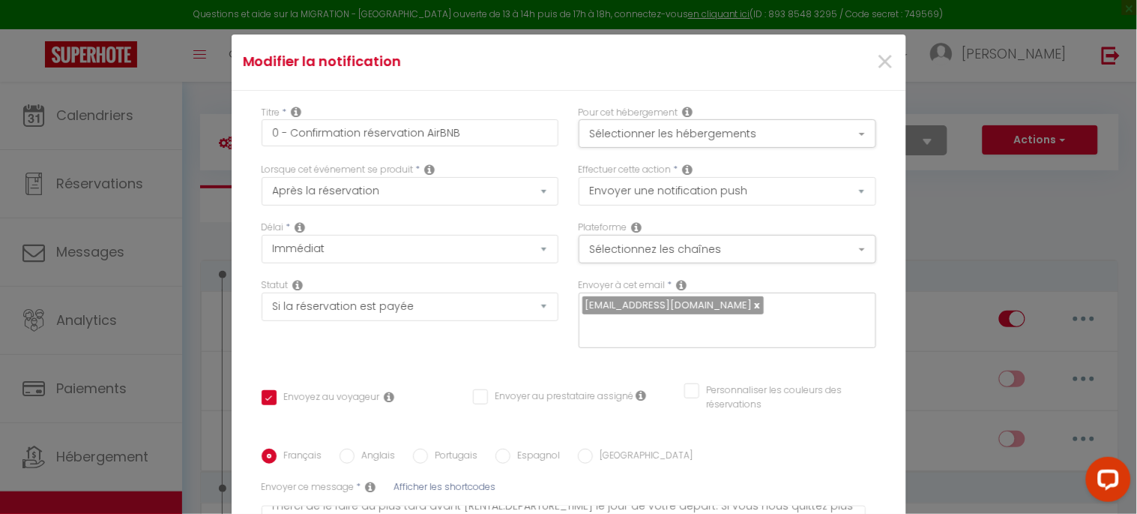
scroll to position [170, 0]
drag, startPoint x: 352, startPoint y: 398, endPoint x: 263, endPoint y: 400, distance: 89.3
paste textarea "[PHONE_NUMBER]"
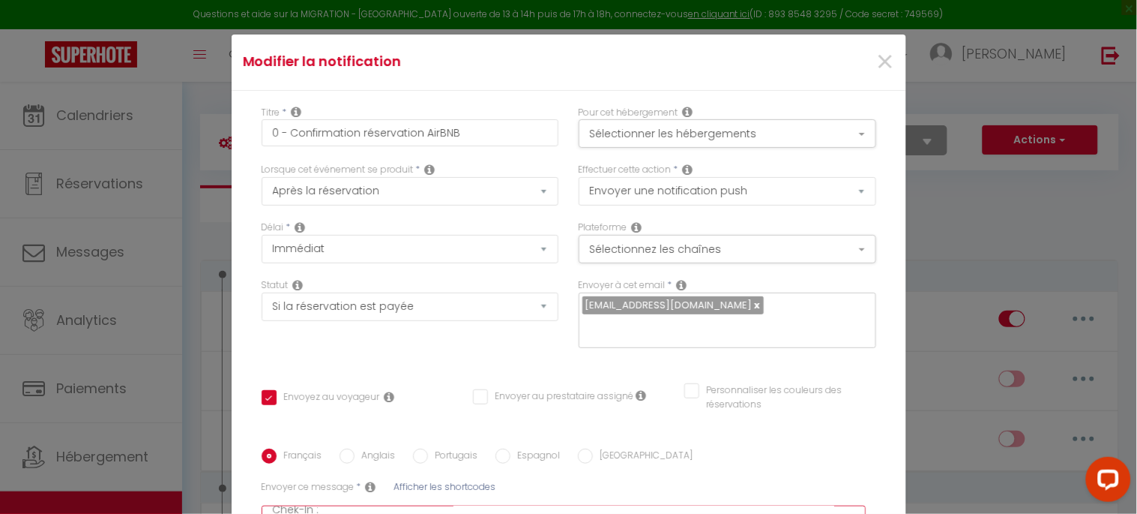
paste textarea "🏠➡️"
drag, startPoint x: 292, startPoint y: 301, endPoint x: 283, endPoint y: 301, distance: 9.7
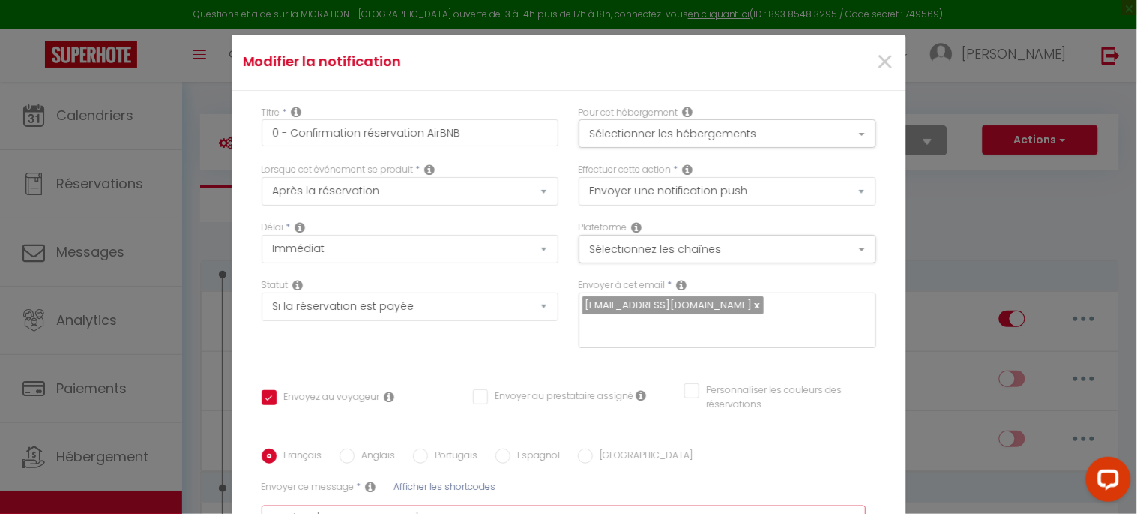
drag, startPoint x: 278, startPoint y: 380, endPoint x: 291, endPoint y: 379, distance: 12.8
paste textarea "➡️"
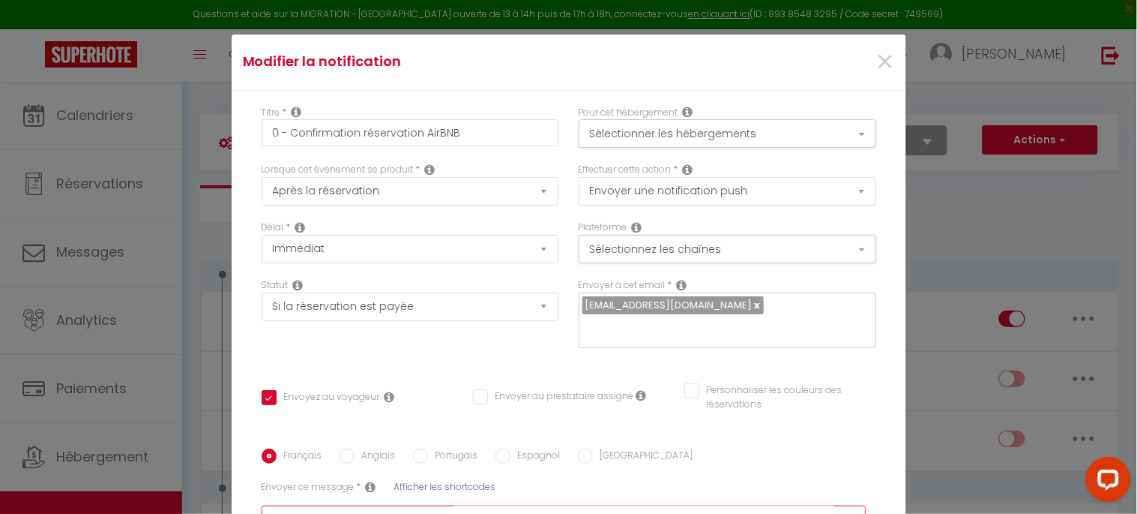
scroll to position [83, 0]
paste textarea "➡️"
drag, startPoint x: 293, startPoint y: 297, endPoint x: 286, endPoint y: 298, distance: 7.6
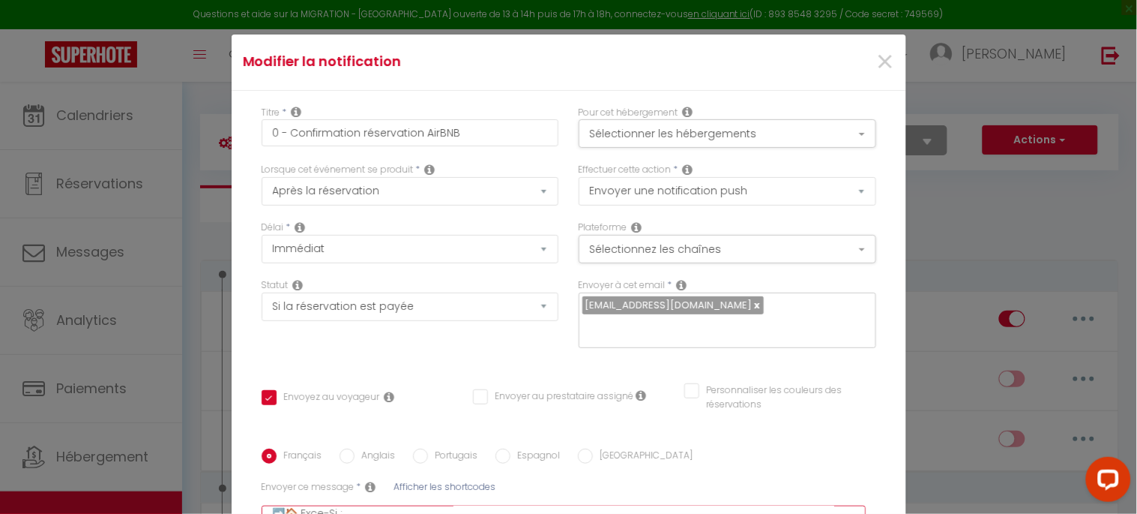
paste textarea "🏠"
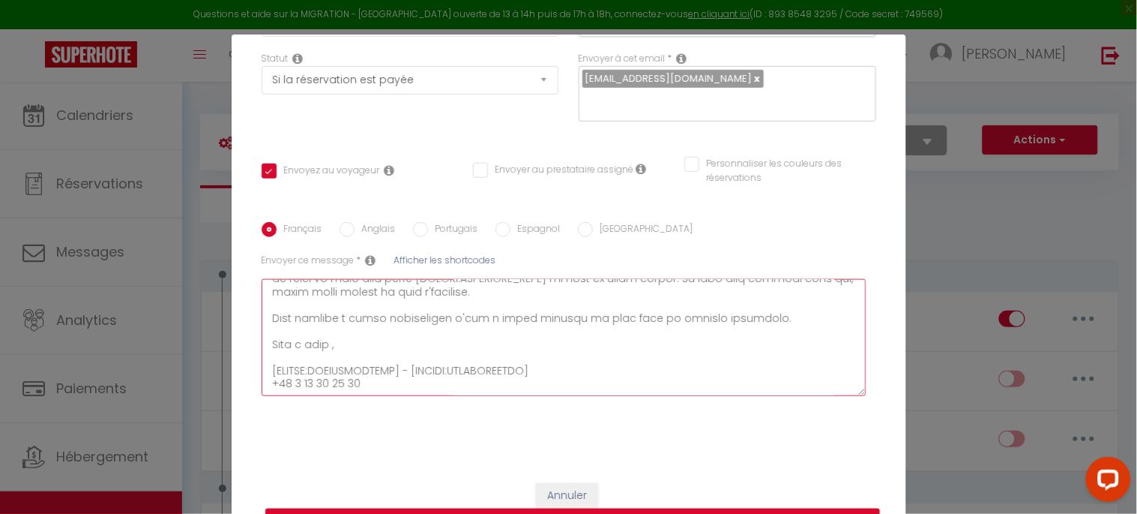
scroll to position [229, 0]
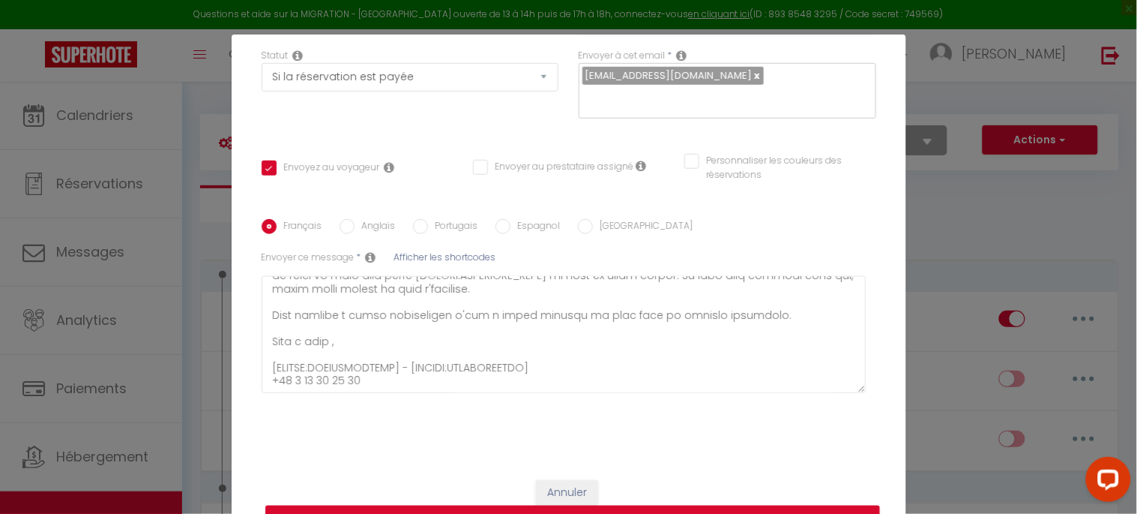
click at [445, 505] on button "Mettre à jour" at bounding box center [572, 519] width 615 height 28
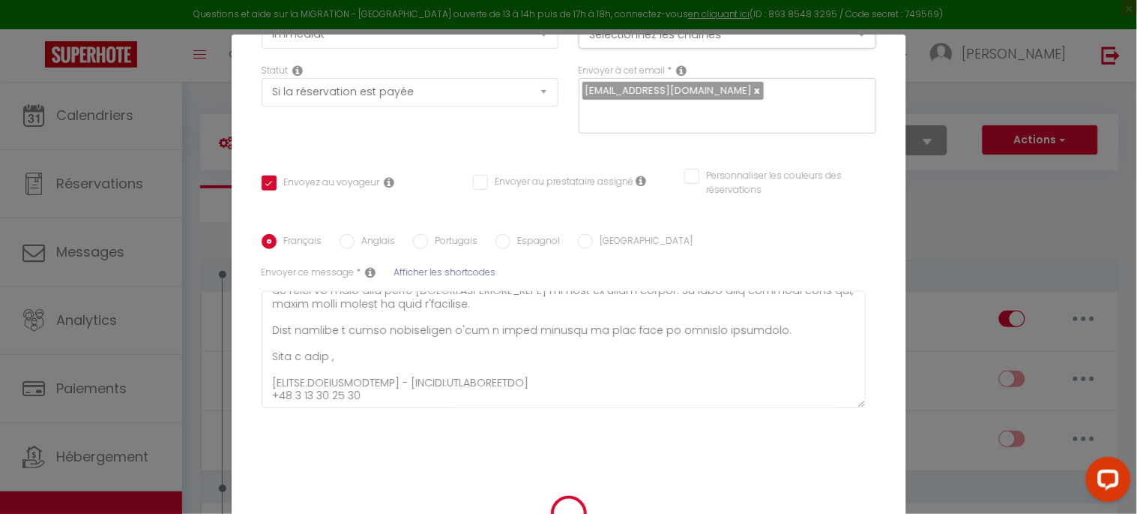
scroll to position [214, 0]
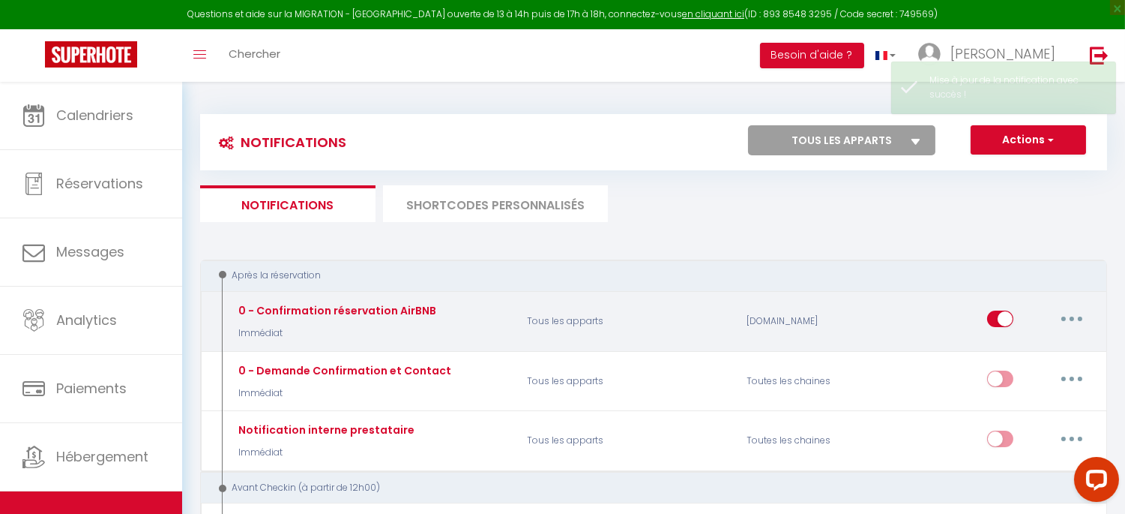
click at [1067, 318] on button "button" at bounding box center [1072, 319] width 42 height 24
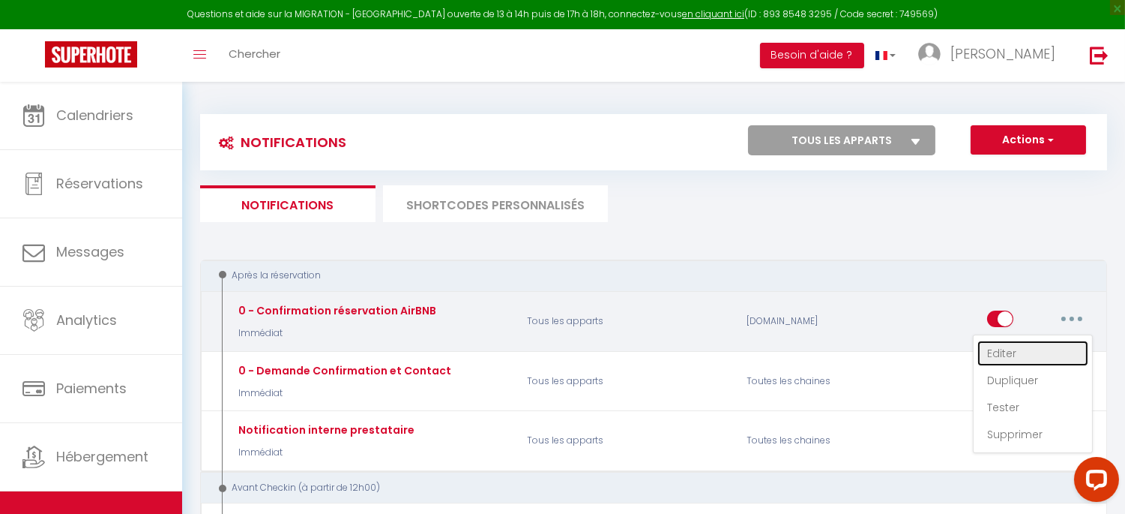
click at [1020, 349] on link "Editer" at bounding box center [1033, 352] width 111 height 25
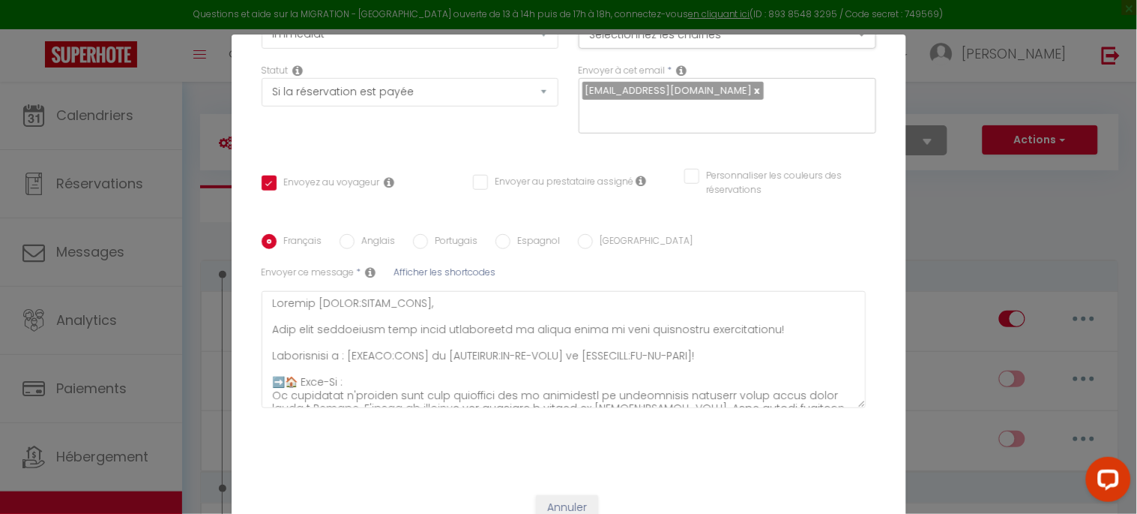
scroll to position [0, 0]
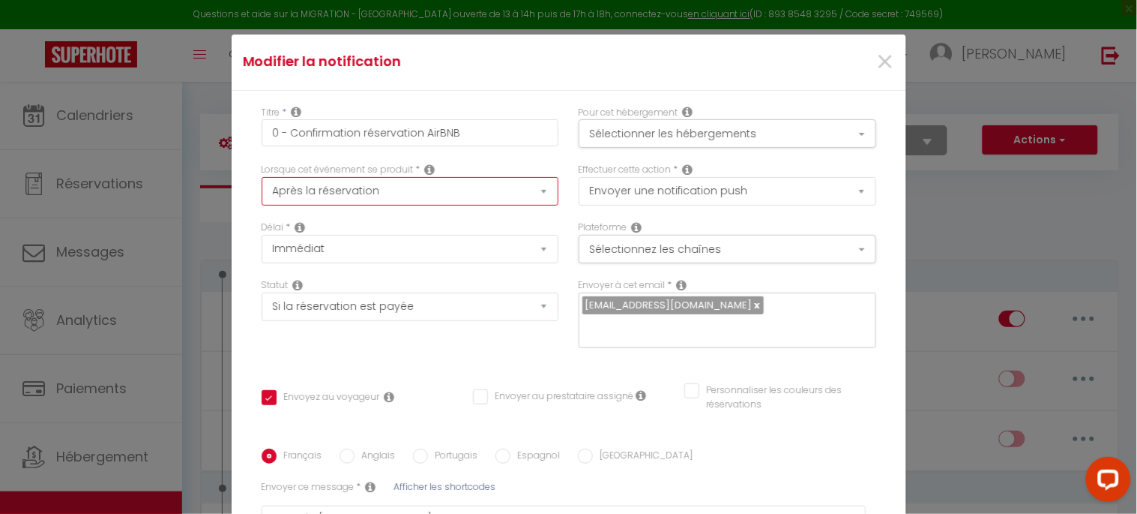
click at [466, 188] on select "Après la réservation Avant Checkin (à partir de 12h00) Après Checkin (à partir …" at bounding box center [411, 191] width 298 height 28
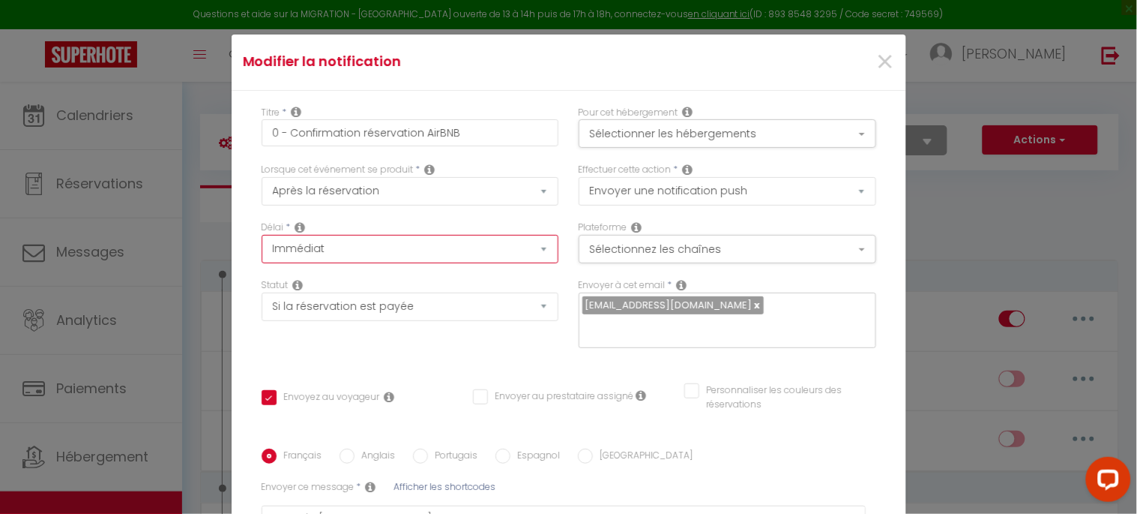
click at [418, 247] on select "Immédiat + 10 Minutes + 1 Heure + 2 Heures + 3 Heures + 4 Heures + 5 Heures + 6…" at bounding box center [411, 249] width 298 height 28
click at [409, 345] on div "Statut Aucun Si la réservation est payée Si réservation non payée Si la caution…" at bounding box center [409, 320] width 317 height 85
click at [478, 355] on div "Statut Aucun Si la réservation est payée Si réservation non payée Si la caution…" at bounding box center [409, 320] width 317 height 85
click at [385, 341] on div "Statut Aucun Si la réservation est payée Si réservation non payée Si la caution…" at bounding box center [409, 320] width 317 height 85
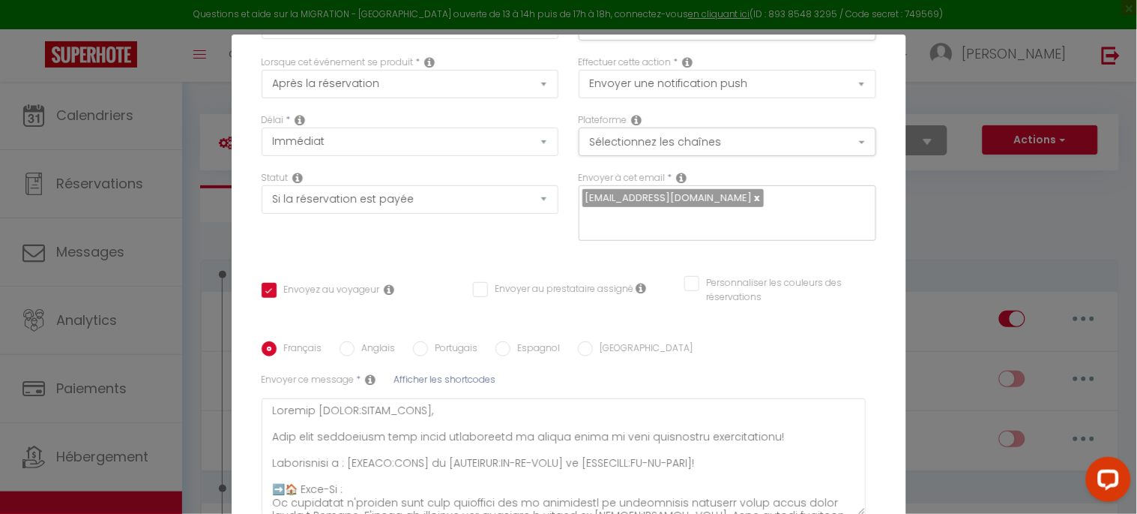
scroll to position [229, 0]
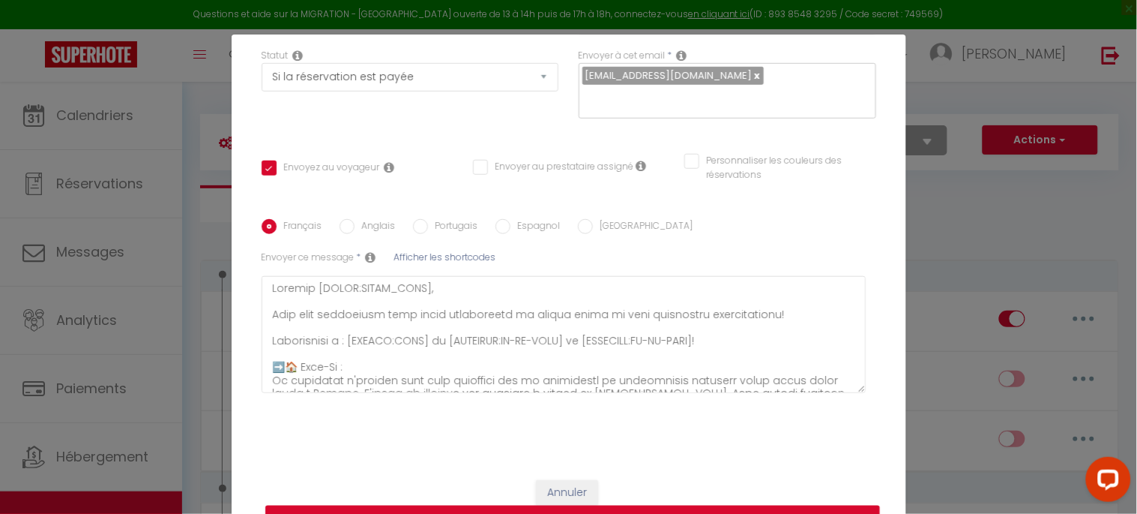
click at [483, 507] on button "Mettre à jour" at bounding box center [572, 519] width 615 height 28
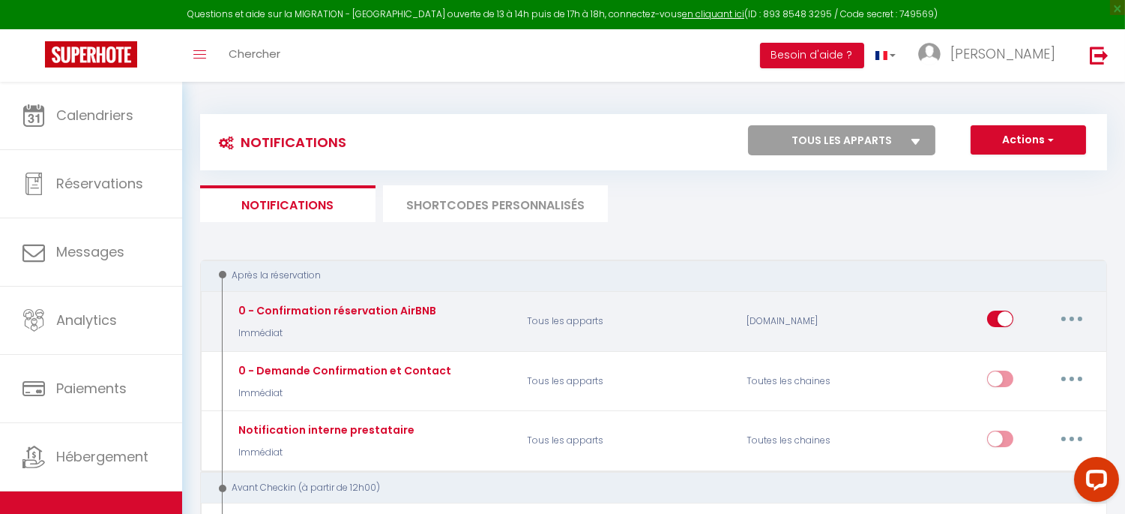
scroll to position [166, 0]
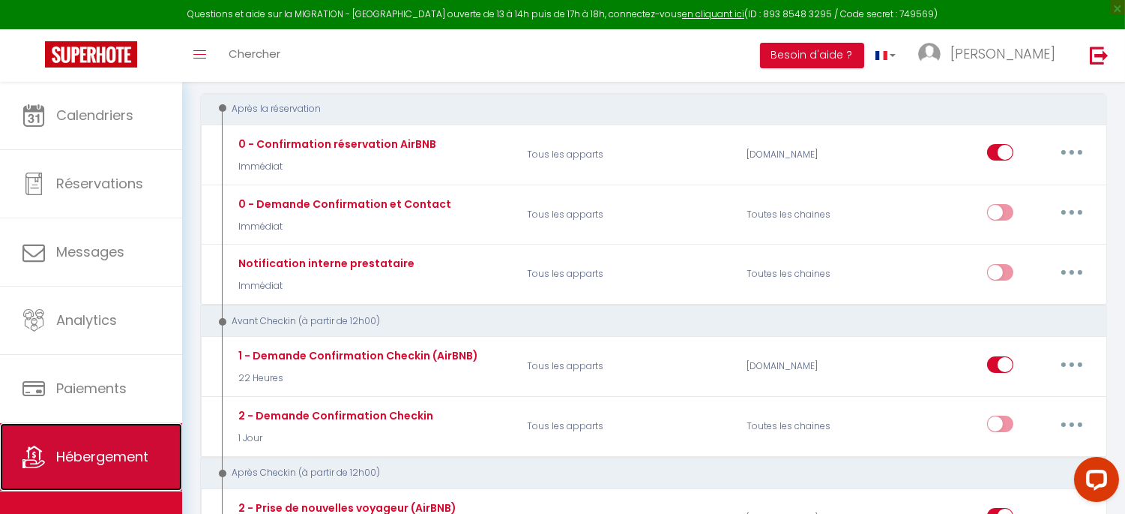
click at [86, 457] on span "Hébergement" at bounding box center [102, 456] width 92 height 19
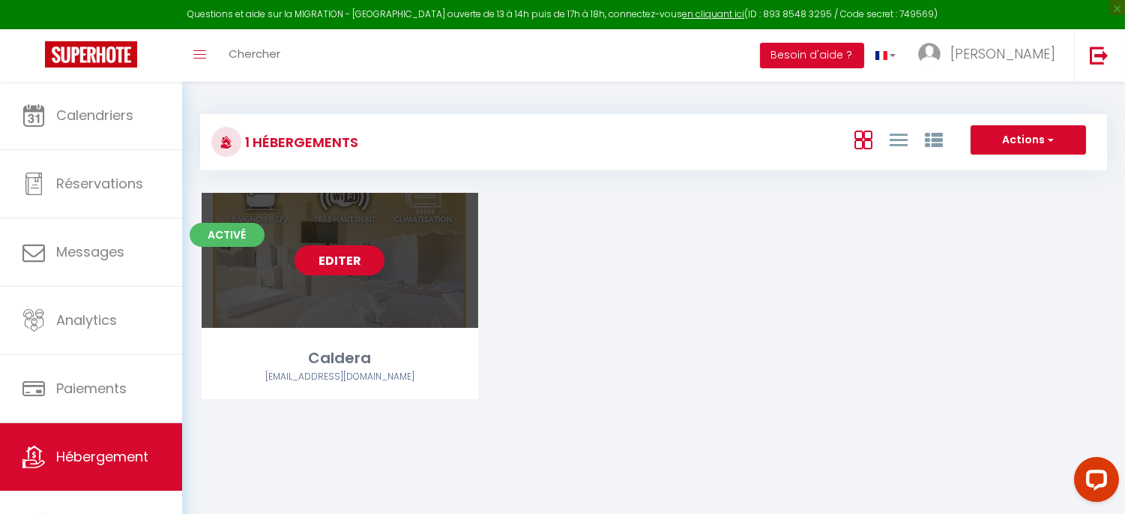
click at [346, 266] on link "Editer" at bounding box center [340, 260] width 90 height 30
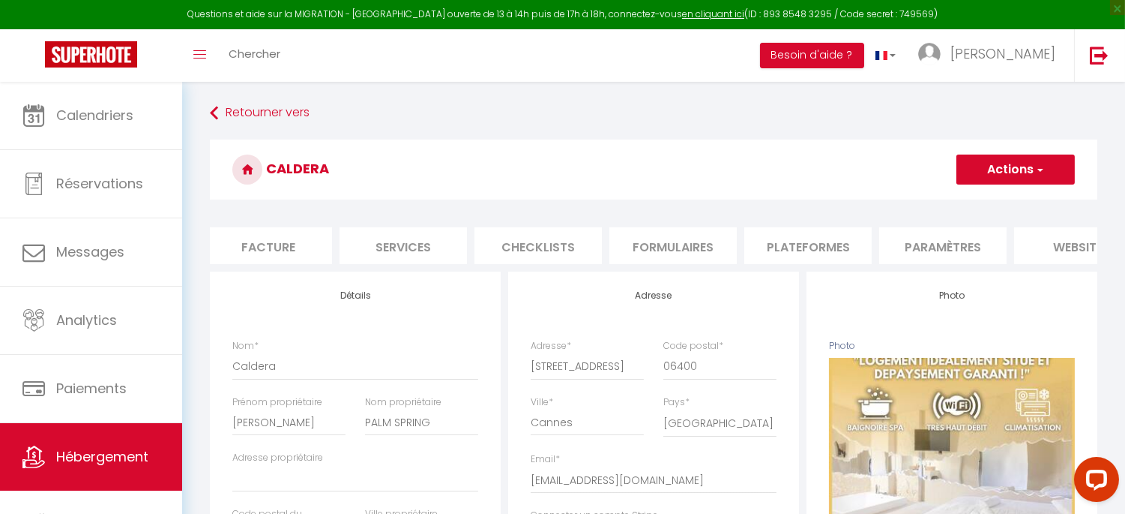
scroll to position [0, 278]
click at [808, 241] on li "Plateformes" at bounding box center [805, 245] width 127 height 37
